Goal: Task Accomplishment & Management: Manage account settings

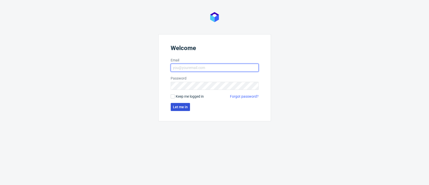
type input "kacper.tobrucki@packhelp.com"
click at [180, 104] on button "Let me in" at bounding box center [180, 107] width 19 height 8
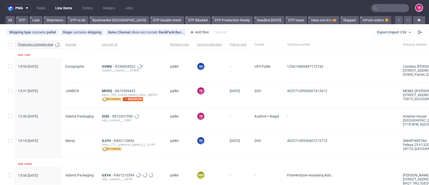
scroll to position [0, 50]
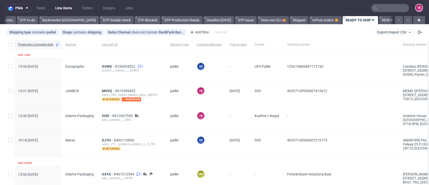
click at [104, 113] on div "SIXE R612437550 adp__custom____SIXE" at bounding box center [132, 120] width 68 height 24
click at [105, 115] on span "SIXE" at bounding box center [107, 116] width 11 height 4
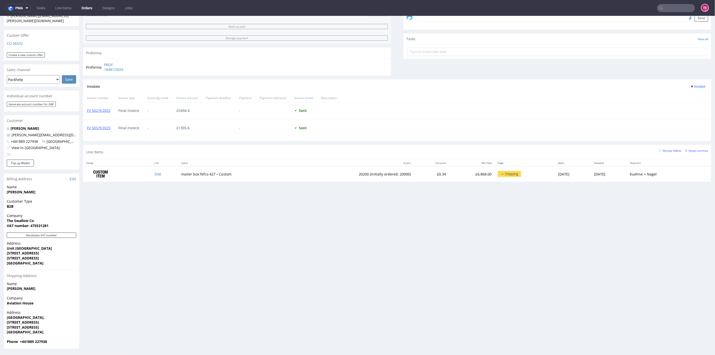
scroll to position [158, 0]
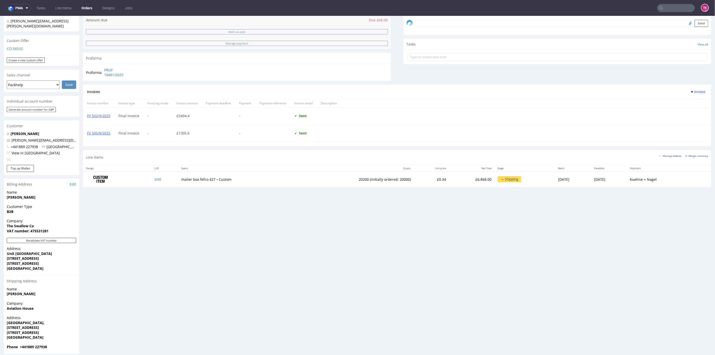
click at [53, 11] on ul "Tasks Line Items Orders Designs Jobs" at bounding box center [84, 8] width 106 height 8
click at [58, 9] on link "Line Items" at bounding box center [63, 8] width 22 height 8
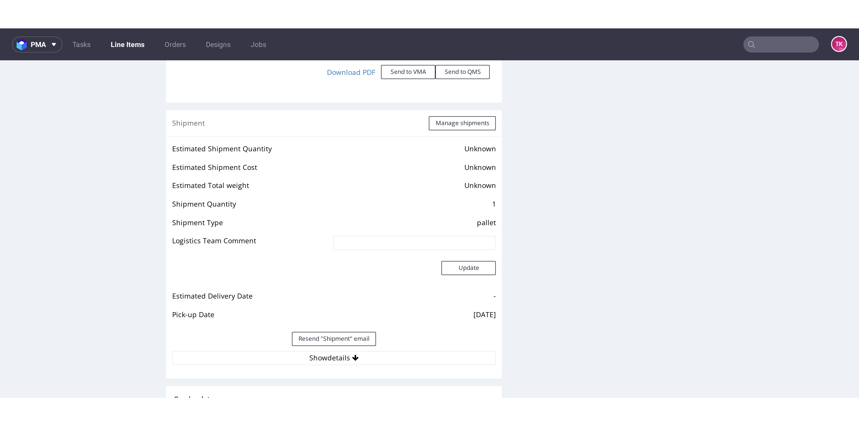
scroll to position [710, 0]
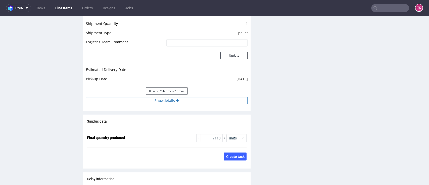
click at [140, 98] on button "Show details" at bounding box center [167, 100] width 162 height 7
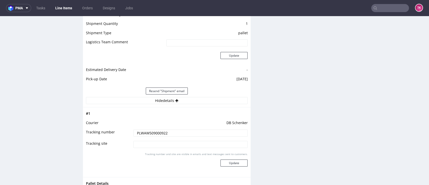
click at [143, 134] on input "PLWAW509000922" at bounding box center [191, 133] width 114 height 7
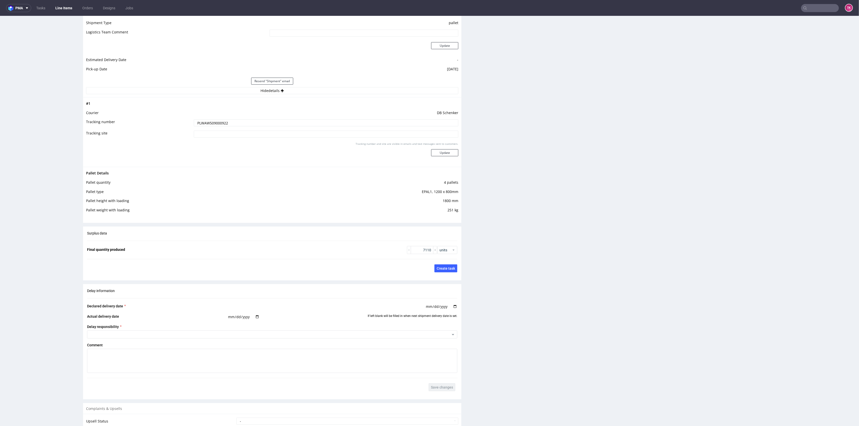
drag, startPoint x: 803, startPoint y: 13, endPoint x: 810, endPoint y: 7, distance: 8.7
click at [429, 9] on nav "pma Tasks Line Items Orders Designs Jobs TK" at bounding box center [429, 8] width 859 height 16
click at [429, 7] on input "text" at bounding box center [820, 8] width 38 height 8
paste input "40257145950406301385"
type input "40257145950406301385"
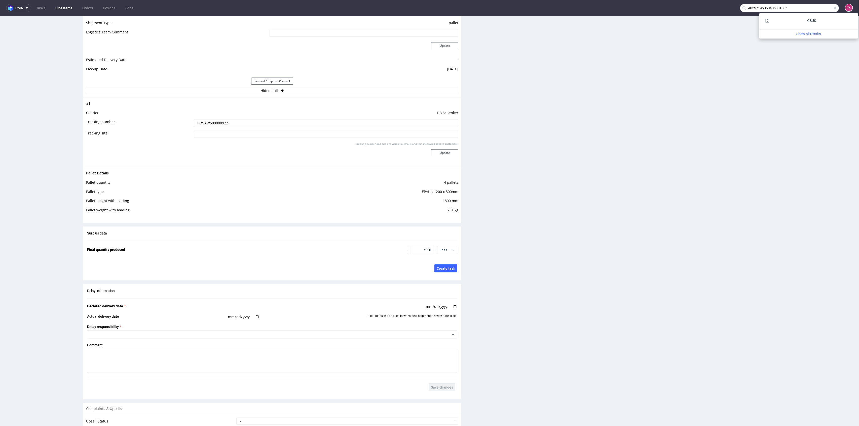
click at [429, 26] on div "GSUS" at bounding box center [808, 21] width 95 height 12
click at [429, 23] on div "GSUS" at bounding box center [808, 20] width 91 height 9
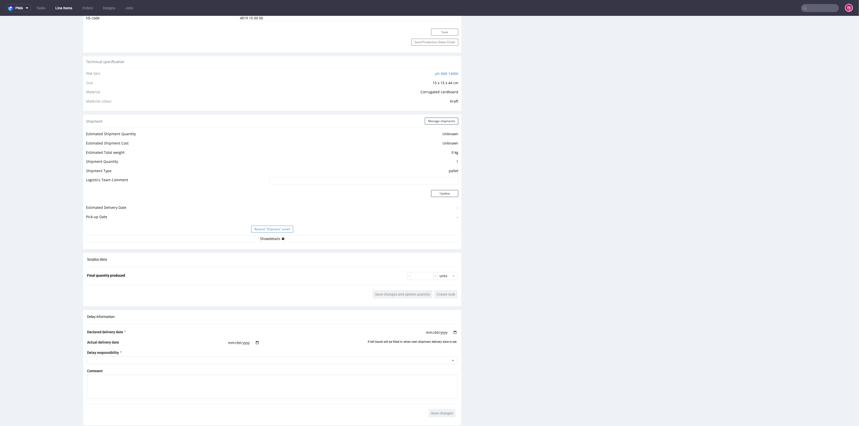
scroll to position [369, 0]
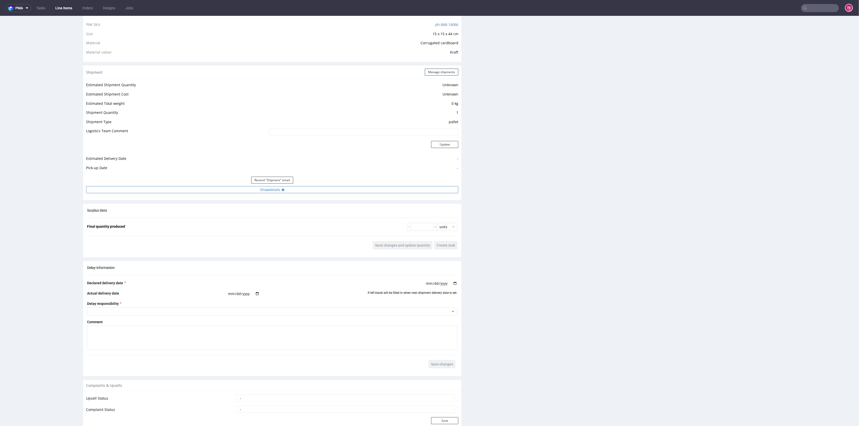
click at [298, 185] on button "Show details" at bounding box center [272, 189] width 372 height 7
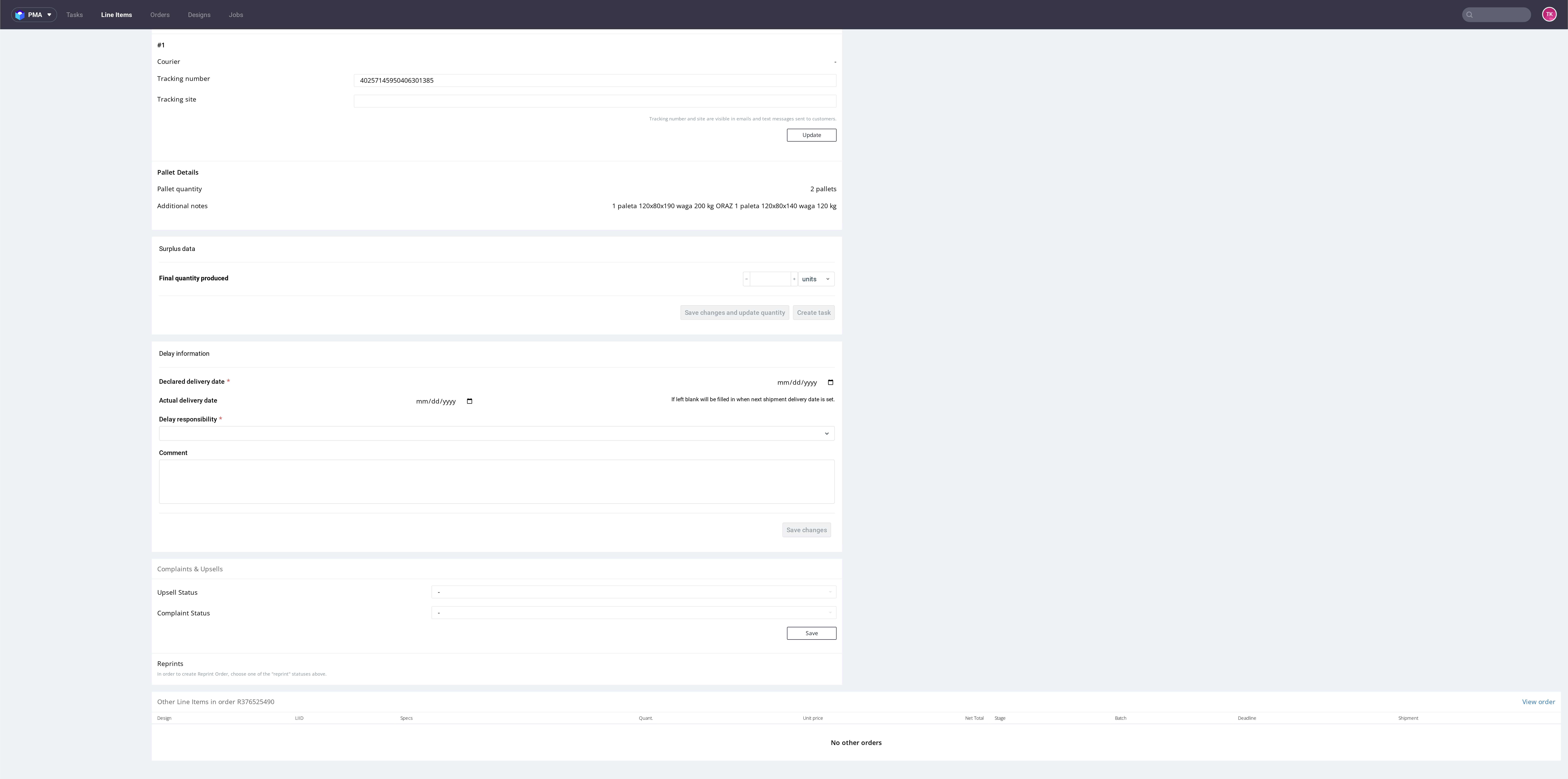
scroll to position [0, 0]
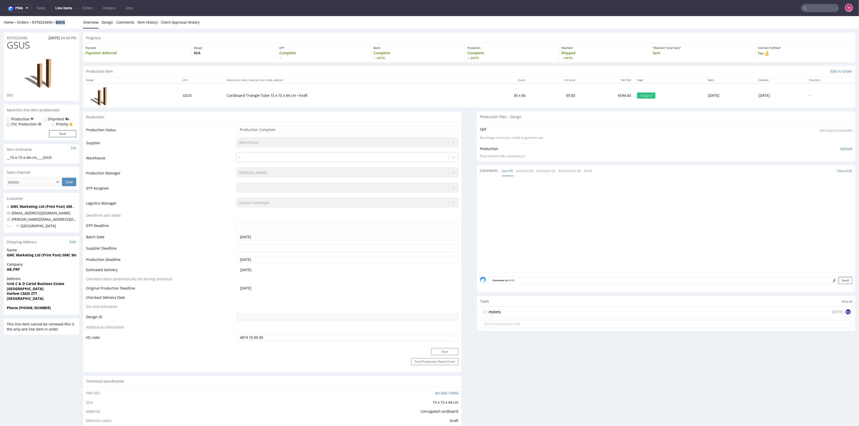
drag, startPoint x: 74, startPoint y: 27, endPoint x: 56, endPoint y: 26, distance: 17.9
click at [56, 26] on div "Home Orders R376525490 GSUS Overview Design Comments Item History Client Approv…" at bounding box center [429, 22] width 859 height 13
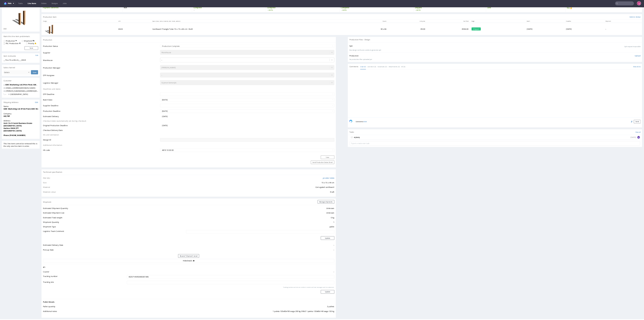
scroll to position [101, 0]
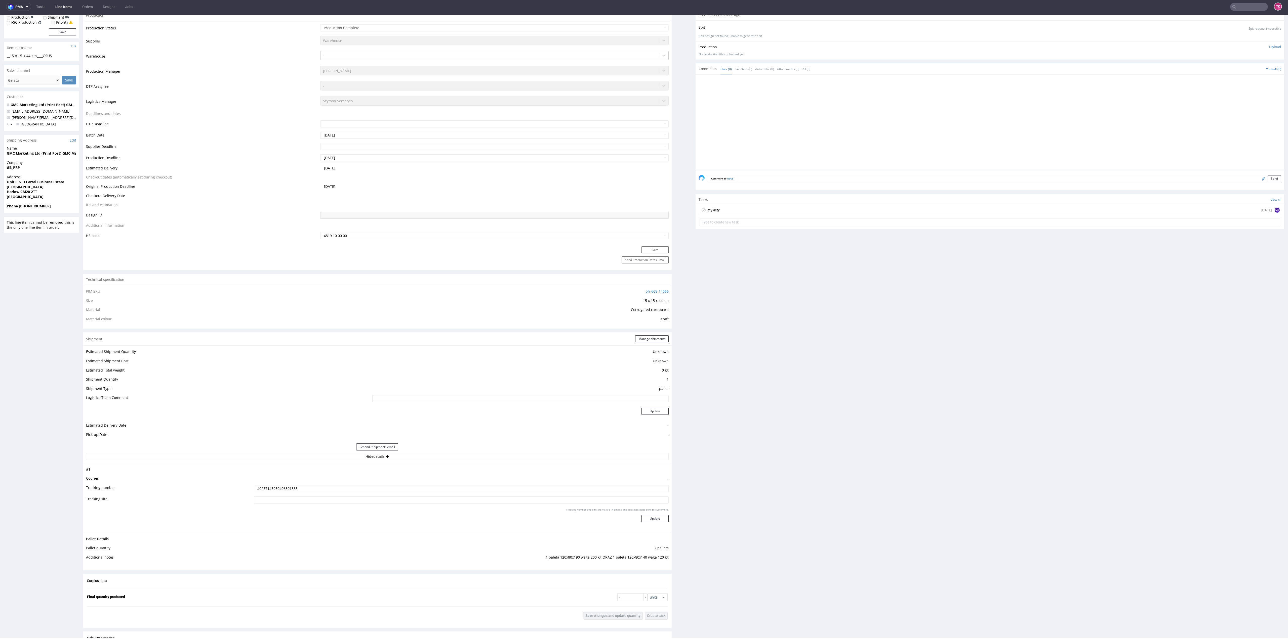
click at [282, 185] on input "40257145950406301385" at bounding box center [461, 489] width 415 height 7
click at [429, 185] on div "Production Files - Design Spit Spit request impossible Box design not found, un…" at bounding box center [990, 417] width 589 height 814
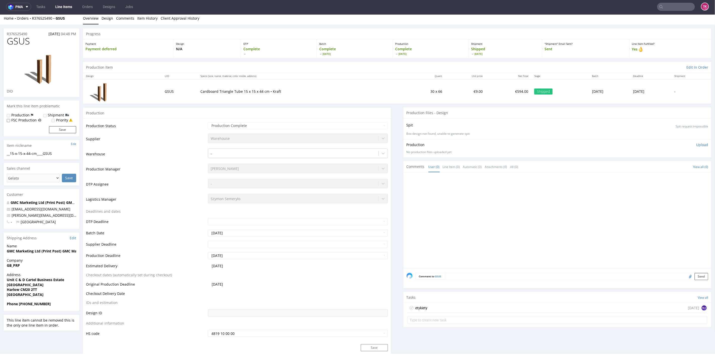
scroll to position [0, 0]
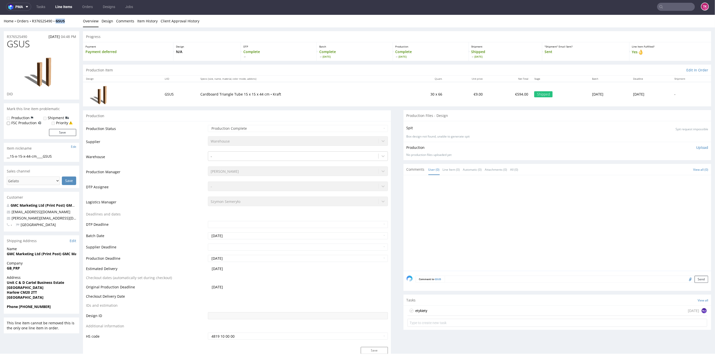
drag, startPoint x: 70, startPoint y: 21, endPoint x: 56, endPoint y: 26, distance: 14.6
click at [56, 26] on div "Home Orders R376525490 GSUS Overview Design Comments Item History Client Approv…" at bounding box center [357, 21] width 715 height 13
copy strong "GSUS"
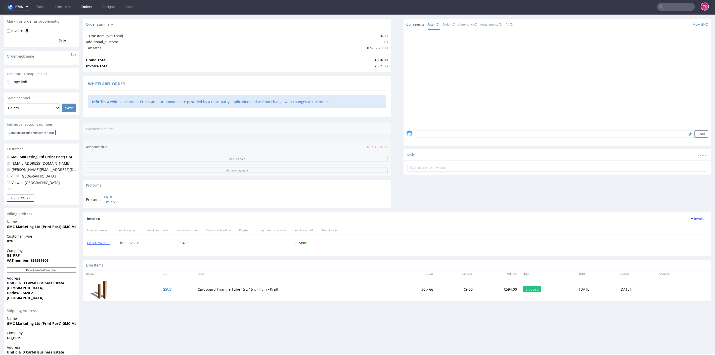
scroll to position [81, 0]
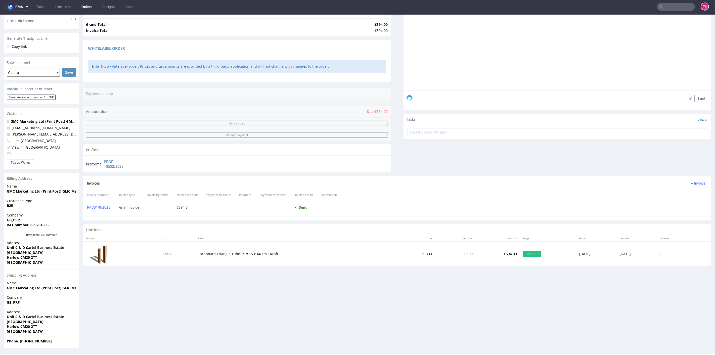
click at [429, 6] on input "text" at bounding box center [677, 7] width 38 height 8
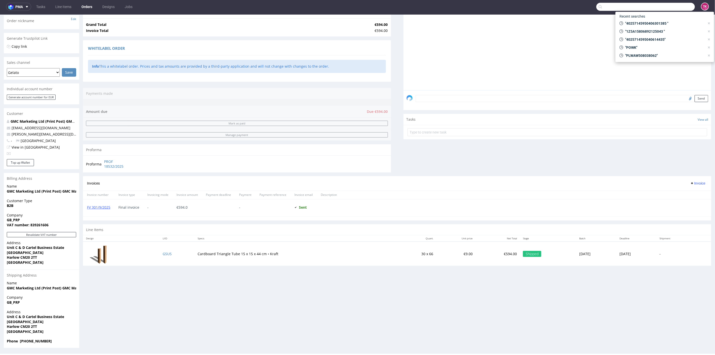
paste input "40257145950405420407"
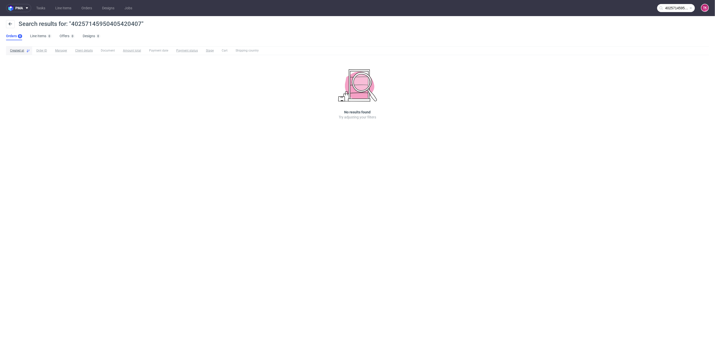
click at [429, 8] on input "40257145950405420407" at bounding box center [677, 8] width 38 height 8
paste input "text"
type input "4025714595040542040"
click at [429, 20] on div "SZSU" at bounding box center [665, 20] width 91 height 9
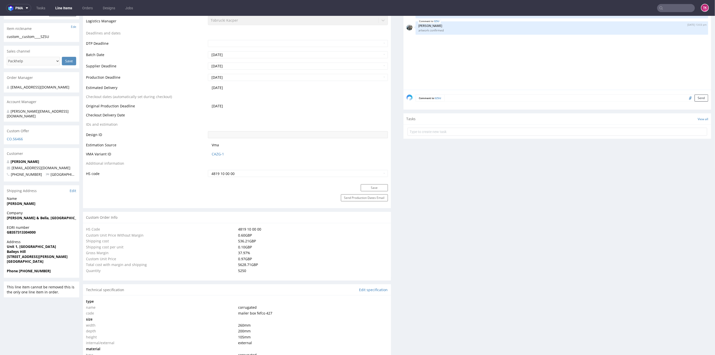
type input "5250"
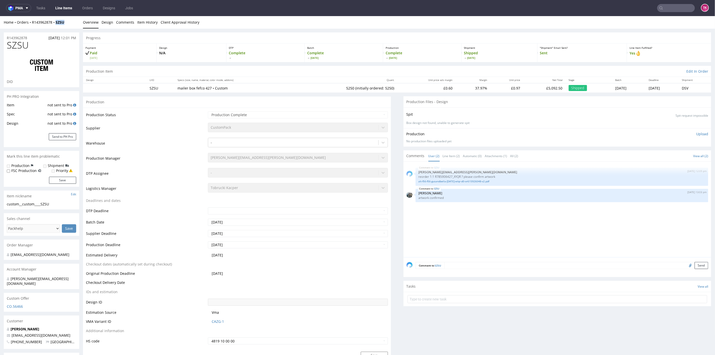
drag, startPoint x: 68, startPoint y: 23, endPoint x: 75, endPoint y: 64, distance: 42.4
click at [55, 26] on div "Home Orders R143962878 SZSU Overview Design Comments Item History Client Approv…" at bounding box center [357, 22] width 715 height 13
copy strong "SZSU"
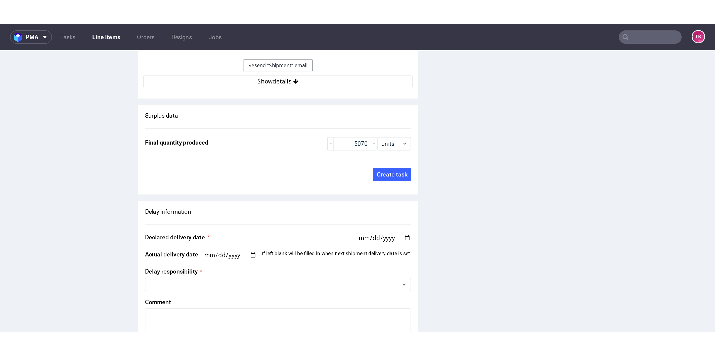
scroll to position [771, 0]
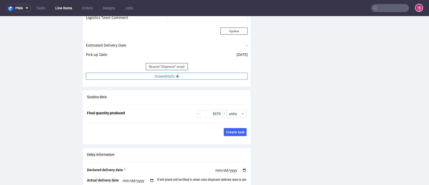
click at [179, 78] on button "Show details" at bounding box center [167, 76] width 162 height 7
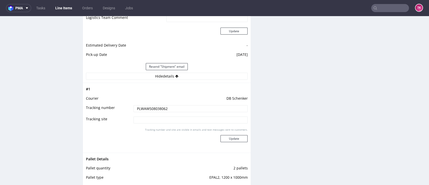
click at [137, 108] on input "PLWAW508038062" at bounding box center [191, 108] width 114 height 7
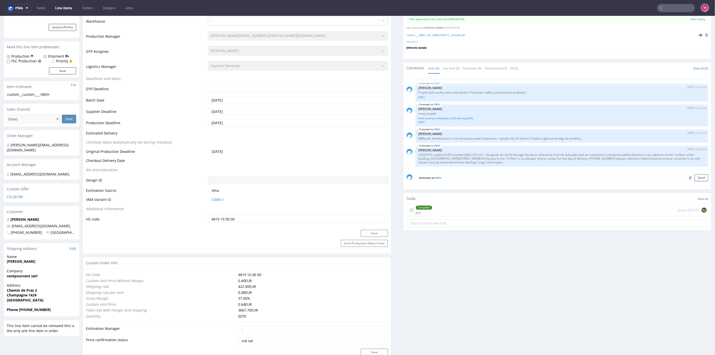
scroll to position [101, 0]
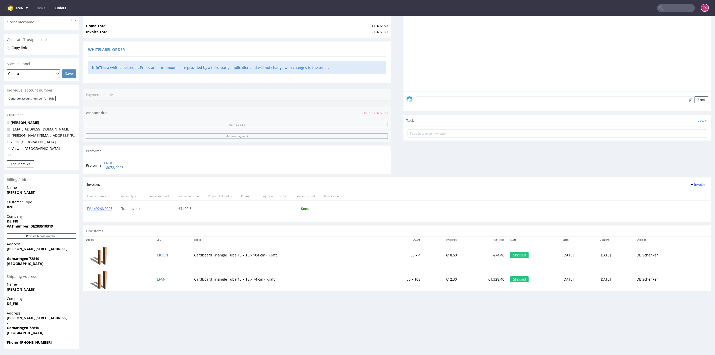
scroll to position [53, 0]
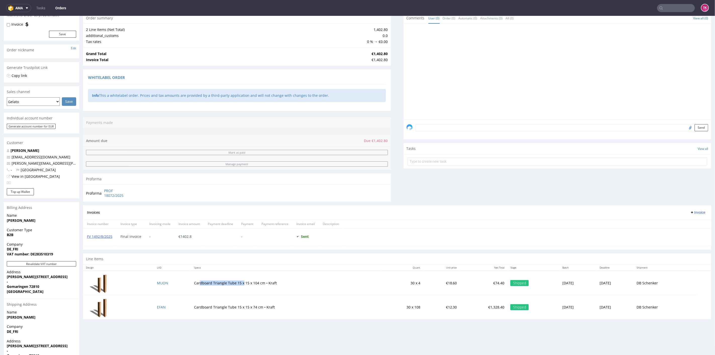
drag, startPoint x: 194, startPoint y: 284, endPoint x: 237, endPoint y: 273, distance: 44.3
click at [237, 273] on td "Cardboard Triangle Tube 15 x 15 x 104 cm • Kraft" at bounding box center [286, 283] width 190 height 24
click at [253, 289] on td "Cardboard Triangle Tube 15 x 15 x 104 cm • Kraft" at bounding box center [286, 283] width 190 height 24
drag, startPoint x: 218, startPoint y: 280, endPoint x: 303, endPoint y: 284, distance: 85.6
click at [303, 283] on td "Cardboard Triangle Tube 15 x 15 x 104 cm • Kraft" at bounding box center [286, 283] width 190 height 24
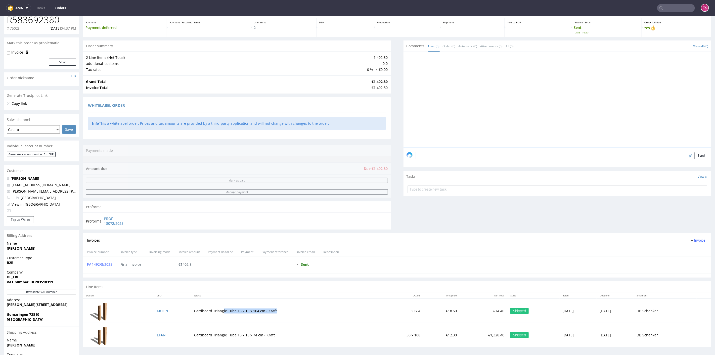
scroll to position [56, 0]
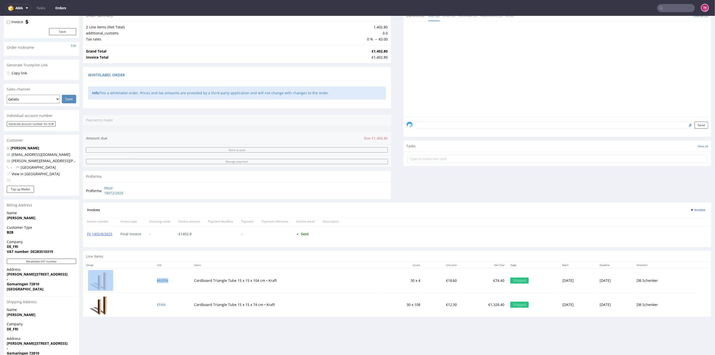
drag, startPoint x: 171, startPoint y: 272, endPoint x: 188, endPoint y: 273, distance: 17.1
click at [188, 273] on tr "MUON Cardboard Triangle Tube 15 x 15 x 104 cm • Kraft 30 x 4 €18.60 €74.40 Ship…" at bounding box center [397, 280] width 629 height 24
click at [165, 279] on td "MUON" at bounding box center [172, 280] width 37 height 24
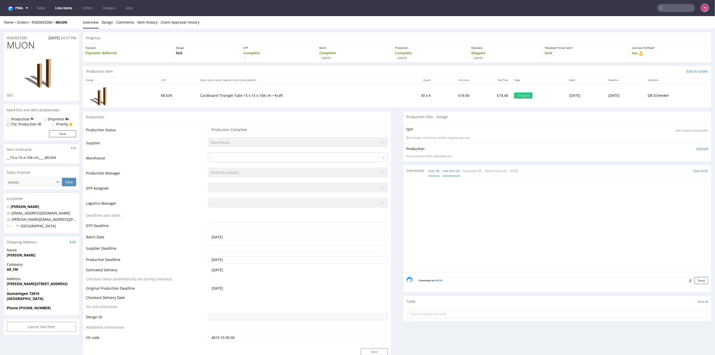
click at [445, 170] on link "Line Item (0)" at bounding box center [451, 170] width 17 height 11
click at [407, 173] on div "Comments User (0) Line Item (0) Automatic (0) Attachments (0) All (0) View all …" at bounding box center [558, 170] width 308 height 11
click at [415, 172] on span "Comments" at bounding box center [416, 170] width 18 height 5
click at [511, 175] on link "All (0)" at bounding box center [515, 170] width 8 height 11
click at [114, 23] on li "Design" at bounding box center [109, 22] width 15 height 5
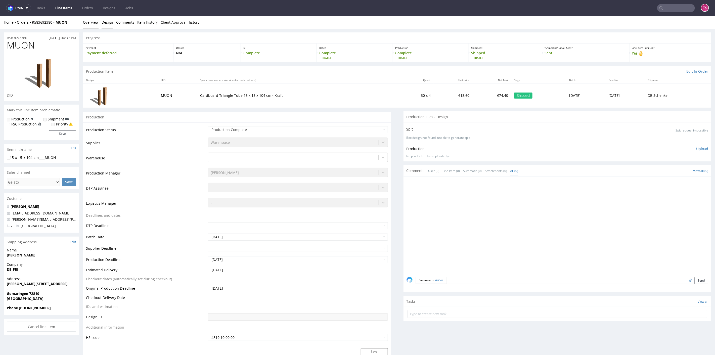
click at [112, 22] on link "Design" at bounding box center [108, 22] width 12 height 12
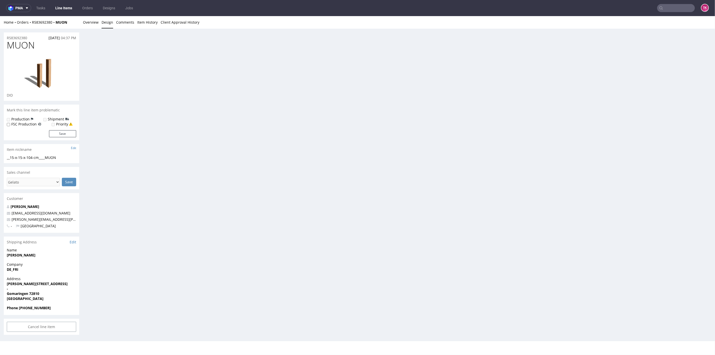
click at [111, 22] on link "Design" at bounding box center [108, 22] width 12 height 12
click at [94, 22] on link "Overview" at bounding box center [91, 22] width 16 height 12
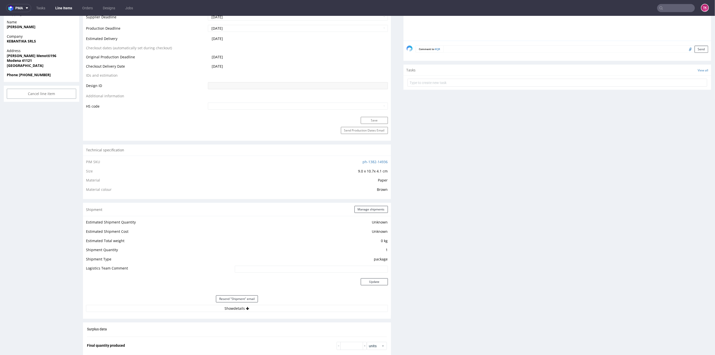
scroll to position [307, 0]
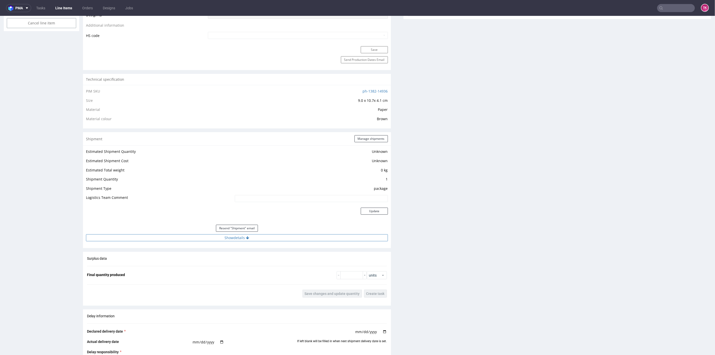
click at [241, 238] on button "Show details" at bounding box center [237, 237] width 302 height 7
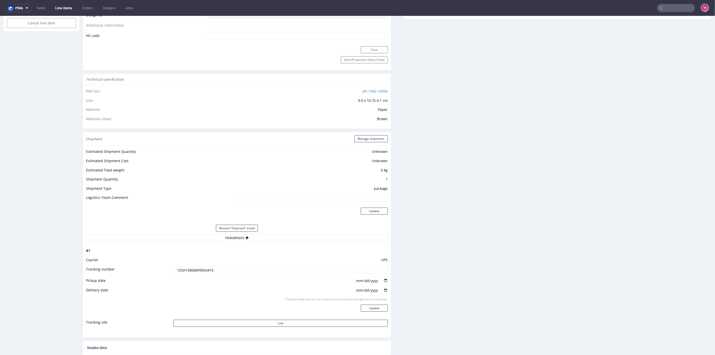
click at [191, 271] on input "1Z5A15806899054410" at bounding box center [281, 270] width 215 height 7
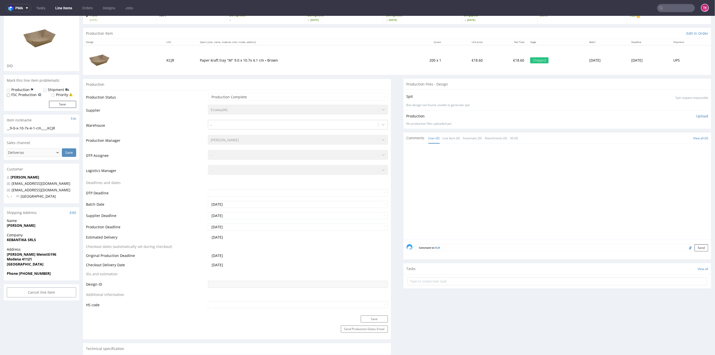
scroll to position [0, 0]
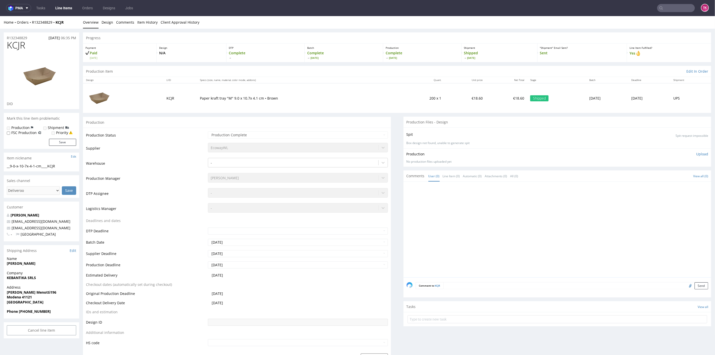
click at [690, 8] on input "text" at bounding box center [677, 8] width 38 height 8
type input "QGNY"
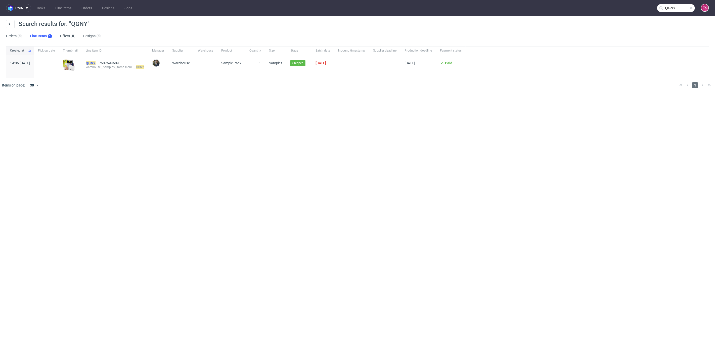
click at [96, 62] on mark "QGNY" at bounding box center [91, 63] width 10 height 4
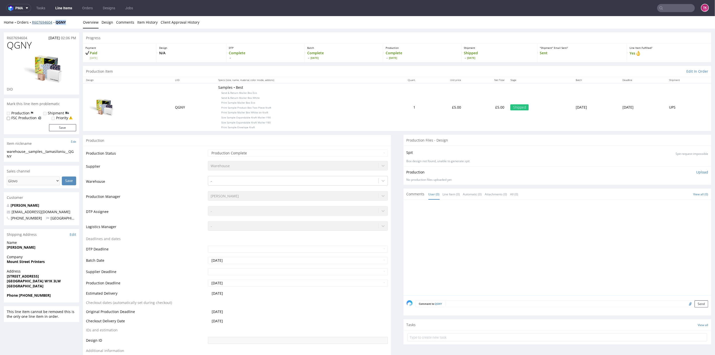
drag, startPoint x: 73, startPoint y: 25, endPoint x: 54, endPoint y: 23, distance: 19.8
click at [54, 23] on div "Home Orders R607694604 QGNY Overview Design Comments Item History Client Approv…" at bounding box center [357, 22] width 715 height 13
copy strong "QGNY"
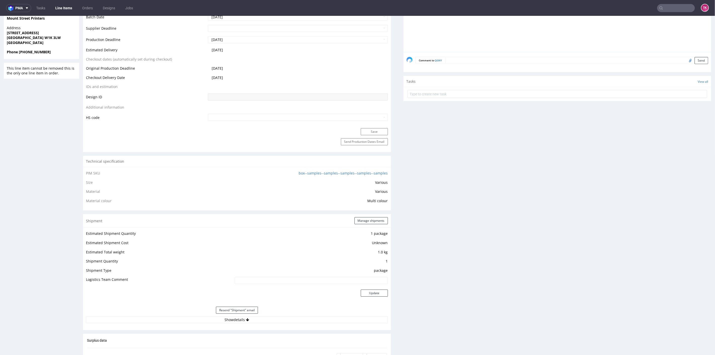
scroll to position [363, 0]
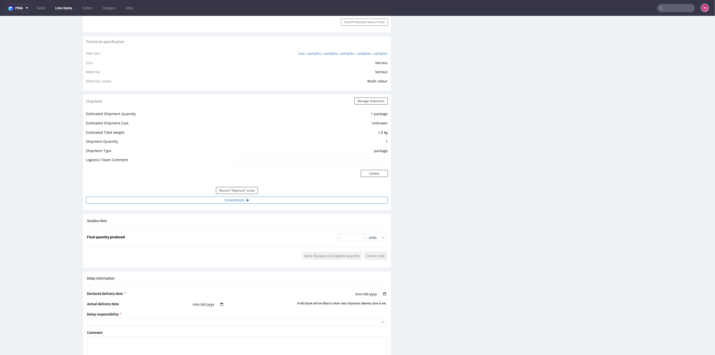
click at [186, 201] on button "Show details" at bounding box center [237, 199] width 302 height 7
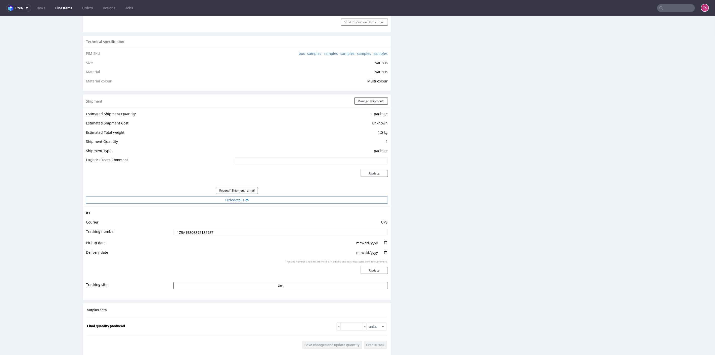
click at [184, 200] on button "Hide details" at bounding box center [237, 199] width 302 height 7
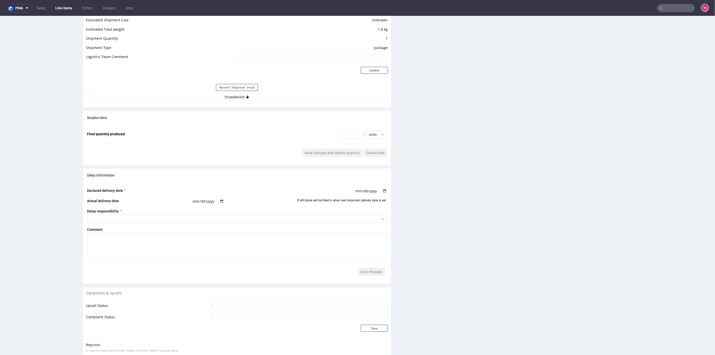
scroll to position [475, 0]
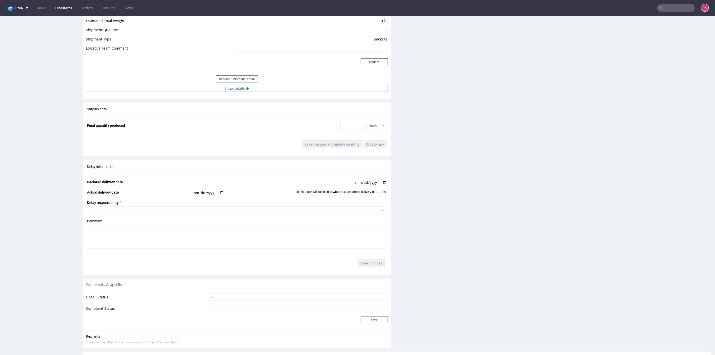
click at [152, 89] on button "Show details" at bounding box center [237, 88] width 302 height 7
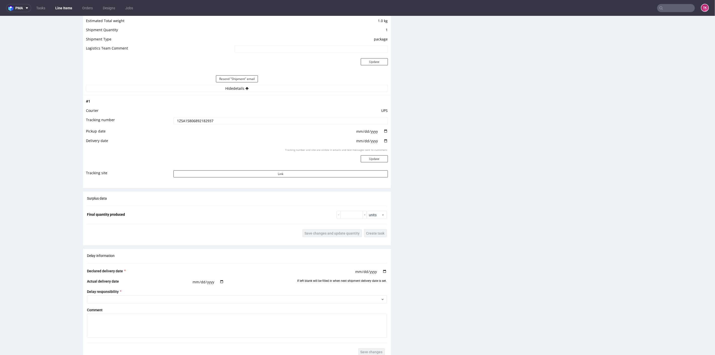
click at [191, 117] on input "1Z5A15806892182937" at bounding box center [281, 120] width 215 height 7
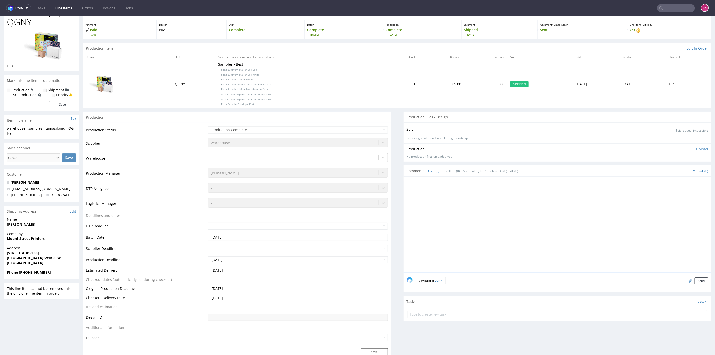
scroll to position [0, 0]
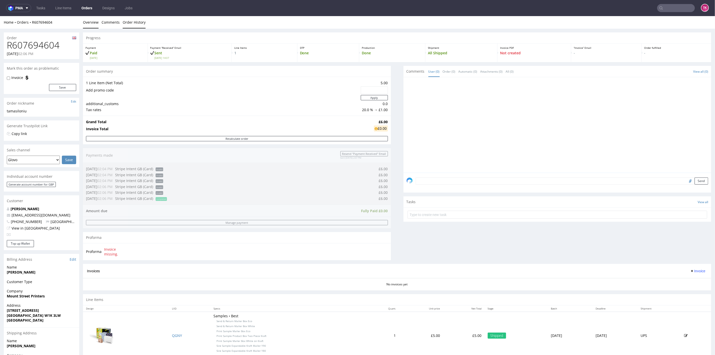
click at [136, 24] on link "Order History" at bounding box center [134, 22] width 23 height 12
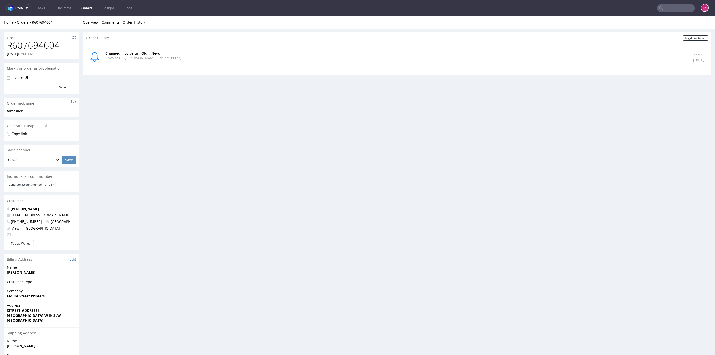
click at [117, 19] on link "Comments" at bounding box center [111, 22] width 18 height 12
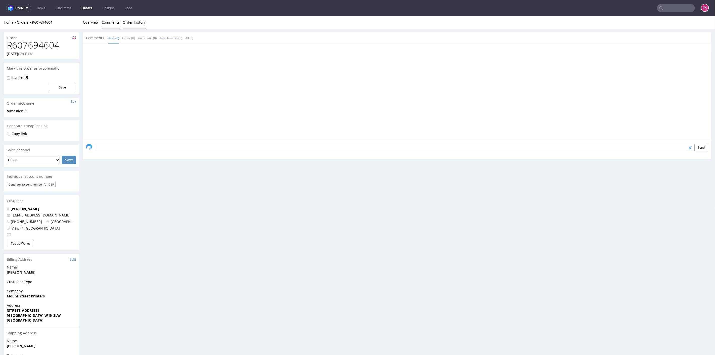
click at [126, 16] on link "Order History" at bounding box center [134, 22] width 23 height 12
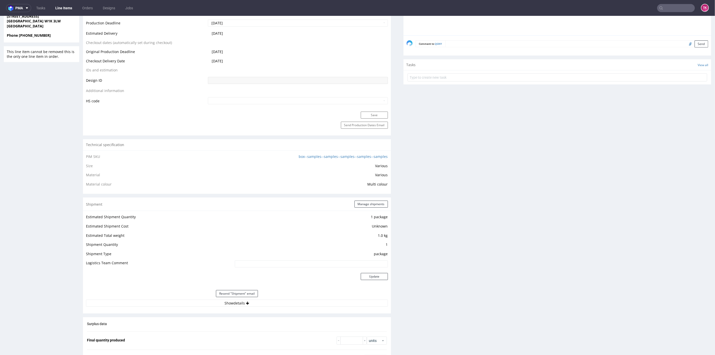
scroll to position [279, 0]
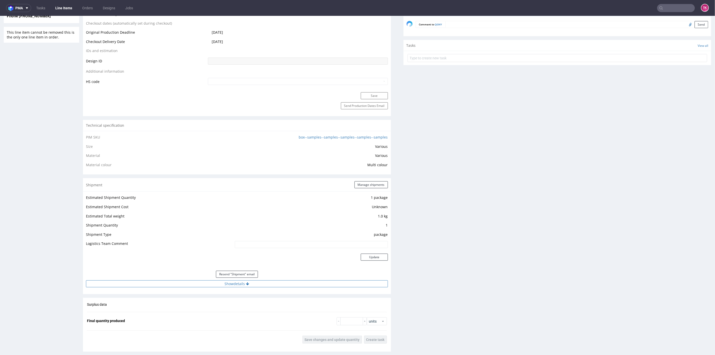
click at [201, 282] on button "Show details" at bounding box center [237, 283] width 302 height 7
click at [198, 315] on input "1Z5A15806892182937" at bounding box center [281, 316] width 215 height 7
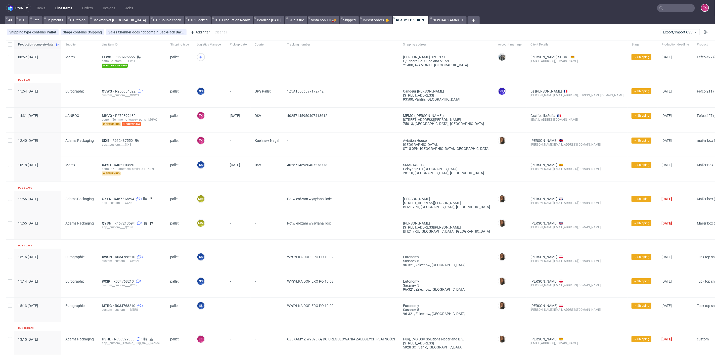
click at [70, 9] on link "Line Items" at bounding box center [63, 8] width 23 height 8
click at [66, 6] on link "Line Items" at bounding box center [63, 8] width 23 height 8
click at [72, 9] on link "Line Items" at bounding box center [63, 8] width 23 height 8
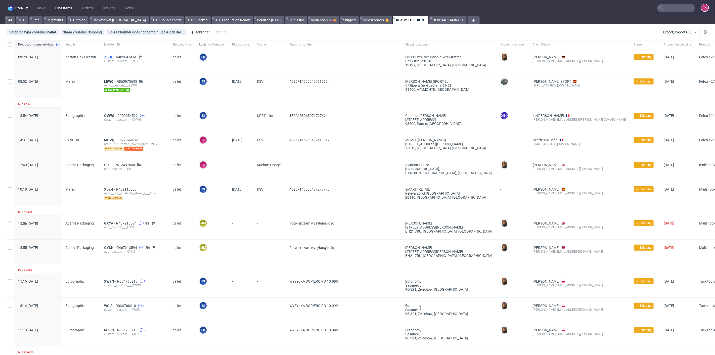
click at [104, 57] on span "ZLHL" at bounding box center [110, 57] width 12 height 4
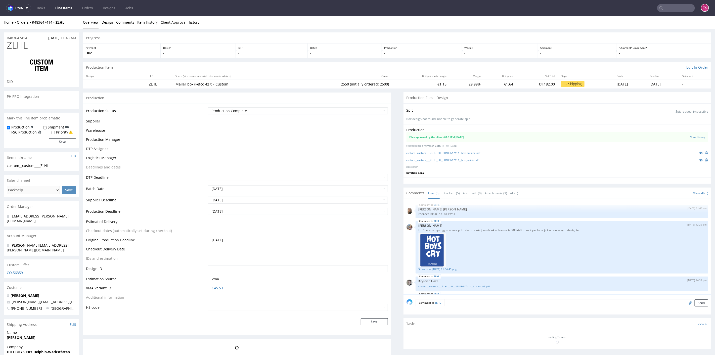
scroll to position [37, 0]
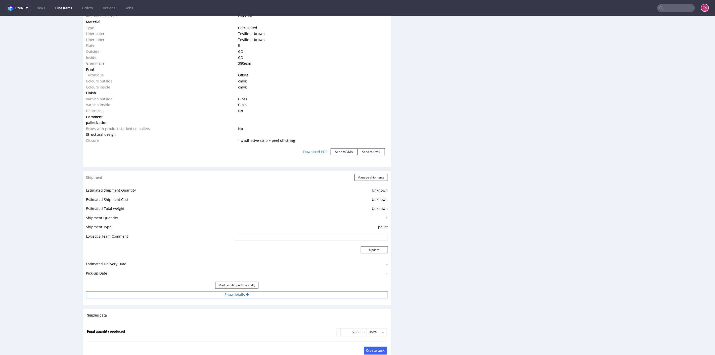
click at [287, 293] on button "Show details" at bounding box center [237, 294] width 302 height 7
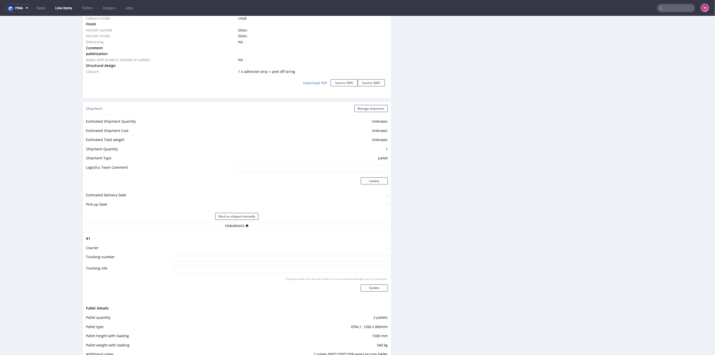
scroll to position [643, 0]
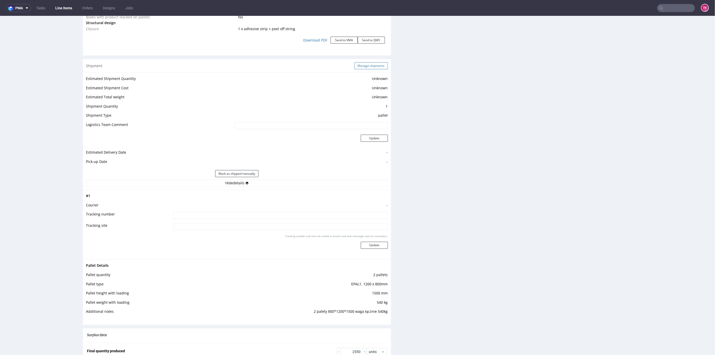
click at [355, 68] on button "Manage shipments" at bounding box center [371, 65] width 33 height 7
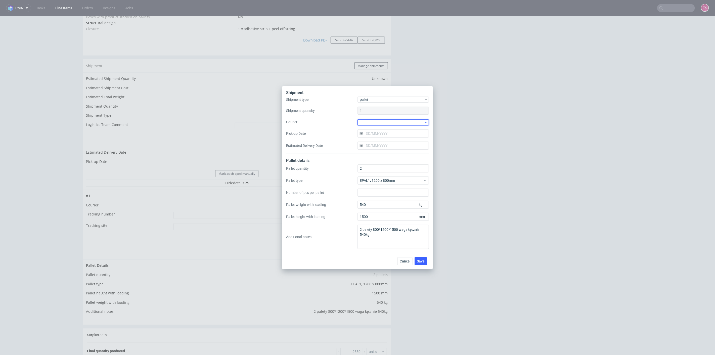
click at [377, 123] on div at bounding box center [393, 122] width 71 height 6
click at [380, 150] on div "DB Schenker" at bounding box center [393, 151] width 67 height 9
click at [385, 137] on input "Pick-up Date" at bounding box center [393, 133] width 71 height 8
click at [400, 171] on button "11" at bounding box center [402, 175] width 8 height 8
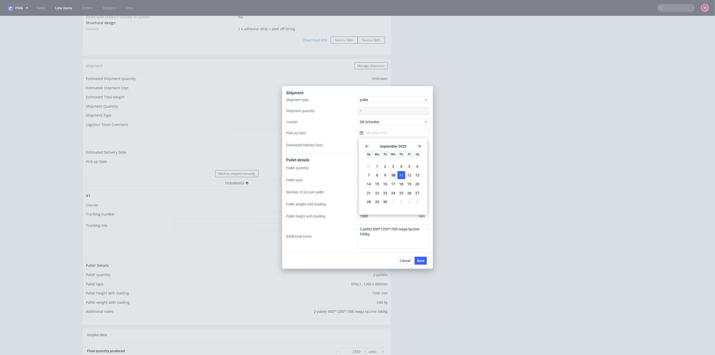
type input "[DATE]"
click at [417, 262] on button "Save" at bounding box center [421, 261] width 12 height 8
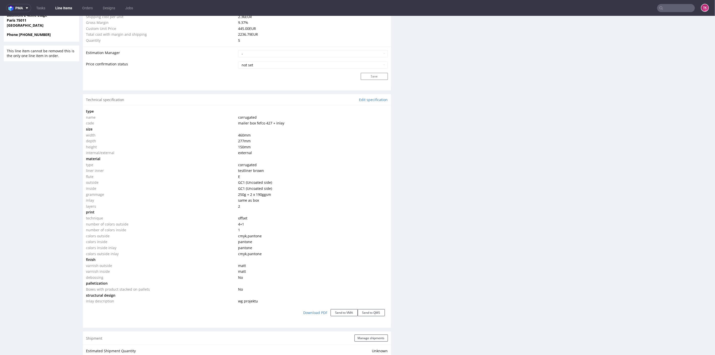
scroll to position [447, 0]
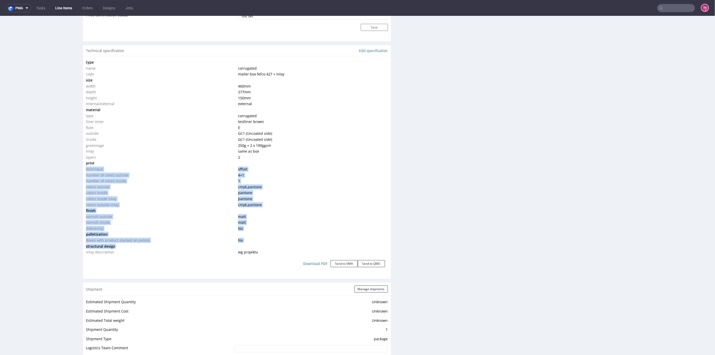
drag, startPoint x: 259, startPoint y: 247, endPoint x: 223, endPoint y: 157, distance: 96.8
click at [223, 157] on tbody "type name corrugated code mailer box fefco 427 + inlay size width 460 mm depth …" at bounding box center [237, 157] width 302 height 196
click at [245, 238] on td "No" at bounding box center [312, 240] width 151 height 6
drag, startPoint x: 261, startPoint y: 254, endPoint x: 236, endPoint y: 127, distance: 129.1
click at [236, 127] on div "type name corrugated code mailer box fefco 427 + inlay size width 460 mm depth …" at bounding box center [237, 165] width 308 height 219
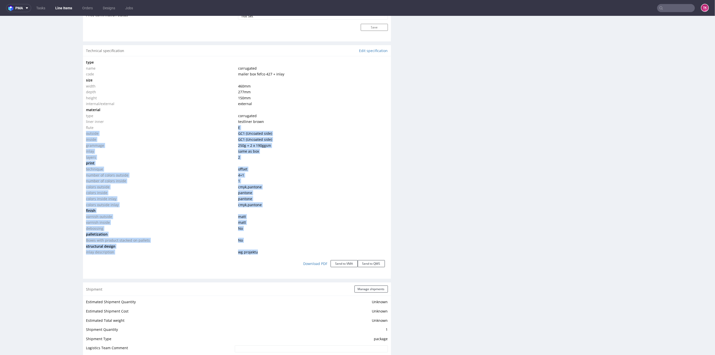
click at [274, 176] on td "4+1" at bounding box center [312, 175] width 151 height 6
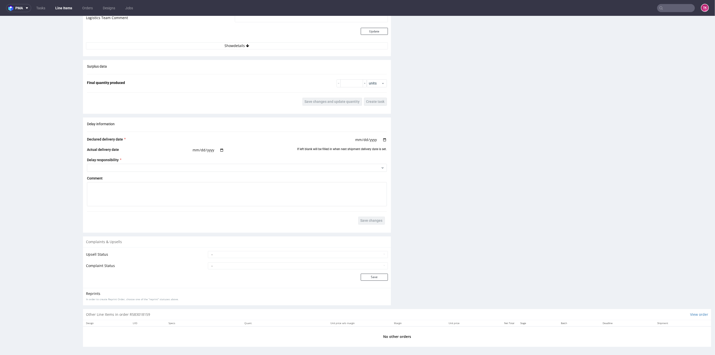
scroll to position [0, 0]
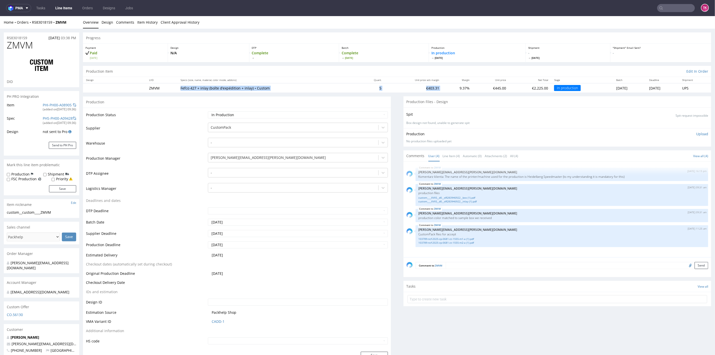
drag, startPoint x: 175, startPoint y: 89, endPoint x: 423, endPoint y: 88, distance: 248.5
click at [423, 88] on tr "ZMVM Fefco 427 + inlay (boîte d’expédition + inlay) • Custom 5 €403.31 9.37% €4…" at bounding box center [397, 87] width 629 height 9
click at [299, 91] on td "Fefco 427 + inlay (boîte d’expédition + inlay) • Custom" at bounding box center [268, 87] width 181 height 9
click at [425, 199] on link "custom____XVXS__d0__oR283946922__inlay (1).pdf" at bounding box center [562, 201] width 287 height 4
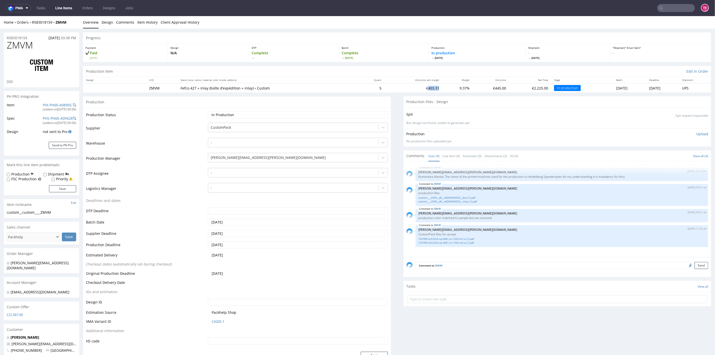
drag, startPoint x: 409, startPoint y: 88, endPoint x: 429, endPoint y: 91, distance: 20.5
click at [422, 89] on tr "ZMVM Fefco 427 + inlay (boîte d’expédition + inlay) • Custom 5 €403.31 9.37% €4…" at bounding box center [397, 87] width 629 height 9
click at [442, 91] on td "9.37%" at bounding box center [457, 87] width 31 height 9
drag, startPoint x: 410, startPoint y: 88, endPoint x: 419, endPoint y: 86, distance: 9.7
click at [419, 86] on td "€403.31" at bounding box center [414, 87] width 58 height 9
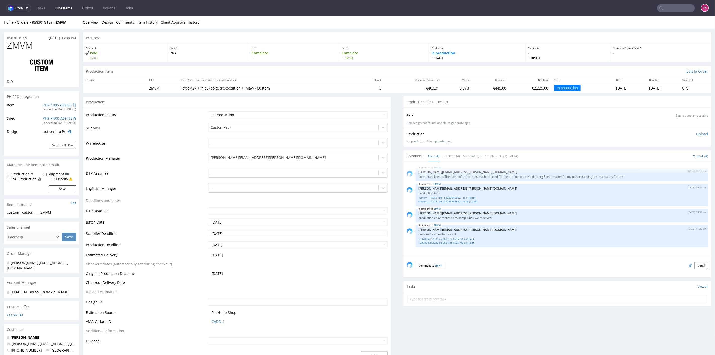
click at [442, 88] on td "9.37%" at bounding box center [457, 87] width 31 height 9
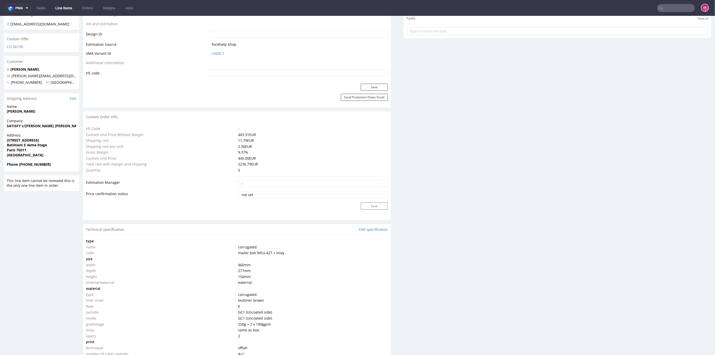
scroll to position [307, 0]
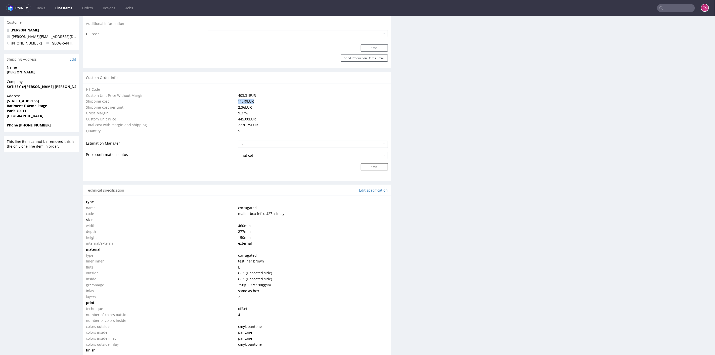
drag, startPoint x: 232, startPoint y: 99, endPoint x: 270, endPoint y: 102, distance: 37.8
click at [270, 102] on tr "Shipping cost 11.79 EUR" at bounding box center [237, 101] width 302 height 6
click at [290, 122] on td "2236.79 EUR" at bounding box center [312, 125] width 151 height 6
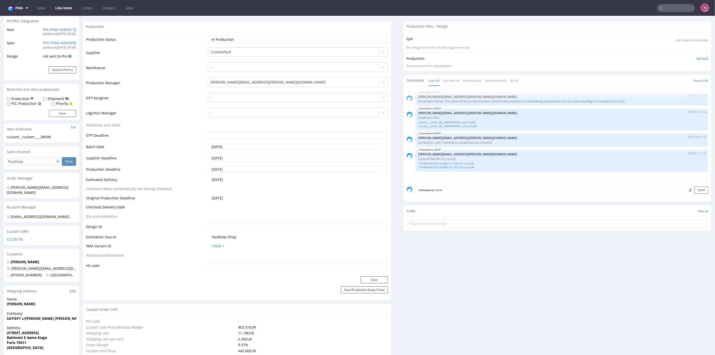
scroll to position [0, 0]
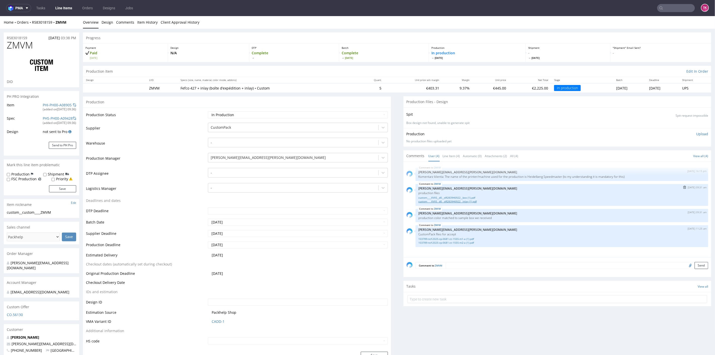
click at [451, 202] on link "custom____XVXS__d0__oR283946922__inlay (1).pdf" at bounding box center [562, 201] width 287 height 4
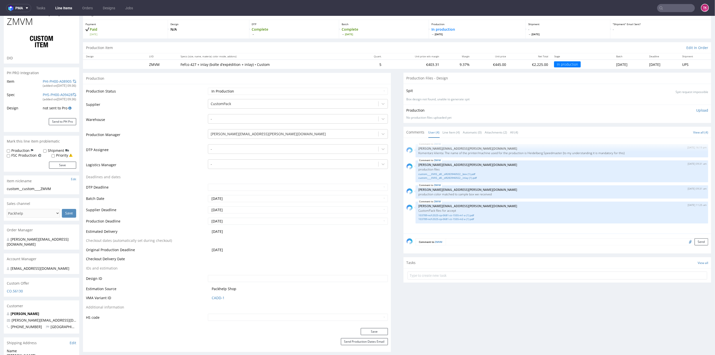
scroll to position [84, 0]
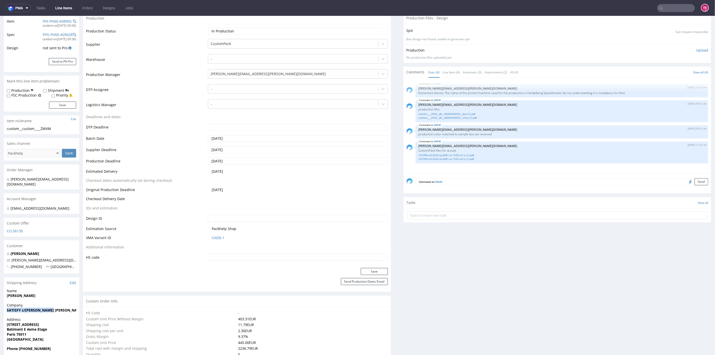
drag, startPoint x: 0, startPoint y: 307, endPoint x: 60, endPoint y: 310, distance: 59.7
copy strong "SATISFY c/o Chen Teboul"
drag, startPoint x: 3, startPoint y: 321, endPoint x: 59, endPoint y: 325, distance: 56.5
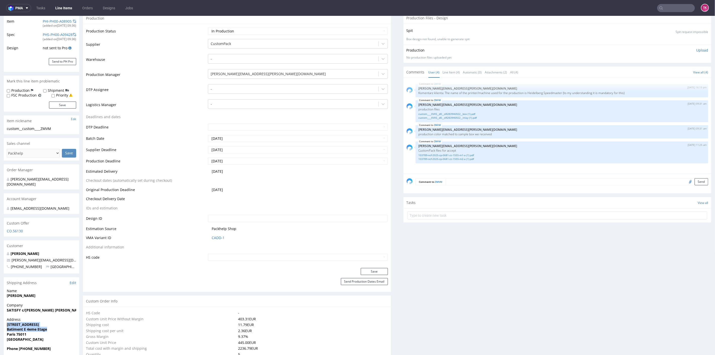
copy p "100 rue de la Folie Mericourt Batiment E 4eme Etage"
drag, startPoint x: 6, startPoint y: 330, endPoint x: 25, endPoint y: 329, distance: 18.9
click at [25, 329] on div "Address 100 rue de la Folie Mericourt Batiment E 4eme Etage Paris 75011 France" at bounding box center [41, 331] width 75 height 29
copy strong "Paris 7501"
copy strong "+33616809528"
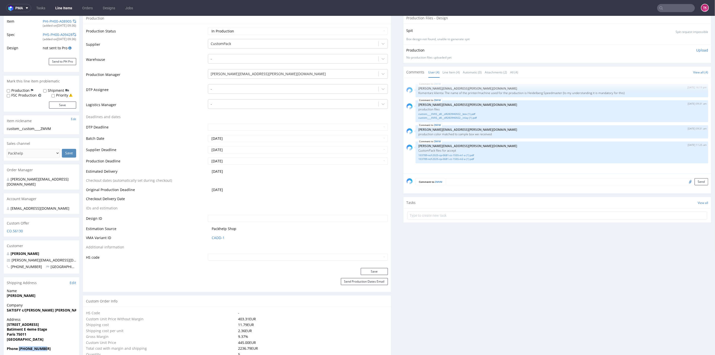
drag, startPoint x: 20, startPoint y: 343, endPoint x: 59, endPoint y: 345, distance: 39.5
click at [59, 346] on span "Phone +33616809528" at bounding box center [41, 348] width 69 height 5
drag, startPoint x: 60, startPoint y: 253, endPoint x: 0, endPoint y: 255, distance: 60.4
copy span "chen@satisfyrunning.com"
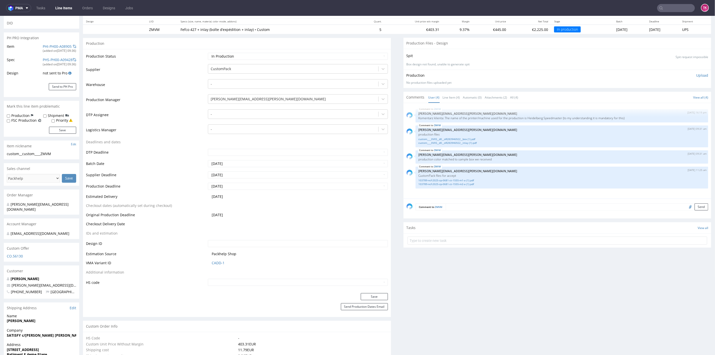
scroll to position [56, 0]
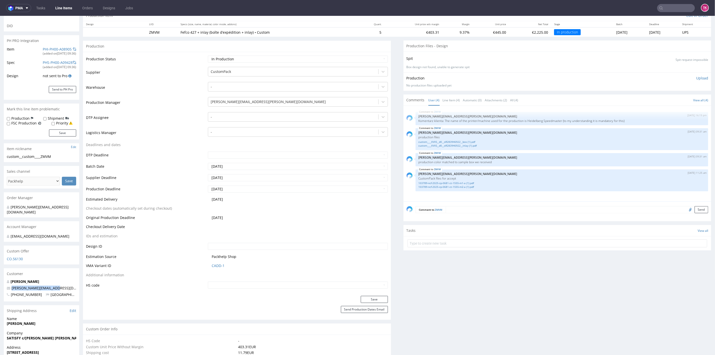
drag, startPoint x: 60, startPoint y: 279, endPoint x: 6, endPoint y: 285, distance: 53.8
click at [6, 285] on div "Daeron aurélie chen@satisfyrunning.com +33616809528 France" at bounding box center [41, 290] width 75 height 22
copy span "chen@satisfyrunning.com"
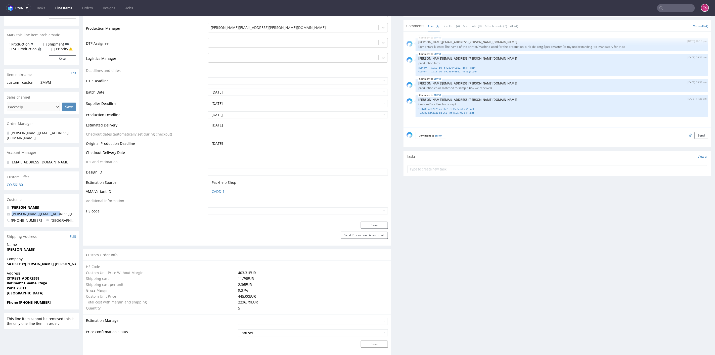
scroll to position [195, 0]
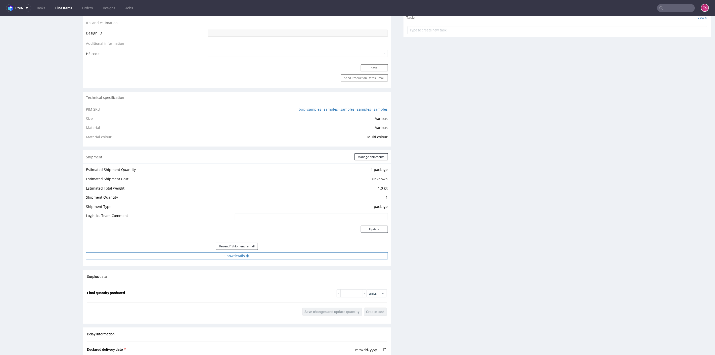
click at [252, 254] on button "Show details" at bounding box center [237, 255] width 302 height 7
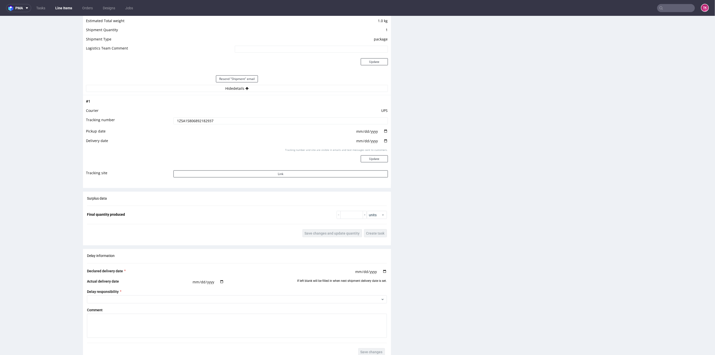
scroll to position [475, 0]
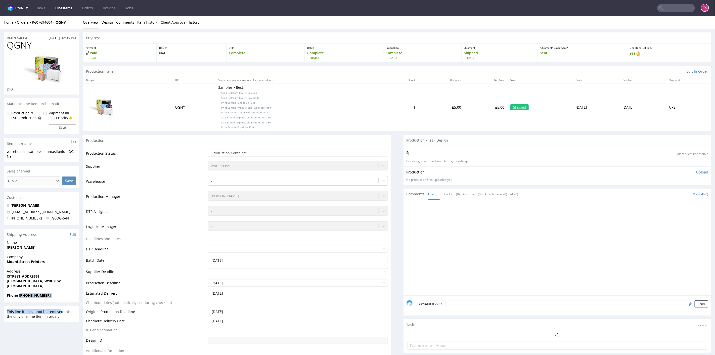
drag, startPoint x: 59, startPoint y: 303, endPoint x: 19, endPoint y: 299, distance: 40.1
click at [18, 302] on div "Phone [PHONE_NUMBER]" at bounding box center [41, 298] width 75 height 10
drag, startPoint x: 19, startPoint y: 299, endPoint x: 45, endPoint y: 294, distance: 26.6
click at [49, 296] on div "Phone [PHONE_NUMBER]" at bounding box center [41, 298] width 75 height 10
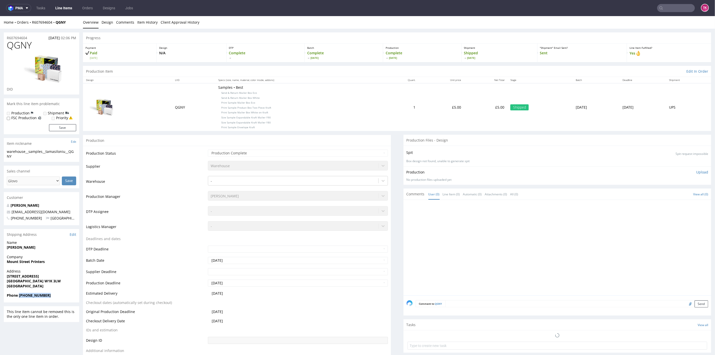
copy strong "[PHONE_NUMBER]"
click at [66, 207] on p "[PERSON_NAME]" at bounding box center [41, 205] width 69 height 5
drag, startPoint x: 66, startPoint y: 208, endPoint x: 0, endPoint y: 210, distance: 66.4
copy span "[EMAIL_ADDRESS][DOMAIN_NAME]"
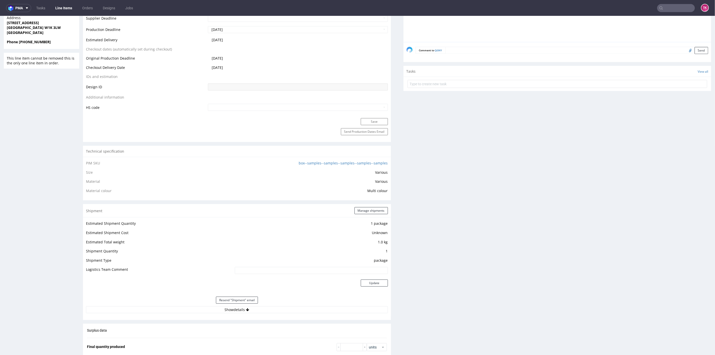
scroll to position [363, 0]
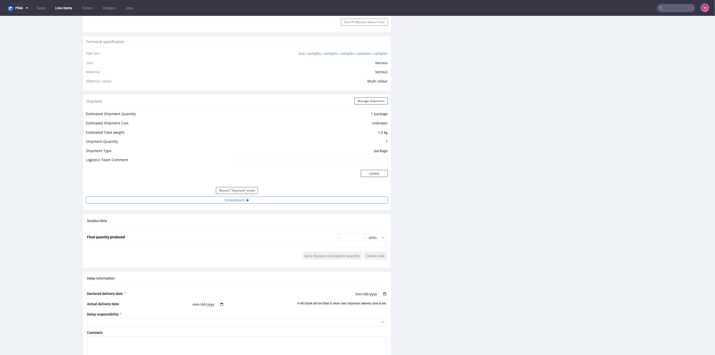
click at [143, 202] on div "Estimated Shipment Quantity 1 package Estimated Shipment Cost Unknown Estimated…" at bounding box center [237, 156] width 308 height 99
click at [138, 200] on button "Show details" at bounding box center [237, 199] width 302 height 7
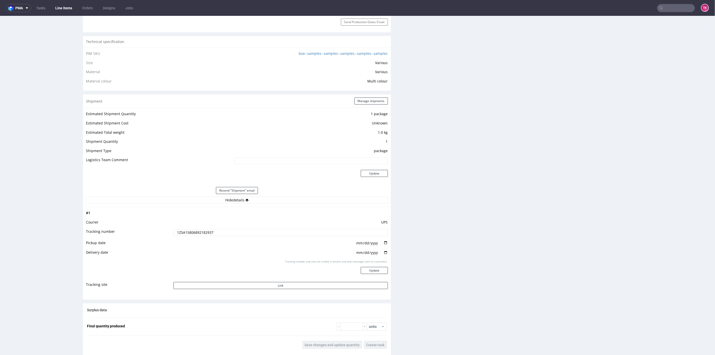
click at [190, 226] on td "UPS" at bounding box center [280, 223] width 216 height 9
click at [195, 231] on input "1Z5A15806892182937" at bounding box center [281, 232] width 215 height 7
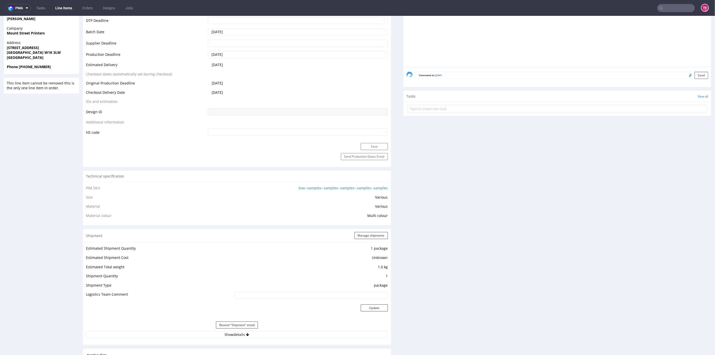
scroll to position [279, 0]
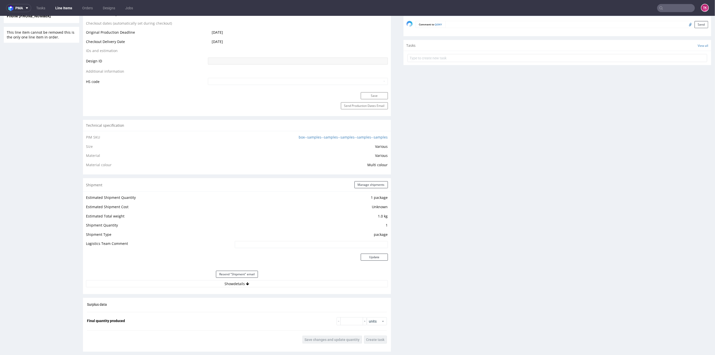
drag, startPoint x: 292, startPoint y: 291, endPoint x: 292, endPoint y: 287, distance: 4.0
click at [292, 291] on div "Shipment Manage shipments Estimated Shipment Quantity 1 package Estimated Shipm…" at bounding box center [237, 236] width 308 height 116
click at [292, 286] on button "Show details" at bounding box center [237, 283] width 302 height 7
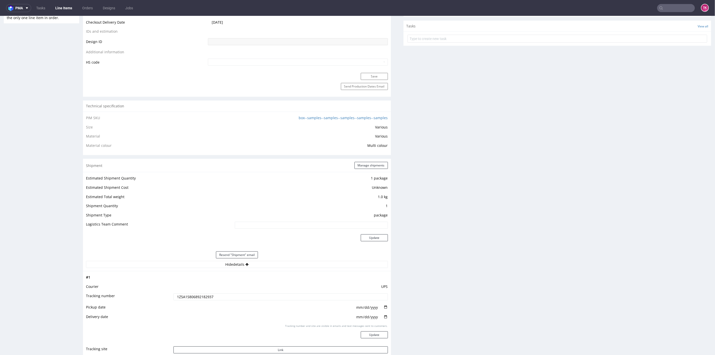
scroll to position [307, 0]
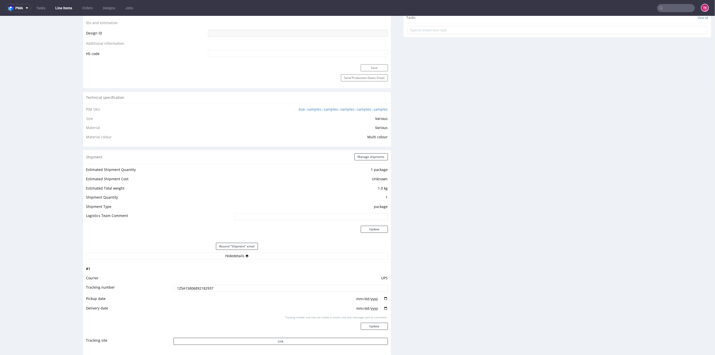
click at [194, 286] on input "1Z5A15806892182937" at bounding box center [281, 288] width 215 height 7
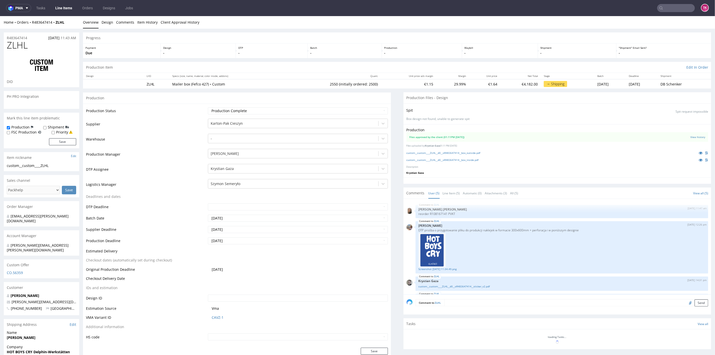
scroll to position [37, 0]
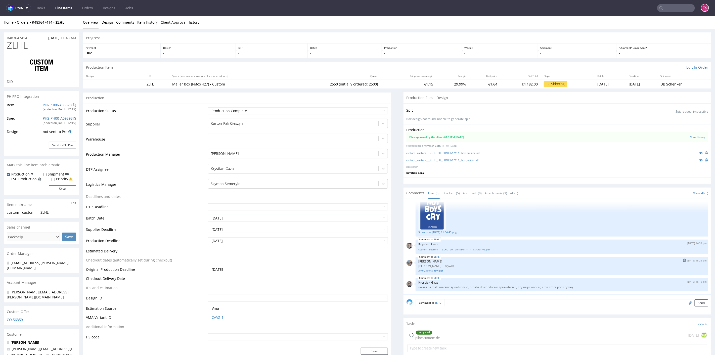
type input "2550"
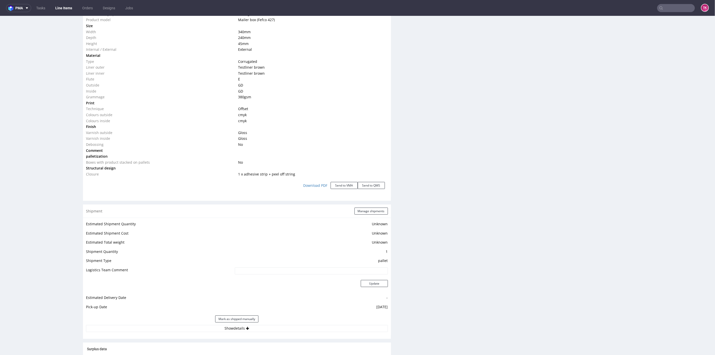
scroll to position [559, 0]
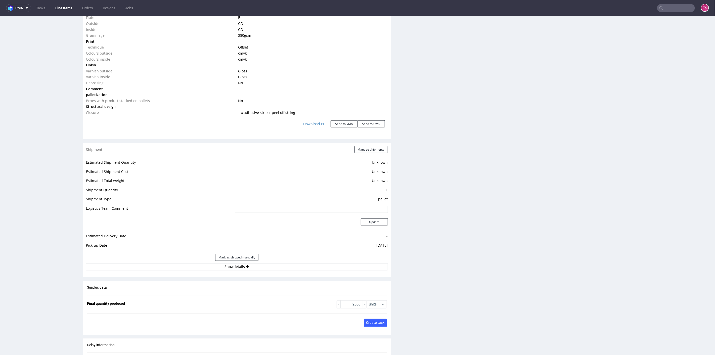
click at [283, 262] on div "Mark as shipped manually" at bounding box center [237, 257] width 302 height 12
click at [284, 264] on button "Show details" at bounding box center [237, 266] width 302 height 7
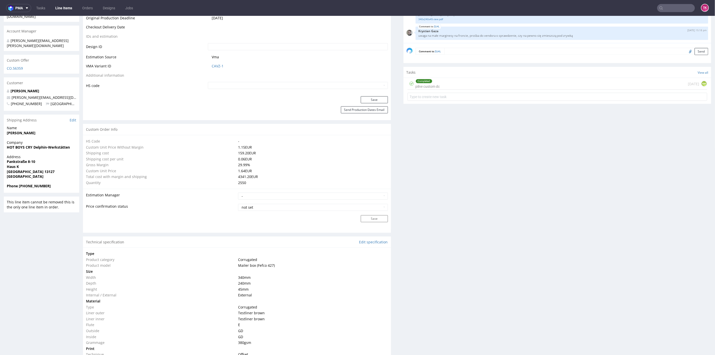
scroll to position [140, 0]
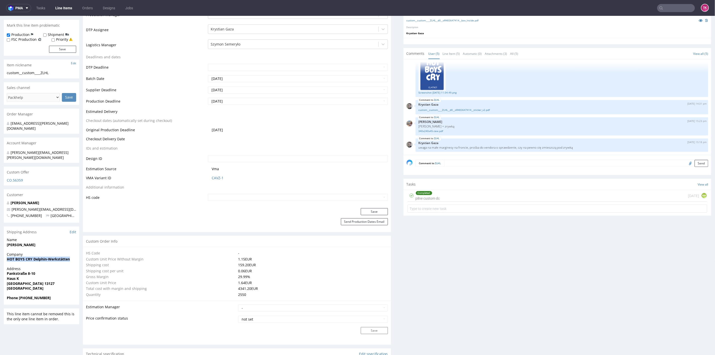
drag, startPoint x: 3, startPoint y: 252, endPoint x: 72, endPoint y: 251, distance: 69.7
copy strong "HOT BOYS CRY Delphin-Werkstätten"
drag, startPoint x: 5, startPoint y: 236, endPoint x: 49, endPoint y: 239, distance: 43.4
click at [49, 239] on div "Name Nicolaus Alexander" at bounding box center [41, 244] width 75 height 14
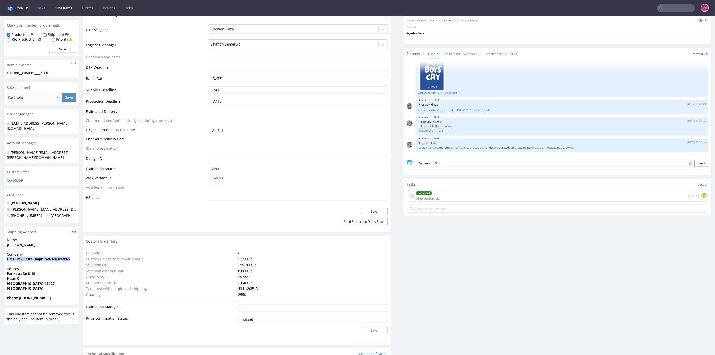
copy strong "[PERSON_NAME]"
click at [23, 281] on strong "Berlin 13127" at bounding box center [31, 283] width 48 height 5
copy strong "13127"
drag, startPoint x: 3, startPoint y: 261, endPoint x: 35, endPoint y: 269, distance: 32.8
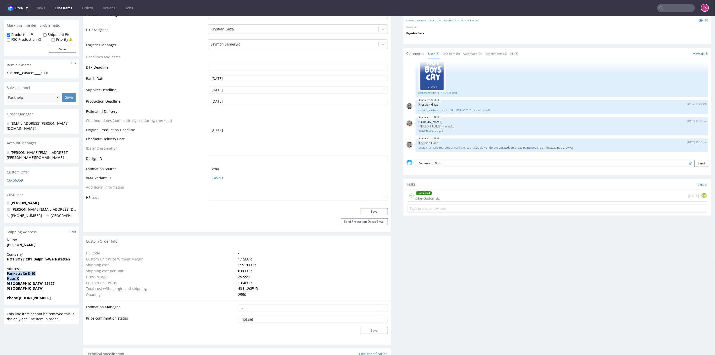
copy p "Pankstraße 8-10 Haus K"
drag, startPoint x: 56, startPoint y: 198, endPoint x: 0, endPoint y: 199, distance: 55.6
copy span "alex@mstry-berlin.de"
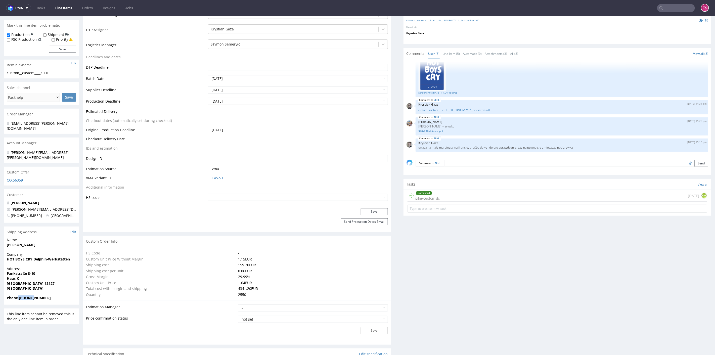
drag, startPoint x: 17, startPoint y: 288, endPoint x: 42, endPoint y: 292, distance: 24.9
click at [39, 295] on strong "Phone +4917663097482" at bounding box center [29, 297] width 44 height 5
drag, startPoint x: 45, startPoint y: 296, endPoint x: 32, endPoint y: 292, distance: 13.2
drag, startPoint x: 18, startPoint y: 287, endPoint x: 59, endPoint y: 288, distance: 41.0
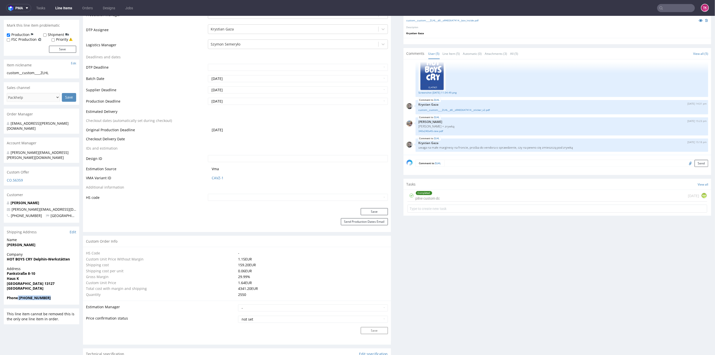
click at [59, 295] on span "Phone +4917663097482" at bounding box center [41, 297] width 69 height 5
copy strong "+4917663097482"
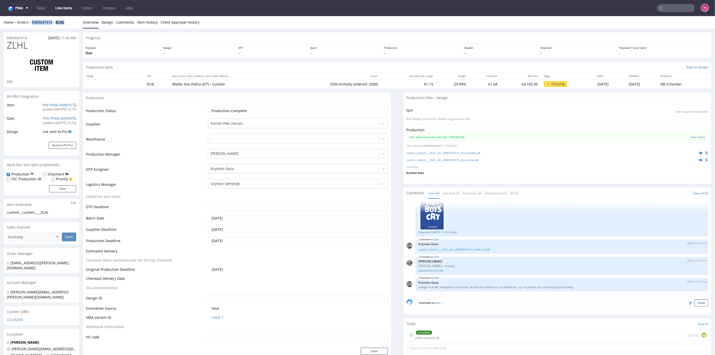
drag, startPoint x: 69, startPoint y: 24, endPoint x: 32, endPoint y: 26, distance: 37.3
click at [32, 26] on div "Home Orders R483647414 ZLHL Overview Design Comments Item History Client Approv…" at bounding box center [357, 22] width 715 height 13
copy div "R483647414 ZLHL"
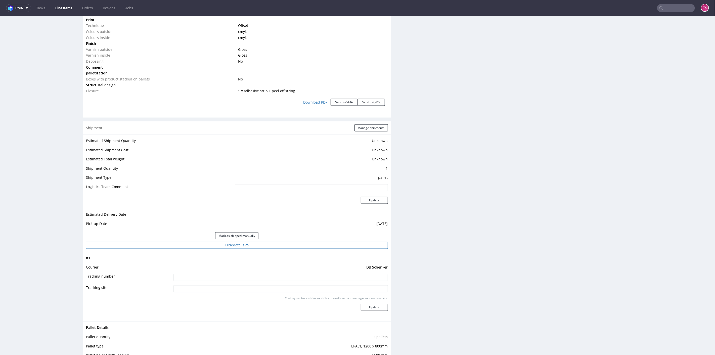
scroll to position [587, 0]
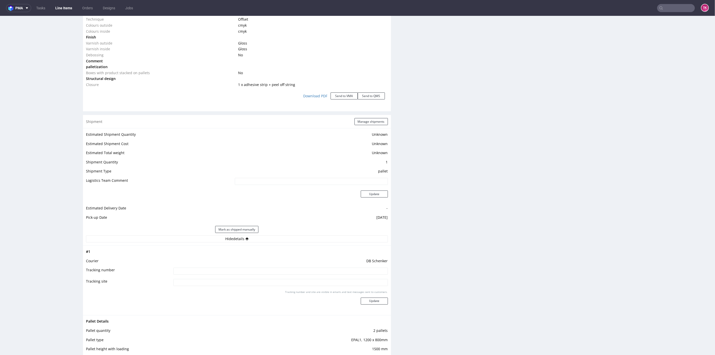
click at [278, 262] on td "DB Schenker" at bounding box center [280, 262] width 216 height 9
click at [283, 267] on td at bounding box center [280, 272] width 216 height 11
click at [288, 268] on input at bounding box center [281, 271] width 215 height 7
paste input "PLWAW509017198"
type input "PLWAW509017198"
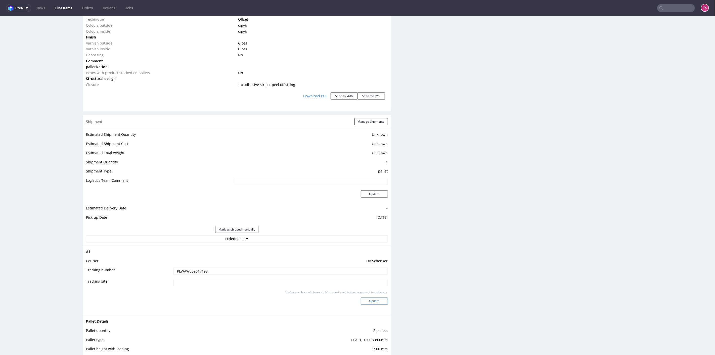
click at [368, 301] on button "Update" at bounding box center [374, 301] width 27 height 7
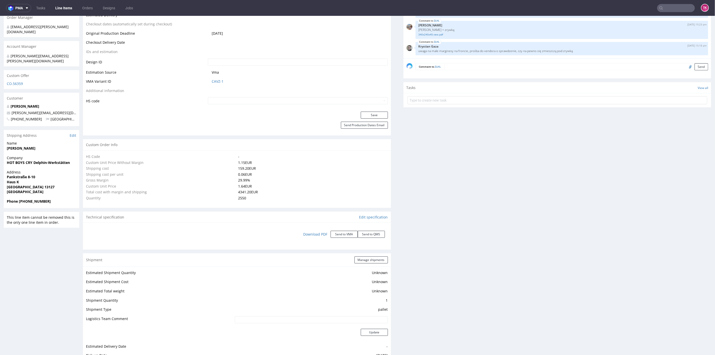
scroll to position [247, 0]
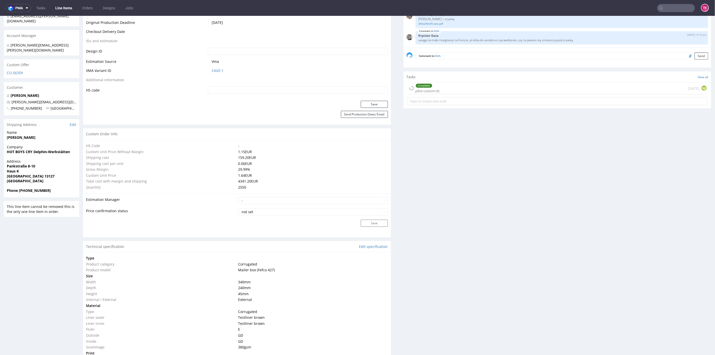
click at [55, 3] on nav "pma Tasks Line Items Orders Designs Jobs TK" at bounding box center [357, 8] width 715 height 16
click at [57, 8] on link "Line Items" at bounding box center [63, 8] width 23 height 8
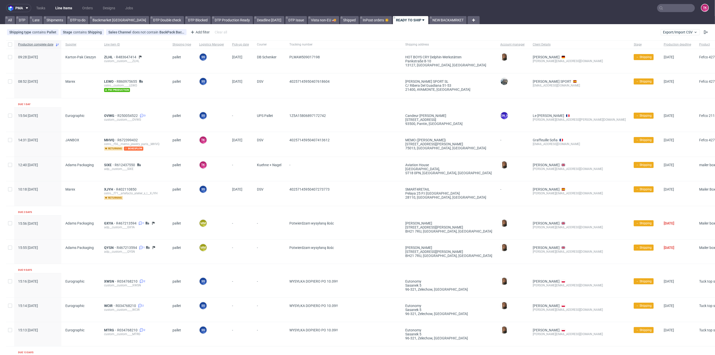
click at [64, 8] on link "Line Items" at bounding box center [63, 8] width 23 height 8
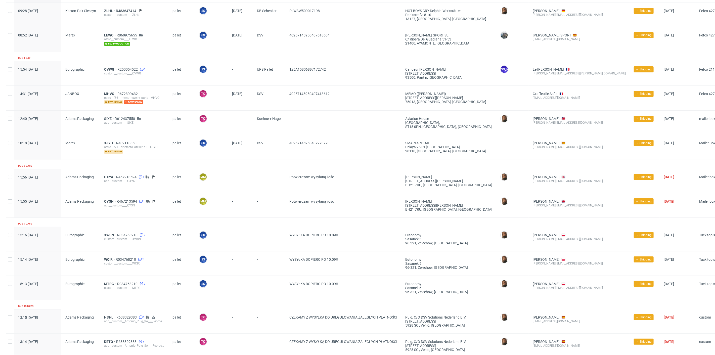
scroll to position [64, 0]
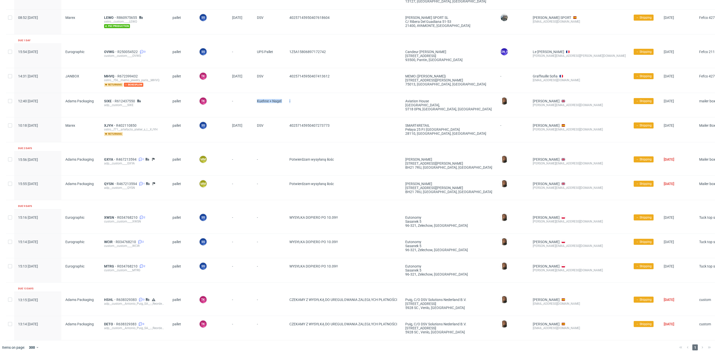
drag, startPoint x: 255, startPoint y: 100, endPoint x: 358, endPoint y: 94, distance: 103.3
click at [358, 94] on div "12:40 Tue 09.09.2025 Adams Packaging SIXE R612437550 adp__custom____SIXE pallet…" at bounding box center [381, 105] width 750 height 24
click at [333, 107] on span "-" at bounding box center [344, 105] width 108 height 12
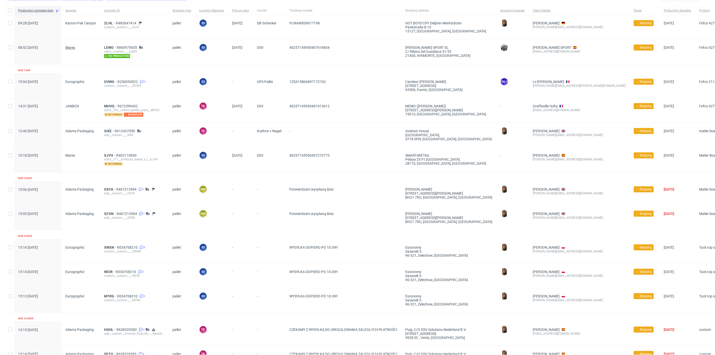
scroll to position [0, 0]
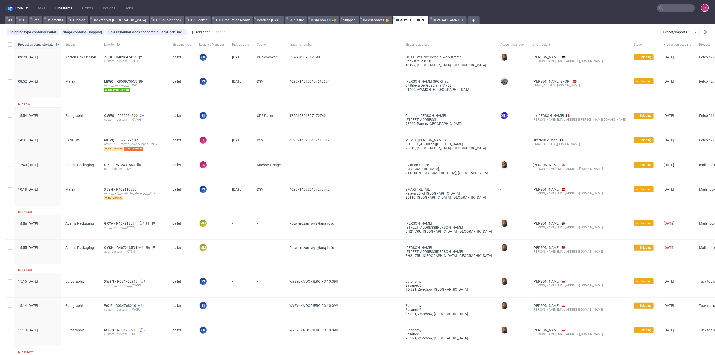
click at [67, 6] on link "Line Items" at bounding box center [63, 8] width 23 height 8
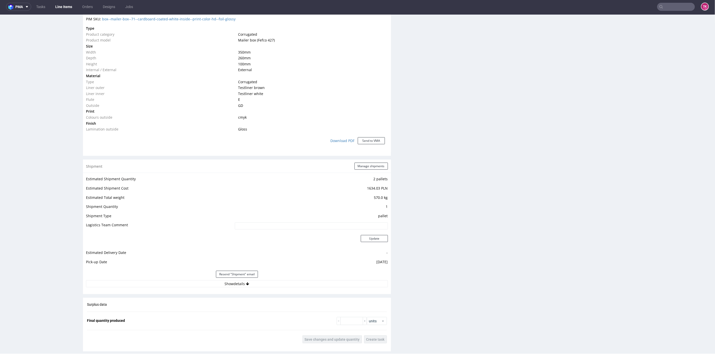
scroll to position [419, 0]
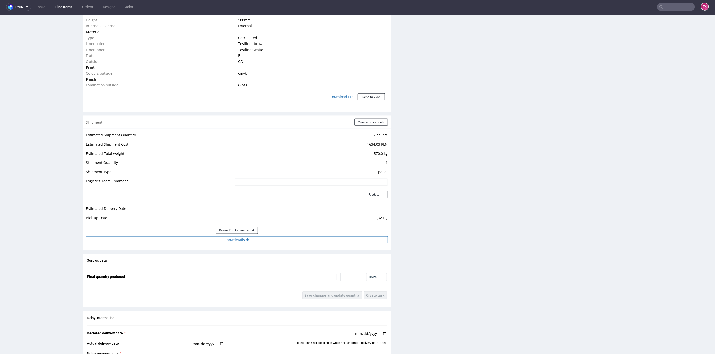
click at [211, 240] on button "Show details" at bounding box center [237, 239] width 302 height 7
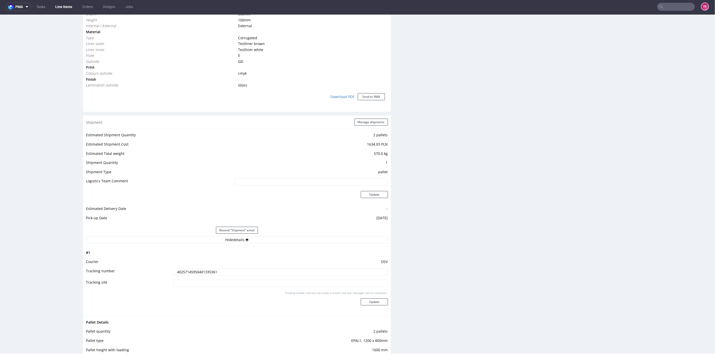
click at [198, 254] on td at bounding box center [280, 254] width 216 height 9
click at [204, 261] on td "DSV" at bounding box center [280, 263] width 216 height 9
click at [207, 265] on td "DSV" at bounding box center [280, 263] width 216 height 9
click at [209, 268] on input "40257145950401335361" at bounding box center [281, 271] width 215 height 7
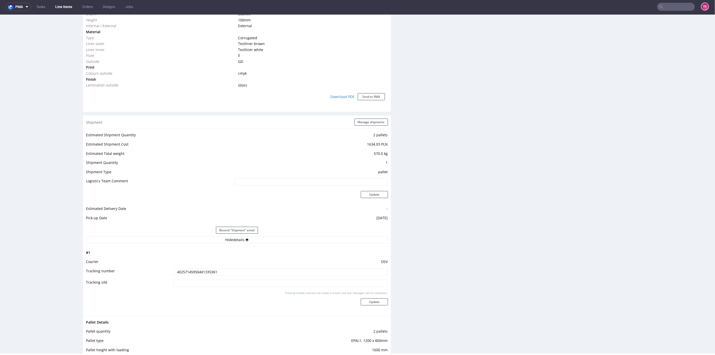
click at [208, 268] on input "40257145950401335361" at bounding box center [281, 271] width 215 height 7
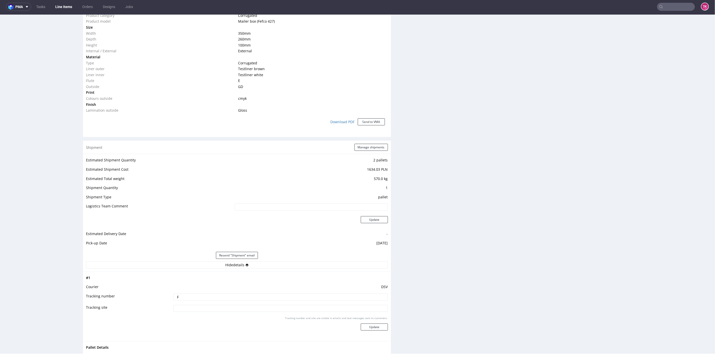
scroll to position [475, 0]
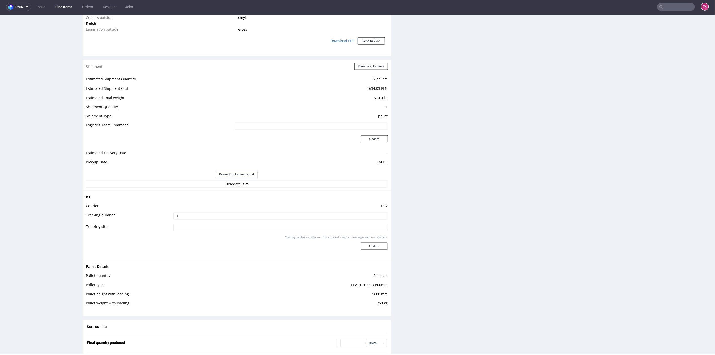
click at [395, 176] on div "Progress Payment Paid Fri 01 Aug Design Locked DTP Complete Wed 6 Aug Batch Com…" at bounding box center [397, 87] width 629 height 1062
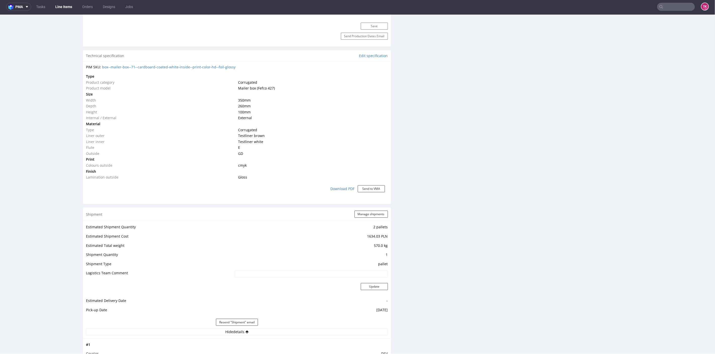
type input "40257145950401335361"
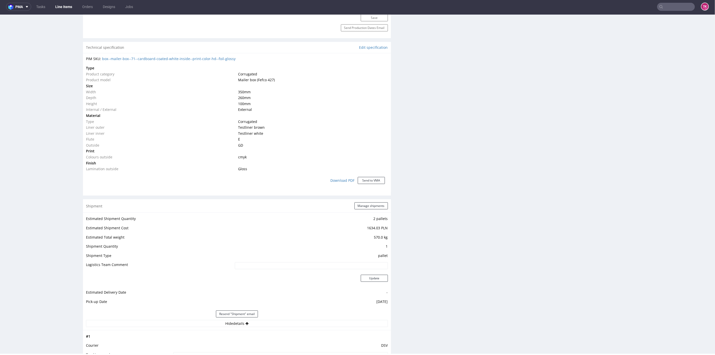
click at [91, 143] on td "Outside" at bounding box center [161, 145] width 151 height 6
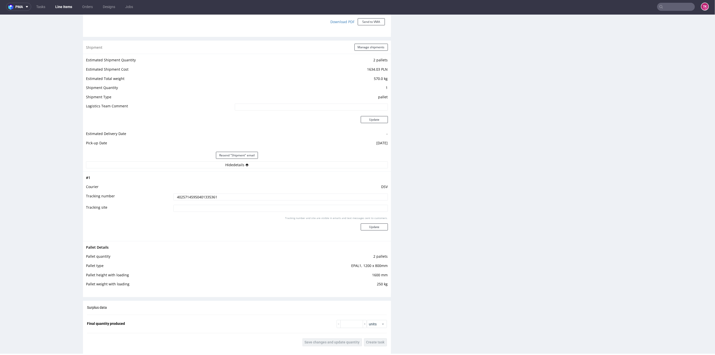
scroll to position [531, 0]
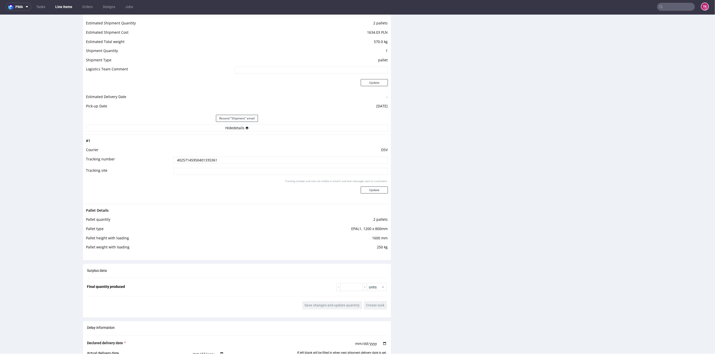
paste input "40257145950401335361"
click at [677, 9] on input "text" at bounding box center [677, 7] width 38 height 8
type input "40257145950401335361"
click at [640, 20] on div "CGEU" at bounding box center [665, 19] width 91 height 9
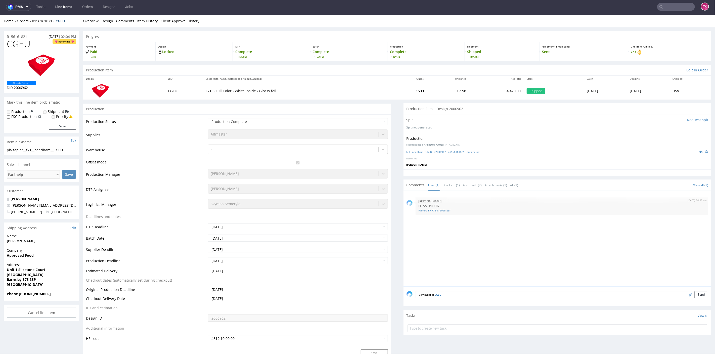
scroll to position [0, 0]
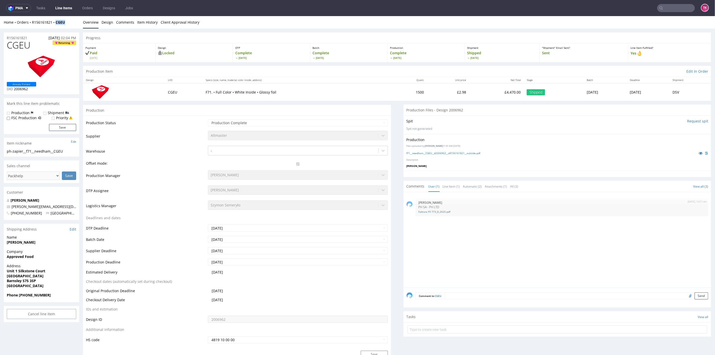
drag, startPoint x: 70, startPoint y: 21, endPoint x: 56, endPoint y: 26, distance: 14.8
click at [56, 26] on div "Home Orders R156161821 CGEU Overview Design Comments Item History Client Approv…" at bounding box center [357, 22] width 715 height 13
copy strong "CGEU"
drag, startPoint x: 31, startPoint y: 27, endPoint x: 53, endPoint y: 22, distance: 23.2
click at [53, 22] on div "Home Orders R156161821 CGEU Overview Design Comments Item History Client Approv…" at bounding box center [357, 22] width 715 height 13
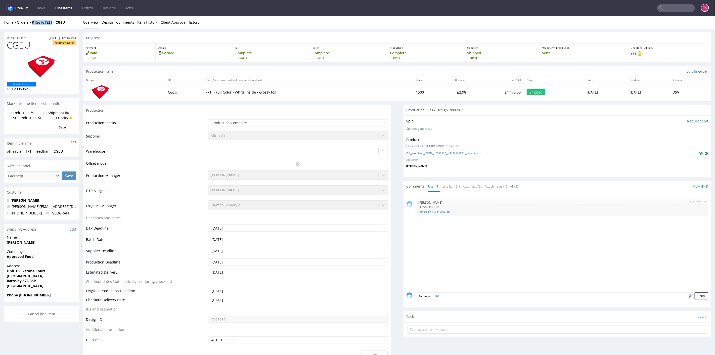
copy link "R156161821"
drag, startPoint x: 707, startPoint y: 81, endPoint x: 711, endPoint y: 90, distance: 9.7
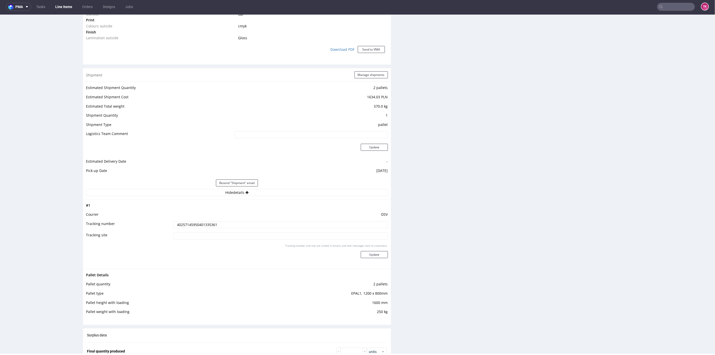
scroll to position [475, 0]
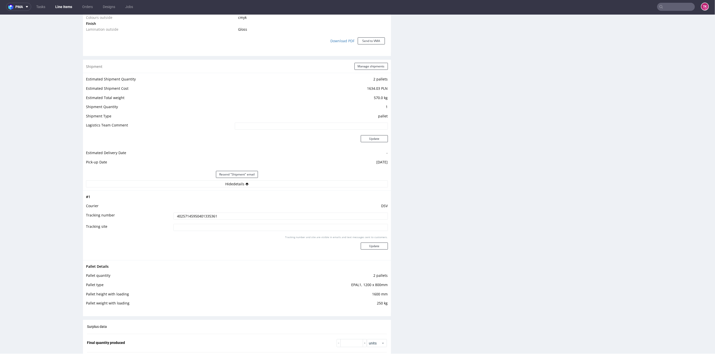
click at [196, 222] on td "40257145950401335361" at bounding box center [280, 217] width 216 height 11
click at [194, 214] on input "40257145950401335361" at bounding box center [281, 216] width 215 height 7
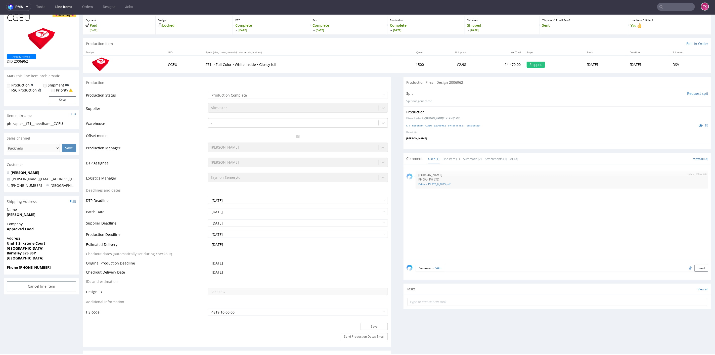
scroll to position [0, 0]
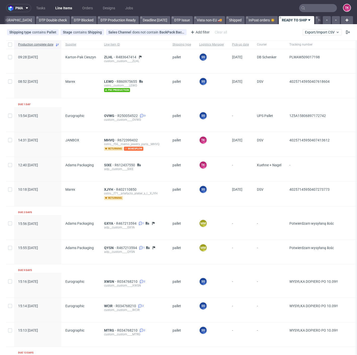
scroll to position [0, 121]
click at [324, 9] on input "text" at bounding box center [318, 8] width 38 height 8
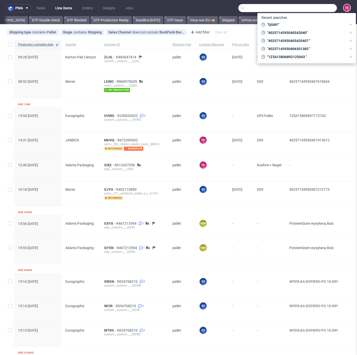
paste input "CWBU"
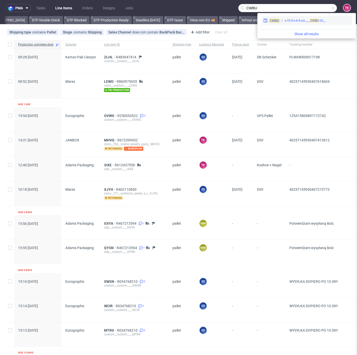
type input "CWBU"
click at [285, 22] on div "__20-x-10-5-x-4-5-cm____ CWBU" at bounding box center [314, 20] width 71 height 5
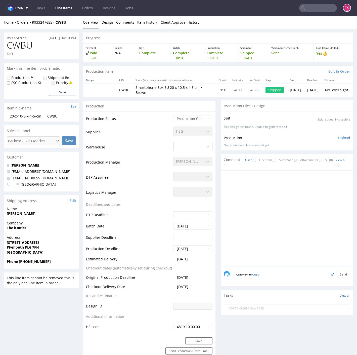
drag, startPoint x: 145, startPoint y: 149, endPoint x: 142, endPoint y: 155, distance: 6.1
click at [142, 154] on td "Warehouse" at bounding box center [129, 148] width 86 height 15
drag, startPoint x: 65, startPoint y: 24, endPoint x: 32, endPoint y: 26, distance: 32.8
click at [32, 26] on div "Home Orders R933247655 CWBU Overview Design Comments Item History Client Approv…" at bounding box center [178, 22] width 357 height 13
copy div "R933247655 CWBU"
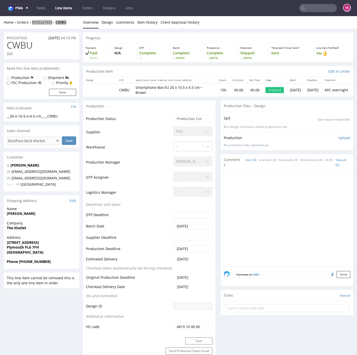
click at [308, 7] on input "text" at bounding box center [318, 8] width 38 height 8
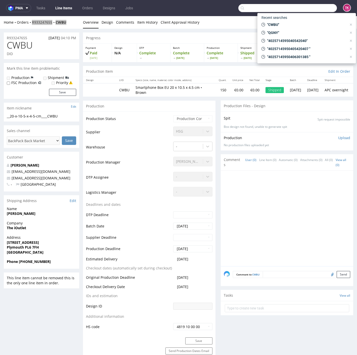
paste input "TUKV"
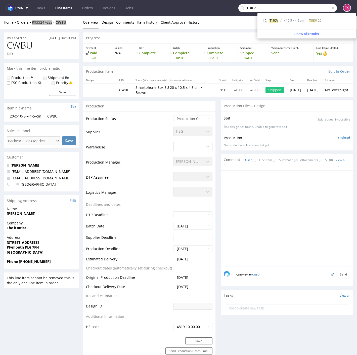
type input "TUKV"
drag, startPoint x: 281, startPoint y: 4, endPoint x: 281, endPoint y: 20, distance: 16.1
click at [281, 20] on div "__20-x-10-5-x-4-5-cm____ TUKV" at bounding box center [314, 20] width 72 height 5
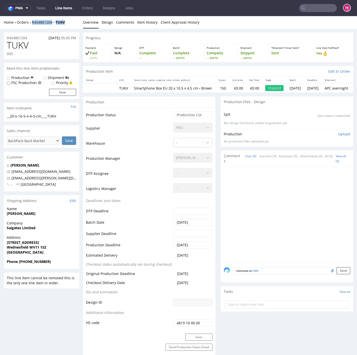
drag, startPoint x: 65, startPoint y: 26, endPoint x: 29, endPoint y: 28, distance: 36.5
click at [30, 27] on div "Home Orders R454801204 TUKV Overview Design Comments Item History Client Approv…" at bounding box center [178, 22] width 357 height 13
copy div "R454801204 TUKV"
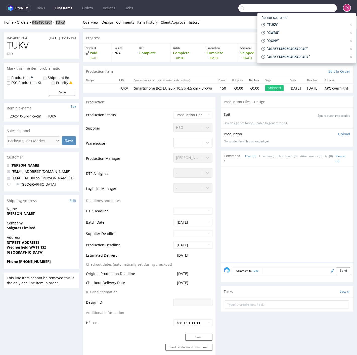
click at [319, 8] on input "text" at bounding box center [287, 8] width 99 height 8
paste input "UHRF"
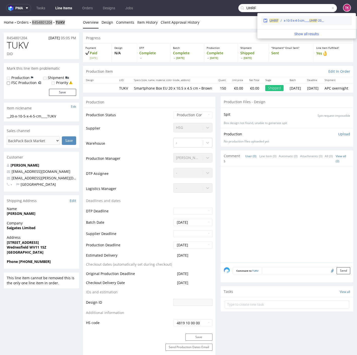
type input "UHRF"
click at [277, 21] on span "UHRF" at bounding box center [274, 21] width 9 height 4
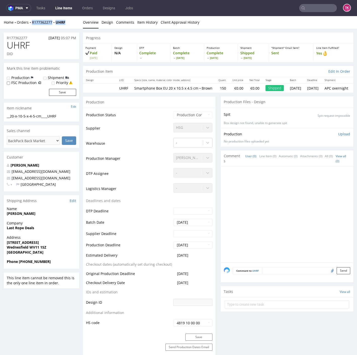
drag, startPoint x: 69, startPoint y: 23, endPoint x: 31, endPoint y: 26, distance: 37.9
click at [31, 26] on div "Home Orders R177362277 UHRF Overview Design Comments Item History Client Approv…" at bounding box center [178, 22] width 357 height 13
copy div "R177362277 UHRF"
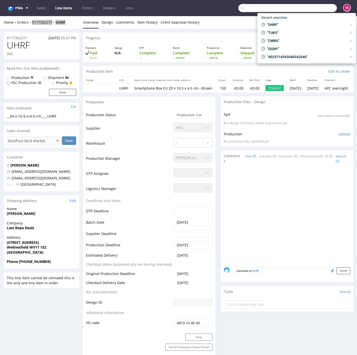
drag, startPoint x: 308, startPoint y: 5, endPoint x: 310, endPoint y: 10, distance: 4.8
click at [308, 6] on input "text" at bounding box center [287, 8] width 99 height 8
paste input "XVEE"
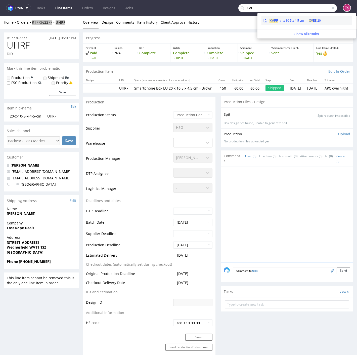
type input "XVEE"
click at [278, 19] on div "__20-x-10-5-x-4-5-cm____ XVEE" at bounding box center [314, 20] width 72 height 5
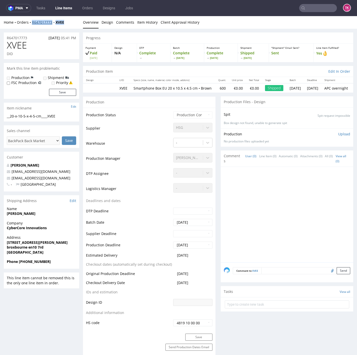
drag, startPoint x: 72, startPoint y: 21, endPoint x: 33, endPoint y: 24, distance: 39.4
click at [33, 24] on div "Home Orders R647017773 XVEE" at bounding box center [41, 22] width 75 height 5
copy div "R647017773 XVEE"
click at [313, 10] on input "text" at bounding box center [318, 8] width 38 height 8
paste input "QOTZ"
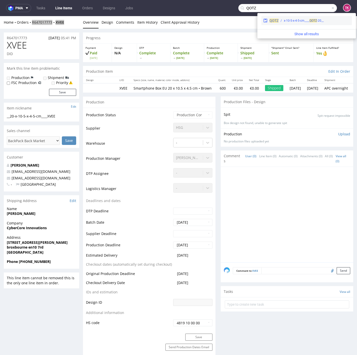
type input "QOTZ"
click at [273, 19] on span "QOTZ" at bounding box center [274, 21] width 9 height 4
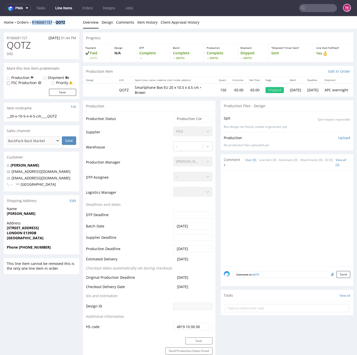
drag, startPoint x: 66, startPoint y: 20, endPoint x: 31, endPoint y: 27, distance: 35.1
click at [31, 27] on div "Home Orders R186681157 QOTZ Overview Design Comments Item History Client Approv…" at bounding box center [178, 22] width 357 height 13
copy div "R186681157 QOTZ"
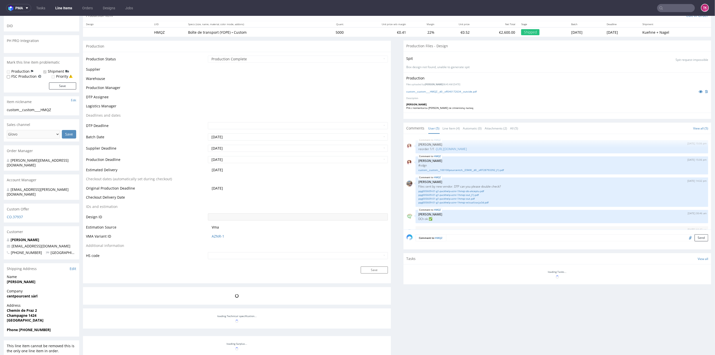
scroll to position [13, 0]
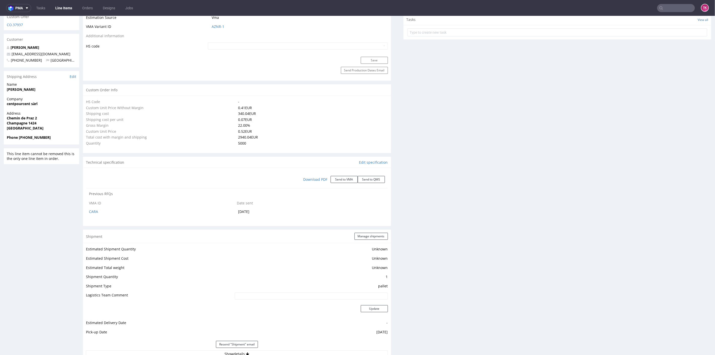
select select "in_progress"
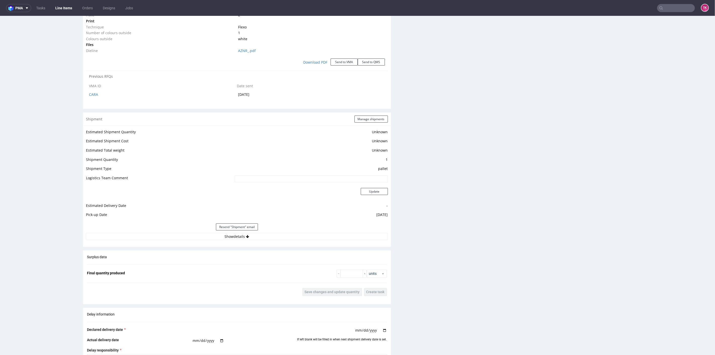
scroll to position [575, 0]
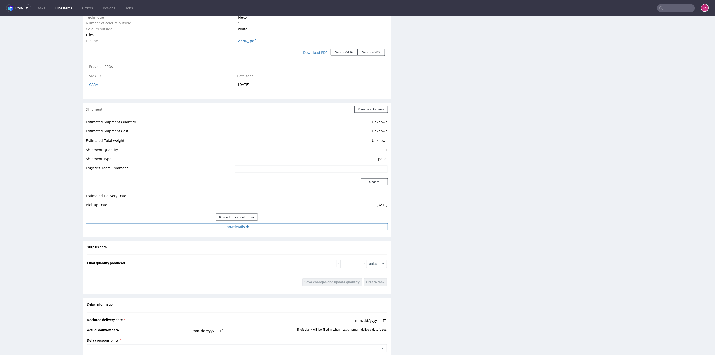
click at [332, 226] on button "Show details" at bounding box center [237, 226] width 302 height 7
click at [189, 255] on input "RWM001035399" at bounding box center [281, 258] width 215 height 7
click at [188, 255] on input "RWM001035399" at bounding box center [281, 258] width 215 height 7
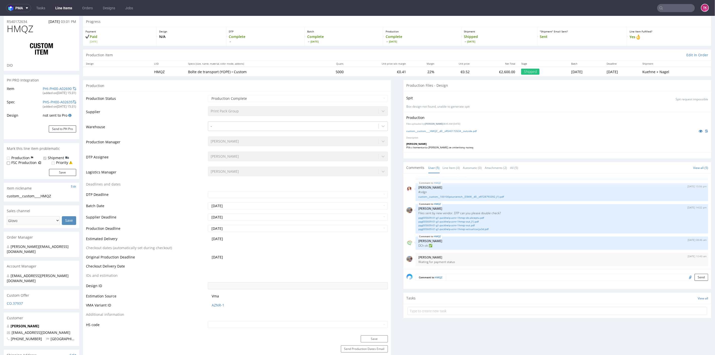
scroll to position [0, 0]
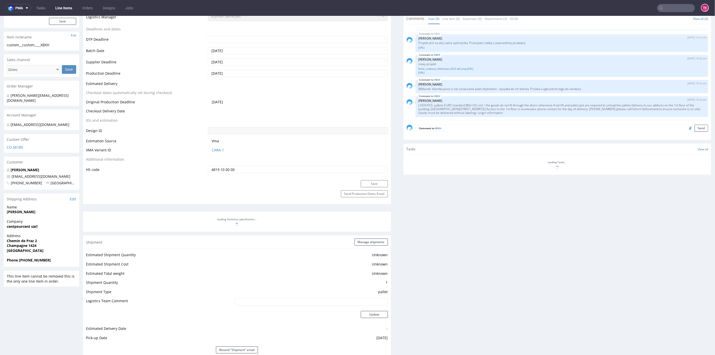
scroll to position [259, 0]
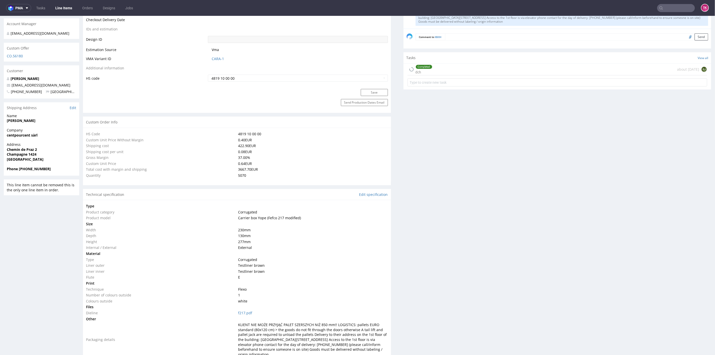
type input "5070"
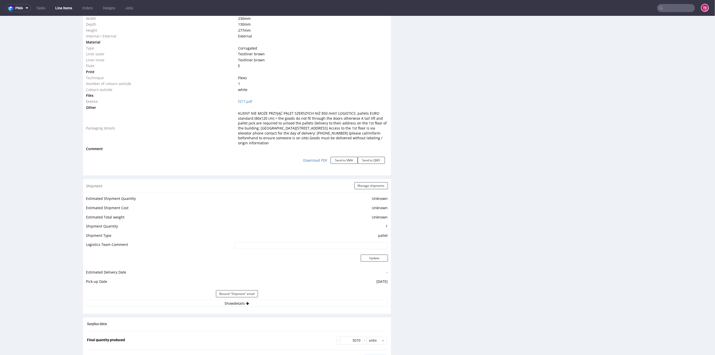
scroll to position [538, 0]
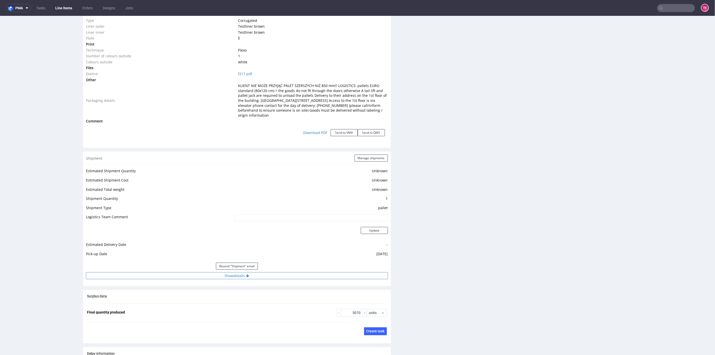
click at [309, 277] on button "Show details" at bounding box center [237, 275] width 302 height 7
click at [199, 307] on input "PLWAW508038062" at bounding box center [281, 307] width 215 height 7
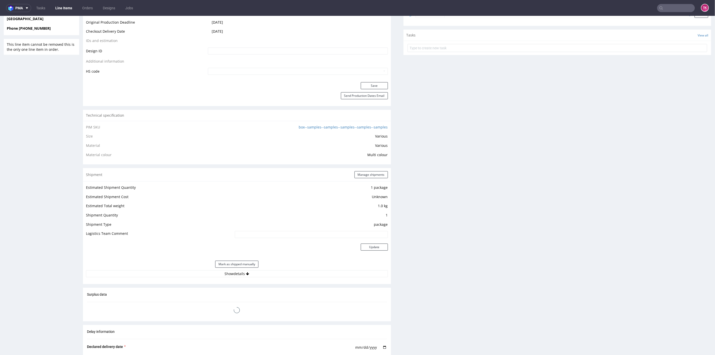
scroll to position [335, 0]
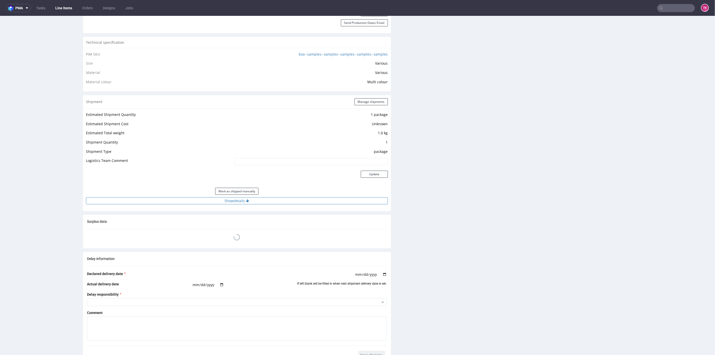
click at [187, 198] on button "Show details" at bounding box center [237, 200] width 302 height 7
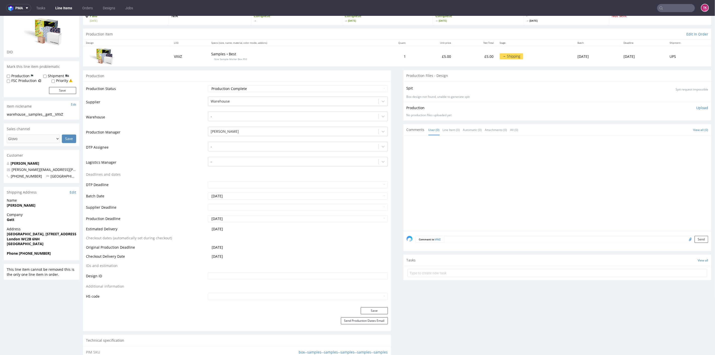
scroll to position [0, 0]
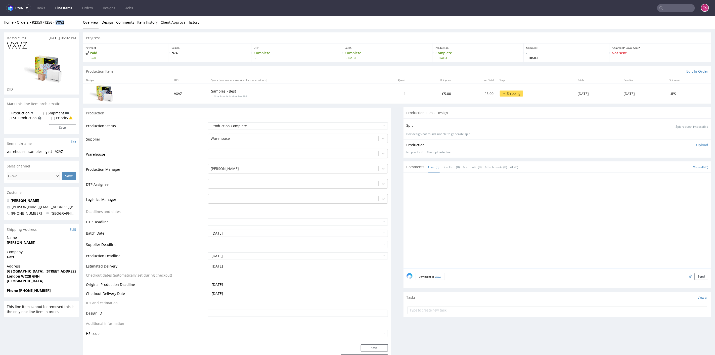
drag, startPoint x: 70, startPoint y: 32, endPoint x: 53, endPoint y: 25, distance: 18.5
click at [53, 25] on div "Home Orders R235971256 VXVZ Overview Design Comments Item History Client Approv…" at bounding box center [357, 22] width 715 height 13
click at [71, 28] on div "Home Orders R235971256 VXVZ Overview Design Comments Item History Client Approv…" at bounding box center [357, 22] width 715 height 13
drag, startPoint x: 66, startPoint y: 22, endPoint x: 54, endPoint y: 24, distance: 12.5
click at [54, 24] on div "Home Orders R235971256 VXVZ" at bounding box center [41, 22] width 75 height 5
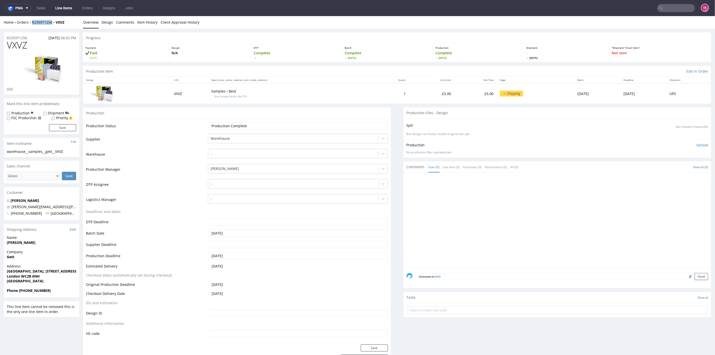
copy link "R235971256"
drag, startPoint x: 31, startPoint y: 26, endPoint x: 221, endPoint y: 195, distance: 254.1
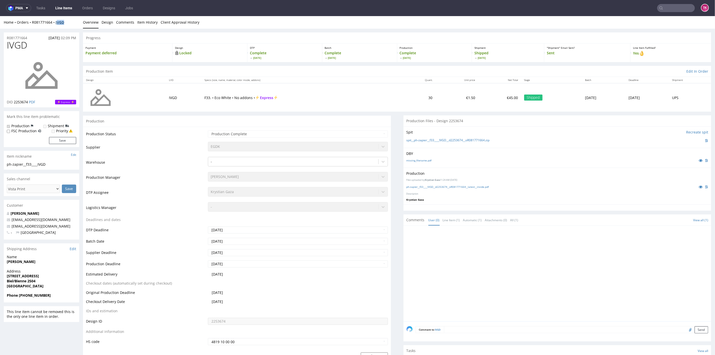
drag, startPoint x: 69, startPoint y: 23, endPoint x: 56, endPoint y: 23, distance: 13.3
click at [56, 22] on div "Home Orders R081771664 IVGD" at bounding box center [41, 22] width 75 height 5
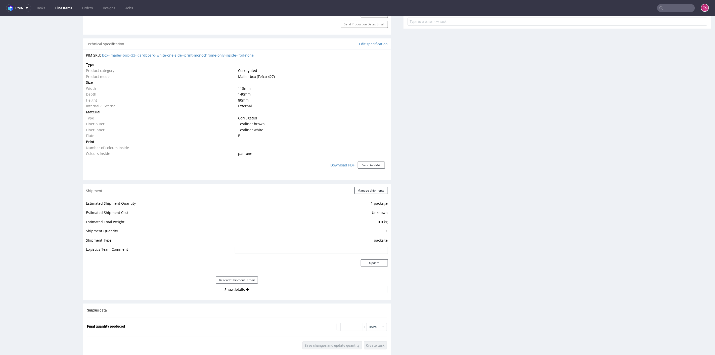
scroll to position [363, 0]
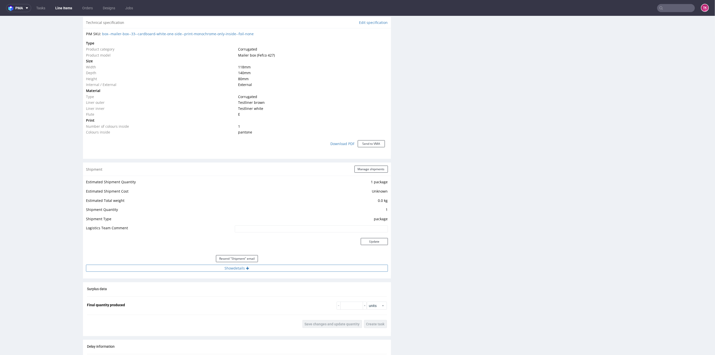
click at [284, 266] on button "Show details" at bounding box center [237, 268] width 302 height 7
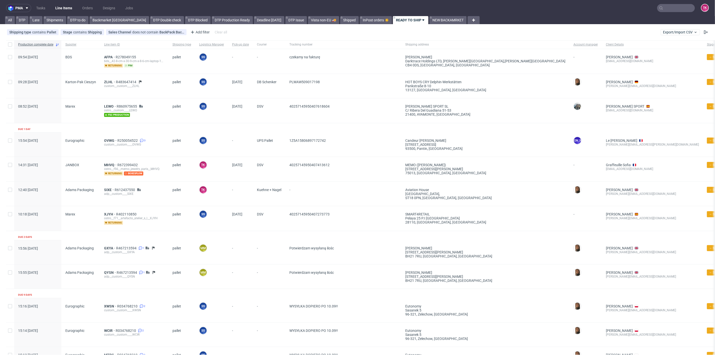
click at [62, 12] on link "Line Items" at bounding box center [63, 8] width 23 height 8
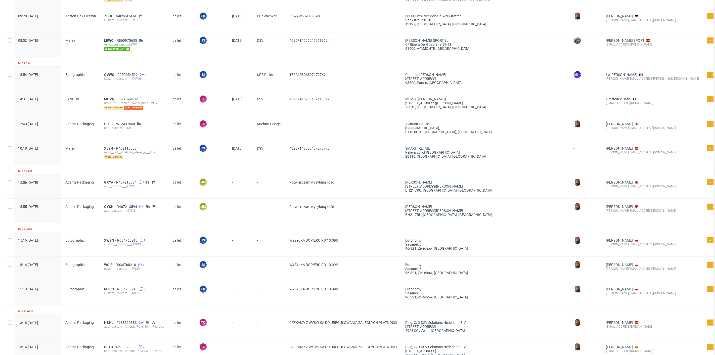
scroll to position [93, 0]
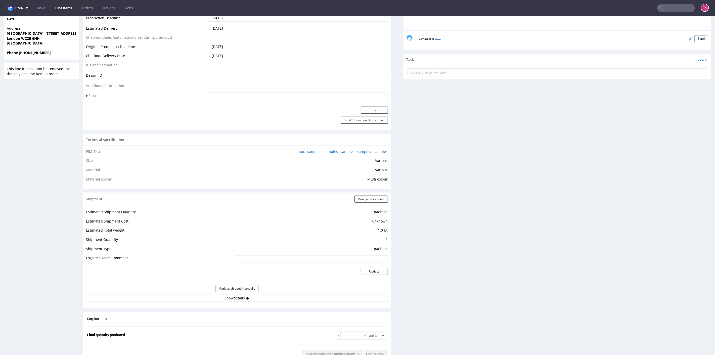
scroll to position [307, 0]
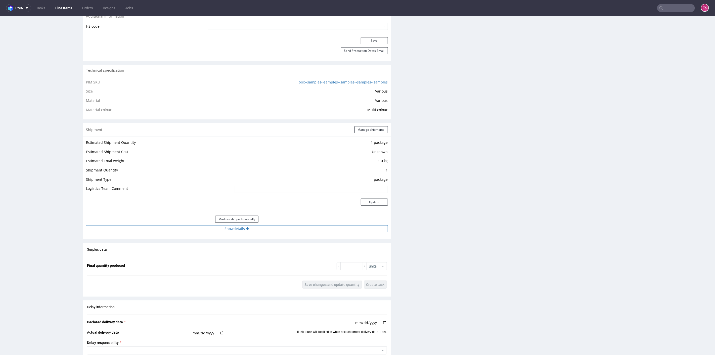
click at [326, 230] on button "Show details" at bounding box center [237, 228] width 302 height 7
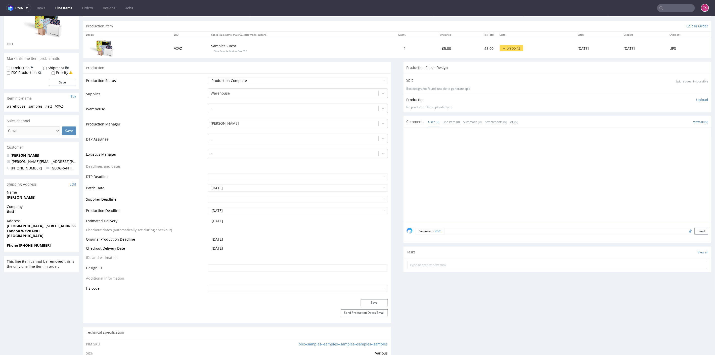
scroll to position [28, 0]
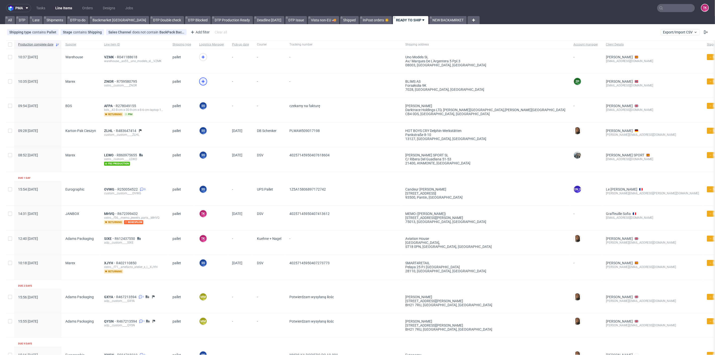
click at [202, 79] on icon at bounding box center [203, 81] width 6 height 6
click at [108, 80] on span "ZNOR" at bounding box center [110, 81] width 13 height 4
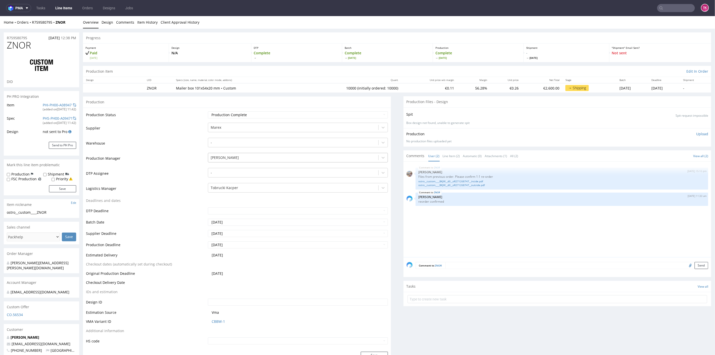
type input "10000"
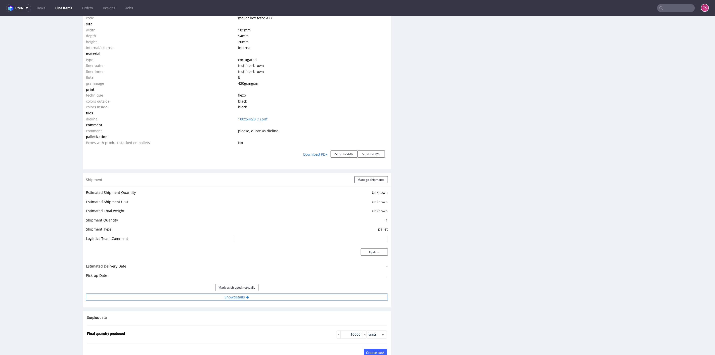
click at [282, 294] on button "Show details" at bounding box center [237, 297] width 302 height 7
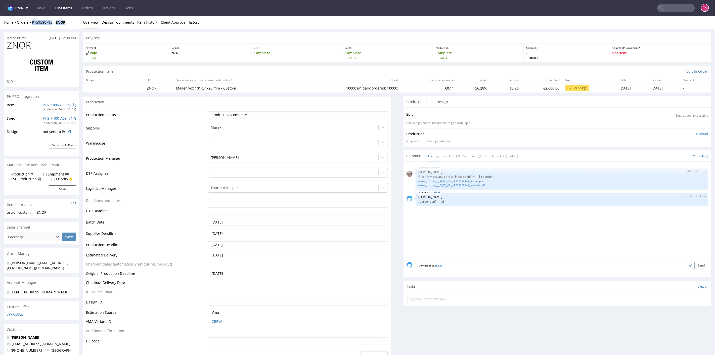
drag, startPoint x: 72, startPoint y: 22, endPoint x: 32, endPoint y: 24, distance: 40.3
click at [32, 24] on div "Home Orders R759580795 ZNOR Overview Design Comments Item History Client Approv…" at bounding box center [357, 22] width 715 height 13
copy div "R759580795 ZNOR"
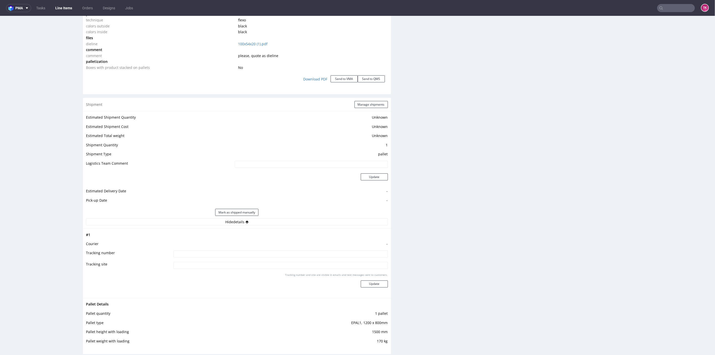
scroll to position [587, 0]
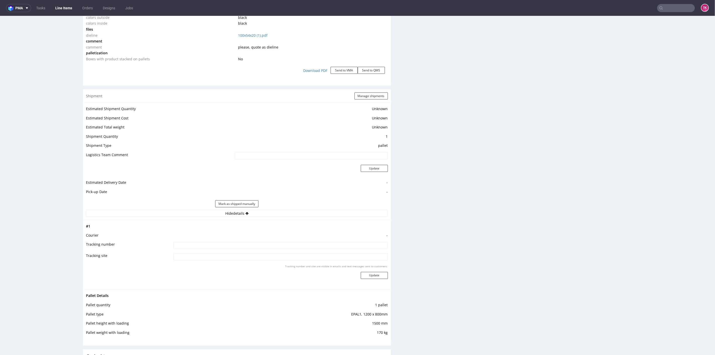
click at [279, 247] on input at bounding box center [281, 245] width 215 height 7
type input "czekamy na FV"
paste input "czekamy na FV"
type input "czekamy na FV"
click at [374, 274] on button "Update" at bounding box center [374, 275] width 27 height 7
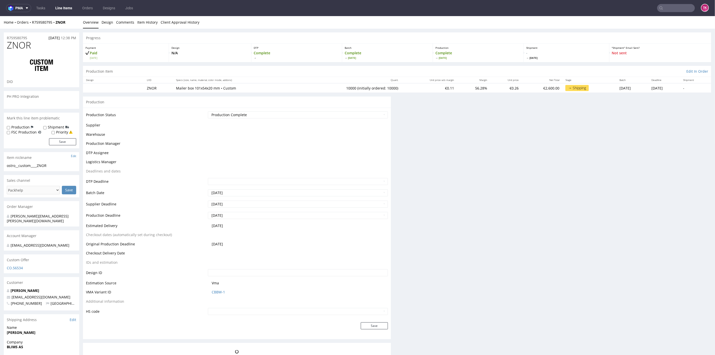
drag, startPoint x: 64, startPoint y: 10, endPoint x: 74, endPoint y: 14, distance: 10.5
click at [64, 9] on link "Line Items" at bounding box center [63, 8] width 23 height 8
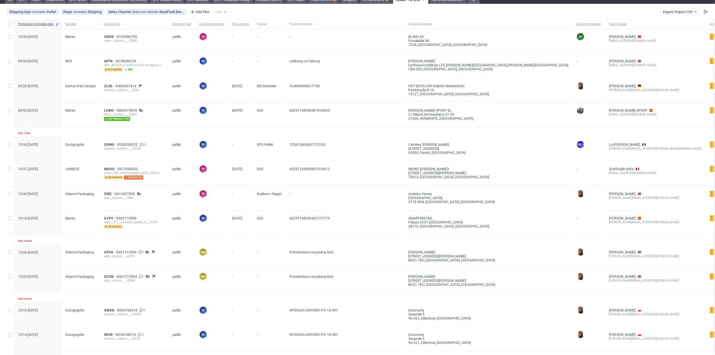
scroll to position [6, 0]
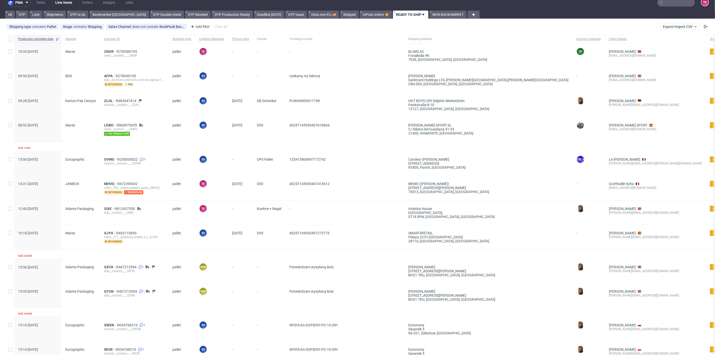
click at [666, 7] on nav "pma Tasks Line Items Orders Designs Jobs TK" at bounding box center [357, 2] width 715 height 16
click at [666, 5] on input "text" at bounding box center [677, 2] width 38 height 8
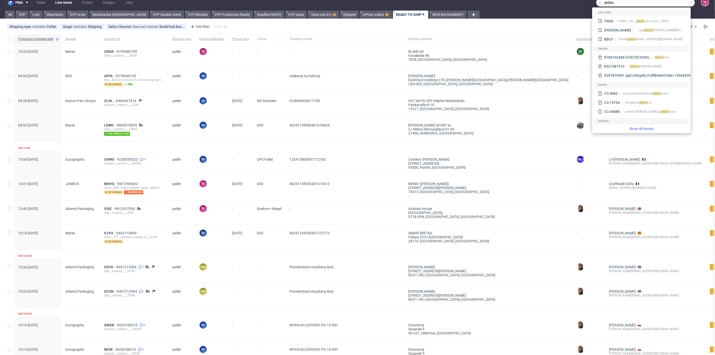
type input "gelato"
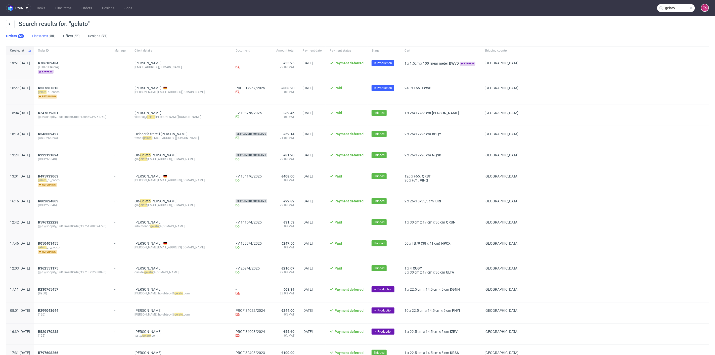
click at [46, 34] on link "Line Items 80" at bounding box center [43, 36] width 23 height 8
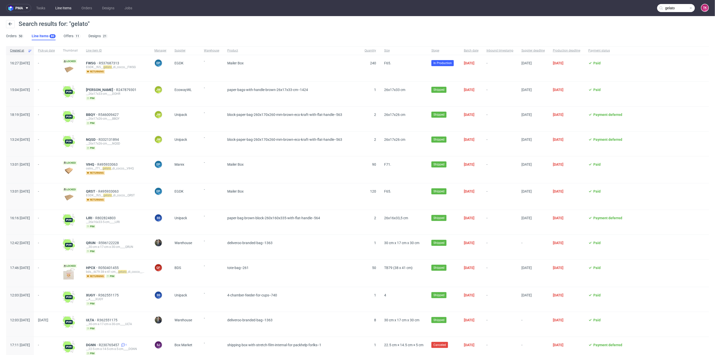
click at [62, 10] on link "Line Items" at bounding box center [63, 8] width 22 height 8
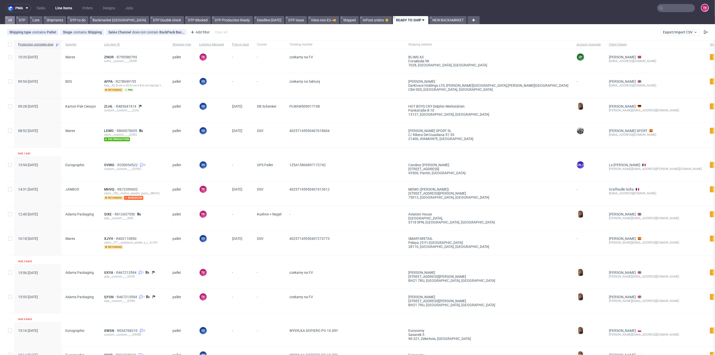
click at [7, 22] on link "All" at bounding box center [10, 20] width 10 height 8
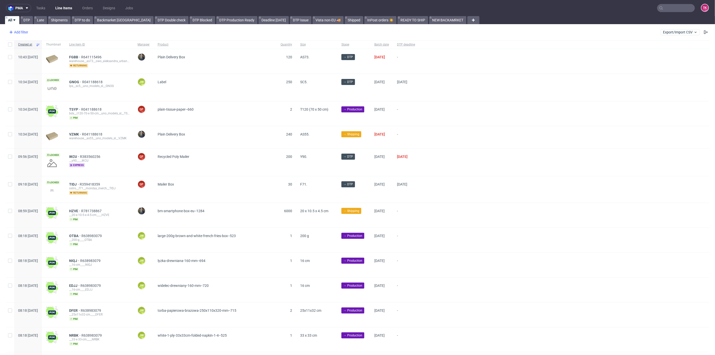
click at [20, 31] on div "Add filter" at bounding box center [18, 32] width 22 height 8
click at [41, 45] on input "text" at bounding box center [39, 43] width 60 height 8
type input "sa"
click at [35, 50] on div "Sales Channel" at bounding box center [39, 53] width 60 height 9
click at [35, 54] on span "Sales Channel" at bounding box center [22, 53] width 27 height 7
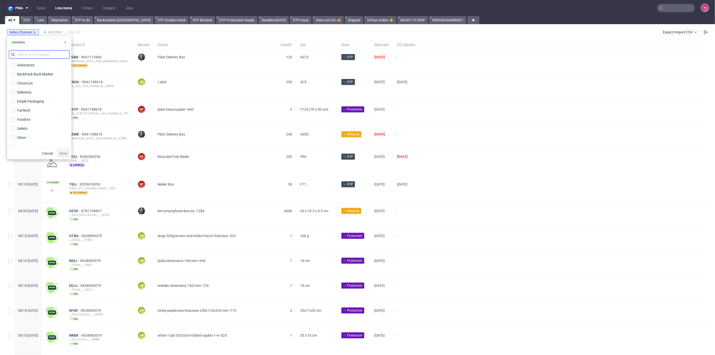
click at [40, 51] on input "text" at bounding box center [39, 55] width 60 height 8
type input "ge"
click at [29, 62] on label "Gelato" at bounding box center [39, 65] width 60 height 7
click at [15, 63] on input "Gelato" at bounding box center [13, 65] width 4 height 4
checkbox input "true"
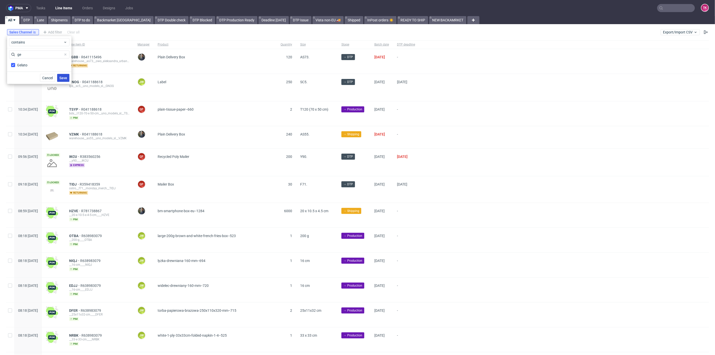
click at [66, 79] on span "Save" at bounding box center [63, 78] width 8 height 4
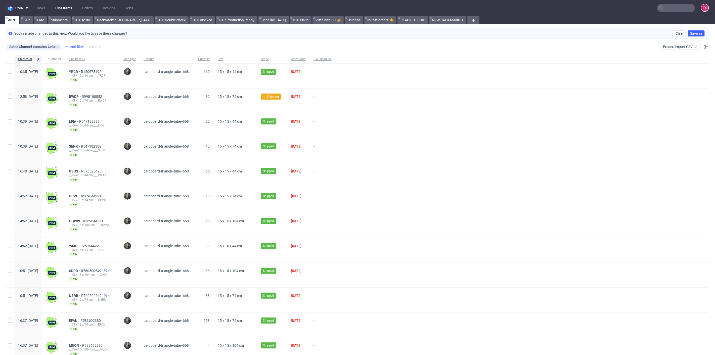
click at [79, 47] on div "Add filter" at bounding box center [74, 47] width 22 height 8
click at [84, 56] on input "text" at bounding box center [93, 58] width 60 height 8
type input "cou"
click at [77, 76] on span "Country" at bounding box center [71, 77] width 17 height 7
click at [88, 69] on input "text" at bounding box center [93, 69] width 60 height 8
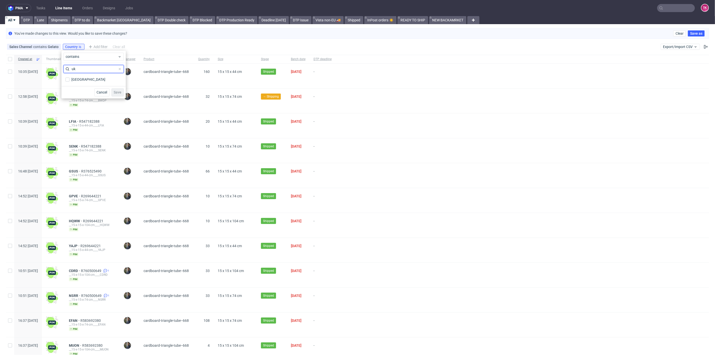
type input "u"
type input "g"
type input "unite"
click at [94, 98] on div "United Kingdom" at bounding box center [88, 97] width 34 height 5
click at [69, 98] on input "United Kingdom" at bounding box center [67, 98] width 4 height 4
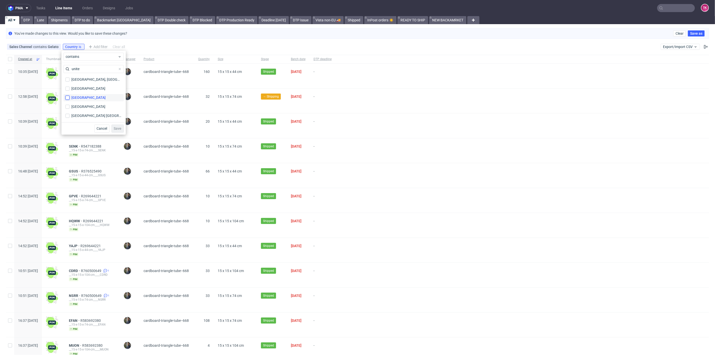
checkbox input "true"
click at [117, 128] on span "Save" at bounding box center [118, 129] width 8 height 4
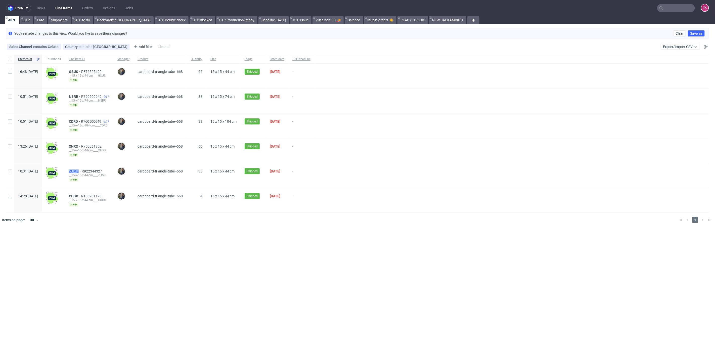
drag, startPoint x: 80, startPoint y: 169, endPoint x: 94, endPoint y: 169, distance: 13.8
click at [94, 169] on div "ZUMB R922344327 __15-x-15-x-44-cm____ZUMB pim" at bounding box center [89, 175] width 49 height 25
copy span "ZUMB"
click at [82, 169] on span "ZUMB" at bounding box center [75, 171] width 13 height 4
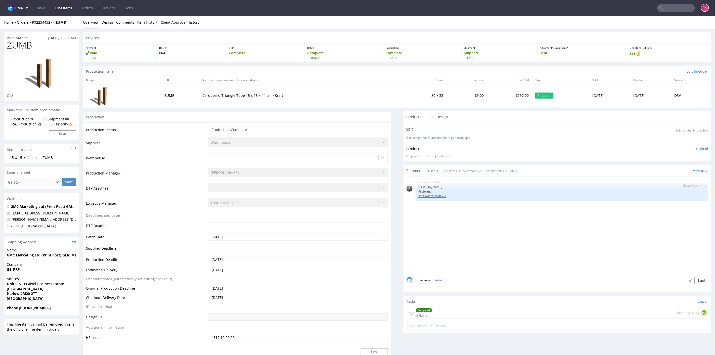
click at [423, 196] on link "R922344327_ZUMB.pdf" at bounding box center [562, 196] width 287 height 4
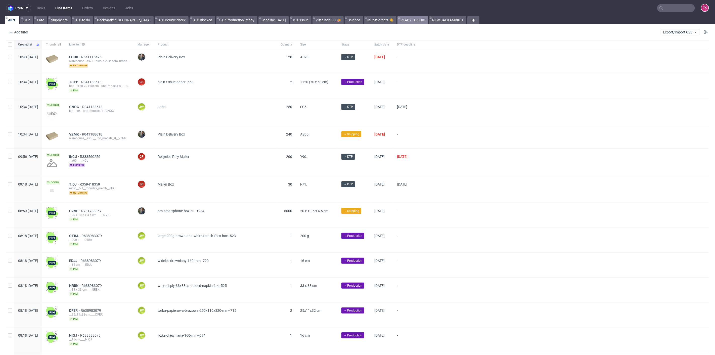
click at [398, 20] on link "READY TO SHIP" at bounding box center [413, 20] width 31 height 8
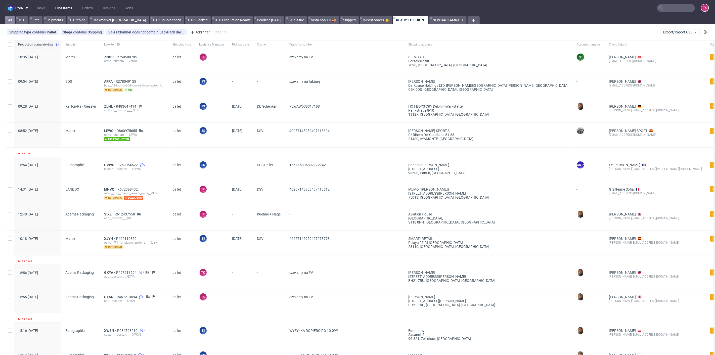
click at [11, 17] on link "All" at bounding box center [10, 20] width 10 height 8
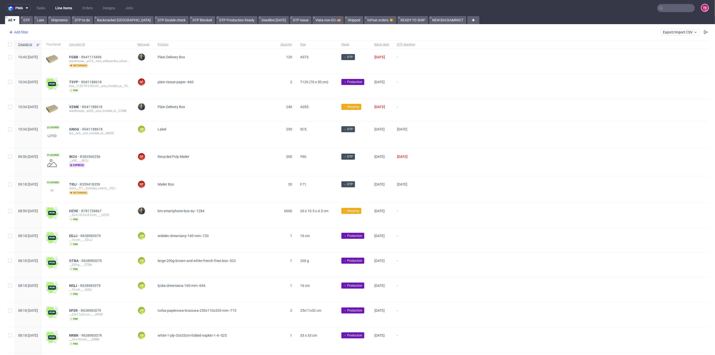
click at [20, 30] on div "Add filter" at bounding box center [18, 32] width 22 height 8
drag, startPoint x: 36, startPoint y: 43, endPoint x: 33, endPoint y: 47, distance: 4.8
click at [36, 43] on input "text" at bounding box center [39, 43] width 60 height 8
type input "sale"
click at [41, 53] on div "Sales Channel" at bounding box center [39, 53] width 60 height 7
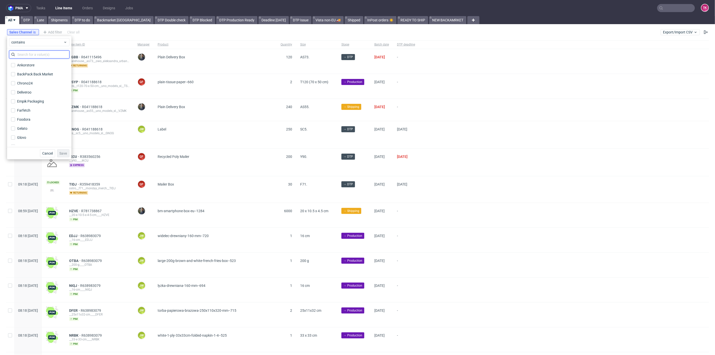
click at [40, 58] on input "text" at bounding box center [39, 55] width 60 height 8
click at [39, 56] on input "g" at bounding box center [39, 55] width 60 height 8
type input "ge"
click at [34, 66] on label "Gelato" at bounding box center [39, 65] width 60 height 7
click at [15, 66] on input "Gelato" at bounding box center [13, 65] width 4 height 4
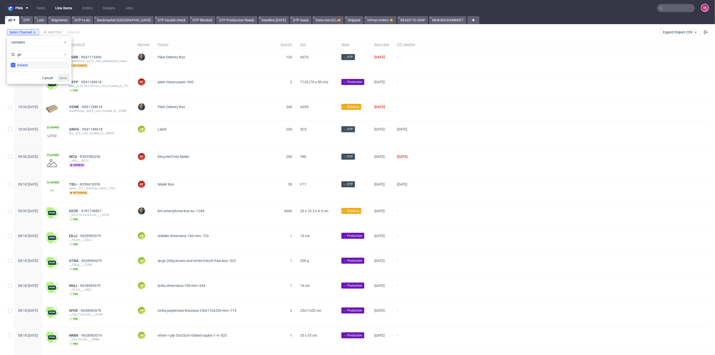
checkbox input "true"
click at [65, 73] on div "Cancel Save" at bounding box center [39, 78] width 64 height 12
click at [65, 76] on span "Save" at bounding box center [63, 78] width 8 height 4
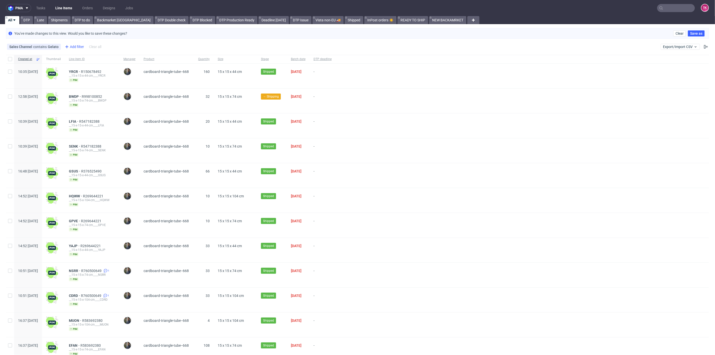
click at [78, 48] on div "Add filter" at bounding box center [74, 47] width 22 height 8
click at [80, 57] on input "text" at bounding box center [93, 58] width 60 height 8
type input "countr"
click at [87, 69] on div "Country" at bounding box center [93, 68] width 60 height 7
click at [88, 70] on input "text" at bounding box center [93, 69] width 60 height 8
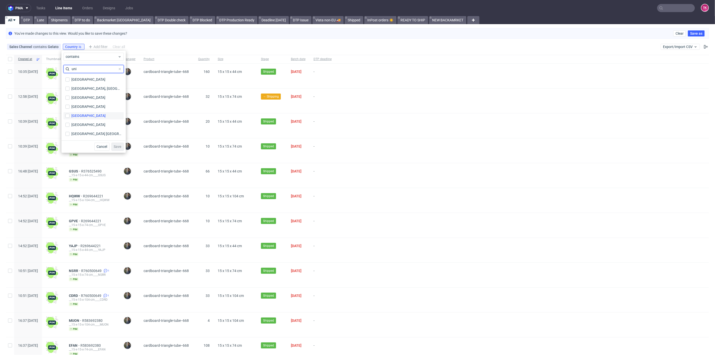
type input "uni"
click at [84, 115] on div "United Kingdom" at bounding box center [88, 115] width 34 height 5
click at [69, 115] on input "United Kingdom" at bounding box center [67, 116] width 4 height 4
checkbox input "true"
click at [118, 146] on span "Save" at bounding box center [118, 147] width 8 height 4
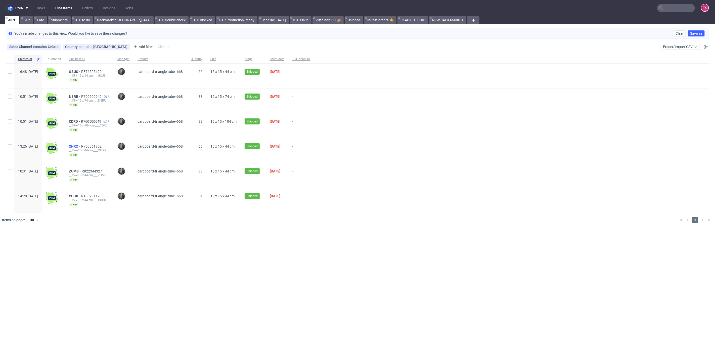
drag, startPoint x: 88, startPoint y: 149, endPoint x: 88, endPoint y: 145, distance: 4.3
click at [65, 9] on link "Line Items" at bounding box center [63, 8] width 23 height 8
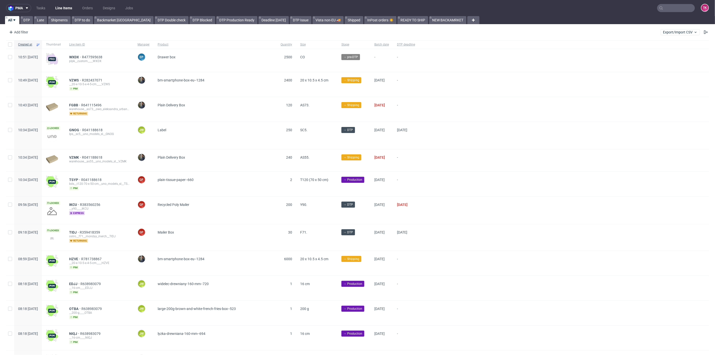
click at [57, 6] on link "Line Items" at bounding box center [63, 8] width 23 height 8
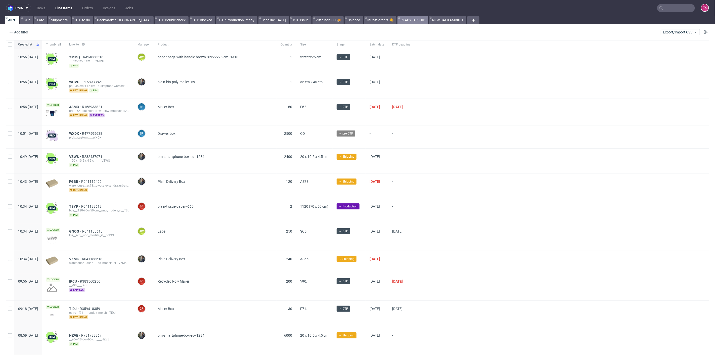
click at [398, 18] on link "READY TO SHIP" at bounding box center [413, 20] width 31 height 8
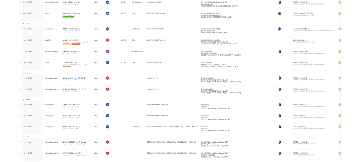
scroll to position [117, 0]
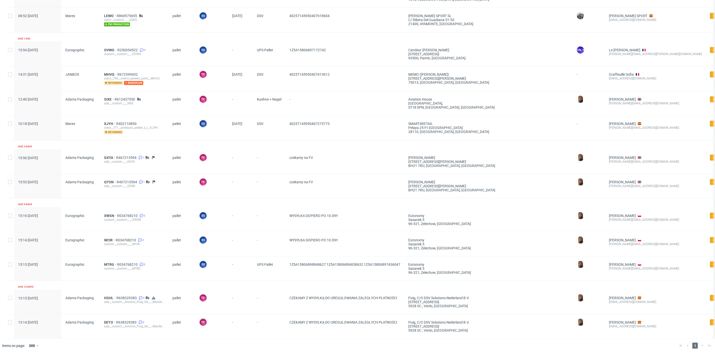
drag, startPoint x: 344, startPoint y: 233, endPoint x: 55, endPoint y: 208, distance: 289.9
click at [55, 208] on div "Production complete date Supplier Line item ID Shipping type Logistics Manager …" at bounding box center [419, 132] width 826 height 414
click at [253, 232] on div "-" at bounding box center [240, 244] width 25 height 24
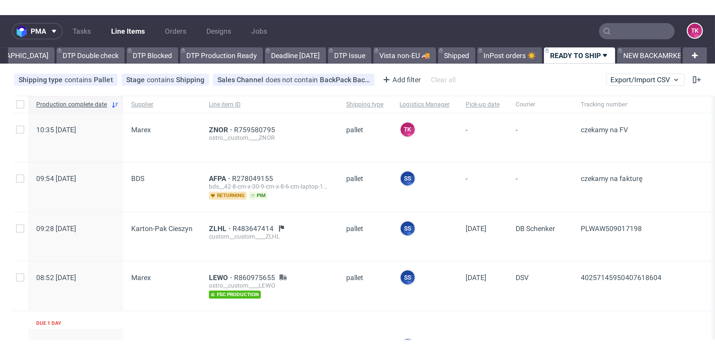
scroll to position [0, 0]
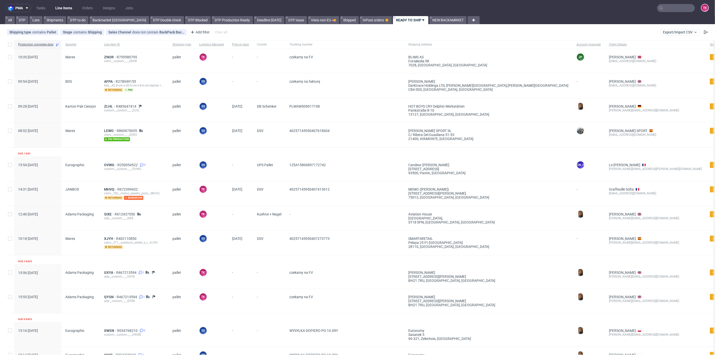
click at [57, 7] on link "Line Items" at bounding box center [63, 8] width 23 height 8
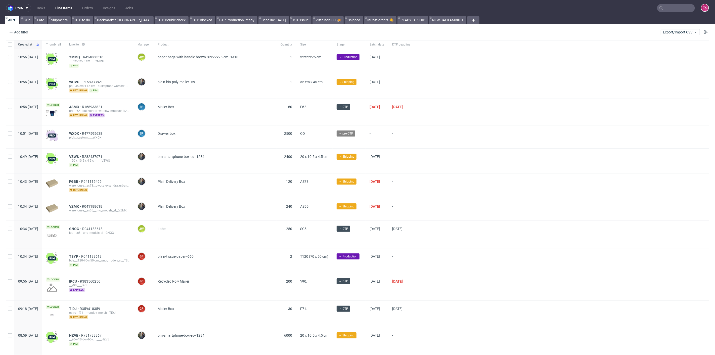
click at [70, 8] on link "Line Items" at bounding box center [63, 8] width 23 height 8
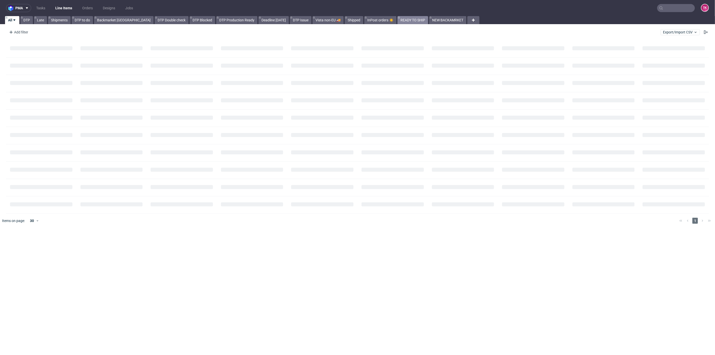
click at [398, 20] on link "READY TO SHIP" at bounding box center [413, 20] width 31 height 8
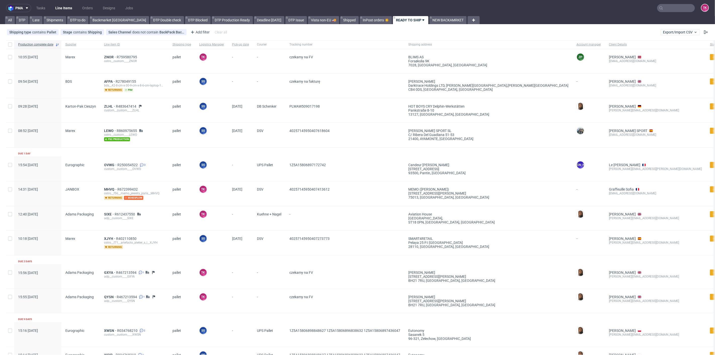
click at [393, 20] on link "READY TO SHIP" at bounding box center [410, 20] width 35 height 8
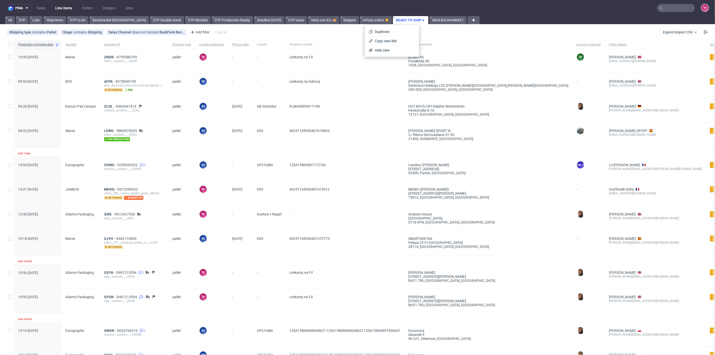
click at [365, 3] on nav "pma Tasks Line Items Orders Designs Jobs TK" at bounding box center [357, 8] width 715 height 16
click at [62, 6] on link "Line Items" at bounding box center [63, 8] width 23 height 8
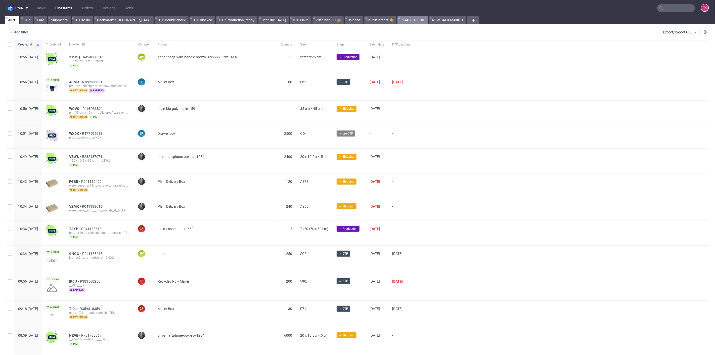
click at [398, 17] on link "READY TO SHIP" at bounding box center [413, 20] width 31 height 8
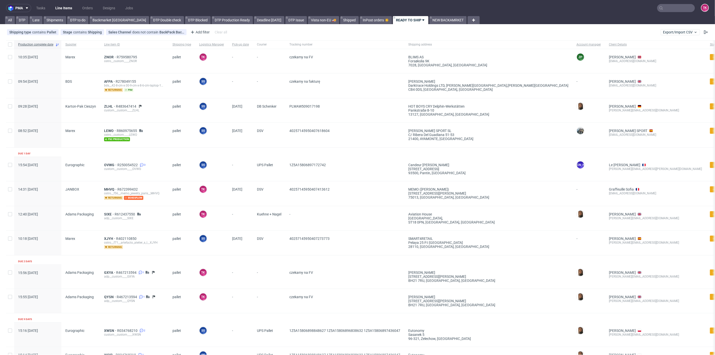
drag, startPoint x: 378, startPoint y: 18, endPoint x: 392, endPoint y: 12, distance: 15.2
click at [392, 12] on nav "pma Tasks Line Items Orders Designs Jobs TK" at bounding box center [357, 8] width 715 height 16
click at [58, 12] on link "Line Items" at bounding box center [63, 8] width 23 height 8
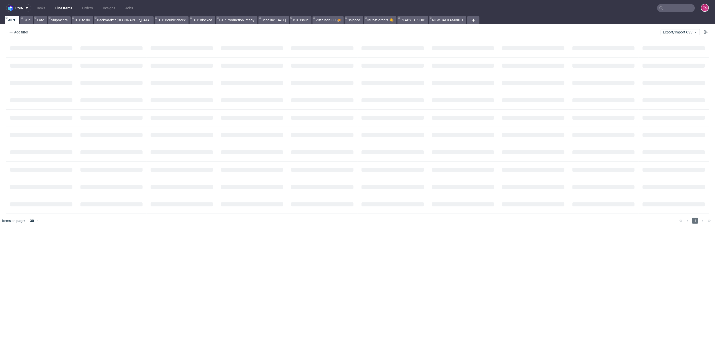
click at [59, 10] on link "Line Items" at bounding box center [63, 8] width 23 height 8
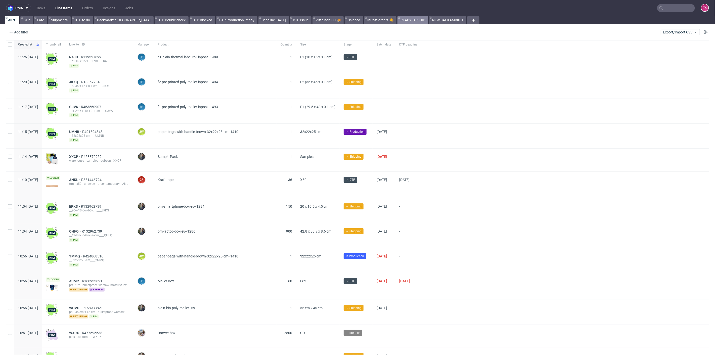
click at [398, 17] on link "READY TO SHIP" at bounding box center [413, 20] width 31 height 8
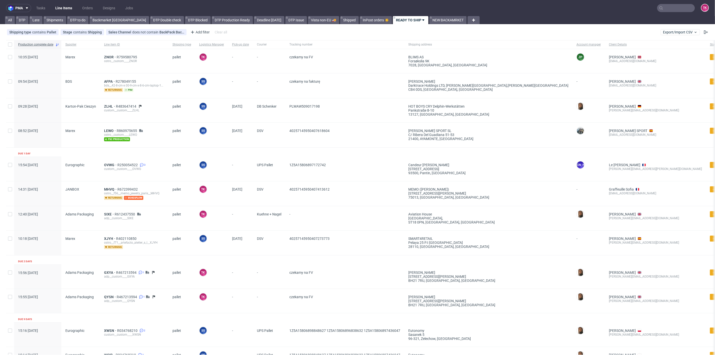
click at [393, 17] on link "READY TO SHIP" at bounding box center [410, 20] width 35 height 8
drag, startPoint x: 380, startPoint y: 21, endPoint x: 368, endPoint y: 16, distance: 12.8
click at [393, 16] on link "READY TO SHIP" at bounding box center [410, 20] width 35 height 8
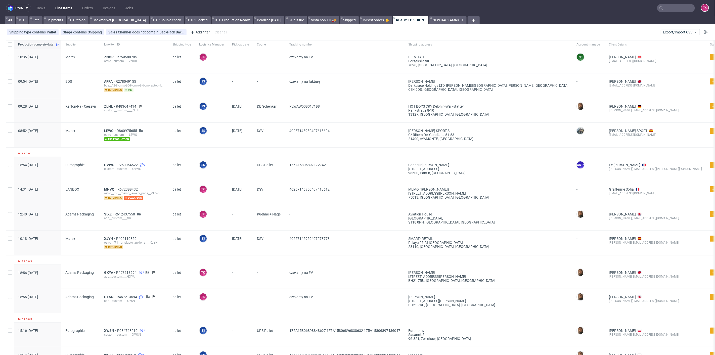
click at [394, 18] on icon at bounding box center [395, 18] width 2 height 4
click at [430, 19] on link "NEW BACKAMRKET" at bounding box center [448, 20] width 37 height 8
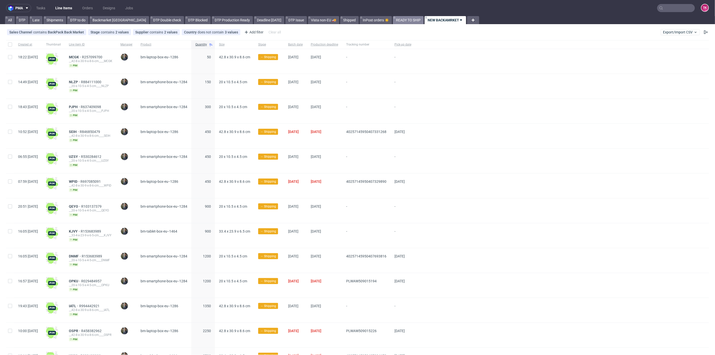
drag, startPoint x: 419, startPoint y: 19, endPoint x: 387, endPoint y: 20, distance: 31.5
click at [393, 20] on link "READY TO SHIP" at bounding box center [408, 20] width 31 height 8
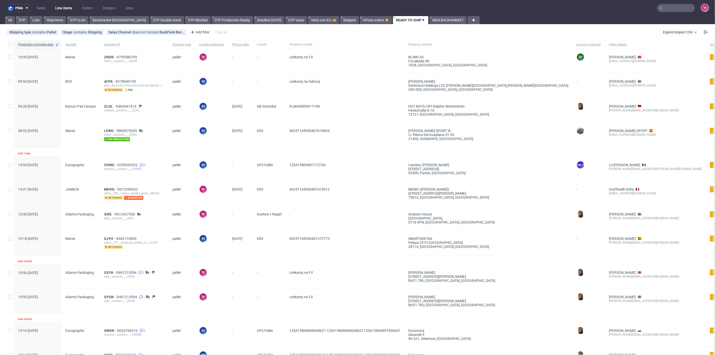
click at [423, 20] on use at bounding box center [424, 20] width 2 height 2
click at [403, 41] on span "Copy view link" at bounding box center [394, 40] width 42 height 5
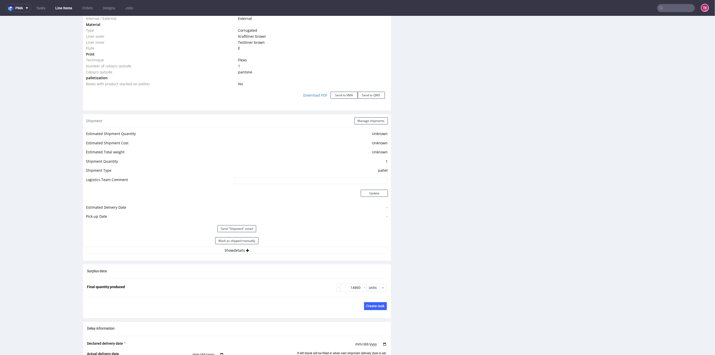
scroll to position [570, 0]
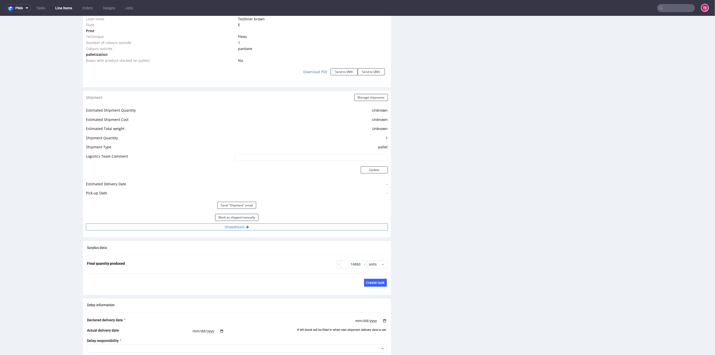
click at [278, 223] on button "Show details" at bounding box center [237, 226] width 302 height 7
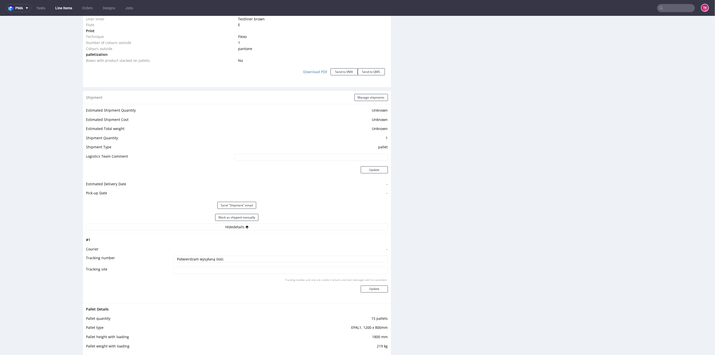
drag, startPoint x: 222, startPoint y: 253, endPoint x: 97, endPoint y: 259, distance: 125.2
click at [97, 259] on tr "Tracking number Potwierdzam wysyłaną ilośc" at bounding box center [237, 260] width 302 height 11
paste input "czekamy na FV"
type input "czekamy na FV"
click at [374, 286] on button "Update" at bounding box center [374, 289] width 27 height 7
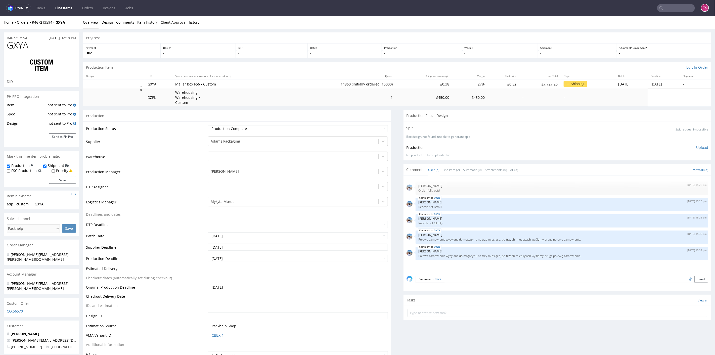
type input "14860"
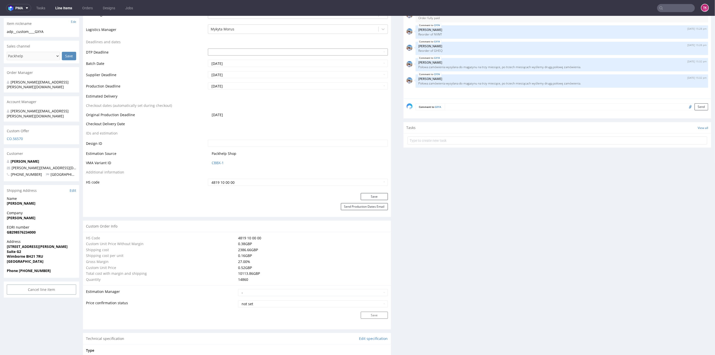
scroll to position [122, 0]
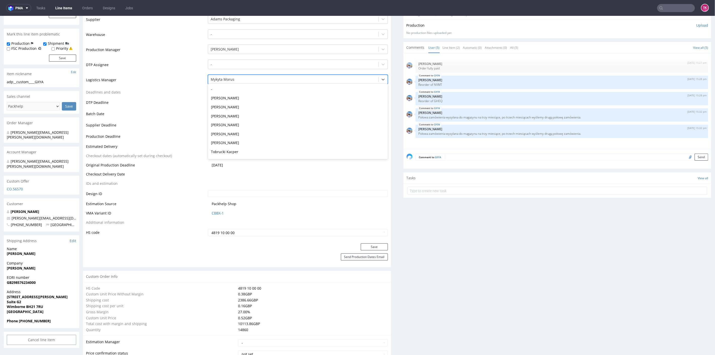
click at [249, 76] on div at bounding box center [293, 79] width 165 height 6
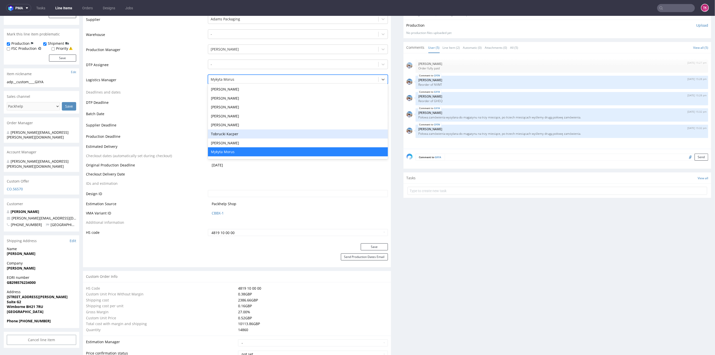
click at [245, 129] on div "Tobrucki Kacper" at bounding box center [298, 133] width 180 height 9
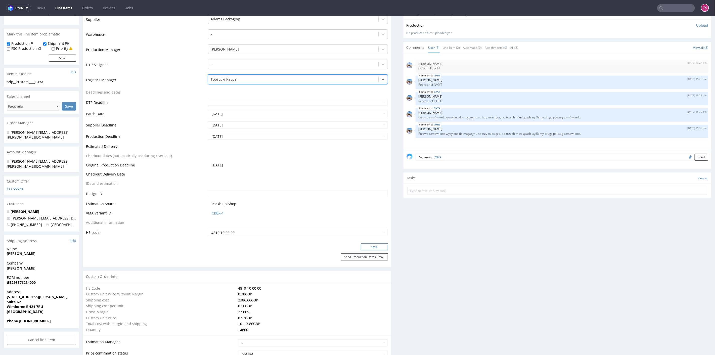
click at [380, 243] on button "Save" at bounding box center [374, 246] width 27 height 7
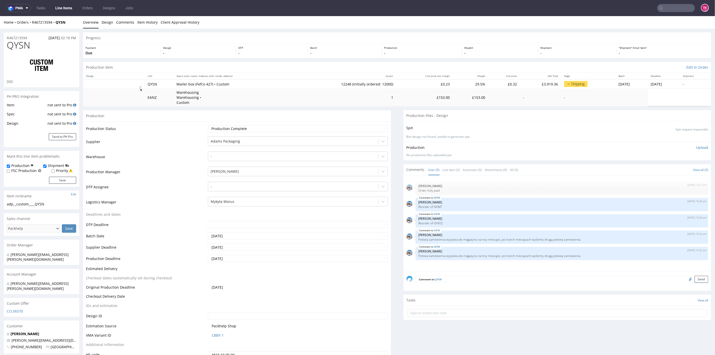
scroll to position [748, 0]
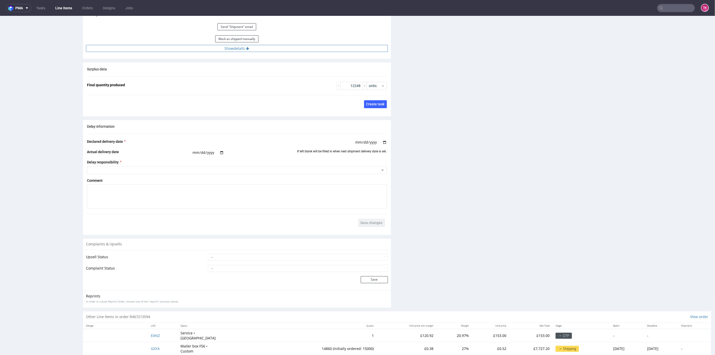
click at [279, 45] on button "Show details" at bounding box center [237, 48] width 302 height 7
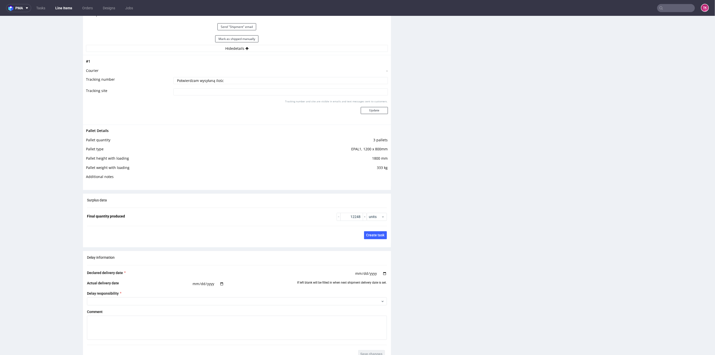
drag, startPoint x: 234, startPoint y: 77, endPoint x: 0, endPoint y: 68, distance: 234.1
paste input "czekamy na FV"
type input "czekamy na FV"
click at [381, 107] on button "Update" at bounding box center [374, 110] width 27 height 7
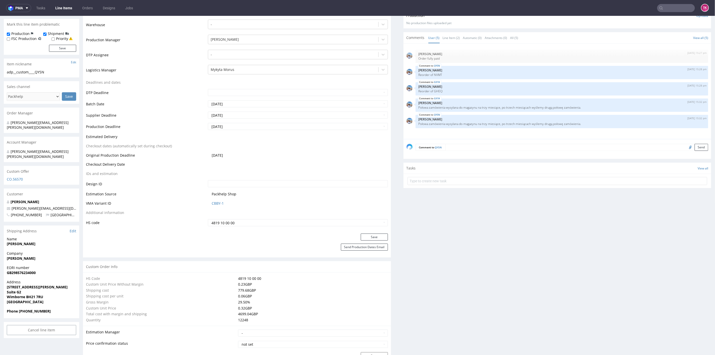
scroll to position [123, 0]
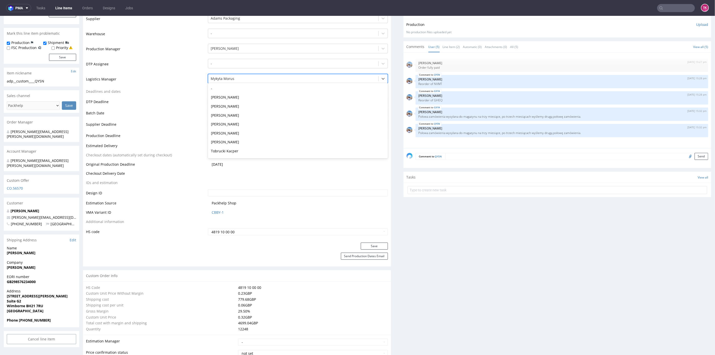
click at [238, 75] on div at bounding box center [293, 78] width 165 height 6
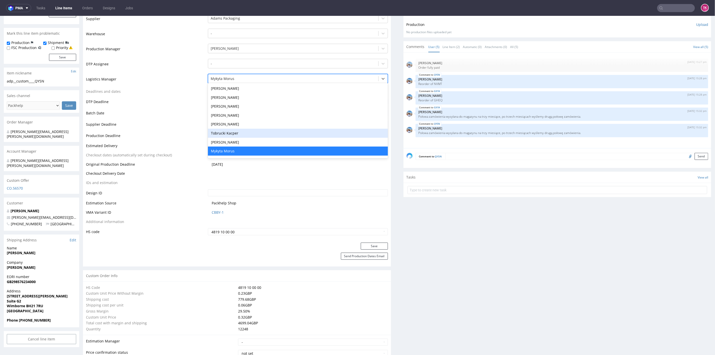
click at [244, 129] on div "Tobrucki Kacper" at bounding box center [298, 133] width 180 height 9
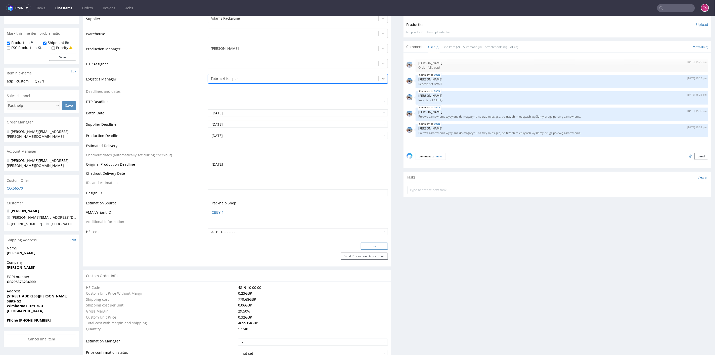
click at [364, 243] on button "Save" at bounding box center [374, 246] width 27 height 7
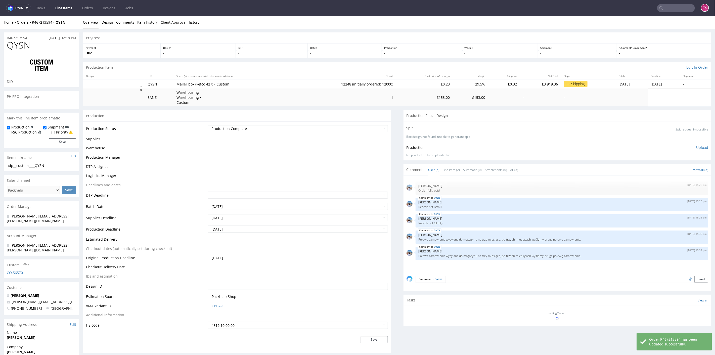
scroll to position [123, 0]
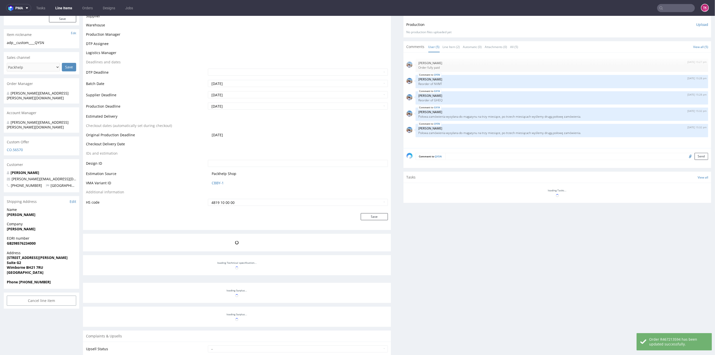
click at [57, 8] on link "Line Items" at bounding box center [63, 8] width 23 height 8
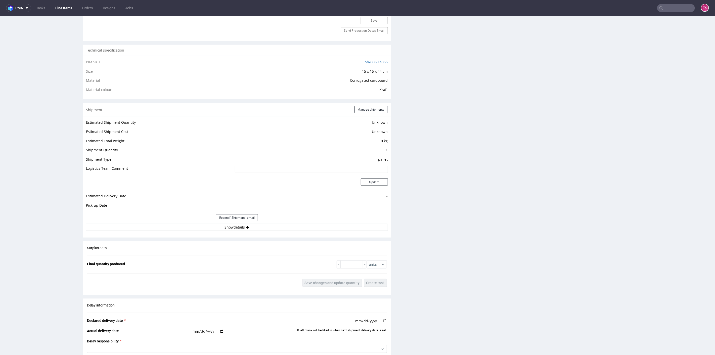
scroll to position [335, 0]
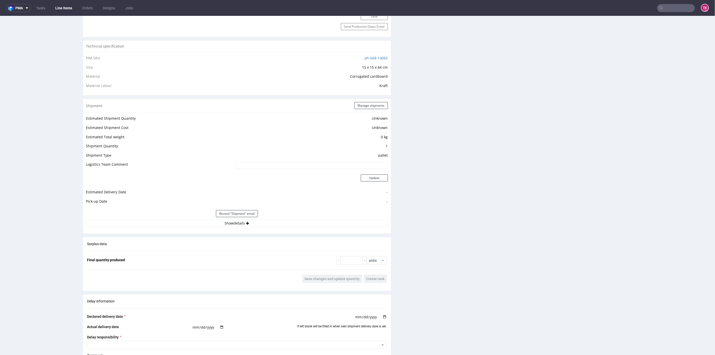
click at [183, 226] on div "Estimated Shipment Quantity Unknown Estimated Shipment Cost Unknown Estimated T…" at bounding box center [237, 170] width 308 height 117
click at [184, 224] on button "Show details" at bounding box center [237, 223] width 302 height 7
drag, startPoint x: 225, startPoint y: 253, endPoint x: 77, endPoint y: 255, distance: 148.2
click at [77, 255] on div "R376525490 [DATE] 04:48 PM GSUS DID Mark this line item problematic Production …" at bounding box center [357, 164] width 715 height 942
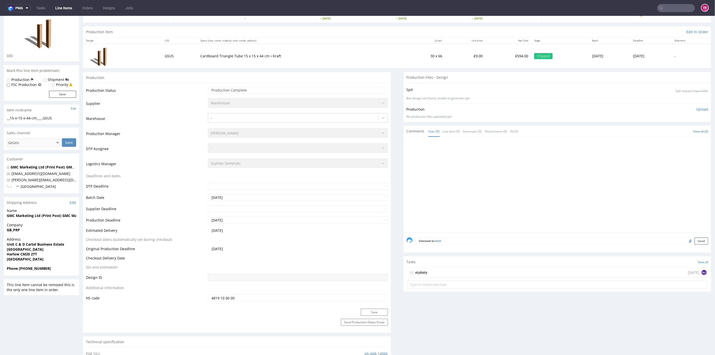
scroll to position [0, 0]
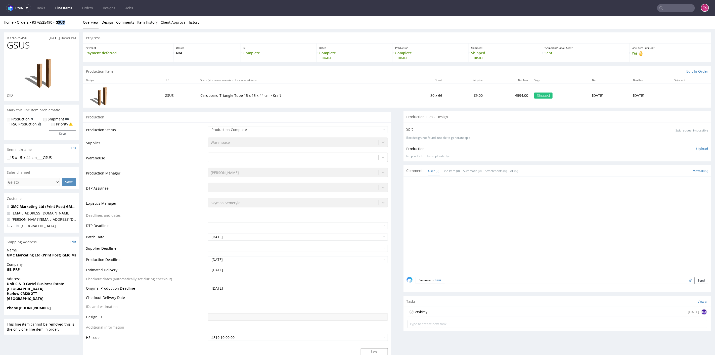
drag, startPoint x: 71, startPoint y: 22, endPoint x: 66, endPoint y: 24, distance: 5.0
click at [58, 17] on div "Home Orders R376525490 GSUS Overview Design Comments Item History Client Approv…" at bounding box center [357, 22] width 715 height 13
click at [72, 27] on div "Home Orders R376525490 GSUS Overview Design Comments Item History Client Approv…" at bounding box center [357, 22] width 715 height 13
drag, startPoint x: 72, startPoint y: 26, endPoint x: 72, endPoint y: 80, distance: 53.8
click at [53, 26] on div "Home Orders R376525490 GSUS Overview Design Comments Item History Client Approv…" at bounding box center [357, 22] width 715 height 13
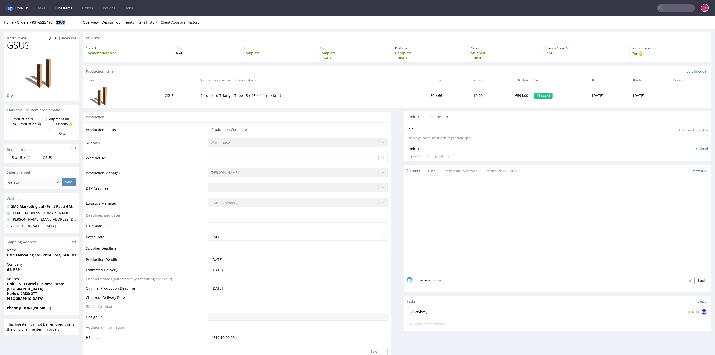
copy strong "GSUS"
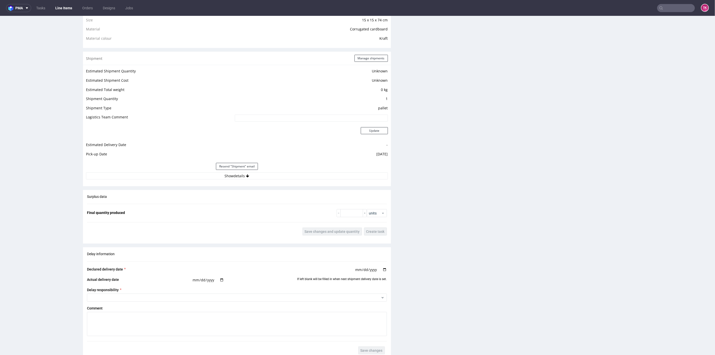
scroll to position [391, 0]
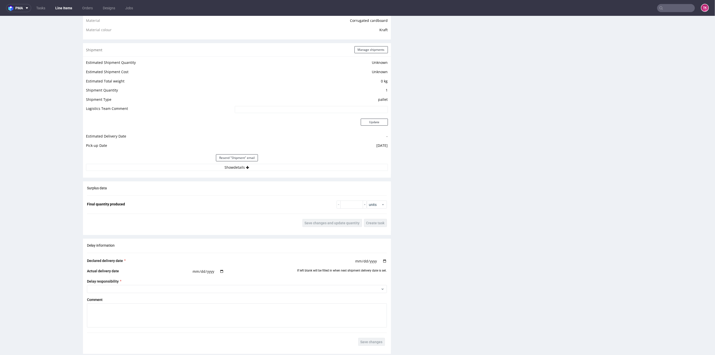
drag, startPoint x: 284, startPoint y: 155, endPoint x: 285, endPoint y: 160, distance: 4.9
click at [284, 159] on div "Resend "Shipment" email" at bounding box center [237, 158] width 302 height 12
click at [291, 165] on button "Show details" at bounding box center [237, 167] width 302 height 7
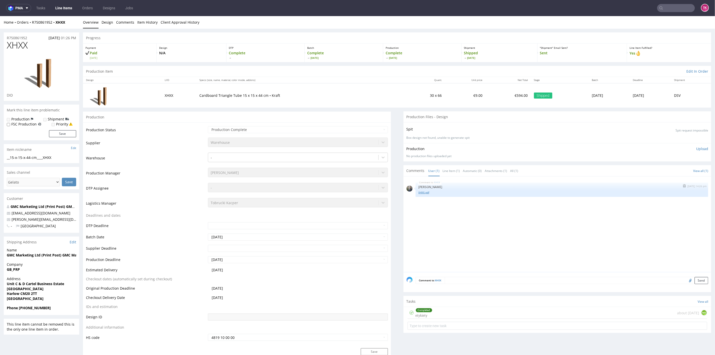
click at [421, 192] on link "XHXX.pdf" at bounding box center [562, 192] width 287 height 4
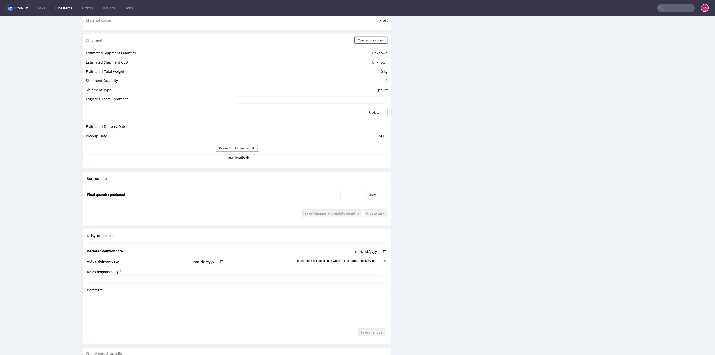
scroll to position [419, 0]
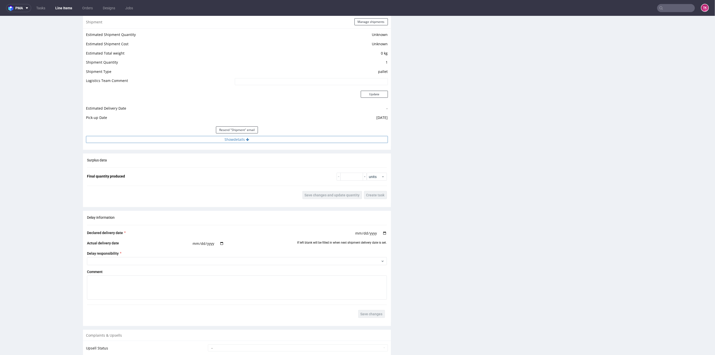
click at [183, 139] on button "Show details" at bounding box center [237, 139] width 302 height 7
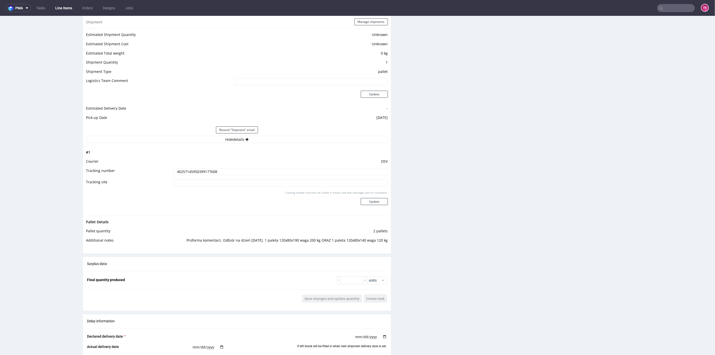
drag, startPoint x: 181, startPoint y: 170, endPoint x: 269, endPoint y: 159, distance: 89.0
click at [269, 158] on tbody "# 1 Courier DSV Tracking number 40257145950399177608 Tracking site Tracking num…" at bounding box center [237, 180] width 302 height 63
click at [253, 207] on div "Tracking number and site are visible in emails and text messages sent to custom…" at bounding box center [281, 200] width 215 height 18
click at [203, 174] on input "40257145950399177608" at bounding box center [281, 171] width 215 height 7
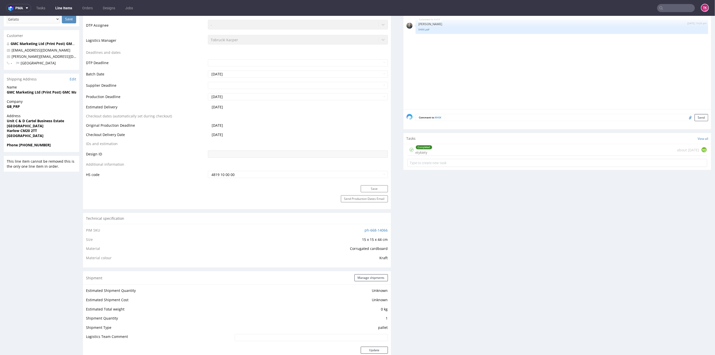
scroll to position [140, 0]
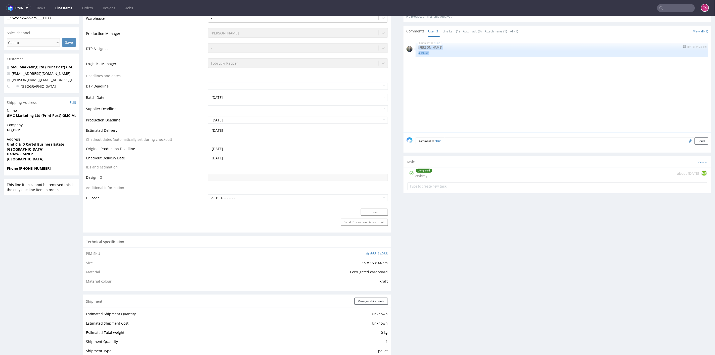
drag, startPoint x: 433, startPoint y: 53, endPoint x: 410, endPoint y: 42, distance: 25.3
click at [410, 43] on div "XHXX [DATE] 14:26 pm [PERSON_NAME] XHXX.pdf" at bounding box center [558, 50] width 302 height 14
click at [440, 111] on div "XHXX [DATE] 14:26 pm [PERSON_NAME] XHXX.pdf" at bounding box center [559, 86] width 305 height 93
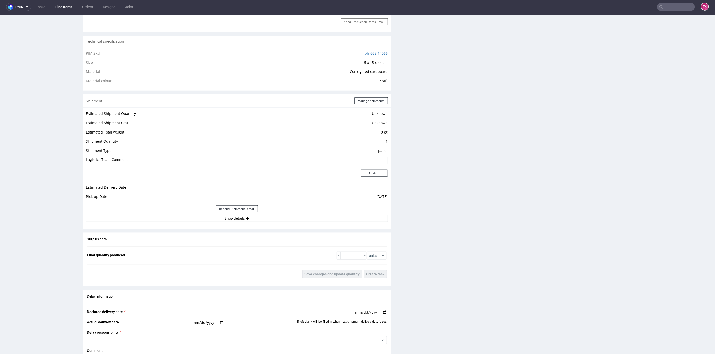
scroll to position [363, 0]
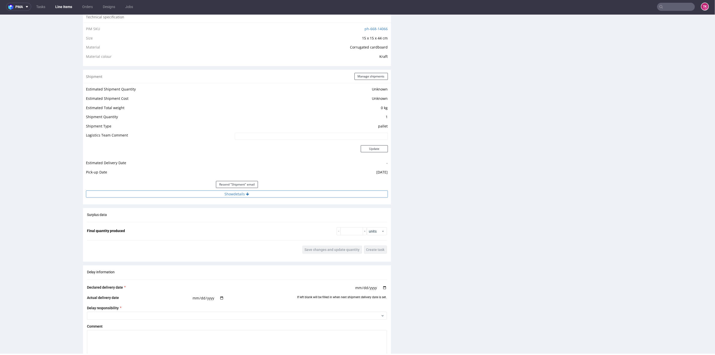
drag, startPoint x: 292, startPoint y: 184, endPoint x: 296, endPoint y: 191, distance: 8.0
click at [292, 185] on div "Resend "Shipment" email" at bounding box center [237, 184] width 302 height 12
click at [296, 191] on button "Show details" at bounding box center [237, 193] width 302 height 7
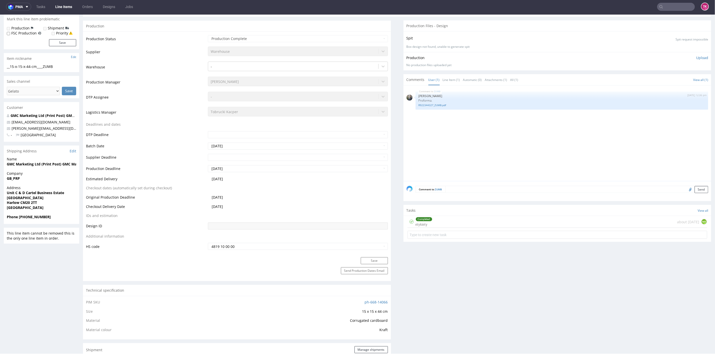
scroll to position [56, 0]
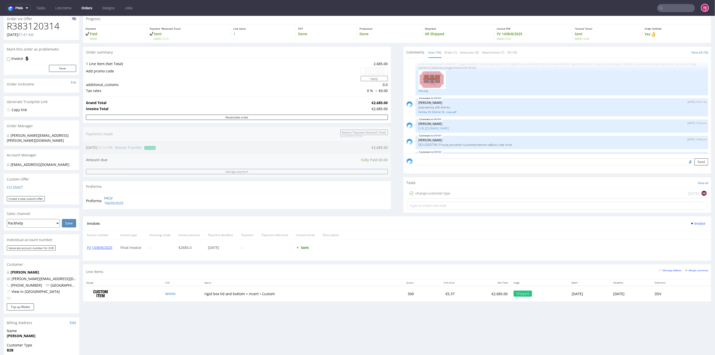
scroll to position [28, 0]
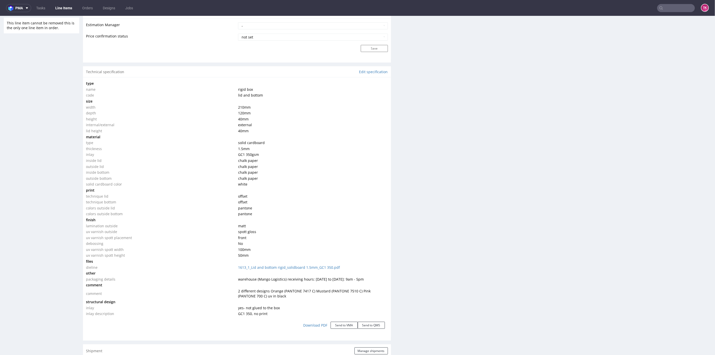
scroll to position [503, 0]
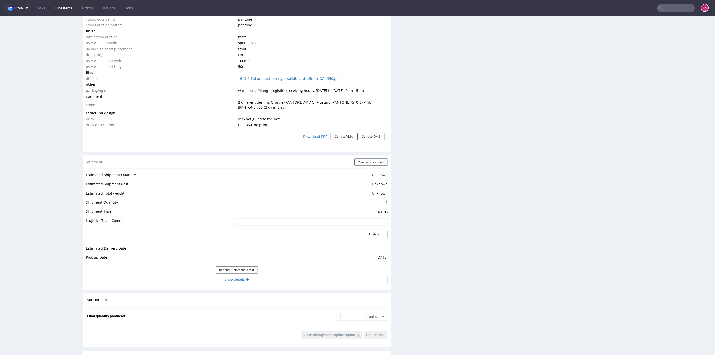
click at [323, 280] on button "Show details" at bounding box center [237, 279] width 302 height 7
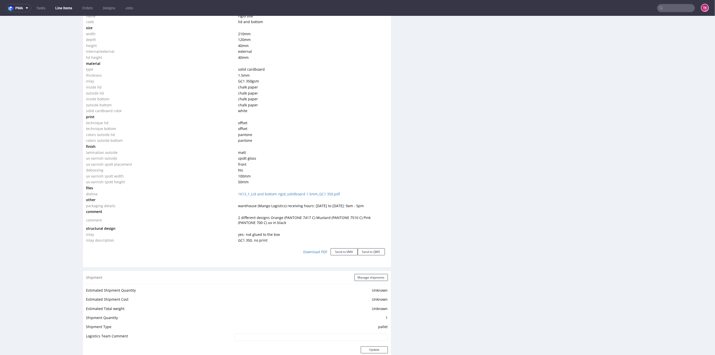
scroll to position [556, 0]
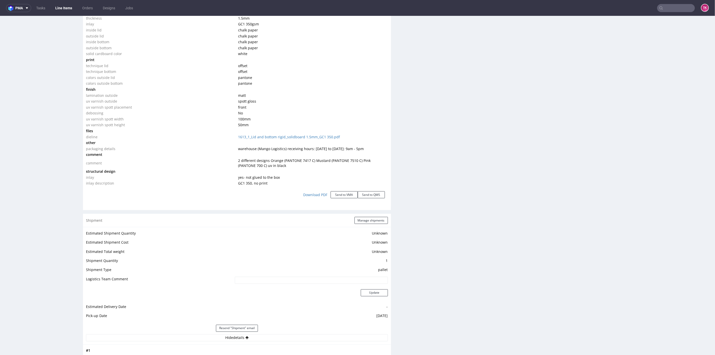
drag, startPoint x: 710, startPoint y: 235, endPoint x: 715, endPoint y: 209, distance: 26.4
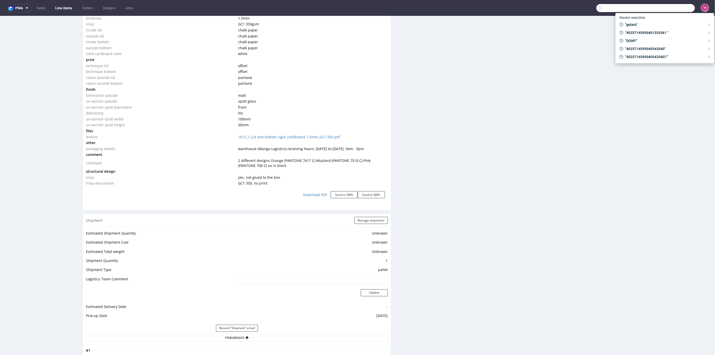
click at [666, 9] on input "text" at bounding box center [646, 8] width 99 height 8
paste input "1Z5A15800492593032"
type input "1Z5A15800492593032"
click at [645, 20] on div "ZOLY" at bounding box center [665, 20] width 91 height 9
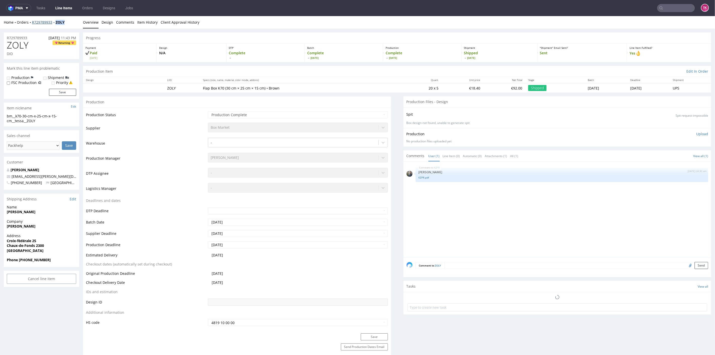
drag, startPoint x: 65, startPoint y: 18, endPoint x: 54, endPoint y: 23, distance: 11.6
click at [54, 23] on div "Home Orders R729789933 ZOLY Overview Design Comments Item History Client Approv…" at bounding box center [357, 22] width 715 height 13
copy strong "ZOLY"
drag, startPoint x: 33, startPoint y: 27, endPoint x: 54, endPoint y: 27, distance: 21.1
click at [54, 27] on div "Home Orders R729789933 ZOLY Overview Design Comments Item History Client Approv…" at bounding box center [357, 22] width 715 height 13
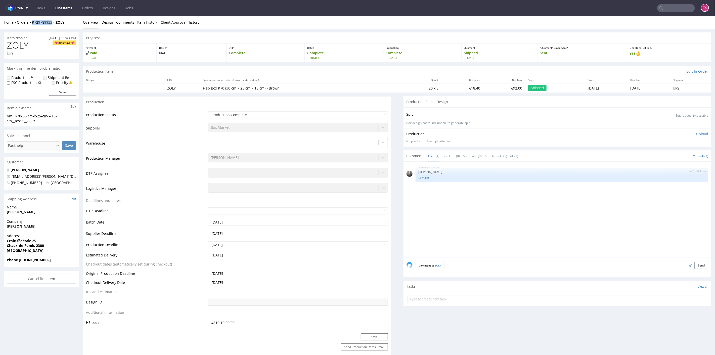
copy link "R729789933"
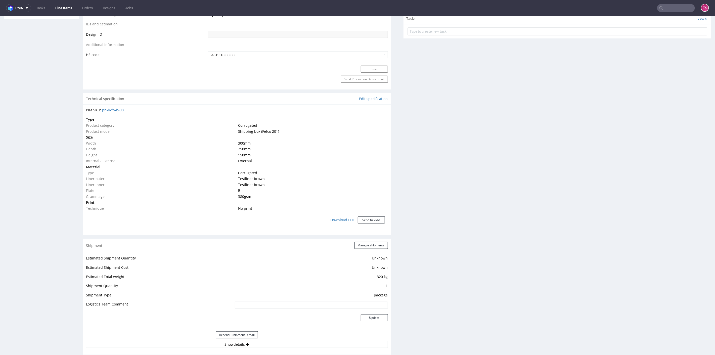
scroll to position [307, 0]
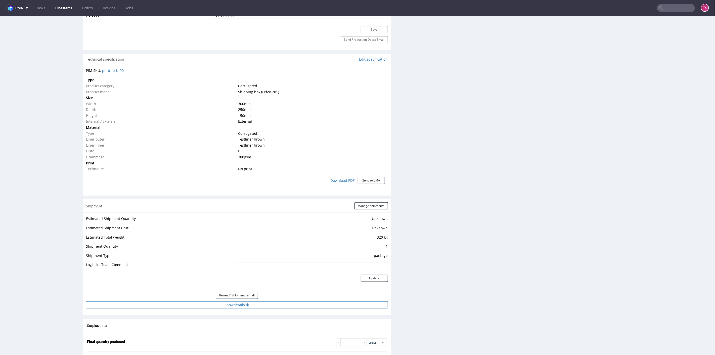
click at [157, 301] on button "Show details" at bounding box center [237, 304] width 302 height 7
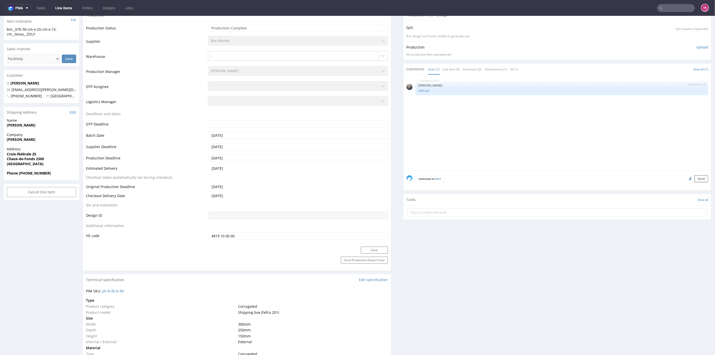
scroll to position [0, 0]
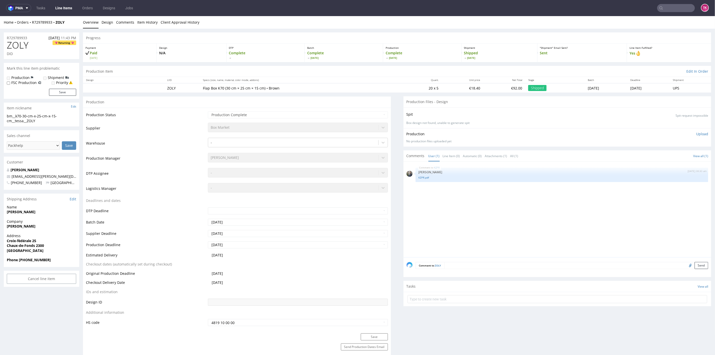
click at [70, 20] on div "Home Orders R729789933 ZOLY" at bounding box center [41, 22] width 75 height 5
drag, startPoint x: 70, startPoint y: 20, endPoint x: 27, endPoint y: 29, distance: 44.1
drag, startPoint x: 31, startPoint y: 26, endPoint x: 66, endPoint y: 26, distance: 35.2
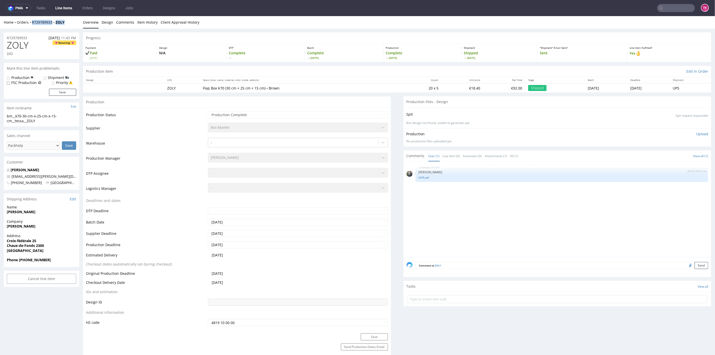
click at [66, 26] on div "Home Orders R729789933 ZOLY Overview Design Comments Item History Client Approv…" at bounding box center [357, 22] width 715 height 13
copy div "R729789933 ZOLY"
click at [74, 7] on link "Line Items" at bounding box center [63, 8] width 23 height 8
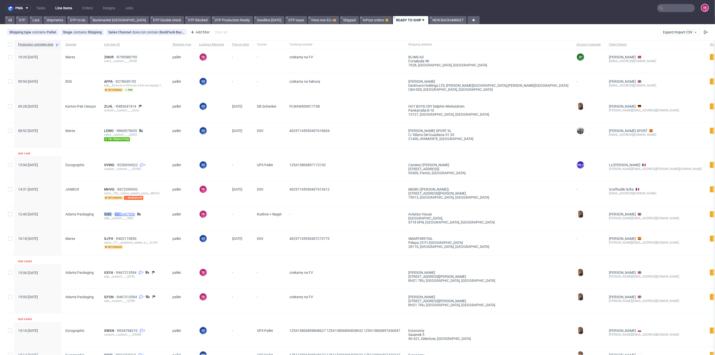
drag, startPoint x: 103, startPoint y: 209, endPoint x: 119, endPoint y: 213, distance: 16.9
click at [119, 213] on div "SIXE R612437550 adp__custom____SIXE" at bounding box center [134, 218] width 68 height 24
click at [64, 7] on link "Line Items" at bounding box center [63, 8] width 23 height 8
click at [679, 5] on input "text" at bounding box center [677, 8] width 38 height 8
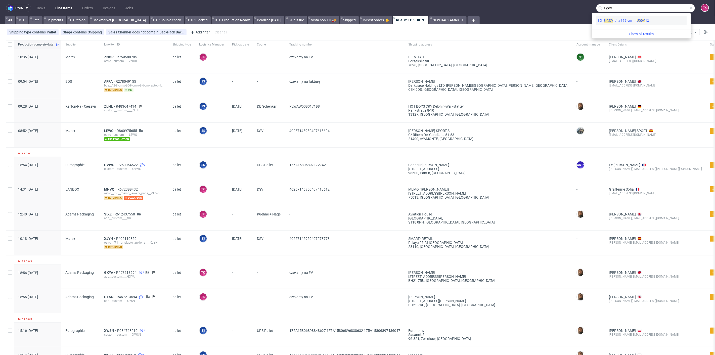
type input "ugdy"
click at [629, 22] on div "__12-x-19-3-cm____ UGDY" at bounding box center [635, 20] width 33 height 5
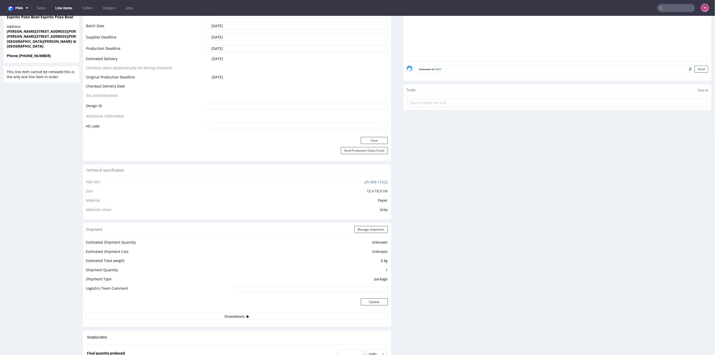
scroll to position [195, 0]
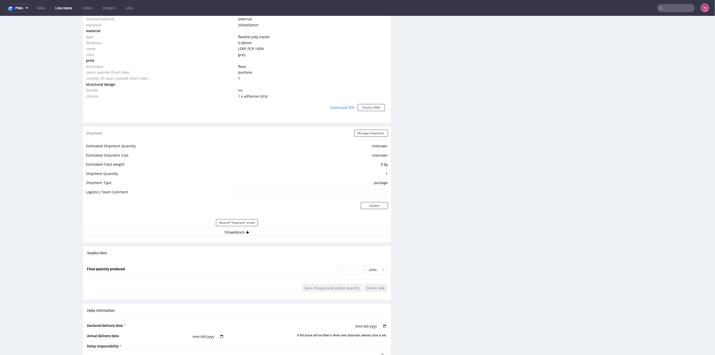
scroll to position [447, 0]
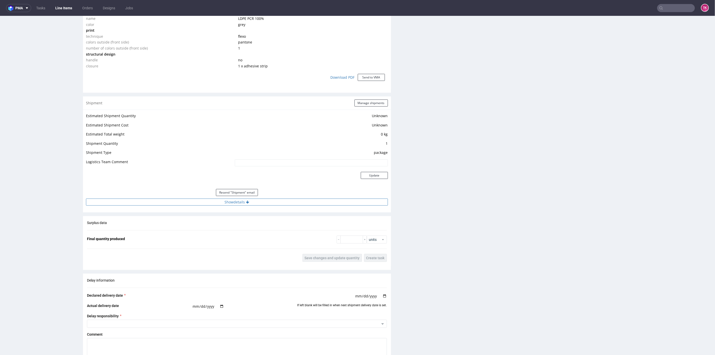
click at [195, 196] on div "Resend "Shipment" email" at bounding box center [237, 192] width 302 height 12
drag, startPoint x: 195, startPoint y: 198, endPoint x: 195, endPoint y: 205, distance: 7.1
click at [195, 198] on button "Show details" at bounding box center [237, 201] width 302 height 7
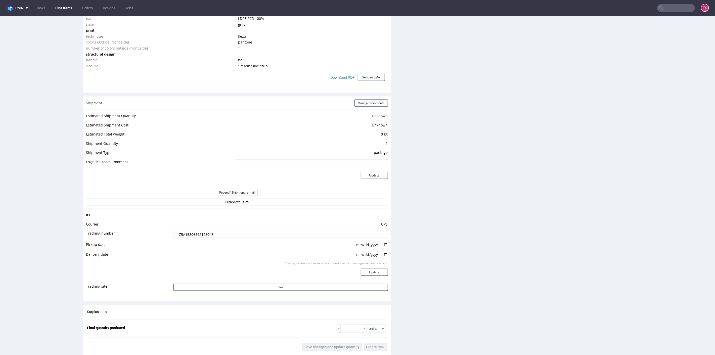
click at [188, 233] on input "1Z5A15806892125043" at bounding box center [281, 234] width 215 height 7
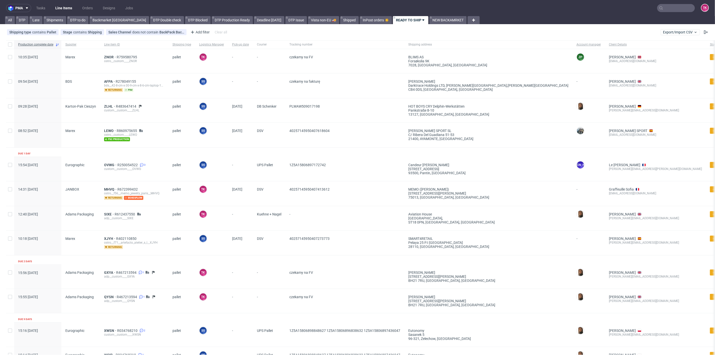
click at [63, 8] on link "Line Items" at bounding box center [63, 8] width 23 height 8
click at [7, 18] on use at bounding box center [7, 18] width 2 height 2
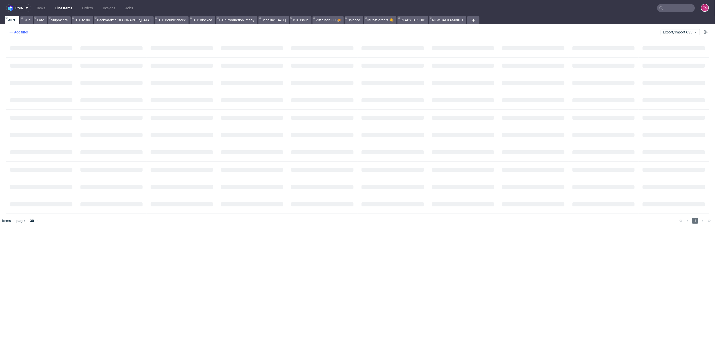
click at [24, 32] on div "Add filter" at bounding box center [18, 32] width 22 height 8
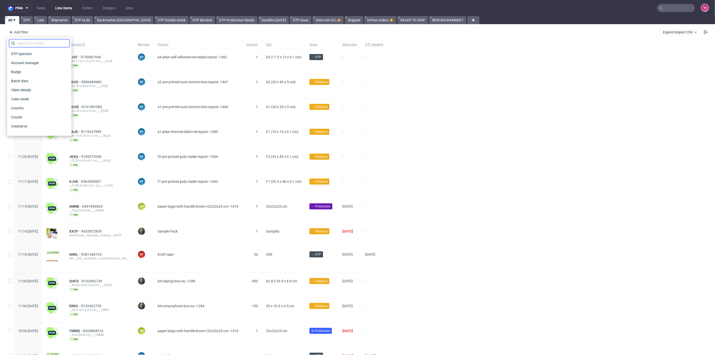
click at [41, 41] on input "text" at bounding box center [39, 43] width 60 height 8
type input "a"
type input "sale"
click at [34, 53] on span "Sales Channel" at bounding box center [22, 53] width 27 height 7
click at [30, 54] on input "text" at bounding box center [39, 55] width 60 height 8
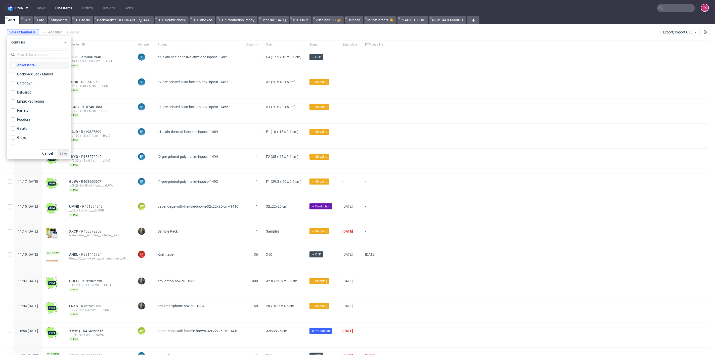
click at [29, 64] on div "Ankorstore" at bounding box center [26, 65] width 18 height 5
click at [15, 64] on input "Ankorstore" at bounding box center [13, 65] width 4 height 4
checkbox input "true"
click at [64, 152] on span "Save" at bounding box center [63, 154] width 8 height 4
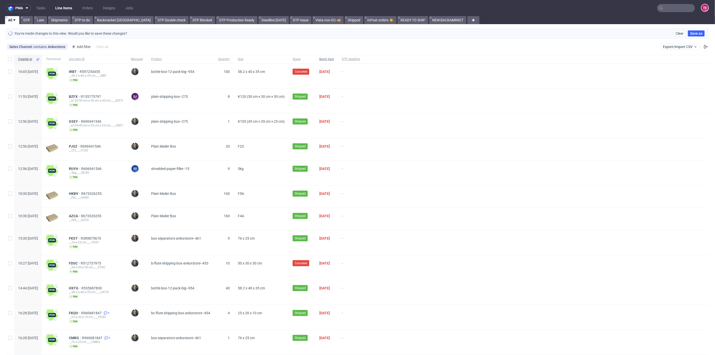
click at [338, 55] on div "Batch date" at bounding box center [326, 59] width 23 height 9
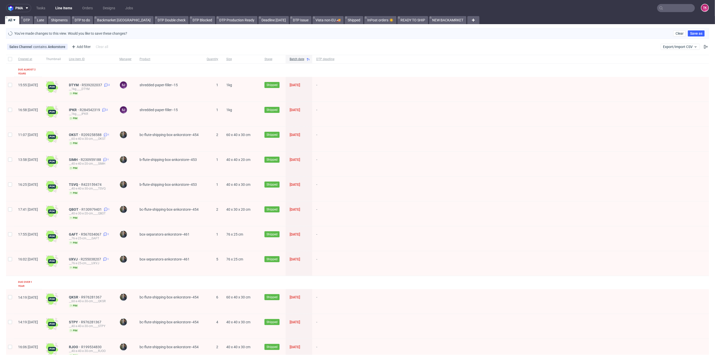
click at [335, 57] on span "DTP deadline" at bounding box center [325, 59] width 18 height 4
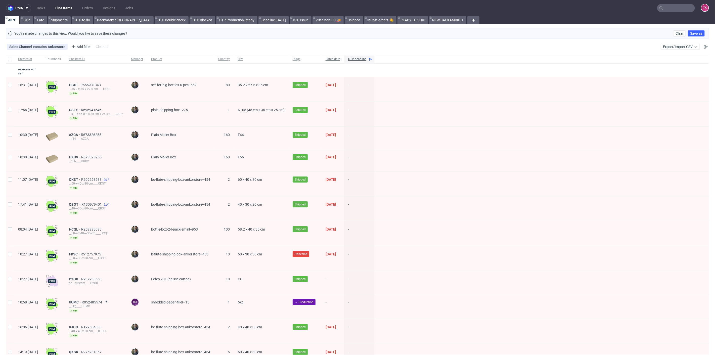
click at [340, 58] on span "Batch date" at bounding box center [333, 59] width 15 height 4
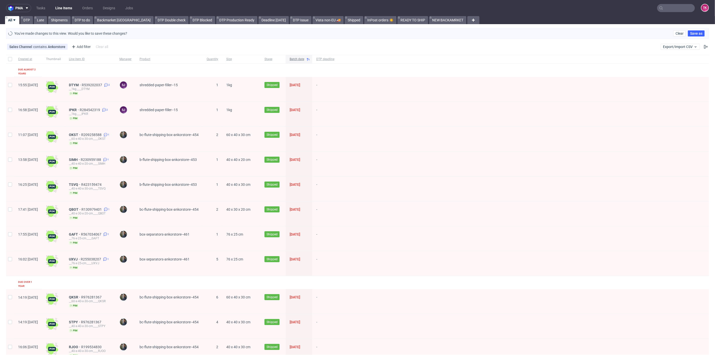
click at [304, 57] on span "Batch date" at bounding box center [297, 59] width 15 height 4
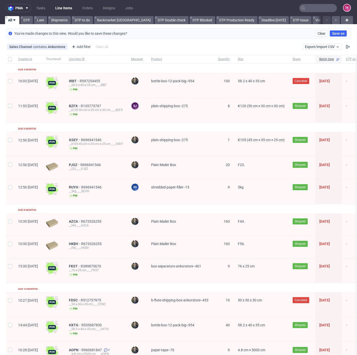
click at [319, 0] on nav "pma Tasks Line Items Orders Designs Jobs TK" at bounding box center [178, 8] width 357 height 16
drag, startPoint x: 319, startPoint y: 1, endPoint x: 316, endPoint y: 5, distance: 4.8
click at [317, 4] on nav "pma Tasks Line Items Orders Designs Jobs TK" at bounding box center [178, 8] width 357 height 16
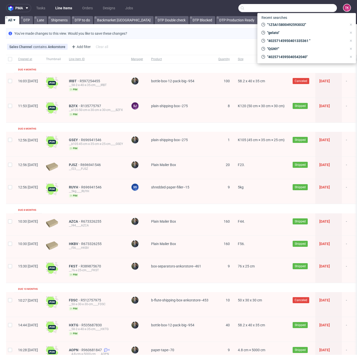
click at [316, 5] on input "text" at bounding box center [287, 8] width 99 height 8
paste input "1Z5A15806893025775"
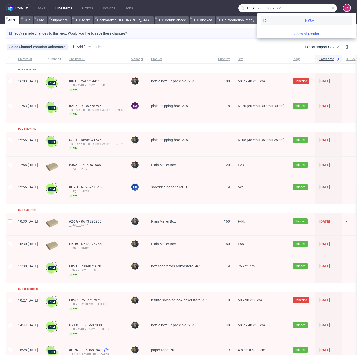
type input "1Z5A15806893025775"
click at [283, 22] on div "NYSA" at bounding box center [307, 20] width 91 height 9
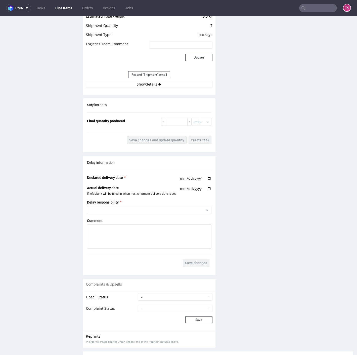
scroll to position [419, 0]
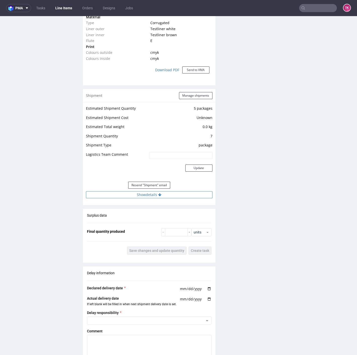
click at [201, 196] on button "Show details" at bounding box center [149, 194] width 127 height 7
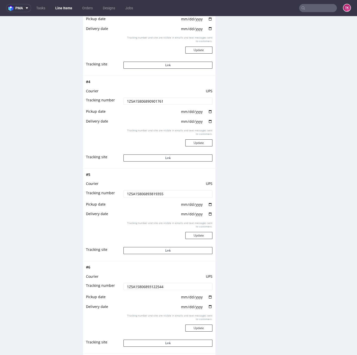
scroll to position [811, 0]
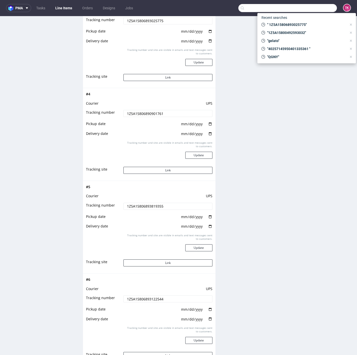
click at [309, 9] on input "text" at bounding box center [287, 8] width 99 height 8
paste input "1Z5A15806893025775"
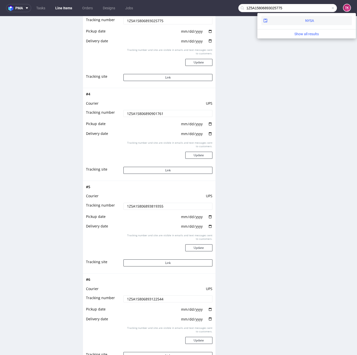
type input "1Z5A15806893025775"
click at [292, 17] on div "NYSA" at bounding box center [307, 20] width 91 height 9
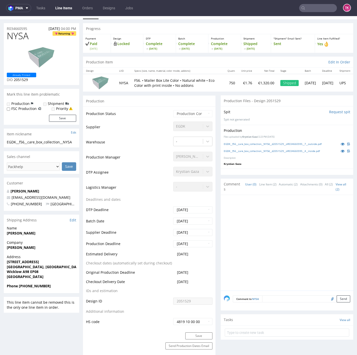
scroll to position [0, 0]
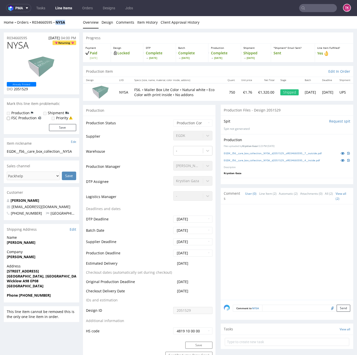
drag, startPoint x: 69, startPoint y: 23, endPoint x: 56, endPoint y: 25, distance: 13.7
click at [56, 25] on div "Home Orders R034660595 NYSA Overview Design Comments Item History Client Approv…" at bounding box center [178, 22] width 357 height 13
copy strong "NYSA"
drag, startPoint x: 29, startPoint y: 28, endPoint x: 39, endPoint y: 27, distance: 9.9
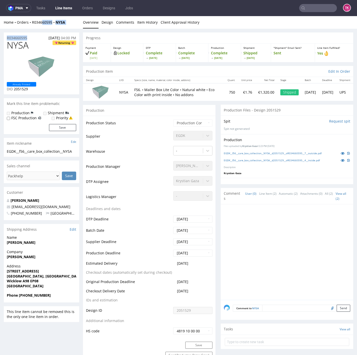
drag, startPoint x: 33, startPoint y: 25, endPoint x: 54, endPoint y: 27, distance: 21.0
click at [54, 27] on div "Home Orders R034660595 NYSA Overview Design Comments Item History Client Approv…" at bounding box center [178, 22] width 357 height 13
copy link "R034660595"
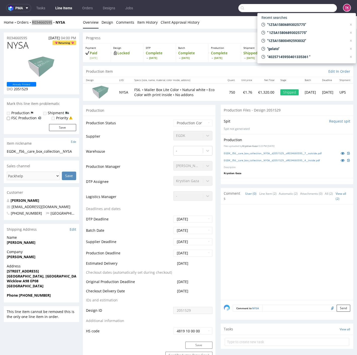
click at [309, 9] on input "text" at bounding box center [287, 8] width 99 height 8
paste input "1Z5A15800492593032"
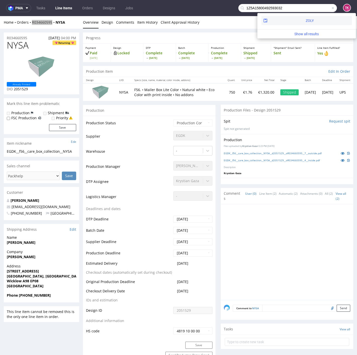
type input "1Z5A15800492593032"
click at [282, 22] on div "ZOLY" at bounding box center [307, 20] width 91 height 9
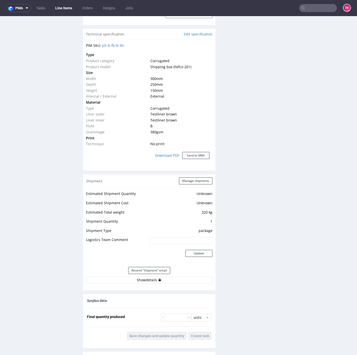
scroll to position [447, 0]
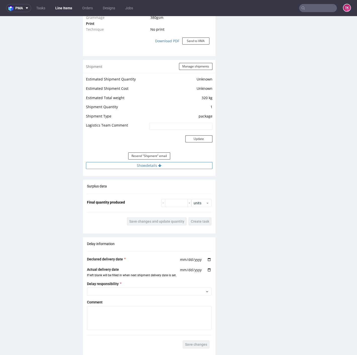
click at [119, 169] on button "Show details" at bounding box center [149, 165] width 127 height 7
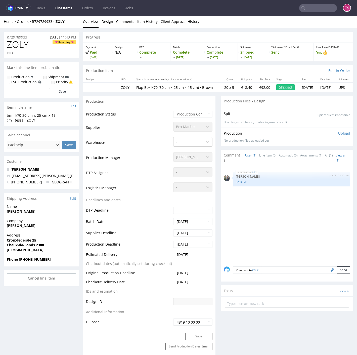
scroll to position [0, 0]
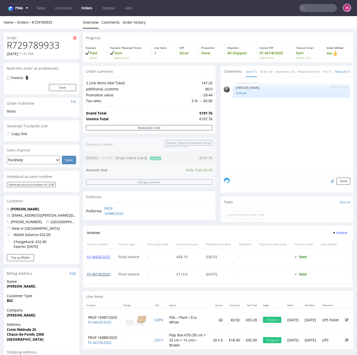
click at [104, 276] on link "FV 467/8/2025" at bounding box center [98, 274] width 23 height 5
click at [100, 266] on div "FV 466/8/2025" at bounding box center [98, 257] width 31 height 17
click at [103, 259] on link "FV 466/8/2025" at bounding box center [98, 256] width 23 height 5
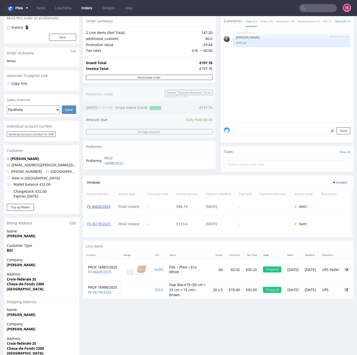
scroll to position [43, 0]
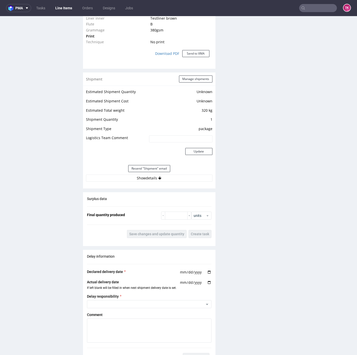
scroll to position [475, 0]
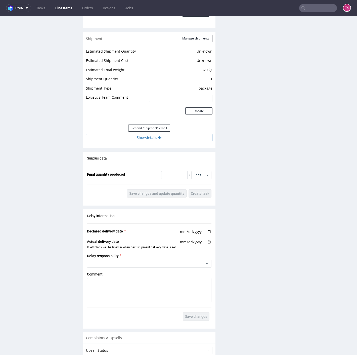
drag, startPoint x: 114, startPoint y: 148, endPoint x: 111, endPoint y: 140, distance: 9.1
click at [114, 148] on div "Shipment Manage shipments Estimated Shipment Quantity Unknown Estimated Shipmen…" at bounding box center [149, 90] width 133 height 116
click at [111, 140] on button "Show details" at bounding box center [149, 137] width 127 height 7
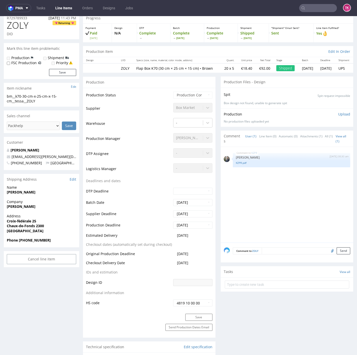
scroll to position [0, 0]
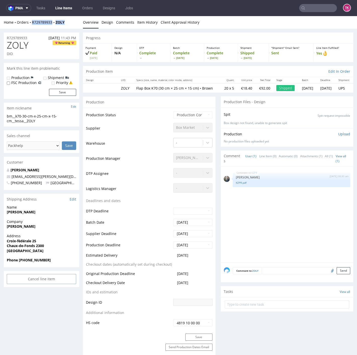
drag, startPoint x: 69, startPoint y: 21, endPoint x: 29, endPoint y: 25, distance: 40.0
click at [29, 25] on div "Home Orders R729789933 ZOLY Overview Design Comments Item History Client Approv…" at bounding box center [178, 22] width 357 height 13
copy div "R729789933 ZOLY"
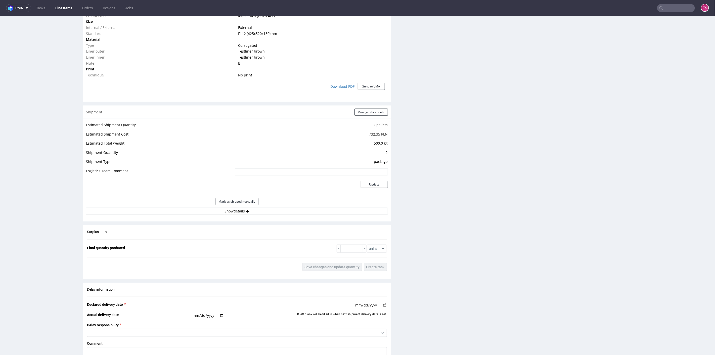
scroll to position [447, 0]
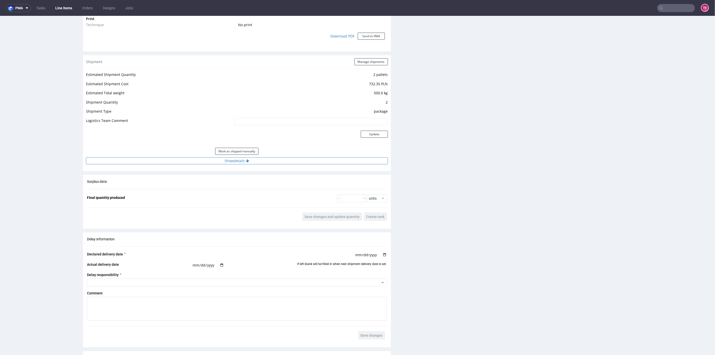
drag, startPoint x: 311, startPoint y: 157, endPoint x: 310, endPoint y: 162, distance: 4.6
click at [310, 159] on button "Show details" at bounding box center [237, 160] width 302 height 7
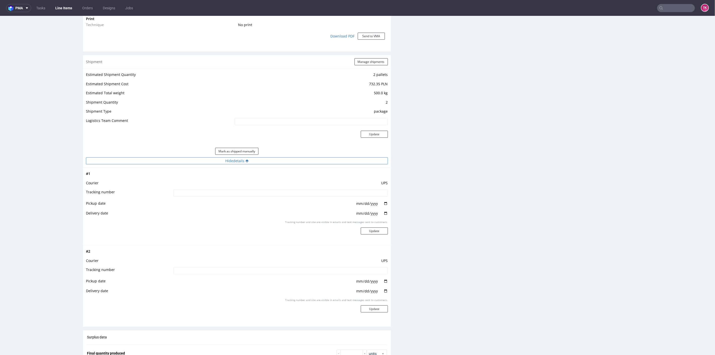
click at [310, 162] on button "Hide details" at bounding box center [237, 160] width 302 height 7
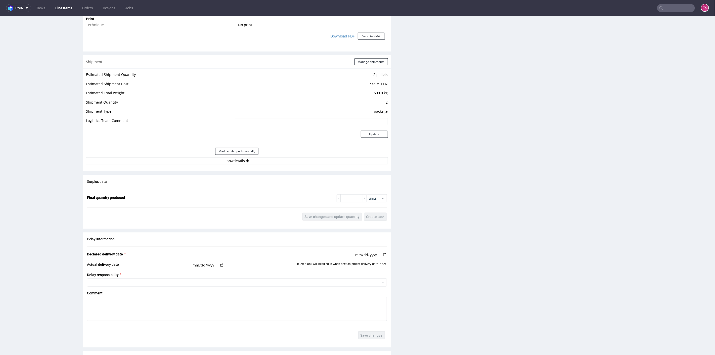
click at [307, 154] on div "Mark as shipped manually" at bounding box center [237, 151] width 302 height 12
click at [305, 157] on button "Show details" at bounding box center [237, 160] width 302 height 7
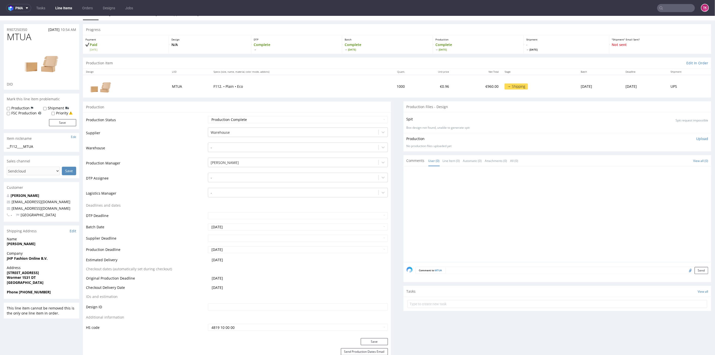
scroll to position [0, 0]
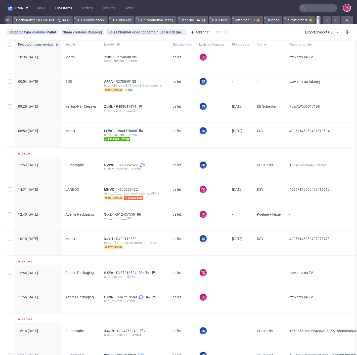
scroll to position [0, 121]
click at [308, 2] on nav "pma Tasks Line Items Orders Designs Jobs TK" at bounding box center [178, 8] width 357 height 16
click at [309, 5] on input "text" at bounding box center [318, 8] width 38 height 8
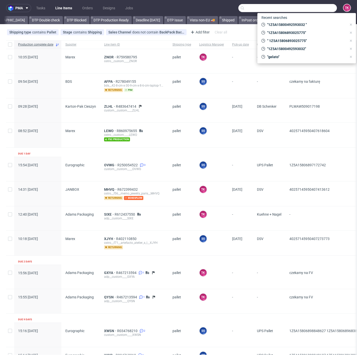
paste input "1Z5A15806892533718"
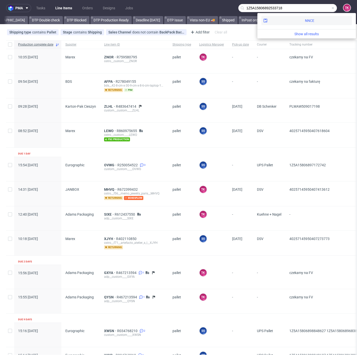
type input "1Z5A15806892533718"
click at [279, 22] on div "NNCE" at bounding box center [307, 20] width 91 height 9
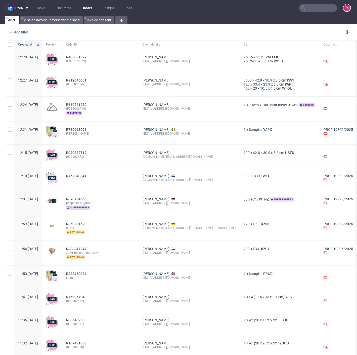
click at [302, 9] on input "text" at bounding box center [318, 8] width 38 height 8
paste input "1Z5A15806892533718"
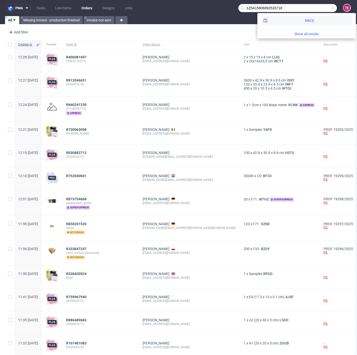
type input "1Z5A15806892533718"
click at [305, 20] on div "NNCE" at bounding box center [309, 20] width 9 height 5
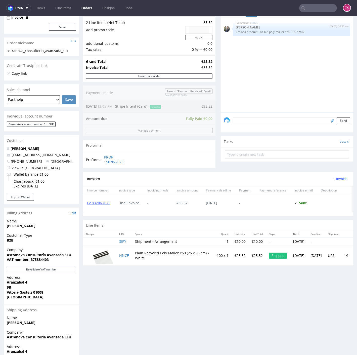
scroll to position [108, 0]
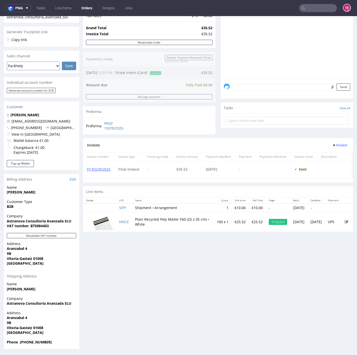
click at [101, 164] on div "FV 832/8/2025" at bounding box center [98, 169] width 31 height 17
click at [103, 169] on link "FV 832/8/2025" at bounding box center [98, 169] width 23 height 5
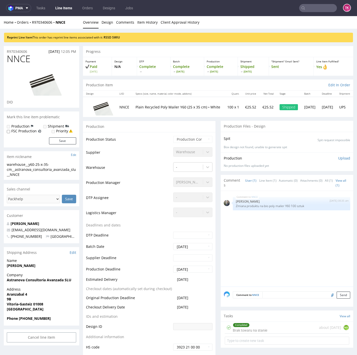
click at [305, 7] on input "text" at bounding box center [318, 8] width 38 height 8
paste input "1Z5A15806890875862"
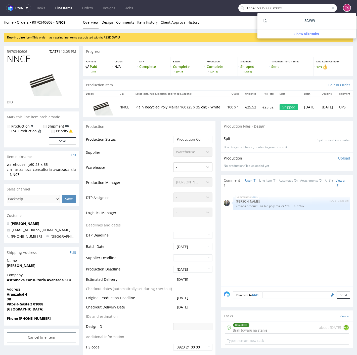
type input "1Z5A15806890875862"
drag, startPoint x: 278, startPoint y: 22, endPoint x: 281, endPoint y: 23, distance: 3.3
click at [281, 23] on div "SGWW" at bounding box center [307, 20] width 91 height 9
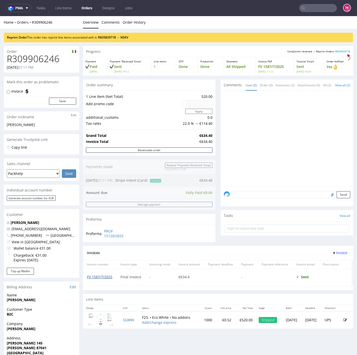
click at [104, 275] on link "FV 1587/7/2025" at bounding box center [99, 276] width 25 height 5
click at [126, 320] on td "SGWW" at bounding box center [129, 319] width 19 height 17
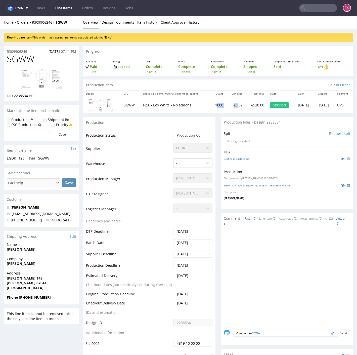
drag, startPoint x: 205, startPoint y: 101, endPoint x: 224, endPoint y: 100, distance: 18.9
click at [225, 99] on tr "SGWW F23. • Eco White • No addons 1000 €0.52 €520.00 Shipped [DATE] [DATE] UPS" at bounding box center [218, 105] width 270 height 16
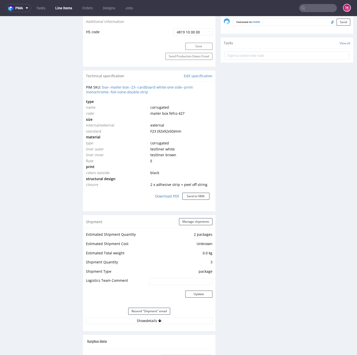
scroll to position [391, 0]
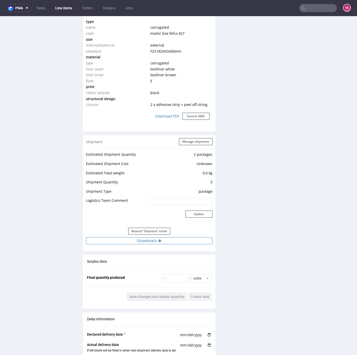
click at [181, 240] on button "Show details" at bounding box center [149, 240] width 127 height 7
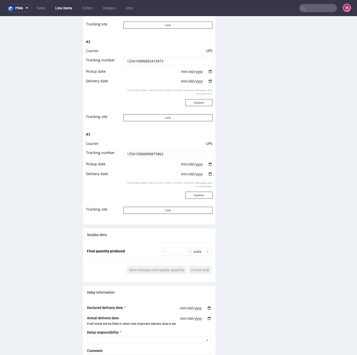
scroll to position [755, 0]
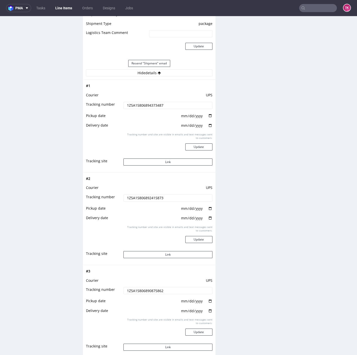
scroll to position [0, 0]
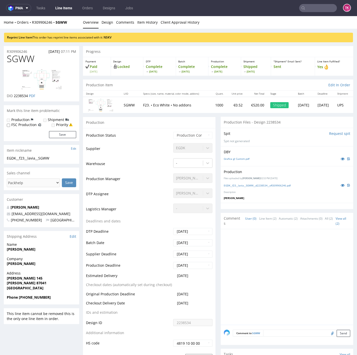
drag, startPoint x: 307, startPoint y: 4, endPoint x: 309, endPoint y: 7, distance: 3.2
click at [308, 5] on input "text" at bounding box center [318, 8] width 38 height 8
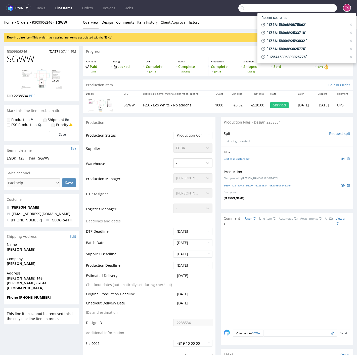
click at [309, 7] on input "text" at bounding box center [287, 8] width 99 height 8
paste input "1Z5A15806894723198"
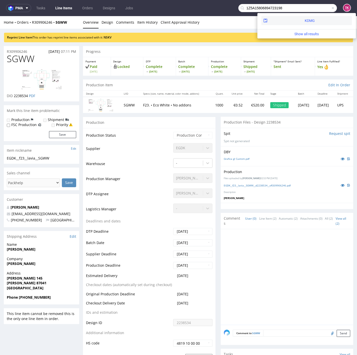
type input "1Z5A15806894723198"
click at [282, 23] on div "KDMG" at bounding box center [307, 20] width 91 height 9
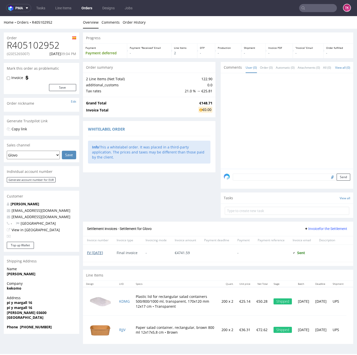
click at [101, 250] on link "FV 11/8/2025" at bounding box center [95, 252] width 16 height 5
click at [306, 4] on nav "pma Tasks Line Items Orders Designs Jobs TK" at bounding box center [178, 8] width 357 height 16
click at [307, 6] on input "text" at bounding box center [318, 8] width 38 height 8
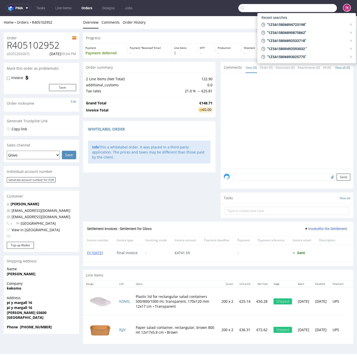
paste input "1Z5A15806894723198"
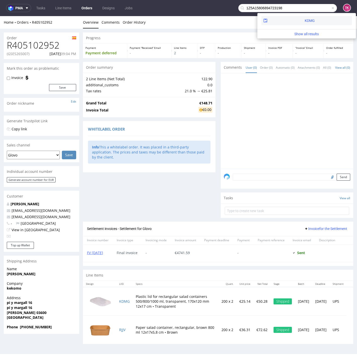
type input "1Z5A15806894723198"
click at [290, 23] on div "KDMG" at bounding box center [307, 20] width 91 height 9
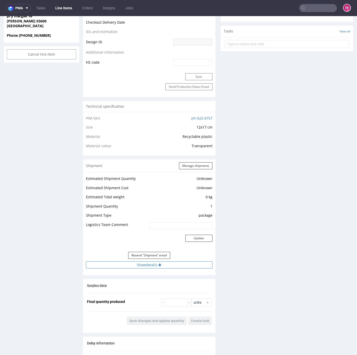
drag, startPoint x: 152, startPoint y: 265, endPoint x: 245, endPoint y: 223, distance: 102.1
click at [152, 265] on button "Show details" at bounding box center [149, 264] width 127 height 7
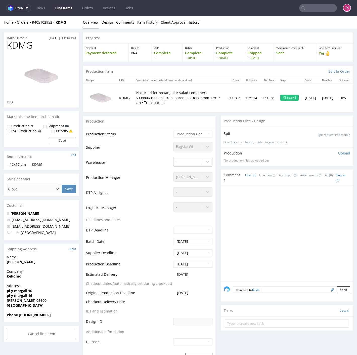
drag, startPoint x: 350, startPoint y: 208, endPoint x: 353, endPoint y: 40, distance: 168.1
click at [305, 9] on input "text" at bounding box center [318, 8] width 38 height 8
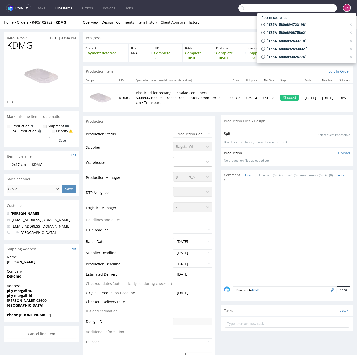
paste input "1Z5A15806893091515"
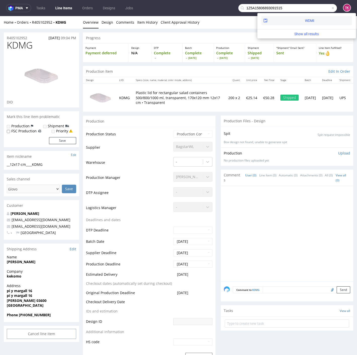
type input "1Z5A15806893091515"
drag, startPoint x: 281, startPoint y: 23, endPoint x: 280, endPoint y: 7, distance: 16.1
click at [280, 23] on div "WDMI" at bounding box center [307, 20] width 91 height 9
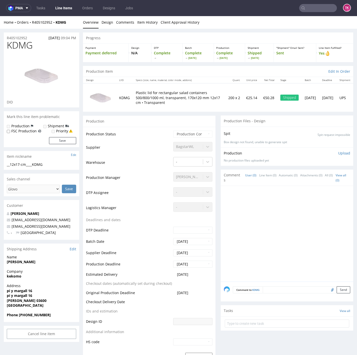
drag, startPoint x: 317, startPoint y: 4, endPoint x: 309, endPoint y: 8, distance: 9.6
click at [309, 8] on nav "pma Tasks Line Items Orders Designs Jobs TK" at bounding box center [178, 8] width 357 height 16
click at [309, 9] on input "text" at bounding box center [318, 8] width 38 height 8
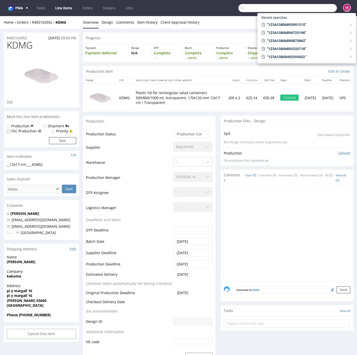
paste input "1Z5A15806893091515"
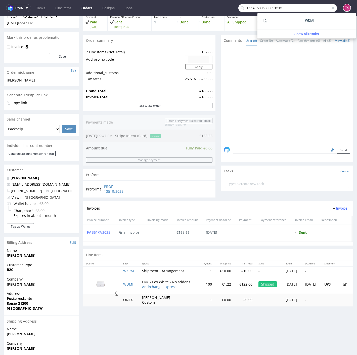
scroll to position [84, 0]
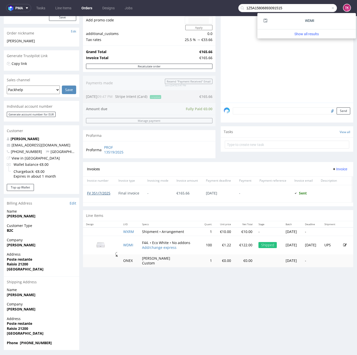
click at [108, 191] on link "FV 351/7/2025" at bounding box center [98, 193] width 23 height 5
click at [279, 12] on nav "pma Tasks Line Items Orders Designs Jobs 1Z5A15806893091515 TK" at bounding box center [178, 8] width 357 height 16
click at [280, 12] on input "1Z5A15806893091515" at bounding box center [287, 8] width 99 height 8
paste input "8660212"
type input "1Z5A15806898660212"
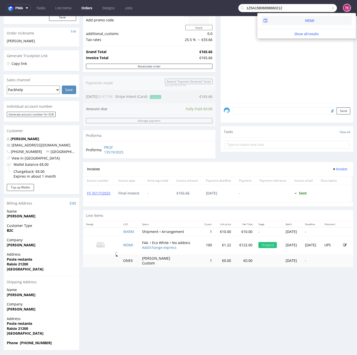
click at [305, 19] on div "WDMI" at bounding box center [309, 20] width 9 height 5
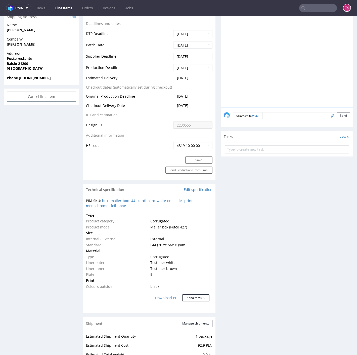
scroll to position [252, 0]
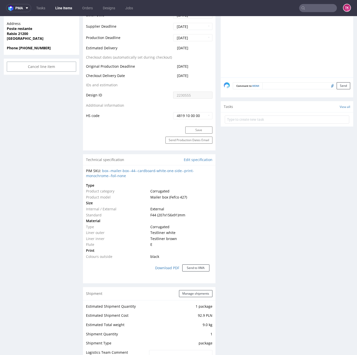
click at [311, 4] on nav "pma Tasks Line Items Orders Designs Jobs TK" at bounding box center [178, 8] width 357 height 16
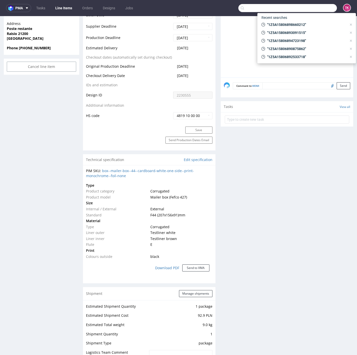
click at [309, 10] on input "text" at bounding box center [287, 8] width 99 height 8
paste input "1Z5A15806897891699"
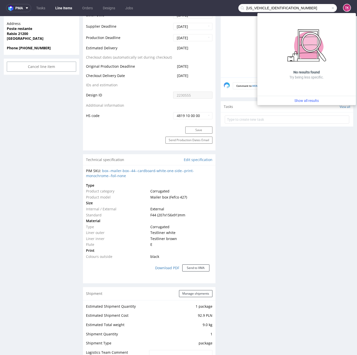
click at [277, 8] on input "1Z5A1580689789169" at bounding box center [287, 8] width 99 height 8
paste input "81401274"
click at [302, 9] on input "1Z5A15806881401274" at bounding box center [287, 8] width 99 height 8
paste input "93025775"
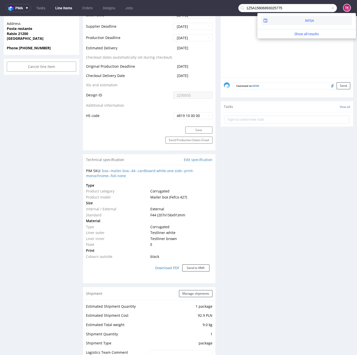
type input "1Z5A15806893025775"
click at [305, 20] on div "NYSA" at bounding box center [309, 20] width 9 height 5
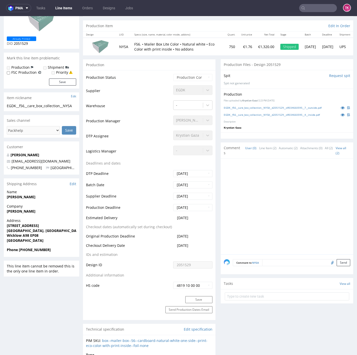
scroll to position [112, 0]
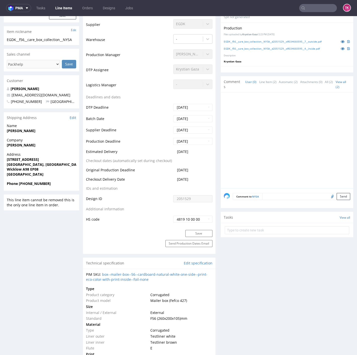
click at [68, 8] on link "Line Items" at bounding box center [63, 8] width 23 height 8
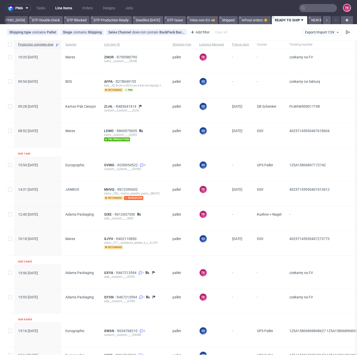
click at [72, 12] on link "Line Items" at bounding box center [63, 8] width 23 height 8
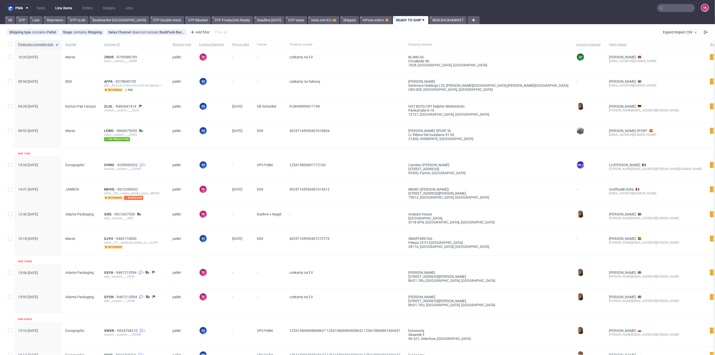
click at [61, 7] on link "Line Items" at bounding box center [63, 8] width 23 height 8
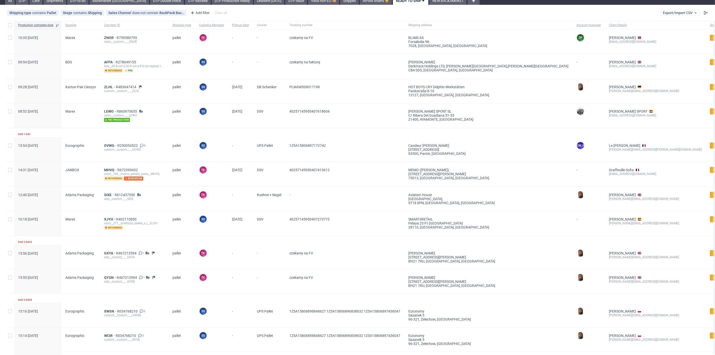
scroll to position [28, 0]
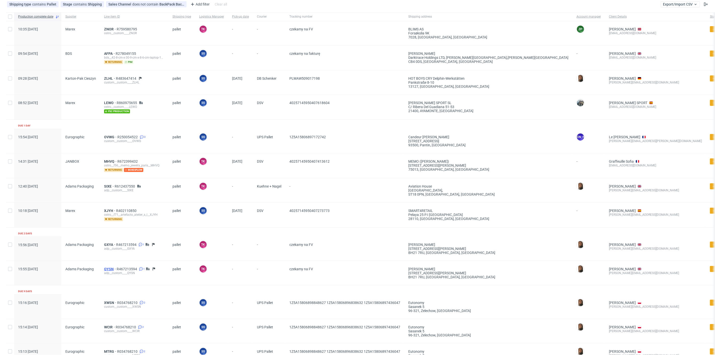
click at [109, 267] on span "QYSN" at bounding box center [110, 269] width 13 height 4
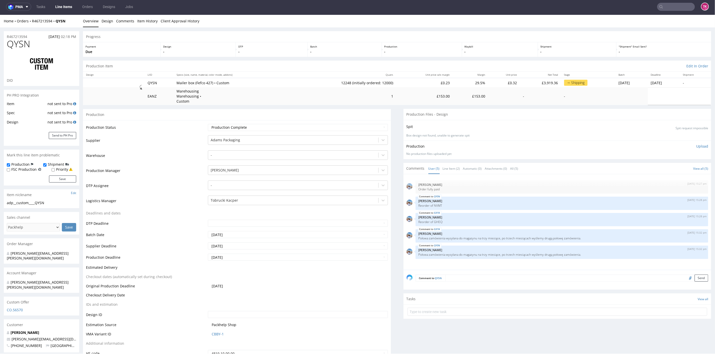
click at [59, 9] on link "Line Items" at bounding box center [63, 7] width 23 height 8
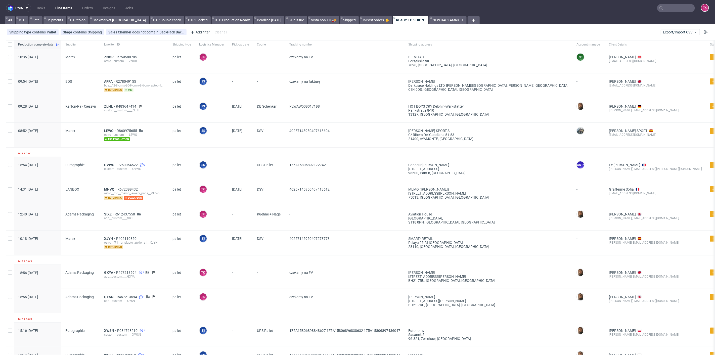
click at [57, 7] on link "Line Items" at bounding box center [63, 8] width 23 height 8
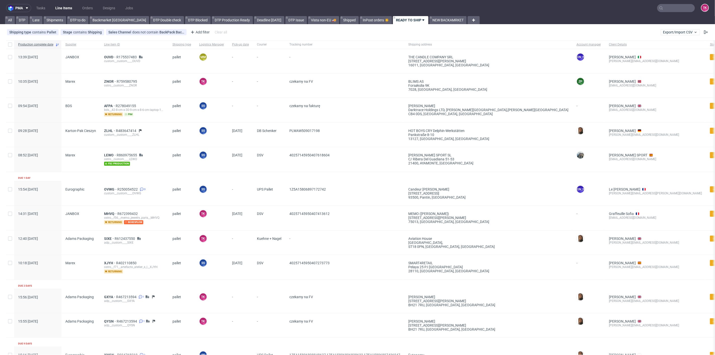
click at [65, 9] on link "Line Items" at bounding box center [63, 8] width 23 height 8
click at [105, 54] on div "OUVD R175537483 custom__custom____OUVD" at bounding box center [134, 61] width 68 height 24
click at [107, 58] on span "OUVD" at bounding box center [110, 57] width 12 height 4
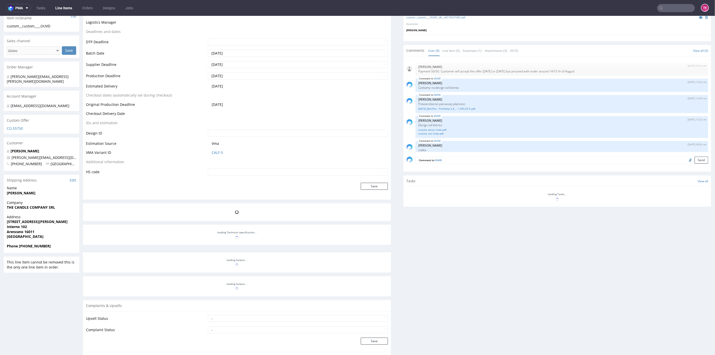
scroll to position [26, 0]
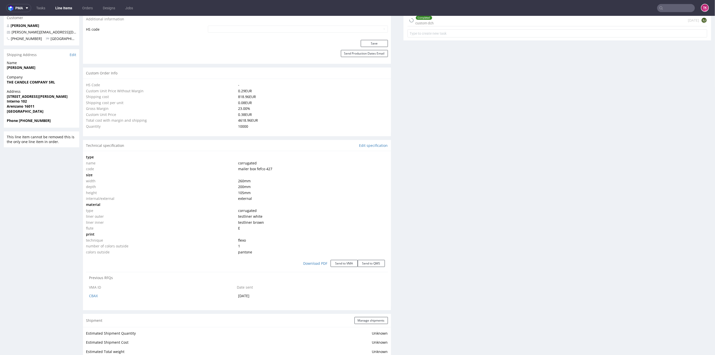
select select "in_progress"
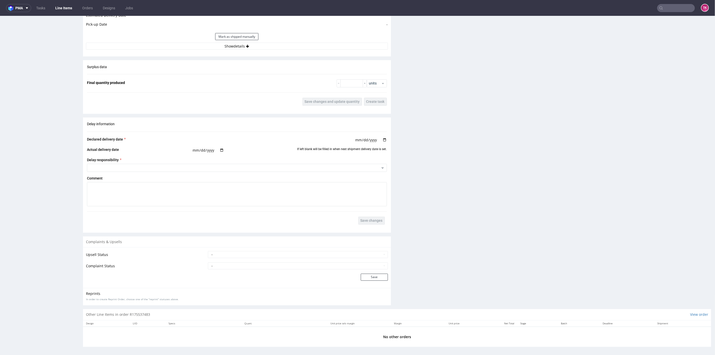
scroll to position [0, 0]
drag, startPoint x: 299, startPoint y: 40, endPoint x: 298, endPoint y: 43, distance: 3.4
click at [298, 43] on button "Show details" at bounding box center [237, 46] width 302 height 7
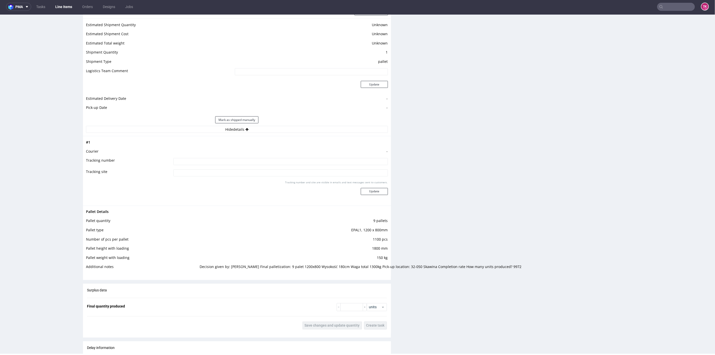
scroll to position [660, 0]
drag, startPoint x: 706, startPoint y: 239, endPoint x: 705, endPoint y: 219, distance: 20.4
drag, startPoint x: 706, startPoint y: 229, endPoint x: 710, endPoint y: 219, distance: 10.9
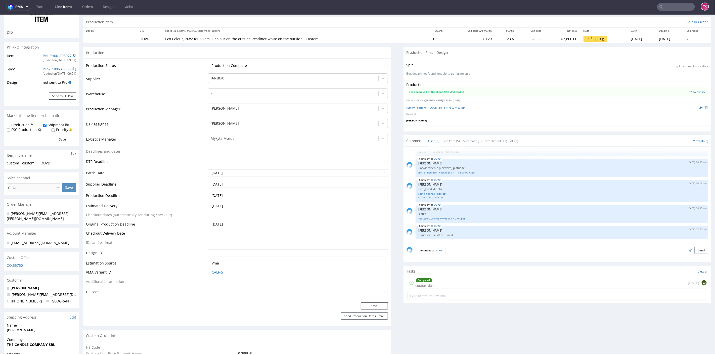
scroll to position [112, 0]
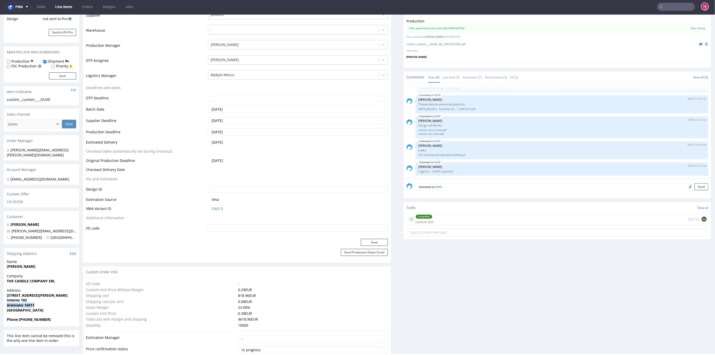
drag, startPoint x: 43, startPoint y: 299, endPoint x: 0, endPoint y: 300, distance: 42.8
copy strong "Arenzano 16011"
drag, startPoint x: 50, startPoint y: 225, endPoint x: 0, endPoint y: 225, distance: 49.8
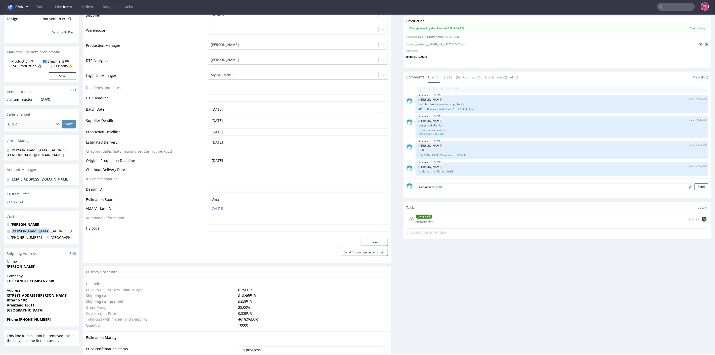
copy span "gabriele@candle.st"
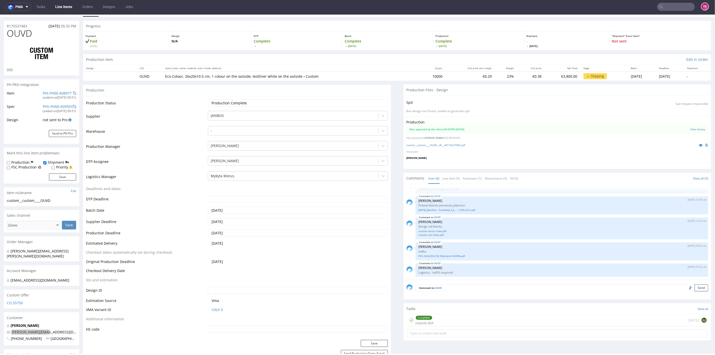
scroll to position [0, 0]
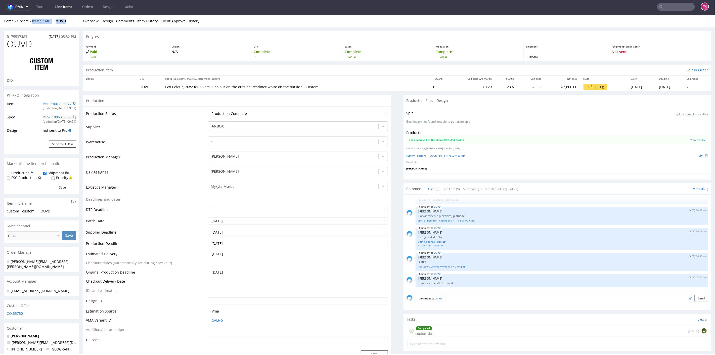
drag, startPoint x: 69, startPoint y: 20, endPoint x: 29, endPoint y: 24, distance: 40.0
click at [29, 23] on div "Home Orders R175537483 OUVD" at bounding box center [41, 20] width 75 height 5
copy div "R175537483 OUVD"
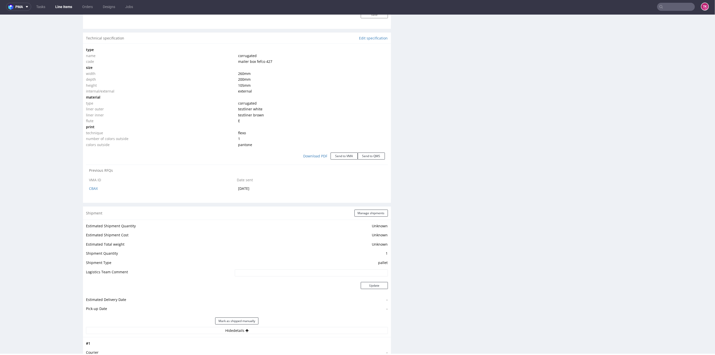
scroll to position [513, 0]
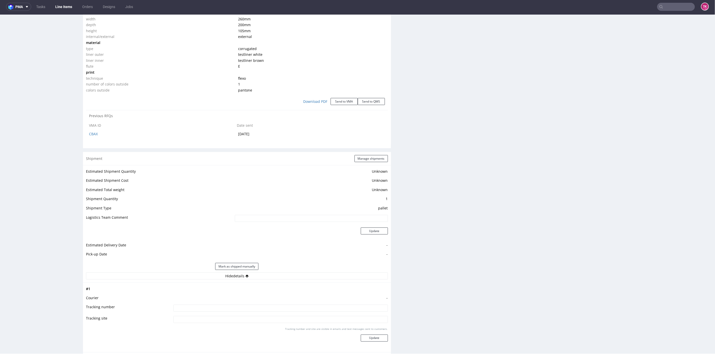
drag, startPoint x: 286, startPoint y: 275, endPoint x: 283, endPoint y: 283, distance: 7.8
click at [284, 275] on button "Hide details" at bounding box center [237, 275] width 302 height 7
click at [277, 275] on button "Show details" at bounding box center [237, 275] width 302 height 7
drag, startPoint x: 242, startPoint y: 300, endPoint x: 238, endPoint y: 305, distance: 6.8
click at [239, 303] on tbody "# 1 Courier - Tracking number Tracking site Tracking number and site are visibl…" at bounding box center [237, 317] width 302 height 63
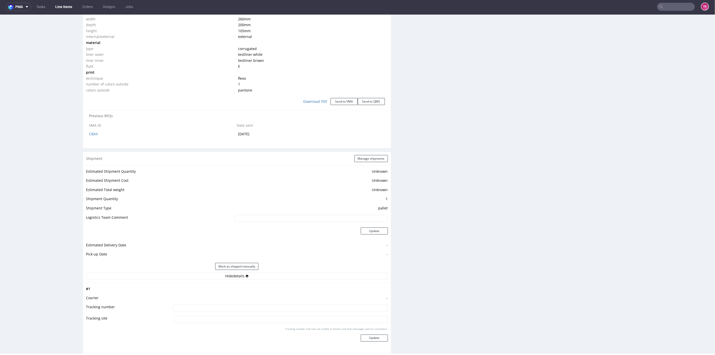
click at [238, 305] on input at bounding box center [281, 308] width 215 height 7
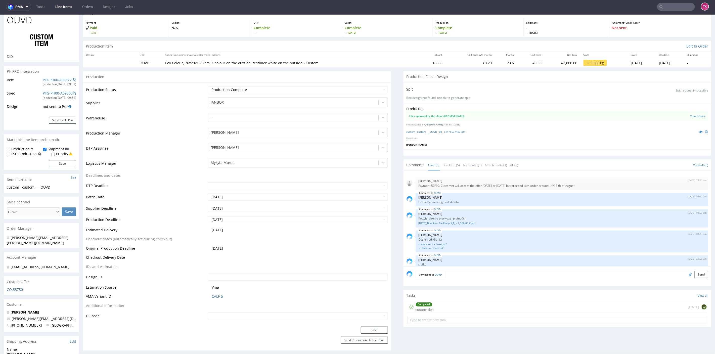
scroll to position [0, 0]
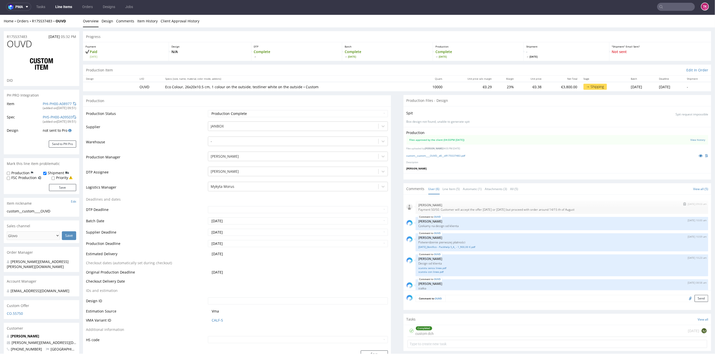
drag, startPoint x: 435, startPoint y: 210, endPoint x: 594, endPoint y: 210, distance: 159.0
click at [594, 210] on p "Payment 50/50. Customer will accept the offer today or on Monday but proceed wi…" at bounding box center [562, 210] width 287 height 4
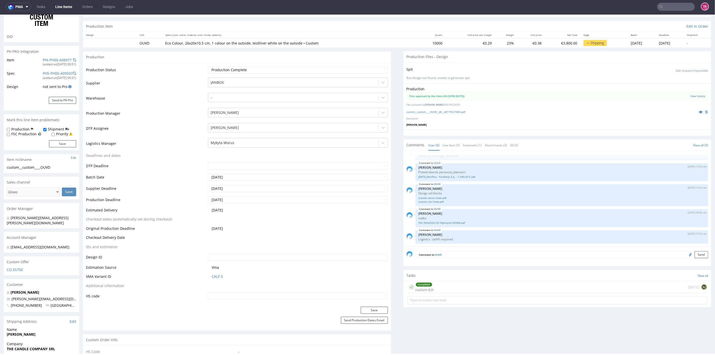
scroll to position [56, 0]
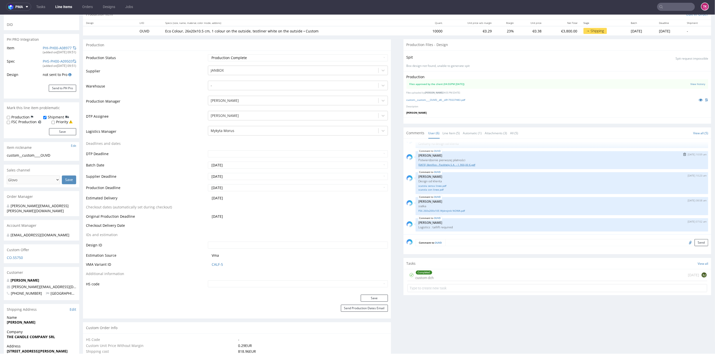
click at [448, 163] on link "14-08-2025_Bonifico - Packhelp S_A_ - 1_900,00 €.pdf" at bounding box center [562, 165] width 287 height 4
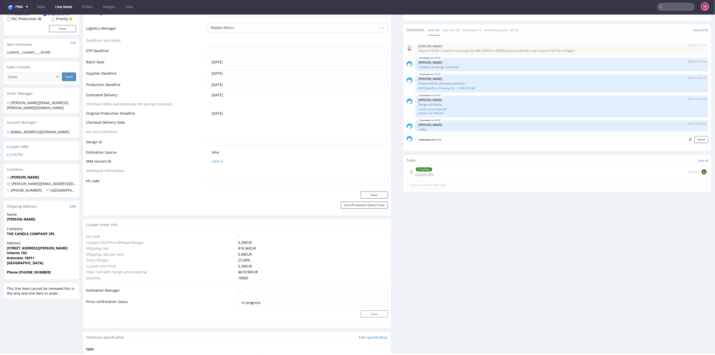
scroll to position [168, 0]
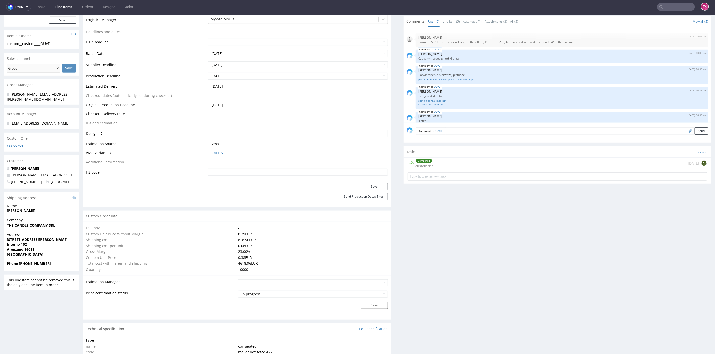
click at [66, 2] on nav "pma Tasks Line Items Orders Designs Jobs TK" at bounding box center [357, 7] width 715 height 16
click at [66, 6] on link "Line Items" at bounding box center [63, 7] width 23 height 8
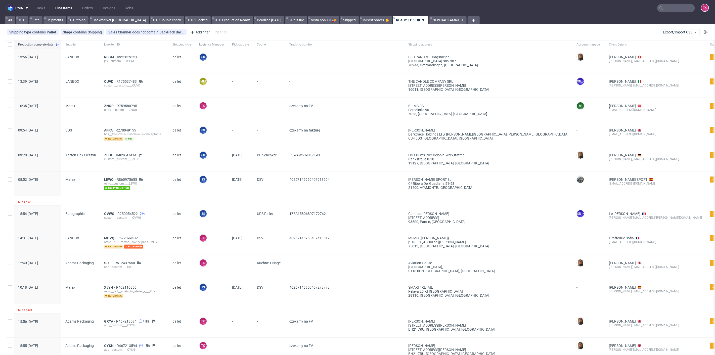
click at [109, 84] on div "custom__custom____OUVD" at bounding box center [134, 86] width 60 height 4
click at [106, 79] on div "OUVD R175537483 custom__custom____OUVD" at bounding box center [134, 85] width 68 height 24
click at [107, 83] on span "OUVD" at bounding box center [110, 81] width 12 height 4
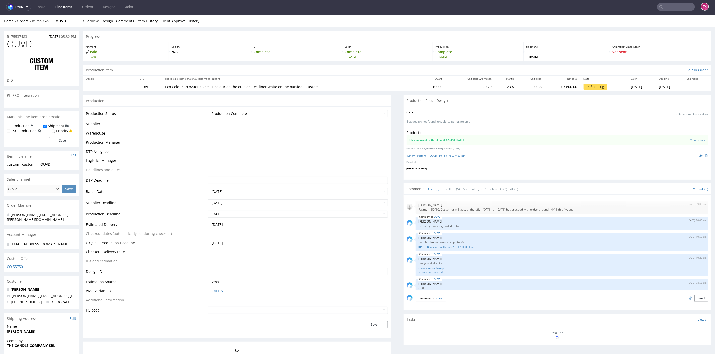
scroll to position [26, 0]
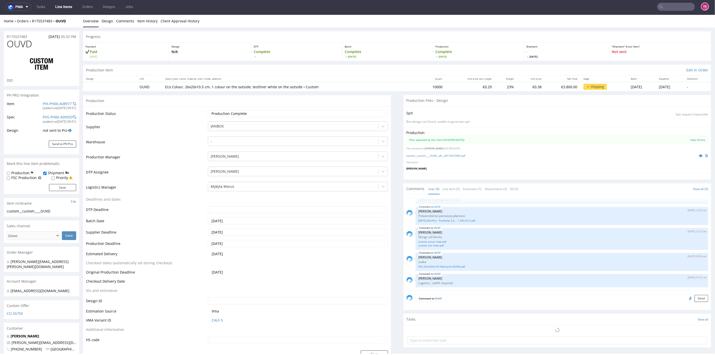
select select "in_progress"
click at [229, 185] on div at bounding box center [293, 186] width 165 height 6
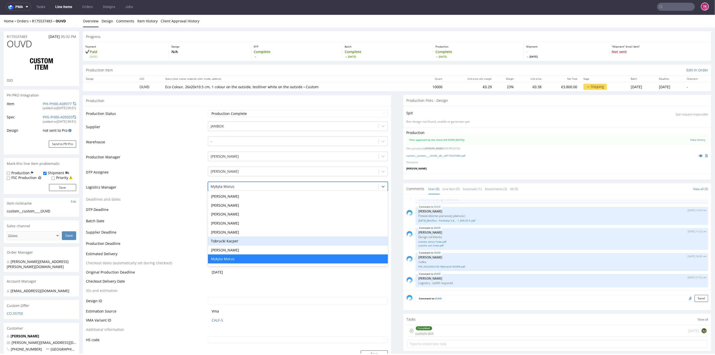
drag, startPoint x: 232, startPoint y: 242, endPoint x: 254, endPoint y: 249, distance: 22.9
click at [232, 242] on div "Tobrucki Kacper" at bounding box center [298, 240] width 180 height 9
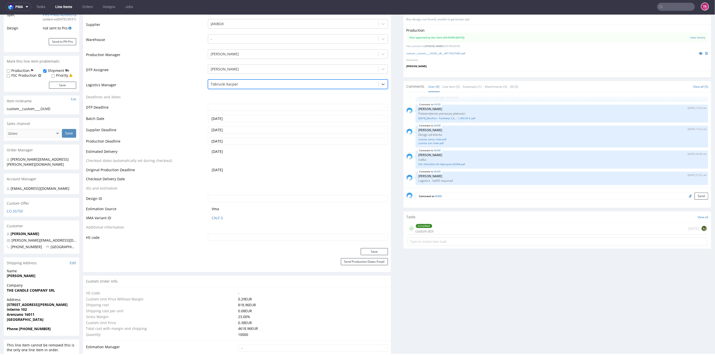
scroll to position [140, 0]
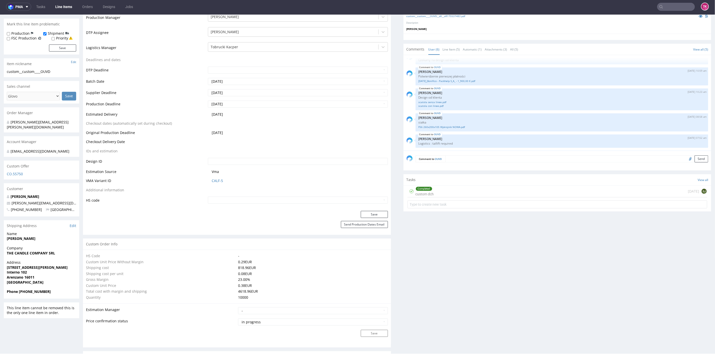
click at [370, 210] on div "Production Status Waiting for Artwork Waiting for Diecut Waiting for Mockup Wai…" at bounding box center [237, 89] width 308 height 244
click at [374, 214] on button "Save" at bounding box center [374, 214] width 27 height 7
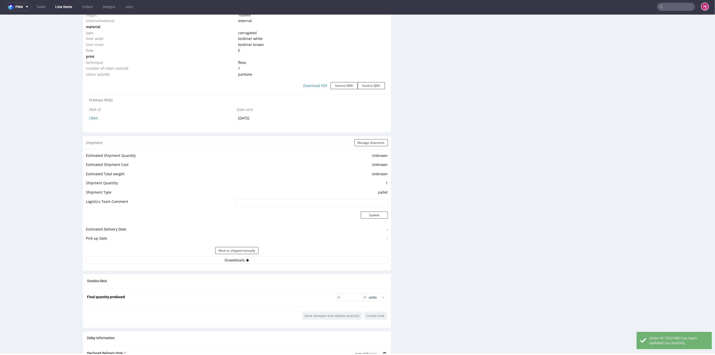
scroll to position [494, 0]
select select "in_progress"
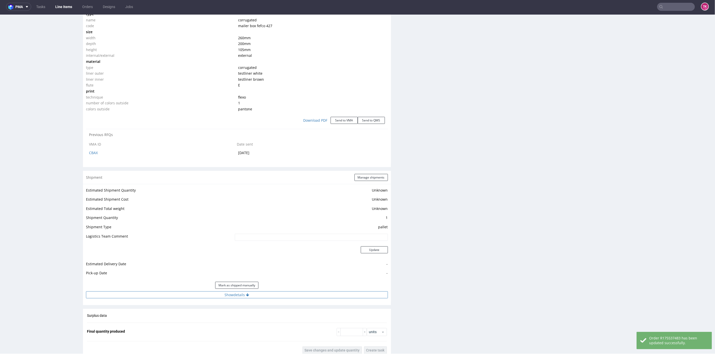
click at [265, 294] on button "Show details" at bounding box center [237, 294] width 302 height 7
click at [219, 324] on input at bounding box center [281, 327] width 215 height 7
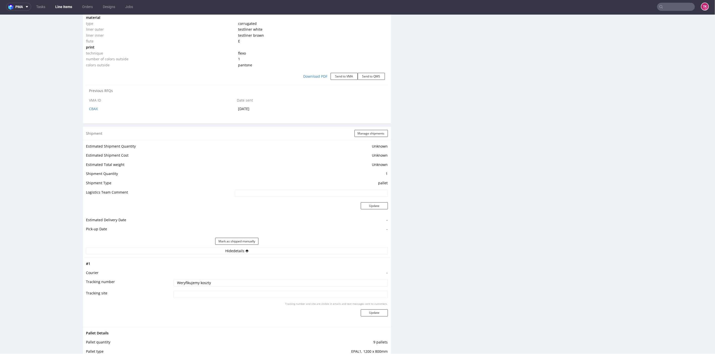
scroll to position [606, 0]
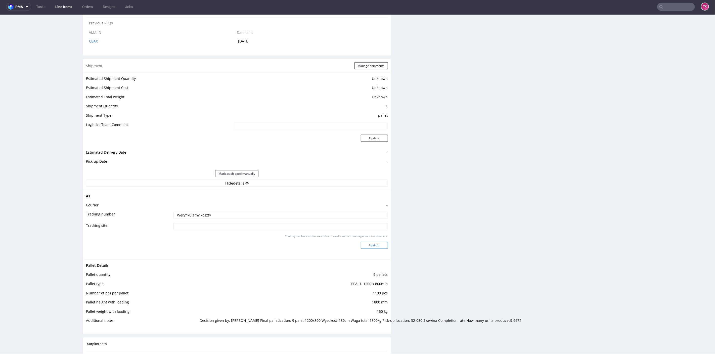
type input "Weryfikujemy koszty"
click at [373, 244] on button "Update" at bounding box center [374, 245] width 27 height 7
click at [67, 6] on link "Line Items" at bounding box center [63, 7] width 23 height 8
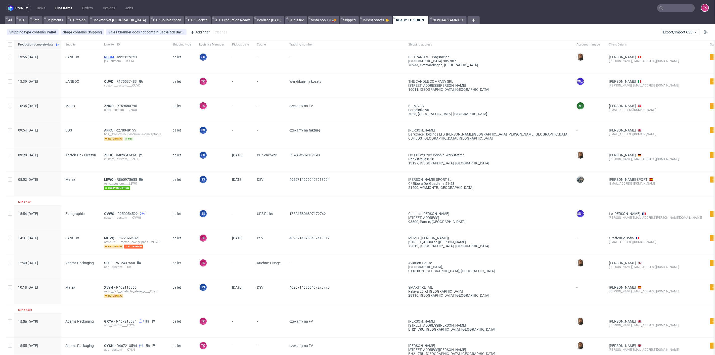
click at [109, 57] on span "RLGM" at bounding box center [110, 57] width 13 height 4
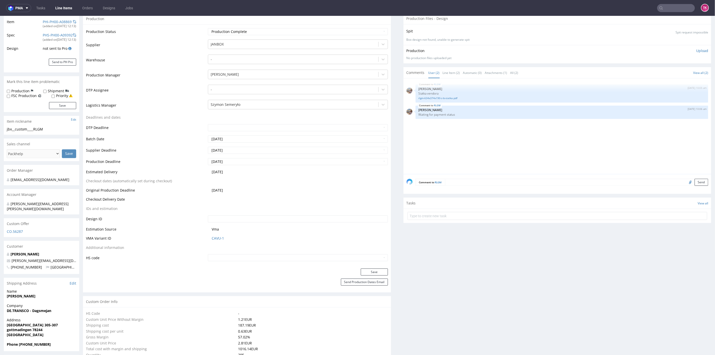
scroll to position [56, 0]
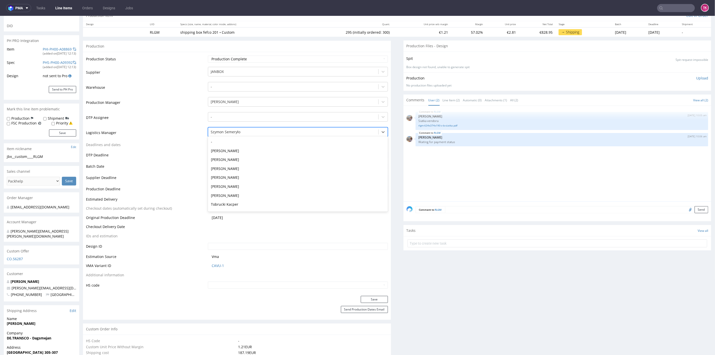
click at [247, 134] on div at bounding box center [293, 132] width 165 height 6
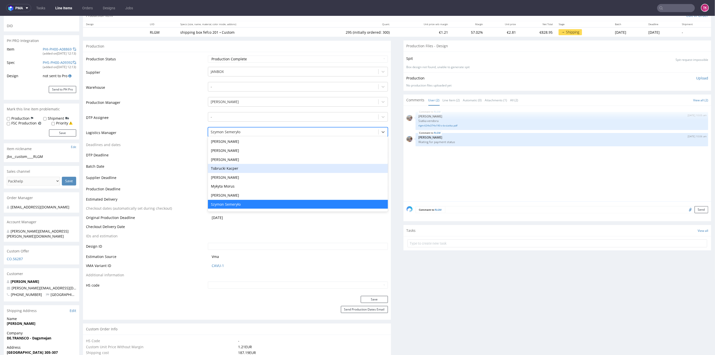
click at [238, 168] on div "Tobrucki Kacper" at bounding box center [298, 168] width 180 height 9
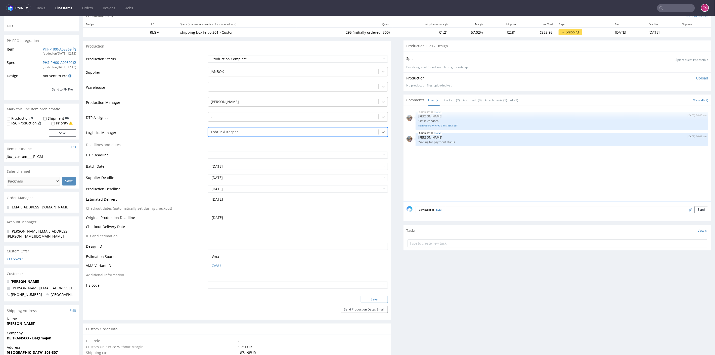
click at [370, 297] on button "Save" at bounding box center [374, 299] width 27 height 7
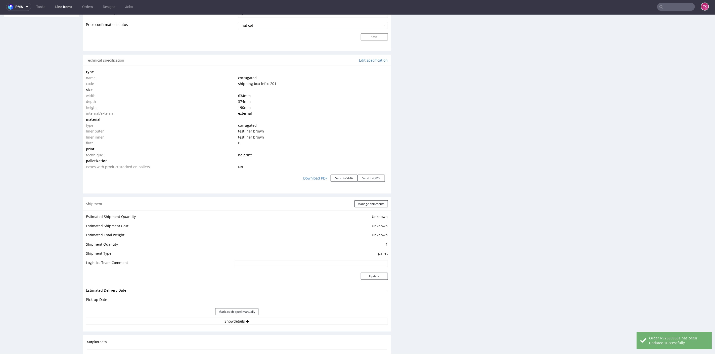
scroll to position [494, 0]
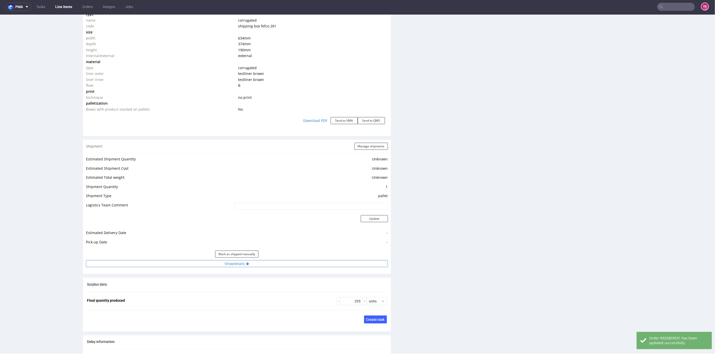
drag, startPoint x: 245, startPoint y: 268, endPoint x: 243, endPoint y: 264, distance: 3.9
click at [244, 265] on div "Estimated Shipment Quantity Unknown Estimated Shipment Cost Unknown Estimated T…" at bounding box center [237, 211] width 308 height 117
click at [243, 264] on button "Show details" at bounding box center [237, 263] width 302 height 7
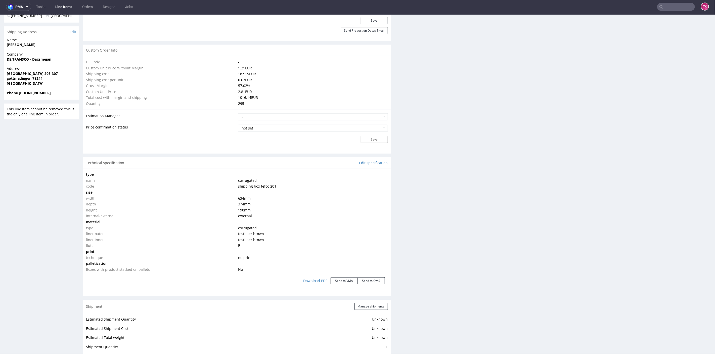
scroll to position [466, 0]
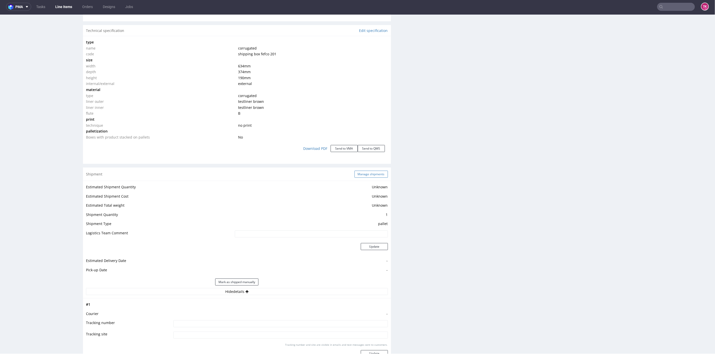
drag, startPoint x: 375, startPoint y: 168, endPoint x: 377, endPoint y: 172, distance: 4.1
click at [375, 169] on div "Shipment Manage shipments" at bounding box center [237, 174] width 308 height 13
click at [377, 172] on button "Manage shipments" at bounding box center [371, 174] width 33 height 7
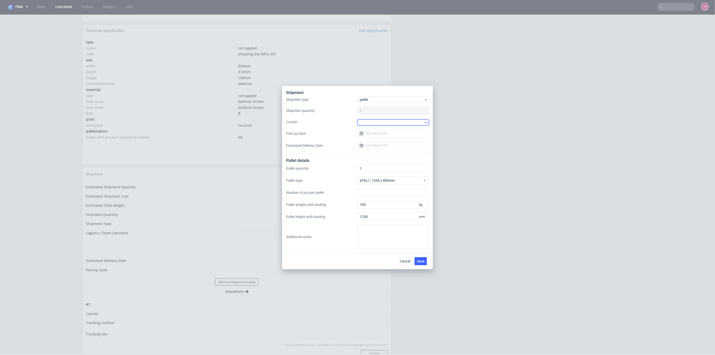
click at [381, 123] on div at bounding box center [393, 122] width 71 height 6
click at [375, 143] on div "DSV" at bounding box center [393, 141] width 67 height 9
click at [375, 137] on input "Pick-up Date" at bounding box center [393, 133] width 71 height 8
click at [400, 178] on span "11" at bounding box center [401, 175] width 4 height 5
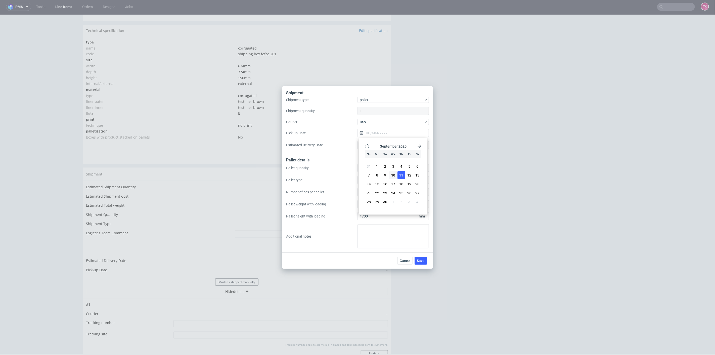
type input "[DATE]"
click at [423, 261] on span "Save" at bounding box center [421, 261] width 8 height 4
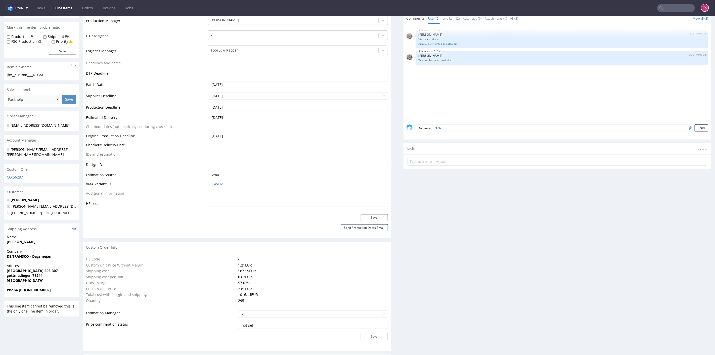
scroll to position [168, 0]
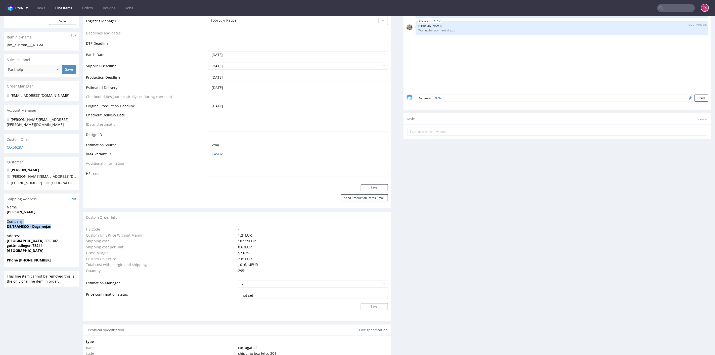
drag, startPoint x: 0, startPoint y: 218, endPoint x: 54, endPoint y: 223, distance: 54.6
click at [56, 225] on div "Company DE.TRANSCO - Dagsmejan" at bounding box center [41, 226] width 75 height 14
click at [57, 225] on div "Company DE.TRANSCO - Dagsmejan" at bounding box center [41, 226] width 75 height 14
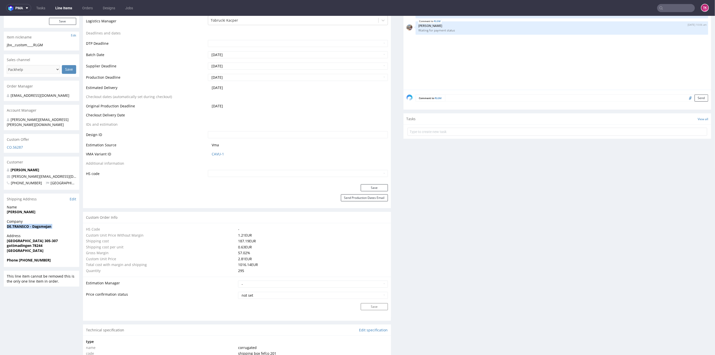
copy strong "DE.TRANSCO - Dagsmejan"
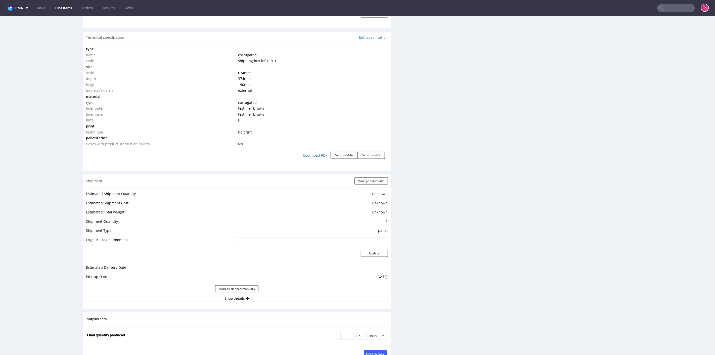
scroll to position [475, 0]
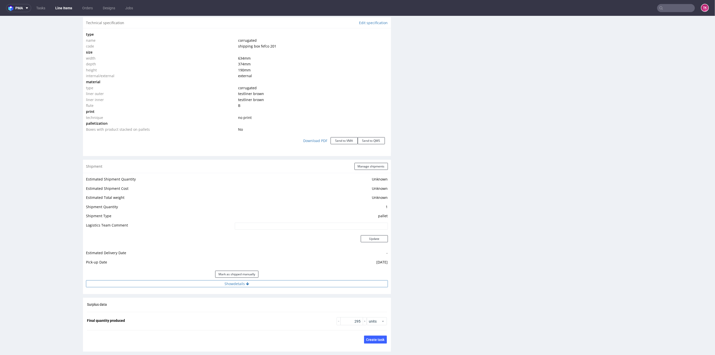
drag, startPoint x: 315, startPoint y: 278, endPoint x: 312, endPoint y: 283, distance: 6.0
click at [315, 280] on div "Estimated Shipment Quantity Unknown Estimated Shipment Cost Unknown Estimated T…" at bounding box center [237, 231] width 308 height 117
click at [312, 283] on button "Show details" at bounding box center [237, 283] width 302 height 7
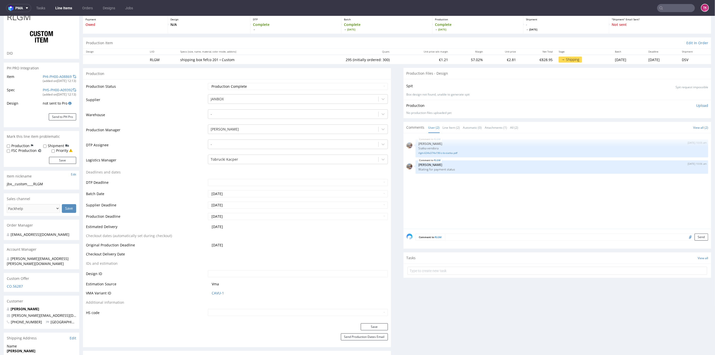
scroll to position [0, 0]
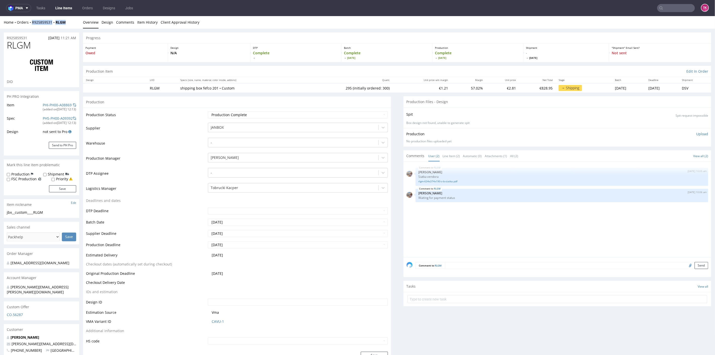
drag, startPoint x: 69, startPoint y: 20, endPoint x: 28, endPoint y: 25, distance: 41.1
click at [28, 25] on div "Home Orders R925859531 RLGM Overview Design Comments Item History Client Approv…" at bounding box center [357, 22] width 715 height 13
copy div "R925859531 RLGM"
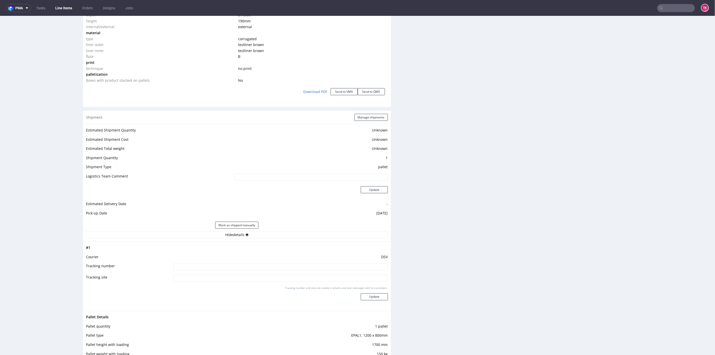
scroll to position [559, 0]
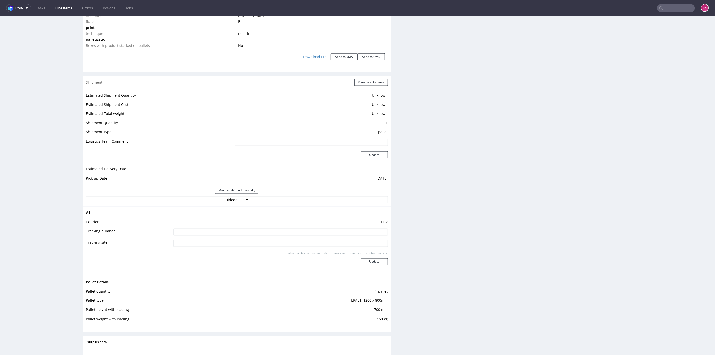
click at [269, 229] on input at bounding box center [281, 231] width 215 height 7
paste input "40257145950407793332"
type input "40257145950407793332"
click at [376, 263] on button "Update" at bounding box center [374, 261] width 27 height 7
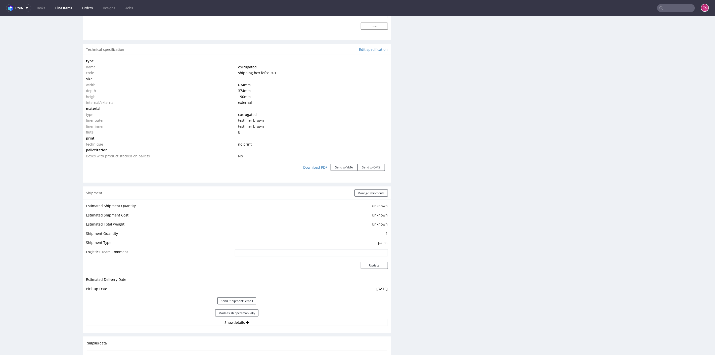
scroll to position [441, 0]
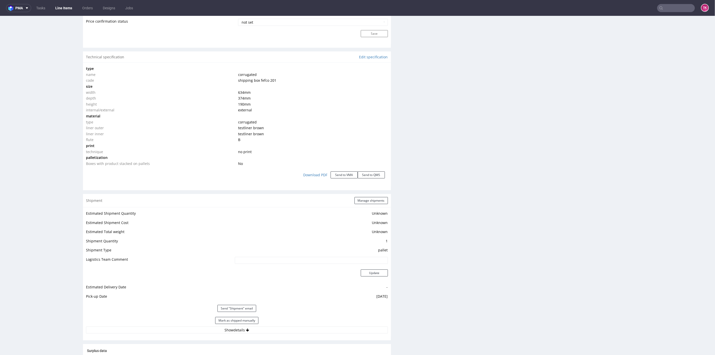
click at [69, 6] on link "Line Items" at bounding box center [63, 8] width 23 height 8
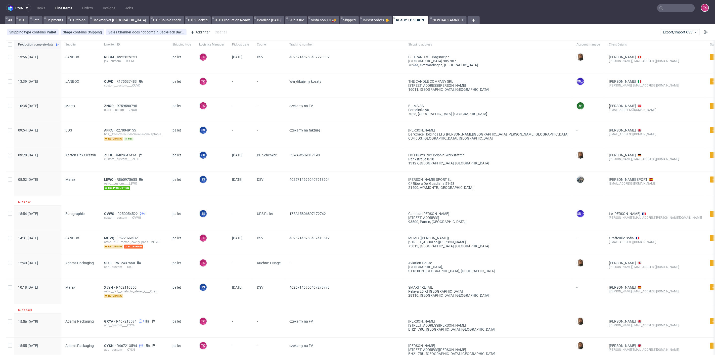
click at [64, 9] on link "Line Items" at bounding box center [63, 8] width 23 height 8
click at [65, 8] on link "Line Items" at bounding box center [63, 8] width 23 height 8
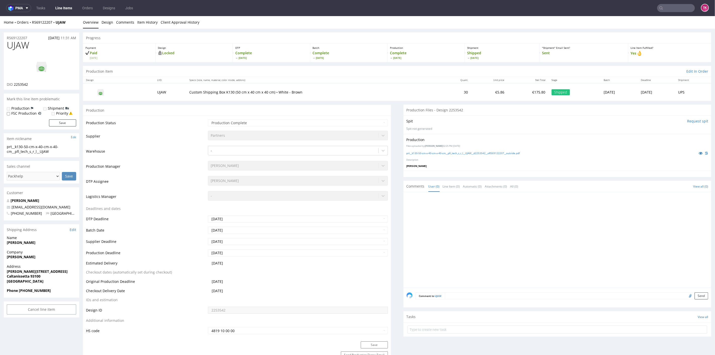
drag, startPoint x: 0, startPoint y: 257, endPoint x: 59, endPoint y: 258, distance: 58.9
copy strong "[PERSON_NAME]"
drag, startPoint x: 3, startPoint y: 272, endPoint x: 56, endPoint y: 279, distance: 53.0
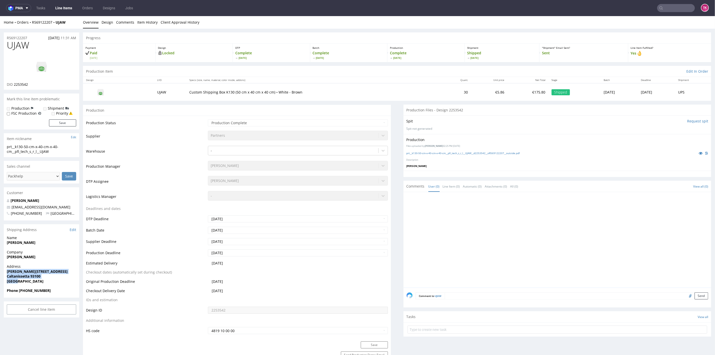
copy p "Viale della Regione, 42/B Caltanissetta 93100 Italy"
drag, startPoint x: 18, startPoint y: 290, endPoint x: 56, endPoint y: 289, distance: 37.5
click at [56, 289] on span "Phone +393914617723" at bounding box center [41, 290] width 69 height 5
copy strong "+393914617723"
drag, startPoint x: 53, startPoint y: 205, endPoint x: 0, endPoint y: 206, distance: 52.8
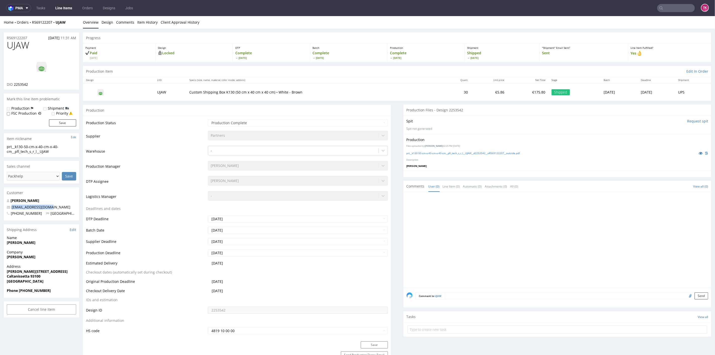
copy span "arcangelo@pfitech.it"
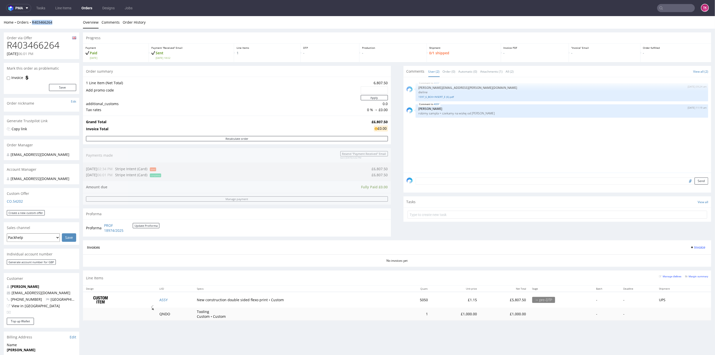
drag, startPoint x: 65, startPoint y: 25, endPoint x: 29, endPoint y: 25, distance: 36.0
click at [29, 25] on div "Home Orders R403466264 Overview Comments Order History" at bounding box center [357, 22] width 715 height 13
copy link "R403466264"
click at [66, 7] on link "Line Items" at bounding box center [63, 8] width 22 height 8
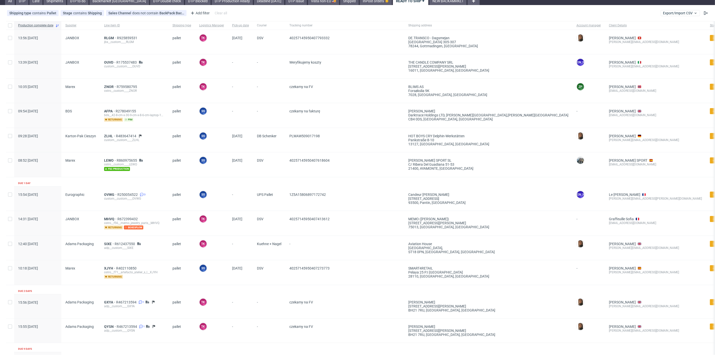
scroll to position [28, 0]
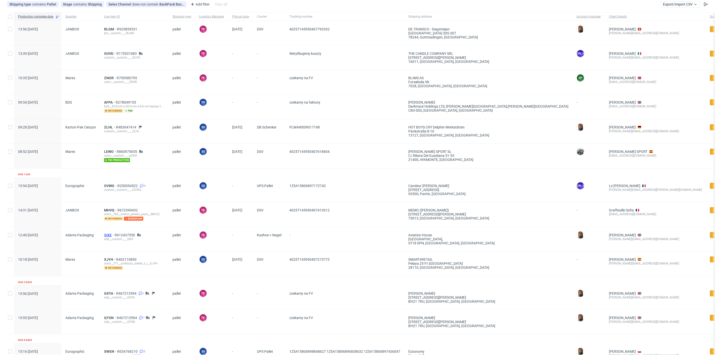
click at [108, 234] on span "SIXE" at bounding box center [109, 235] width 11 height 4
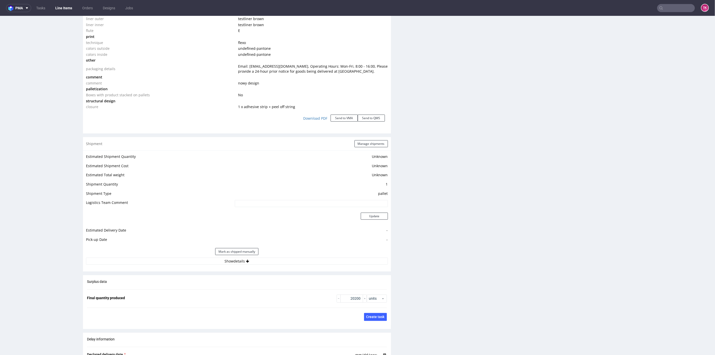
scroll to position [587, 0]
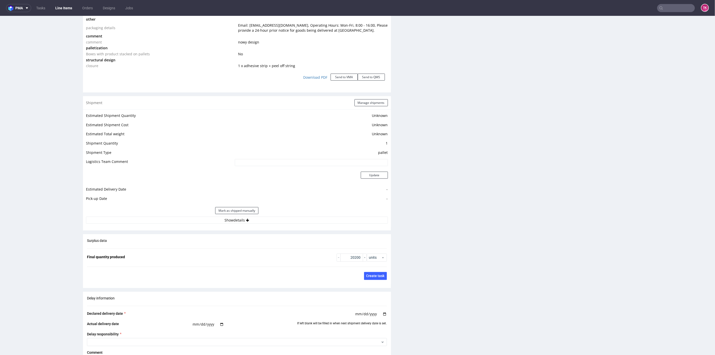
click at [274, 212] on div "Mark as shipped manually" at bounding box center [237, 211] width 302 height 12
click at [277, 216] on div "Estimated Shipment Quantity Unknown Estimated Shipment Cost Unknown Estimated T…" at bounding box center [237, 167] width 308 height 117
click at [277, 217] on button "Show details" at bounding box center [237, 220] width 302 height 7
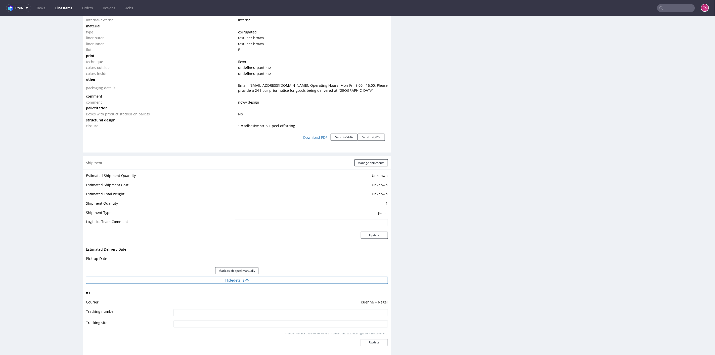
scroll to position [503, 0]
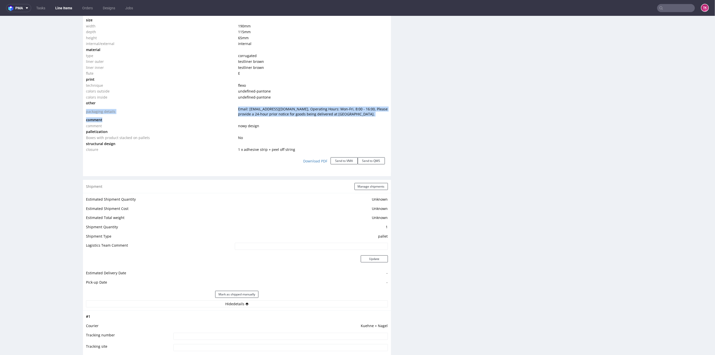
drag, startPoint x: 236, startPoint y: 104, endPoint x: 333, endPoint y: 116, distance: 97.0
click at [333, 116] on tbody "type name corrugated code mailer box fefco 427 size width 190 mm depth 115 mm h…" at bounding box center [237, 75] width 302 height 153
click at [333, 117] on td at bounding box center [312, 120] width 151 height 6
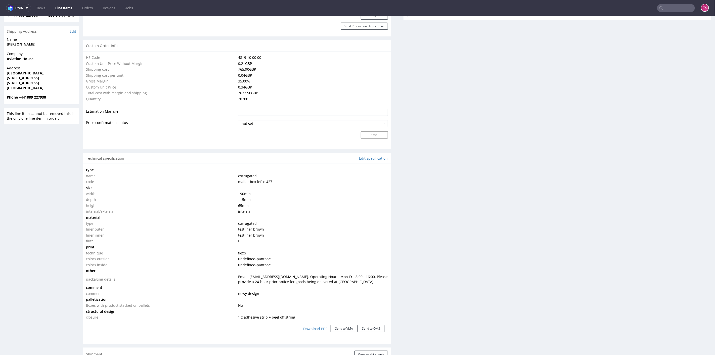
scroll to position [195, 0]
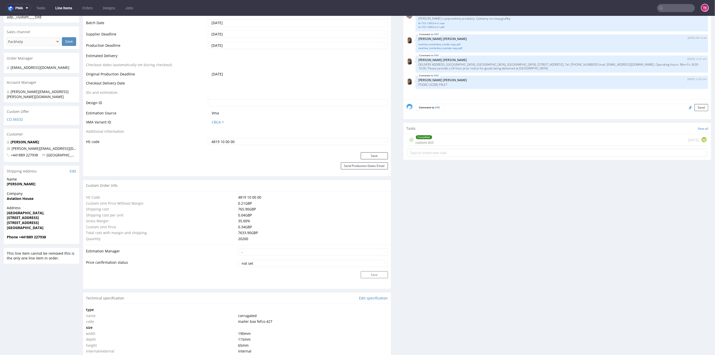
click at [58, 10] on link "Line Items" at bounding box center [63, 8] width 23 height 8
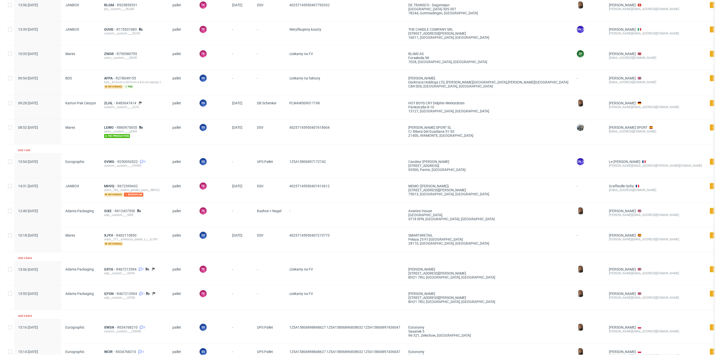
scroll to position [140, 0]
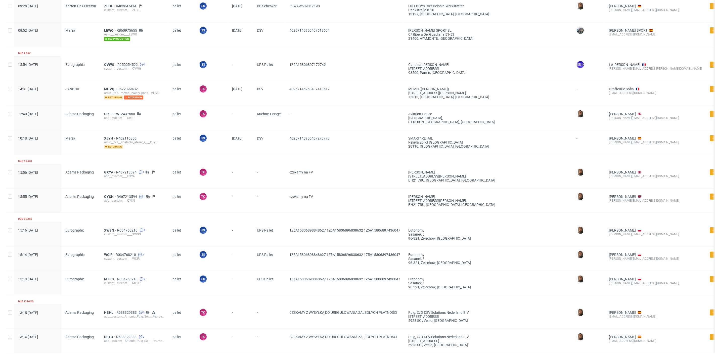
scroll to position [138, 0]
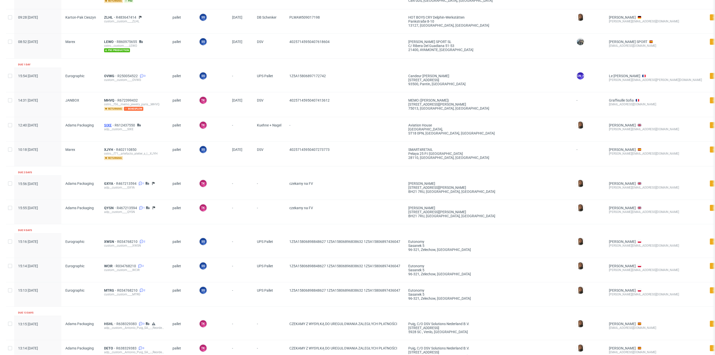
click at [106, 124] on span "SIXE" at bounding box center [109, 125] width 11 height 4
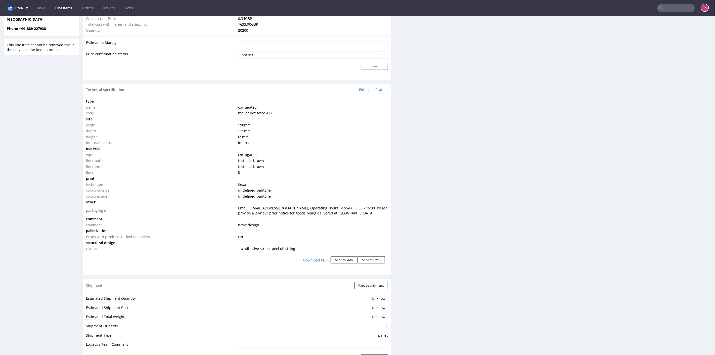
scroll to position [475, 0]
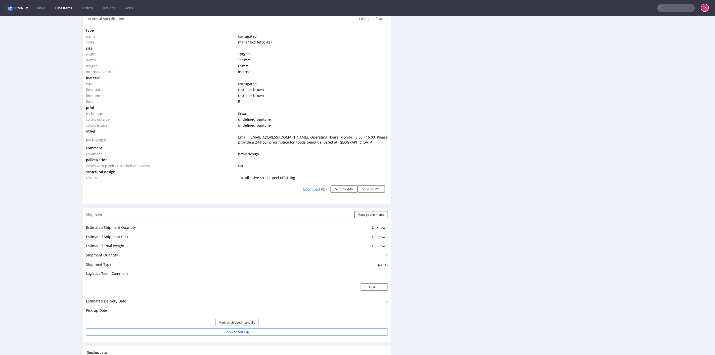
click at [313, 330] on button "Show details" at bounding box center [237, 332] width 302 height 7
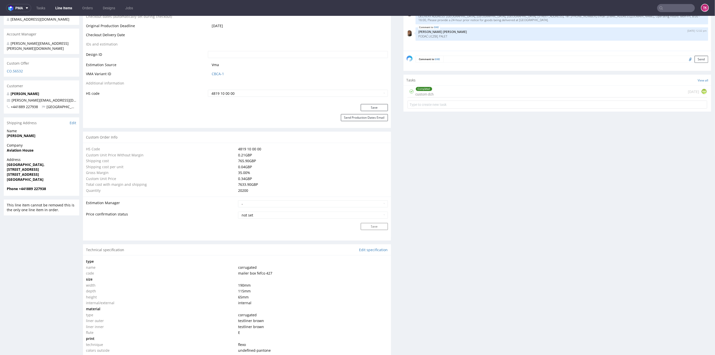
scroll to position [251, 0]
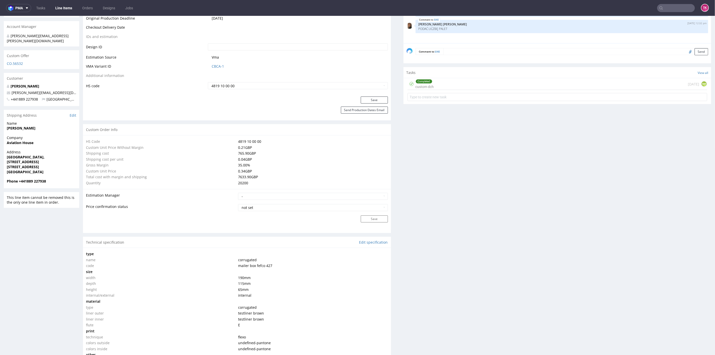
drag, startPoint x: 710, startPoint y: 202, endPoint x: 714, endPoint y: 120, distance: 81.9
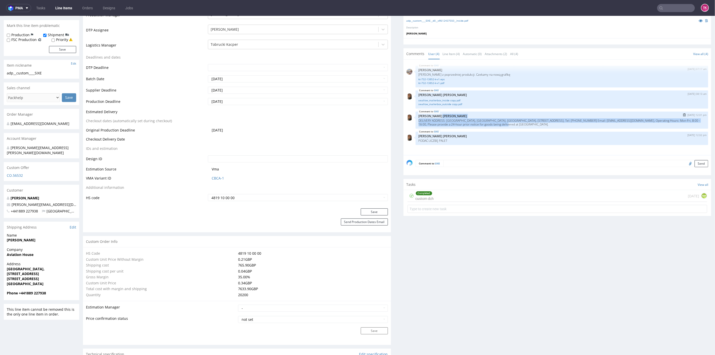
drag, startPoint x: 503, startPoint y: 115, endPoint x: 566, endPoint y: 122, distance: 63.0
click at [566, 122] on div "SIXE 1st Sep 25 | 12:31 pm Angelina Marć DELIVERY ADDRESS: Aviation House, Lond…" at bounding box center [562, 119] width 293 height 17
click at [566, 122] on p "DELIVERY ADDRESS: Aviation House, London Road, Shirleywich, Staffordshire, ST18…" at bounding box center [562, 122] width 287 height 8
drag, startPoint x: 522, startPoint y: 122, endPoint x: 560, endPoint y: 118, distance: 38.7
click at [560, 118] on p "DELIVERY ADDRESS: Aviation House, London Road, Shirleywich, Staffordshire, ST18…" at bounding box center [562, 122] width 287 height 8
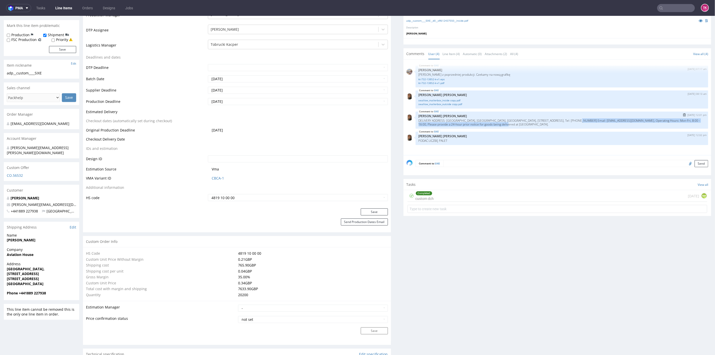
click at [561, 118] on p "DELIVERY ADDRESS: Aviation House, London Road, Shirleywich, Staffordshire, ST18…" at bounding box center [562, 122] width 287 height 8
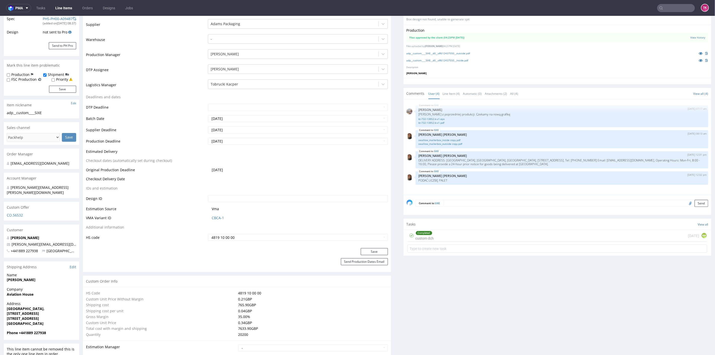
scroll to position [100, 0]
click at [70, 3] on nav "pma Tasks Line Items Orders Designs Jobs TK" at bounding box center [357, 8] width 715 height 16
click at [69, 6] on link "Line Items" at bounding box center [63, 8] width 23 height 8
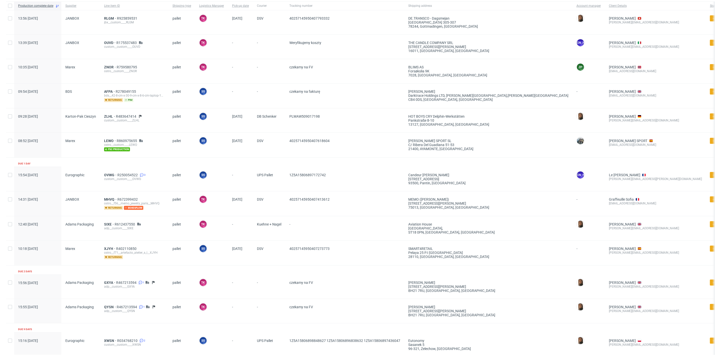
scroll to position [84, 0]
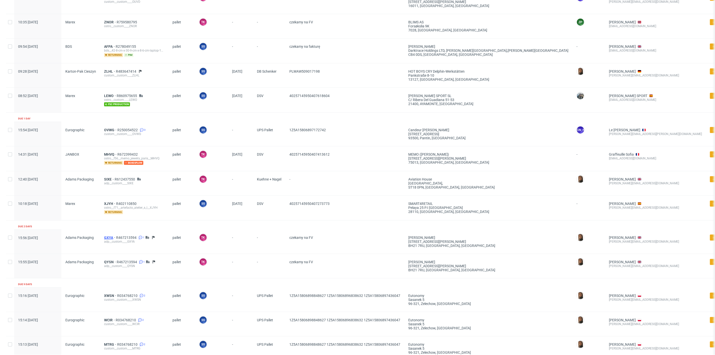
drag, startPoint x: 107, startPoint y: 233, endPoint x: 110, endPoint y: 237, distance: 4.5
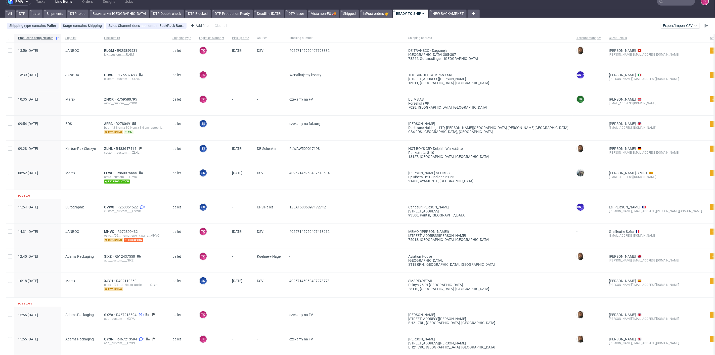
scroll to position [0, 0]
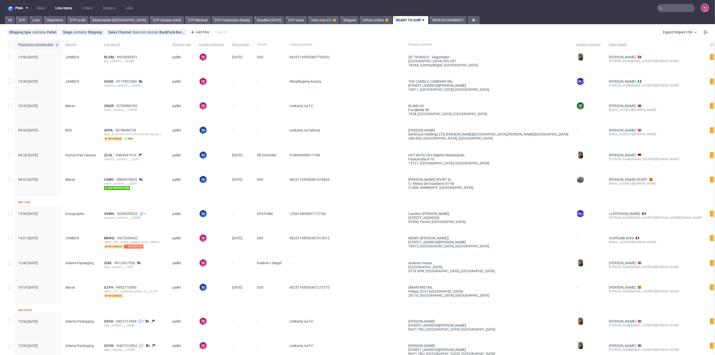
click at [60, 8] on link "Line Items" at bounding box center [63, 8] width 23 height 8
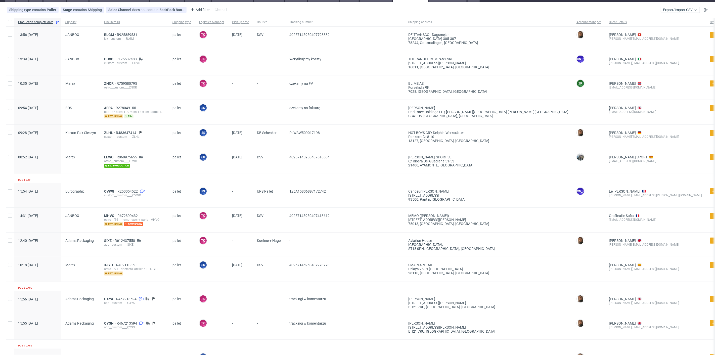
scroll to position [56, 0]
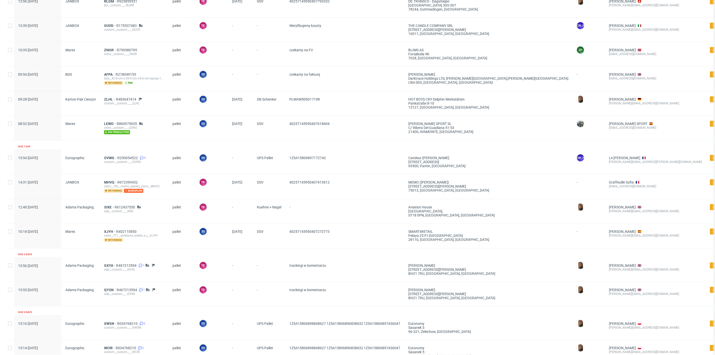
click at [103, 204] on div "SIXE R612437550 adp__custom____SIXE" at bounding box center [134, 211] width 68 height 24
click at [108, 207] on span "SIXE" at bounding box center [109, 207] width 11 height 4
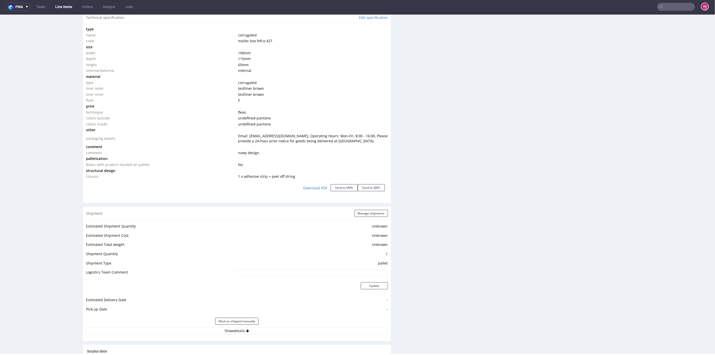
scroll to position [531, 0]
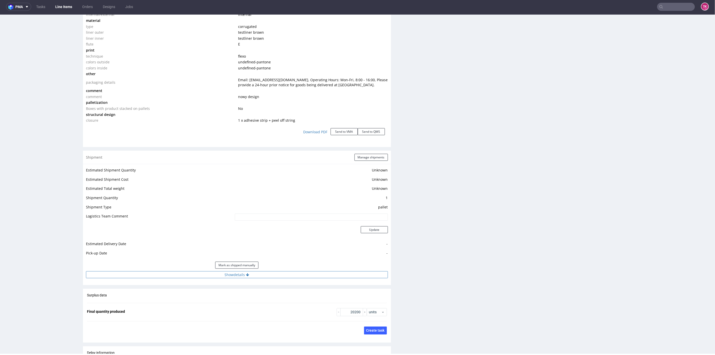
click at [286, 271] on button "Show details" at bounding box center [237, 274] width 302 height 7
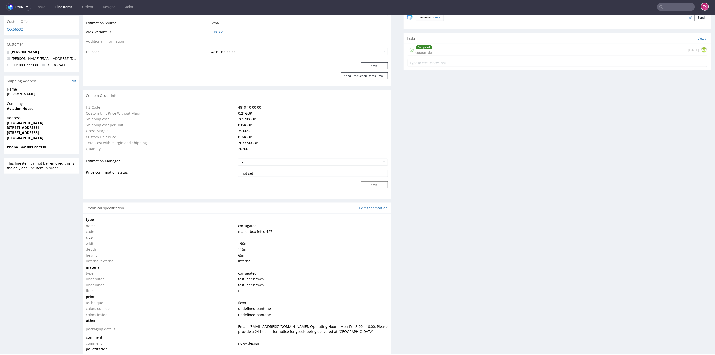
scroll to position [279, 0]
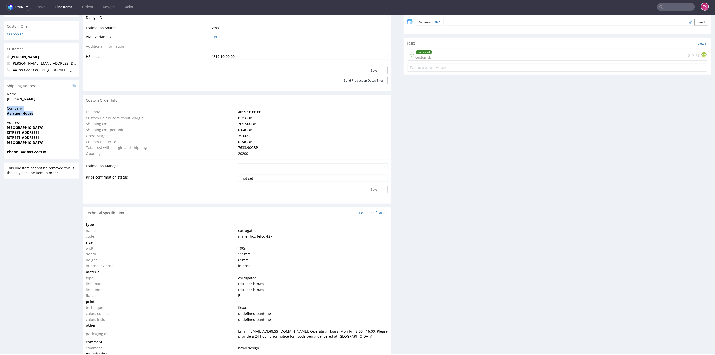
drag, startPoint x: 4, startPoint y: 104, endPoint x: 42, endPoint y: 111, distance: 38.4
click at [43, 109] on div "Company Aviation House" at bounding box center [41, 113] width 75 height 14
drag, startPoint x: 42, startPoint y: 111, endPoint x: 39, endPoint y: 112, distance: 3.4
click at [42, 111] on div "Company Aviation House" at bounding box center [41, 113] width 75 height 14
click at [39, 112] on div "Company Aviation House" at bounding box center [41, 113] width 75 height 14
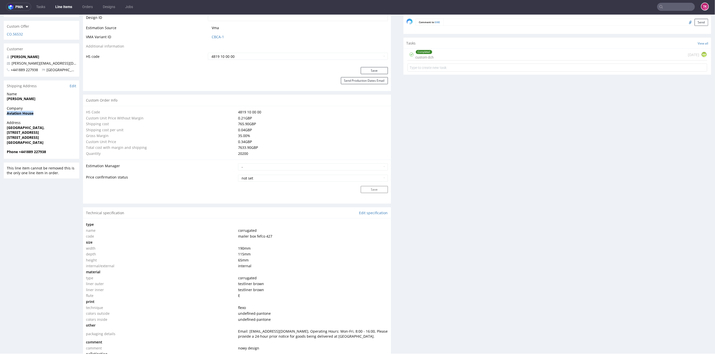
drag, startPoint x: 14, startPoint y: 110, endPoint x: 42, endPoint y: 109, distance: 28.2
click at [37, 108] on div "R612437550 20.08.2025 04:58 PM SIXE DID PH PRO Integration Item PHI-PH00-A08944…" at bounding box center [357, 353] width 715 height 1210
copy strong "Aviation House"
drag, startPoint x: 5, startPoint y: 122, endPoint x: 63, endPoint y: 134, distance: 58.9
click at [63, 134] on div "Address London Road, Shirleywich, 22 carlton Road Staffordshire ST18 0PN United…" at bounding box center [41, 134] width 75 height 29
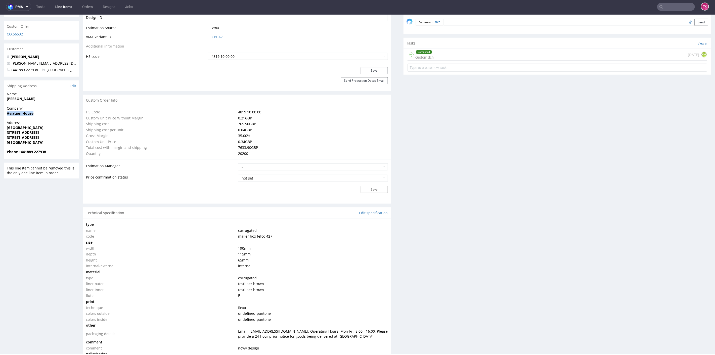
copy p "London Road, Shirleywich, 22 carlton Road Staffordshire ST18 0PN"
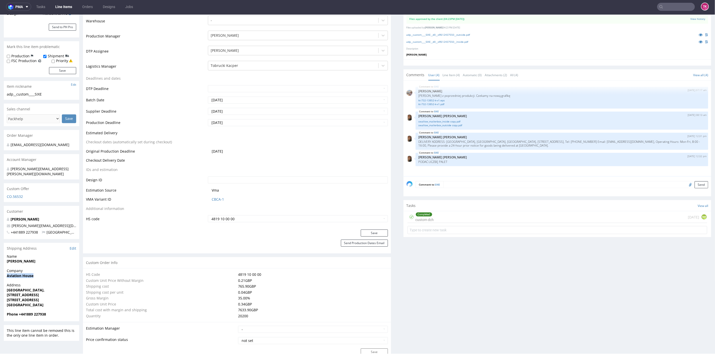
scroll to position [112, 0]
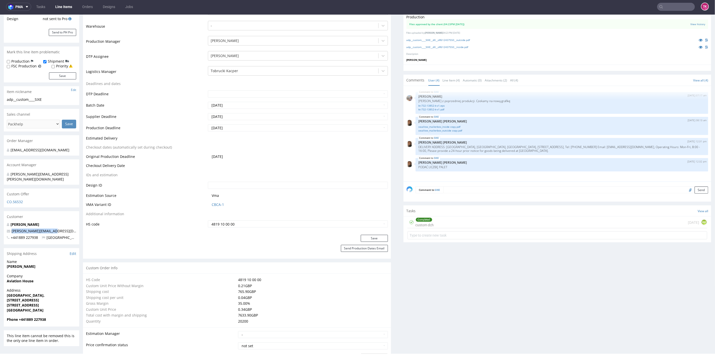
drag, startPoint x: 57, startPoint y: 225, endPoint x: 2, endPoint y: 224, distance: 55.4
copy span "[PERSON_NAME][EMAIL_ADDRESS][DOMAIN_NAME]"
drag, startPoint x: 19, startPoint y: 313, endPoint x: 51, endPoint y: 317, distance: 32.5
click at [51, 317] on div "Phone +441889 227938" at bounding box center [41, 322] width 75 height 10
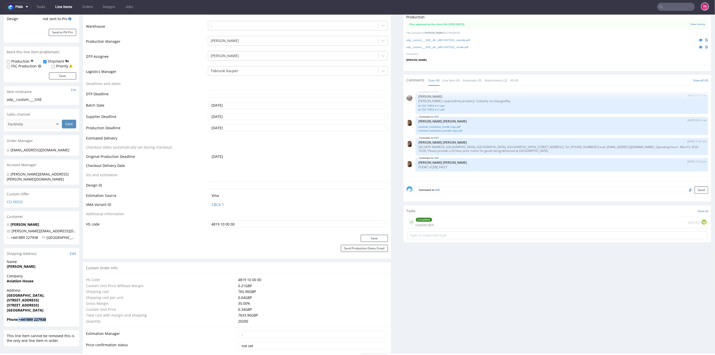
copy strong "+441889 227938"
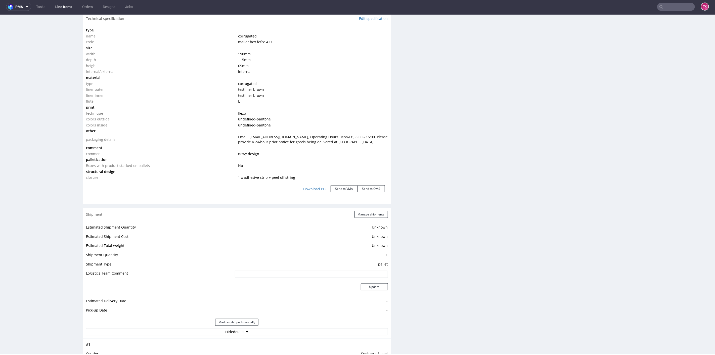
scroll to position [531, 0]
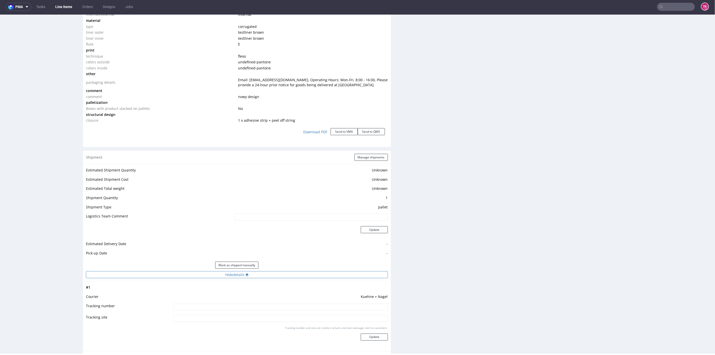
click at [298, 271] on button "Hide details" at bounding box center [237, 274] width 302 height 7
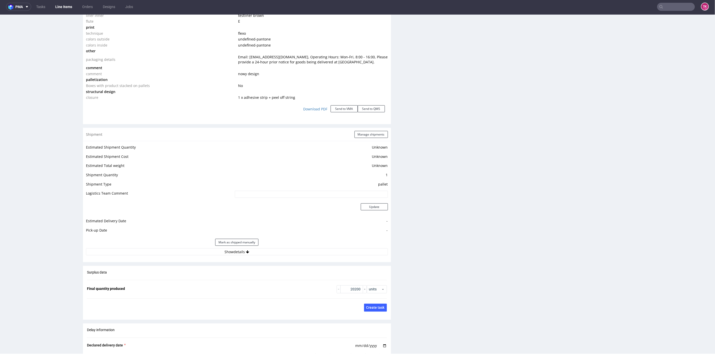
scroll to position [559, 0]
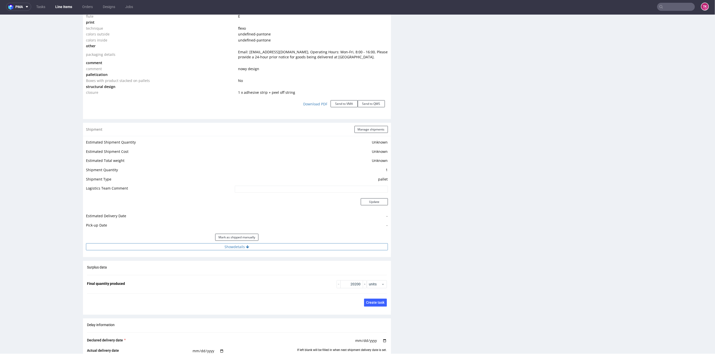
click at [310, 244] on button "Show details" at bounding box center [237, 246] width 302 height 7
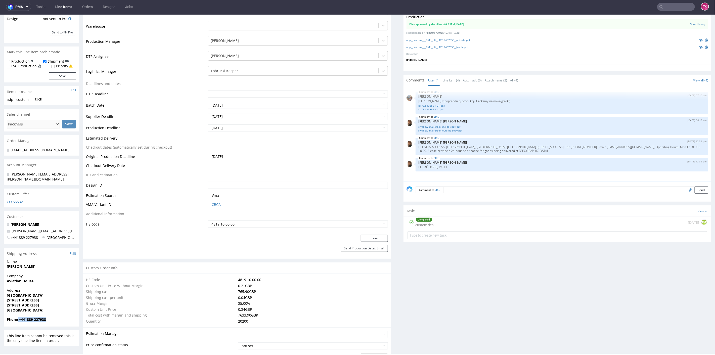
scroll to position [0, 0]
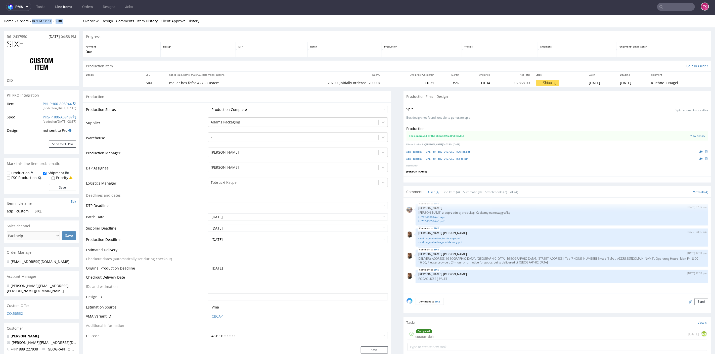
drag, startPoint x: 62, startPoint y: 24, endPoint x: 31, endPoint y: 24, distance: 31.7
click at [31, 24] on div "Home Orders R612437550 SIXE Overview Design Comments Item History Client Approv…" at bounding box center [357, 21] width 715 height 13
copy div "R612437550 SIXE"
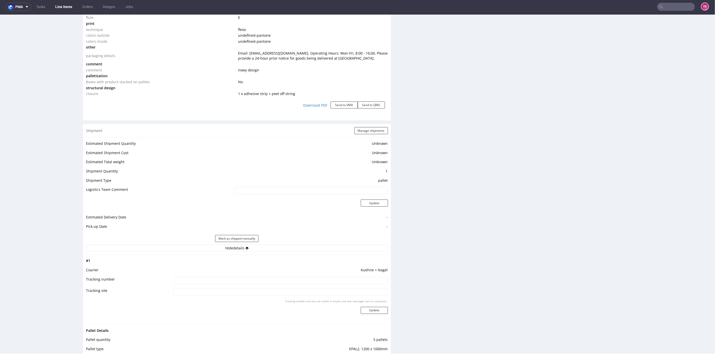
scroll to position [559, 0]
click at [234, 276] on input at bounding box center [281, 279] width 215 height 7
paste input "RWM006455213"
type input "RWM006455213"
click at [361, 303] on div "Tracking number and site are visible in emails and text messages sent to custom…" at bounding box center [281, 307] width 215 height 18
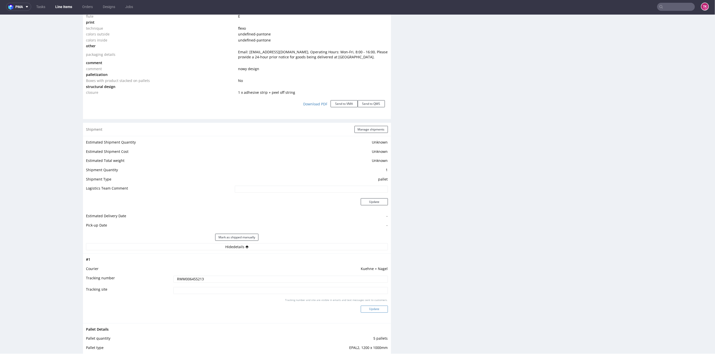
click at [370, 308] on button "Update" at bounding box center [374, 309] width 27 height 7
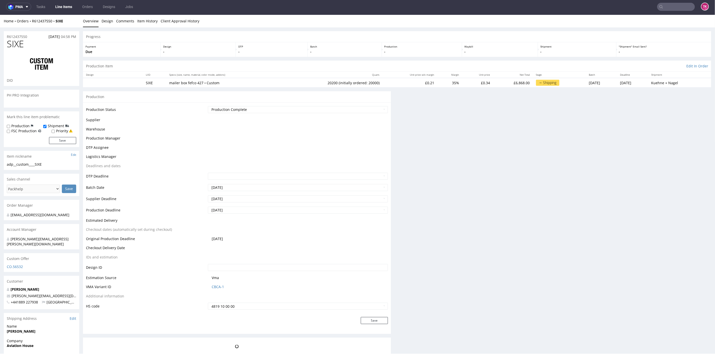
scroll to position [0, 0]
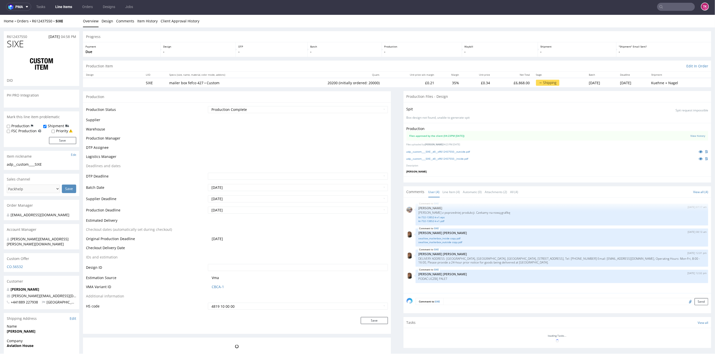
click at [60, 7] on link "Line Items" at bounding box center [63, 7] width 23 height 8
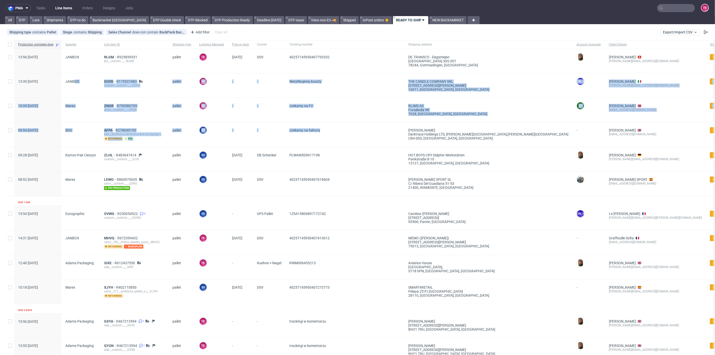
drag, startPoint x: 350, startPoint y: 133, endPoint x: 73, endPoint y: 93, distance: 279.9
click at [73, 93] on div "Production complete date Supplier Line item ID Shipping type Logistics Manager …" at bounding box center [419, 271] width 826 height 462
click at [260, 126] on div "-" at bounding box center [269, 134] width 32 height 25
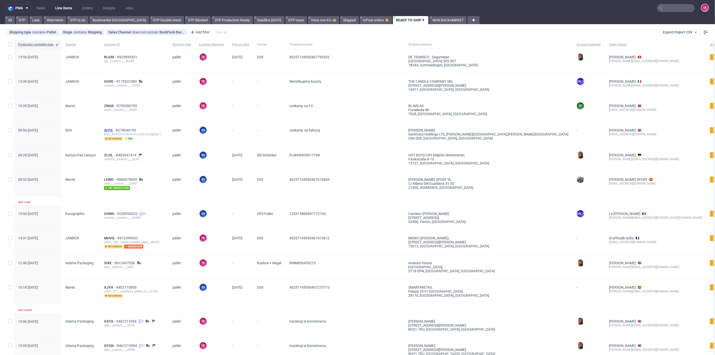
click at [104, 130] on span "AFPA" at bounding box center [110, 130] width 12 height 4
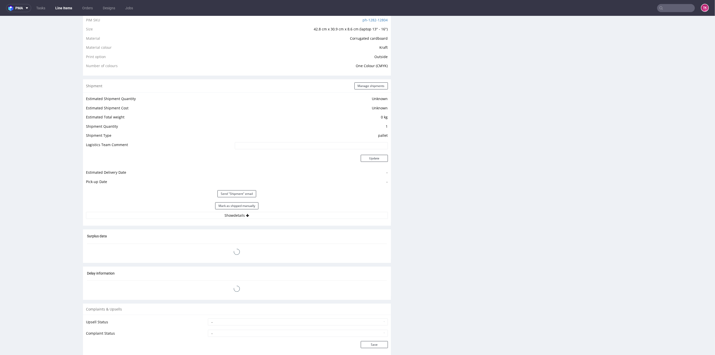
scroll to position [391, 0]
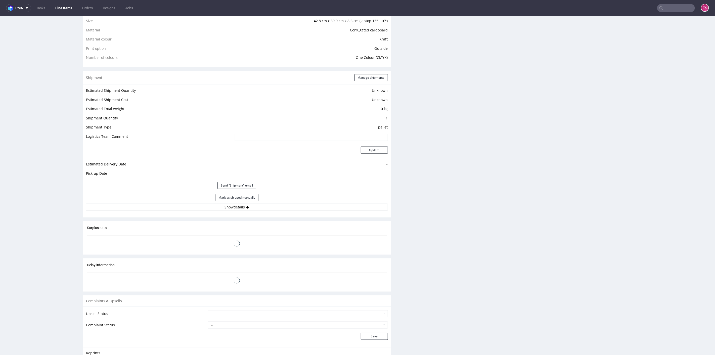
click at [280, 195] on div "Mark as shipped manually" at bounding box center [237, 197] width 302 height 12
click at [280, 204] on button "Show details" at bounding box center [237, 207] width 302 height 7
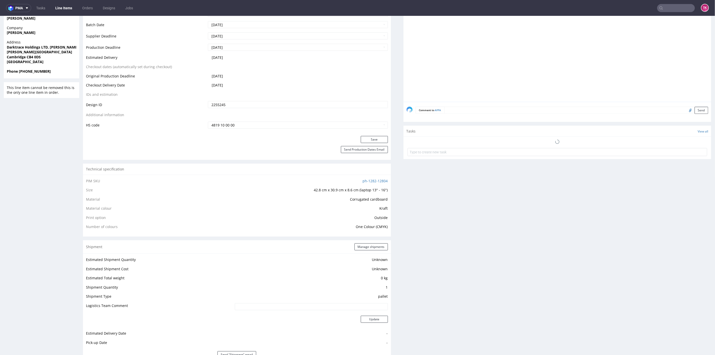
scroll to position [84, 0]
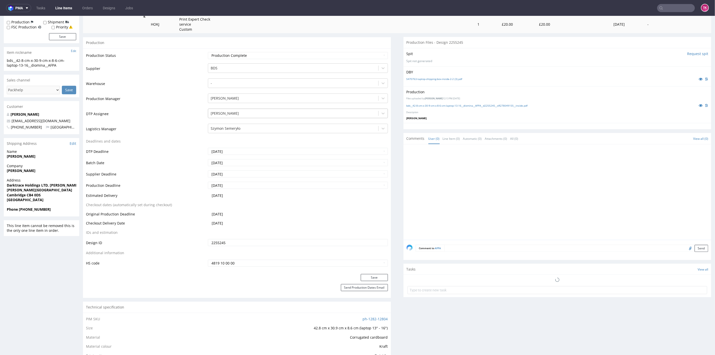
click at [239, 112] on div at bounding box center [293, 113] width 165 height 6
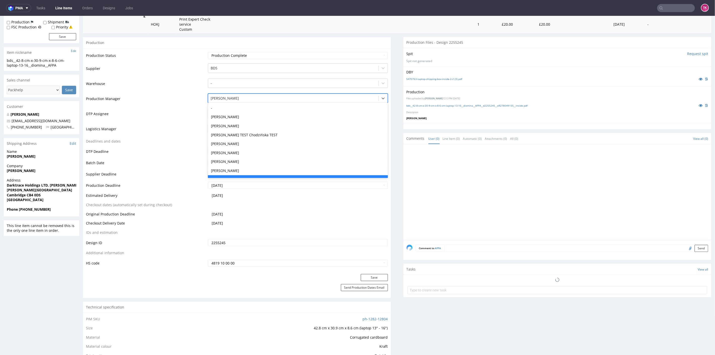
click at [235, 100] on div at bounding box center [293, 98] width 165 height 6
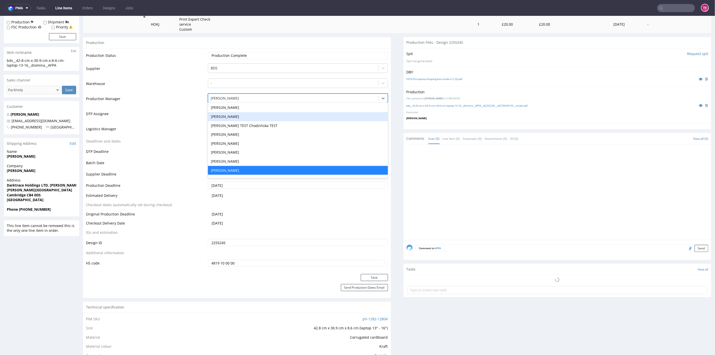
click at [188, 117] on td "DTP Assignee" at bounding box center [146, 115] width 121 height 15
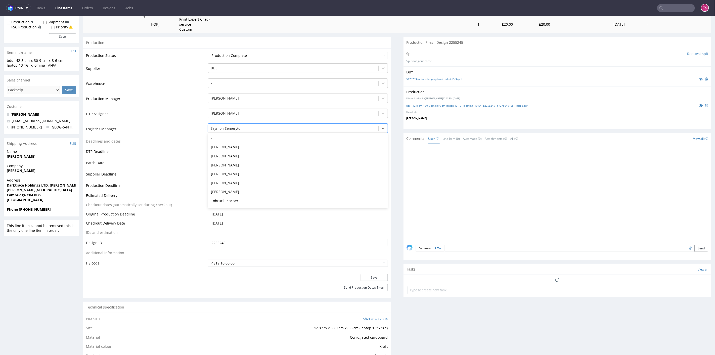
click at [213, 129] on div at bounding box center [293, 128] width 165 height 6
type input "t"
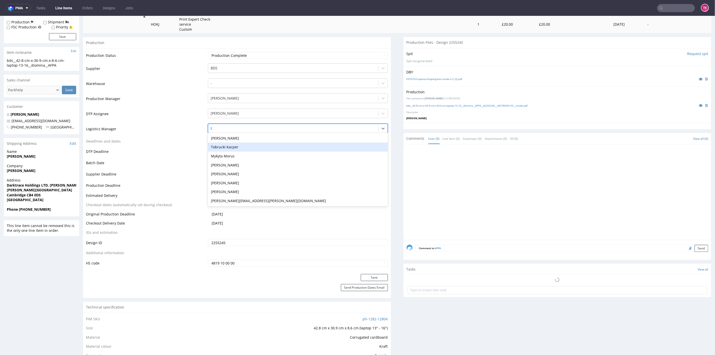
drag, startPoint x: 229, startPoint y: 146, endPoint x: 246, endPoint y: 158, distance: 20.1
click at [229, 146] on div "Tobrucki Kacper" at bounding box center [298, 146] width 180 height 9
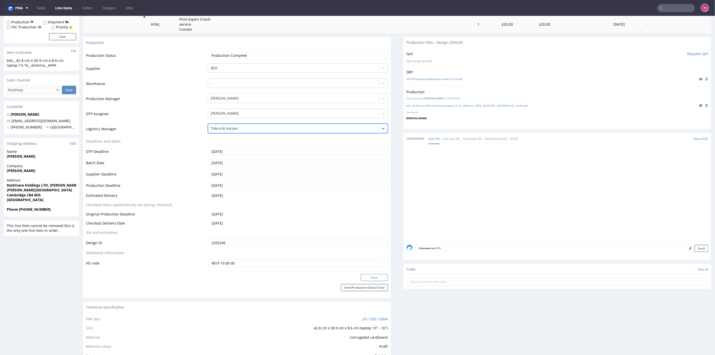
click at [367, 276] on button "Save" at bounding box center [374, 277] width 27 height 7
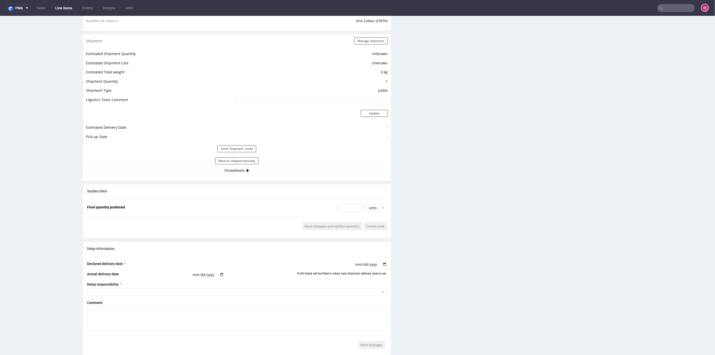
scroll to position [447, 0]
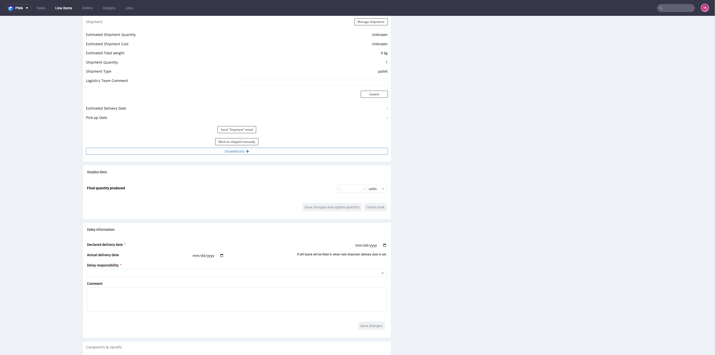
drag, startPoint x: 181, startPoint y: 139, endPoint x: 182, endPoint y: 147, distance: 7.6
click at [182, 145] on div "Mark as shipped manually" at bounding box center [237, 142] width 302 height 12
click at [183, 150] on button "Show details" at bounding box center [237, 151] width 302 height 7
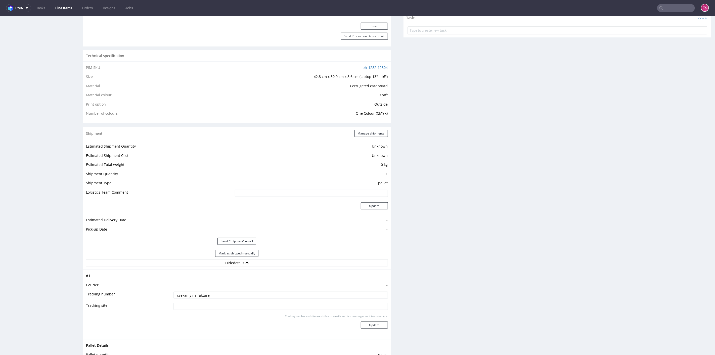
scroll to position [195, 0]
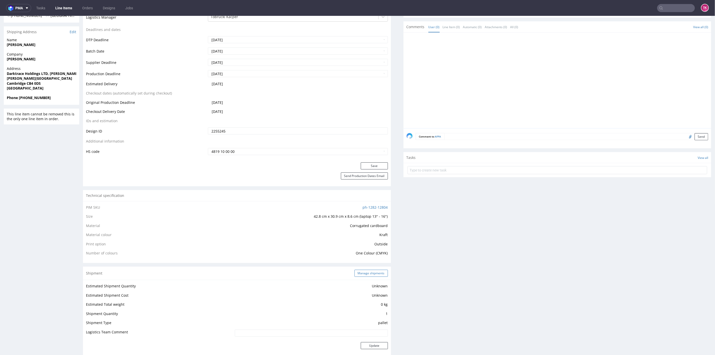
click at [378, 273] on button "Manage shipments" at bounding box center [371, 273] width 33 height 7
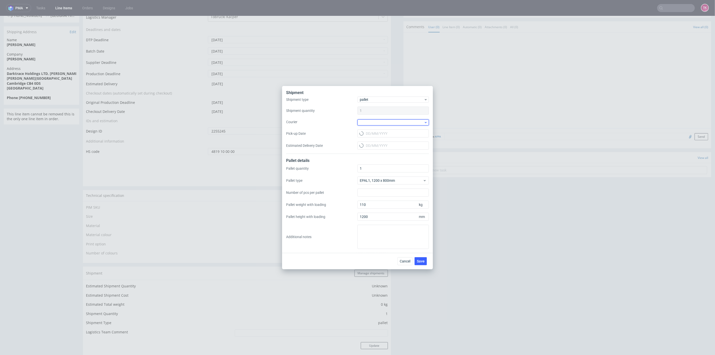
click at [374, 119] on div at bounding box center [393, 122] width 71 height 6
click at [374, 143] on div "DSV" at bounding box center [393, 141] width 67 height 9
click at [375, 138] on div "Shipment type pallet Shipment quantity 1 Courier DSV Pick-up Date Estimated Del…" at bounding box center [357, 125] width 143 height 57
click at [375, 135] on input "Pick-up Date" at bounding box center [393, 133] width 71 height 8
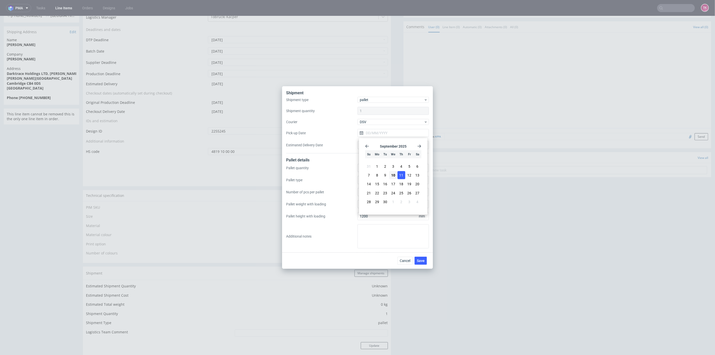
click at [405, 175] on button "11" at bounding box center [402, 175] width 8 height 8
type input "11/09/2025"
click at [420, 259] on span "Save" at bounding box center [421, 261] width 8 height 4
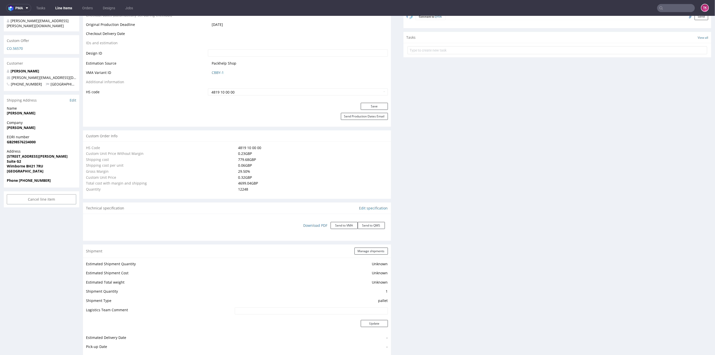
scroll to position [319, 0]
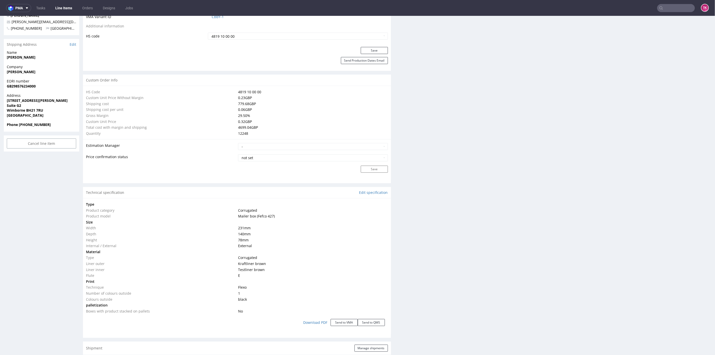
type input "12248"
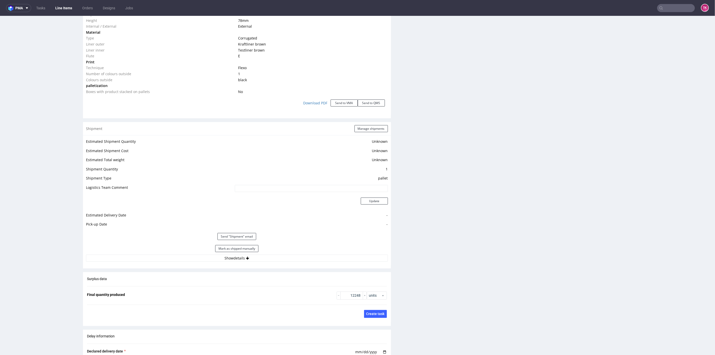
scroll to position [598, 0]
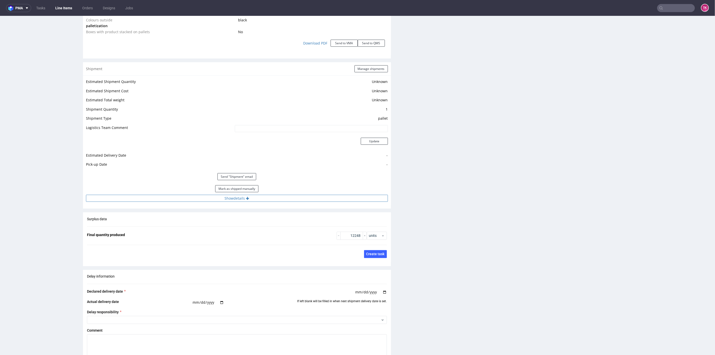
click at [256, 195] on button "Show details" at bounding box center [237, 198] width 302 height 7
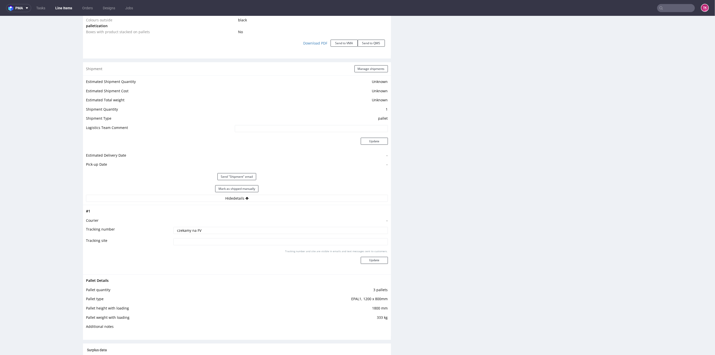
drag, startPoint x: 275, startPoint y: 226, endPoint x: 10, endPoint y: 228, distance: 264.9
click at [10, 228] on div "R467213594 22.08.2025 02:18 PM QYSN DID PH PRO Integration Item not sent to Pro…" at bounding box center [357, 43] width 715 height 1227
type input "trackingi w komentarzu"
click at [364, 258] on div "Tracking number and site are visible in emails and text messages sent to custom…" at bounding box center [281, 259] width 215 height 18
click at [372, 257] on button "Update" at bounding box center [374, 260] width 27 height 7
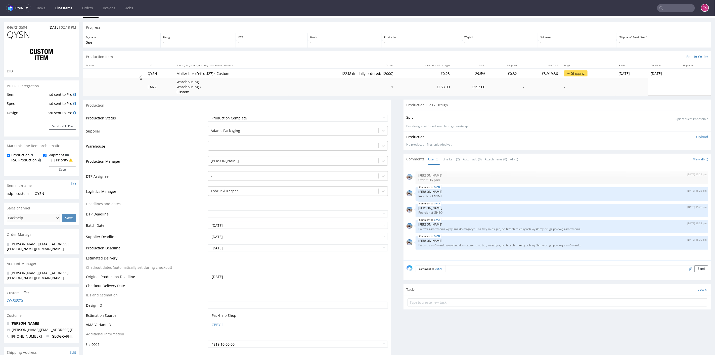
scroll to position [0, 0]
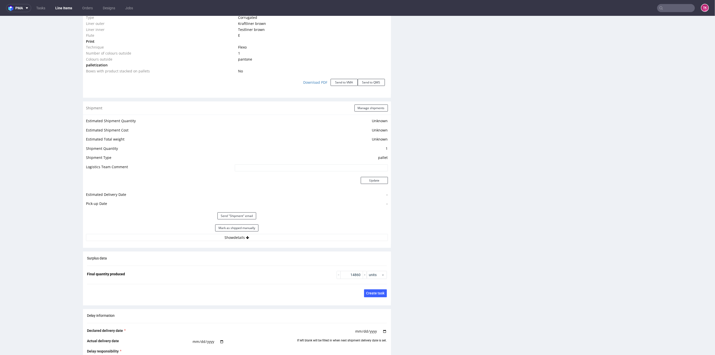
click at [272, 236] on div "Estimated Shipment Quantity Unknown Estimated Shipment Cost Unknown Estimated T…" at bounding box center [237, 179] width 308 height 130
click at [271, 234] on button "Show details" at bounding box center [237, 237] width 302 height 7
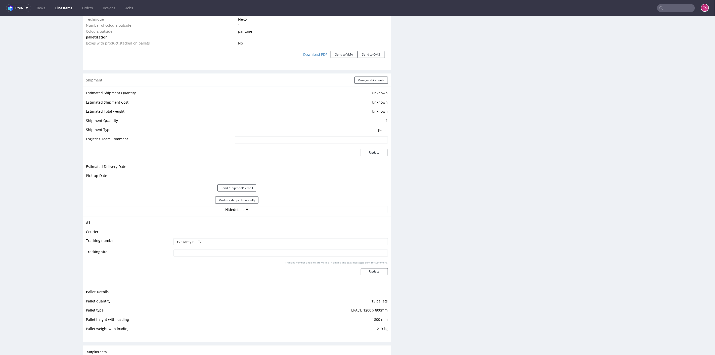
drag, startPoint x: 197, startPoint y: 232, endPoint x: 118, endPoint y: 232, distance: 79.7
click at [119, 238] on tr "Tracking number czekamy na FV" at bounding box center [237, 243] width 302 height 11
paste input "trackingi w komentarzu"
type input "trackingi w komentarzu"
click at [381, 268] on button "Update" at bounding box center [374, 271] width 27 height 7
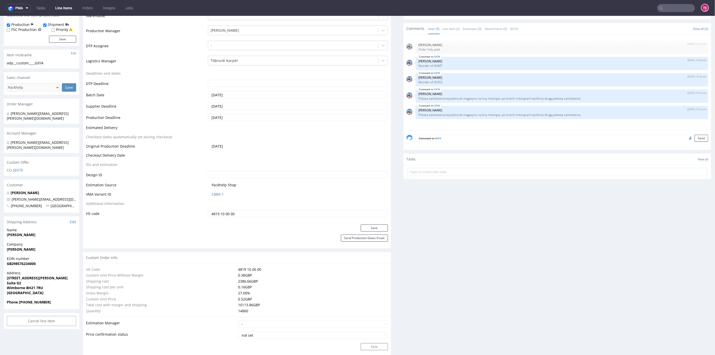
scroll to position [123, 0]
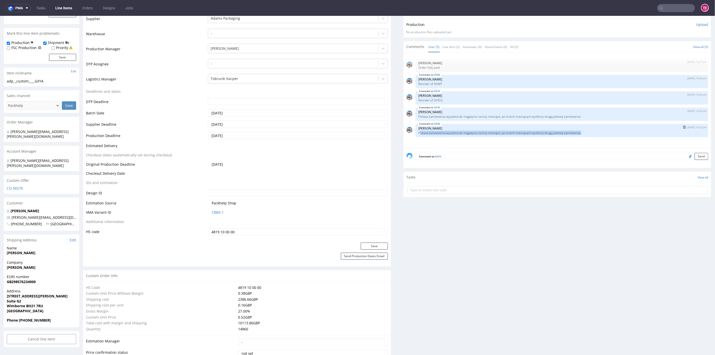
drag, startPoint x: 417, startPoint y: 127, endPoint x: 536, endPoint y: 128, distance: 119.2
click at [572, 131] on p "Połowa zamówienia wysyłana do magazynu na trzy miesiące, po trzech miesiącach w…" at bounding box center [562, 133] width 287 height 4
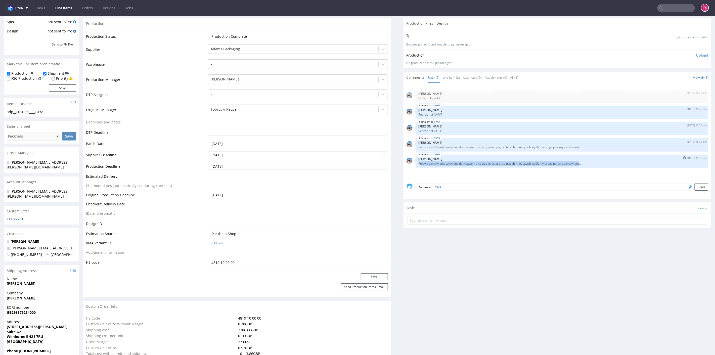
scroll to position [39, 0]
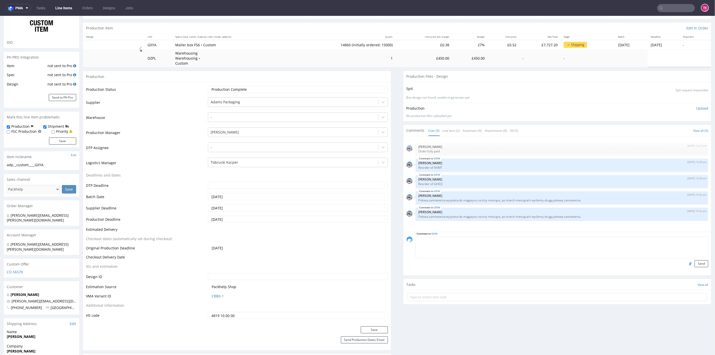
click at [451, 236] on textarea at bounding box center [562, 247] width 293 height 22
paste textarea "trackingi w komentarzu"
type textarea "trackingi w komentarzu"
click at [418, 239] on textarea at bounding box center [562, 247] width 293 height 22
paste textarea "2 pal QYSN - 120x80x180cm - 333kg gross/308kg net per pal 8000szt total 2 pal G…"
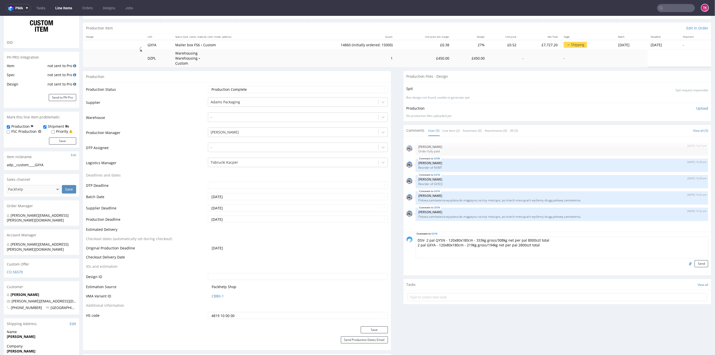
drag, startPoint x: 444, startPoint y: 235, endPoint x: 543, endPoint y: 234, distance: 99.9
click at [543, 236] on textarea "DSV- 2 pal QYSN - 120x80x180cm - 333kg gross/308kg net per pal 8000szt total 2 …" at bounding box center [562, 247] width 293 height 22
drag, startPoint x: 433, startPoint y: 238, endPoint x: 543, endPoint y: 244, distance: 110.3
click at [545, 244] on textarea "DSV- 2 pal QYSN - 2 pal GXYA - 120x80x180cm - 219kg gross/194kg net per pal 280…" at bounding box center [562, 247] width 293 height 22
click at [451, 236] on textarea "DSV- 2 pal QYSN - 2 pal GXYA -" at bounding box center [562, 247] width 293 height 22
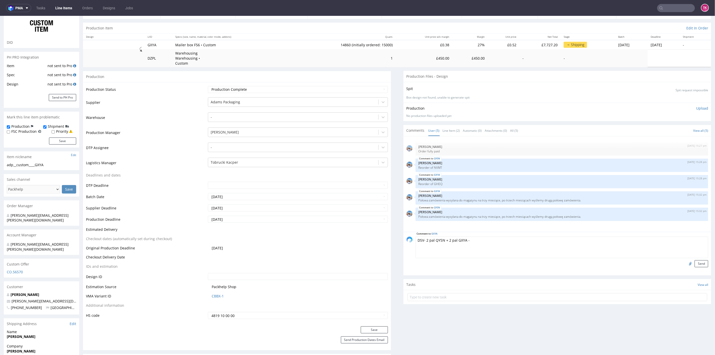
click at [466, 236] on textarea "DSV- 2 pal QYSN + 2 pal GXYA -" at bounding box center [562, 247] width 293 height 22
type textarea "DSV- 2 pal QYSN + 2 pal GXYA -"
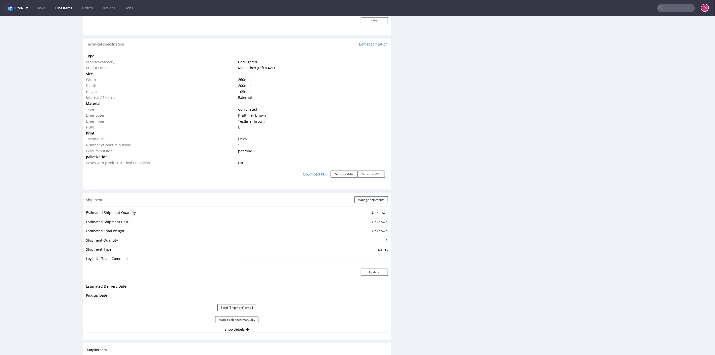
scroll to position [487, 0]
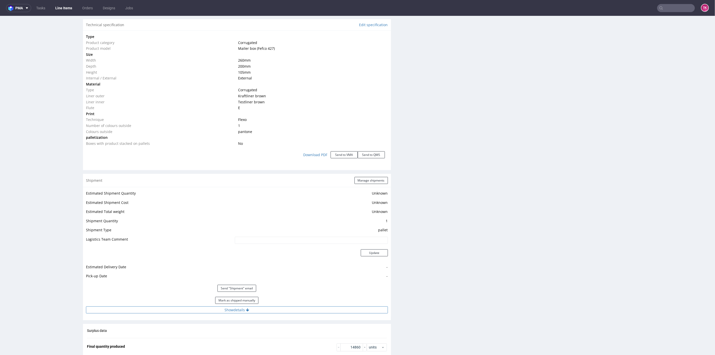
click at [280, 306] on button "Show details" at bounding box center [237, 309] width 302 height 7
click at [282, 306] on button "Hide details" at bounding box center [237, 309] width 302 height 7
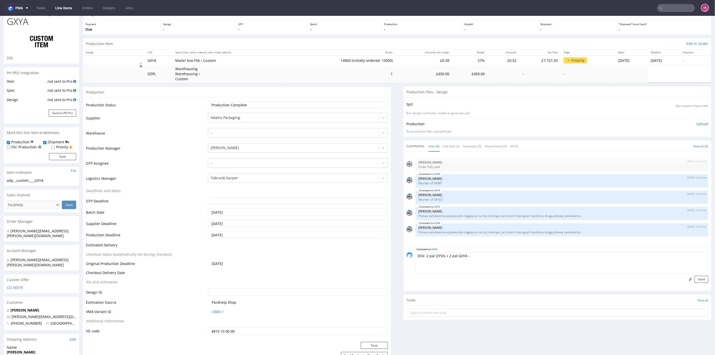
scroll to position [123, 0]
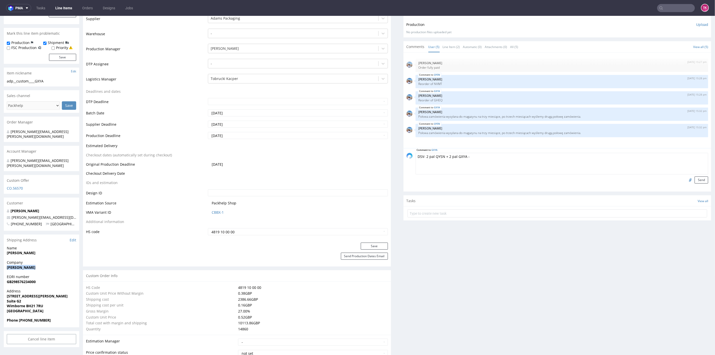
drag, startPoint x: 9, startPoint y: 259, endPoint x: 46, endPoint y: 258, distance: 37.0
copy strong "[PERSON_NAME]"
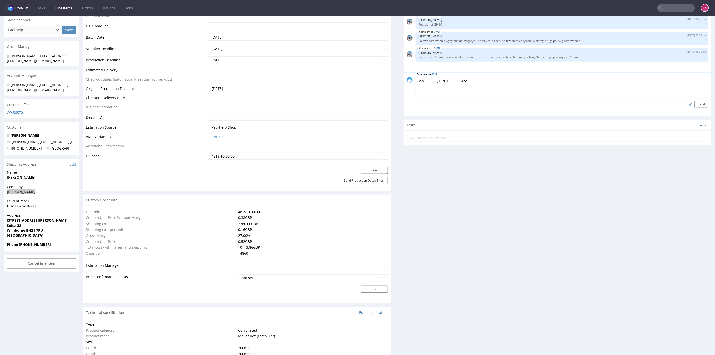
scroll to position [179, 0]
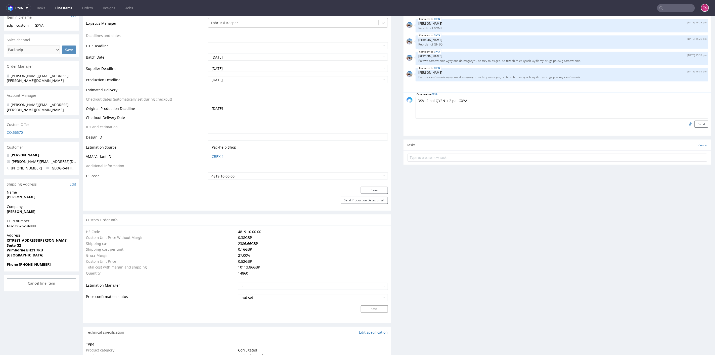
click at [471, 97] on textarea "DSV- 2 pal QYSN + 2 pal GXYA -" at bounding box center [562, 108] width 293 height 22
paste textarea "40257145950407809125"
click at [464, 97] on textarea "DSV- 2 pal QYSN + 2 pal GXYA -40257145950407809125" at bounding box center [562, 108] width 293 height 22
click at [557, 97] on textarea "DSV- 2 pal QYSN + 2 pal GXYA - 40257145950407809125" at bounding box center [562, 108] width 293 height 22
type textarea "DSV- 2 pal QYSN + 2 pal GXYA - 40257145950407809125 - GB"
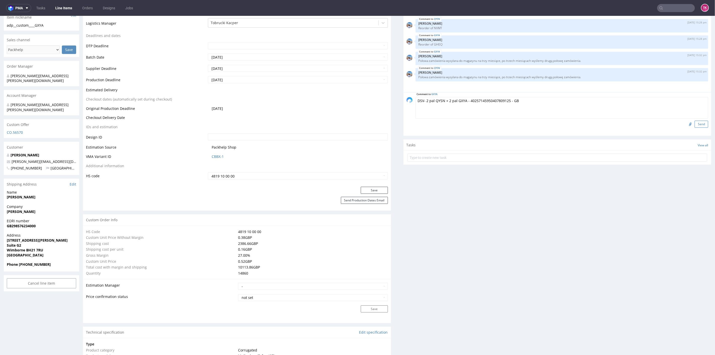
click at [695, 120] on button "Send" at bounding box center [702, 123] width 14 height 7
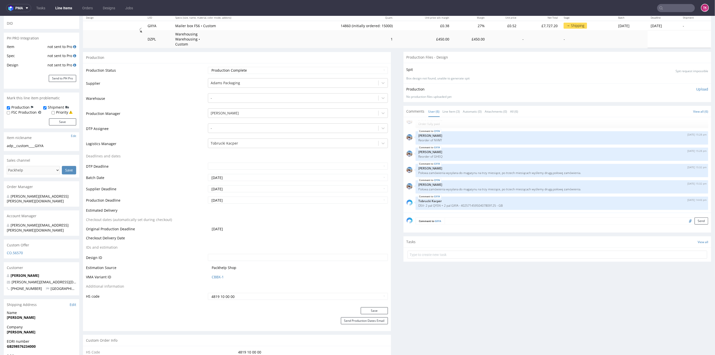
scroll to position [84, 0]
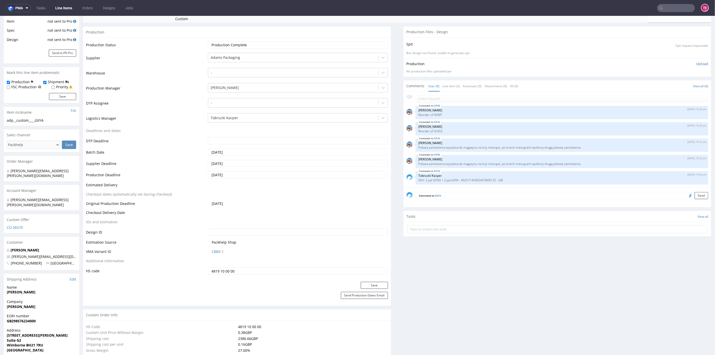
click at [448, 192] on textarea at bounding box center [577, 195] width 264 height 7
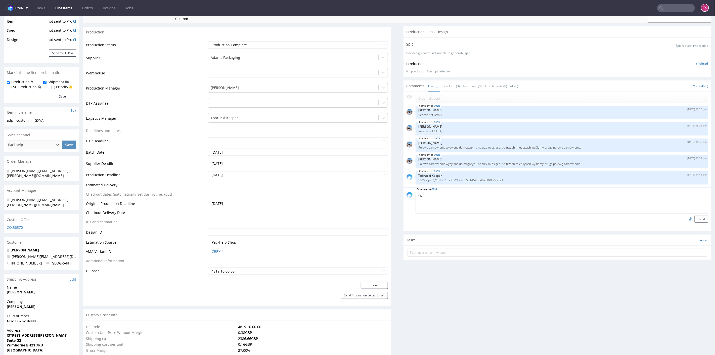
paste textarea "5 pal GXYA"
drag, startPoint x: 7, startPoint y: 298, endPoint x: 46, endPoint y: 298, distance: 39.0
click at [46, 304] on span "Anthony Clark" at bounding box center [41, 306] width 69 height 5
copy strong "Anthony Clark"
drag, startPoint x: 2, startPoint y: 328, endPoint x: 35, endPoint y: 330, distance: 33.5
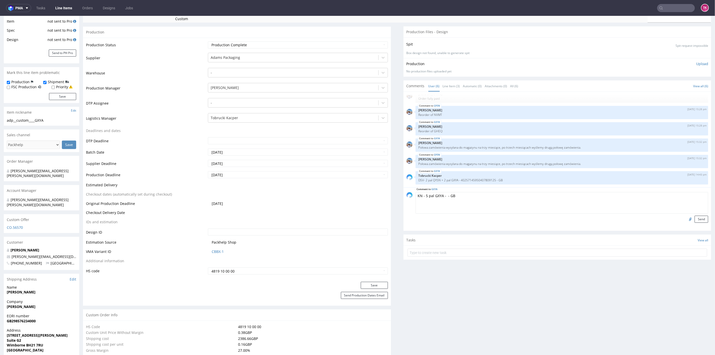
drag, startPoint x: 7, startPoint y: 326, endPoint x: 62, endPoint y: 334, distance: 56.2
click at [62, 334] on p "Address 6 Whittle Road Suite G2 Wimborne BH21 7RU United Kingdom" at bounding box center [41, 340] width 69 height 25
copy p "6 Whittle Road Suite G2 Wimborne BH21 7RU"
drag, startPoint x: 35, startPoint y: 298, endPoint x: 0, endPoint y: 298, distance: 35.0
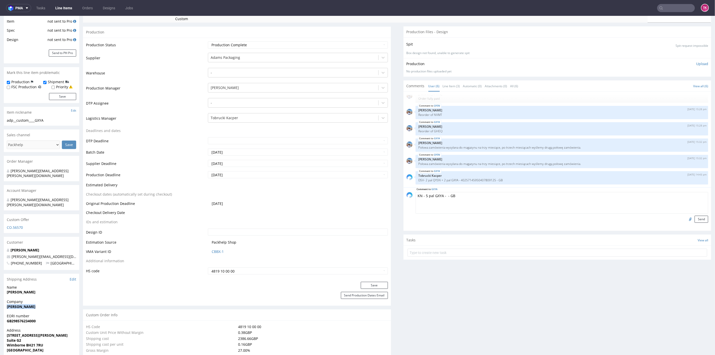
copy strong "Anthony Clark"
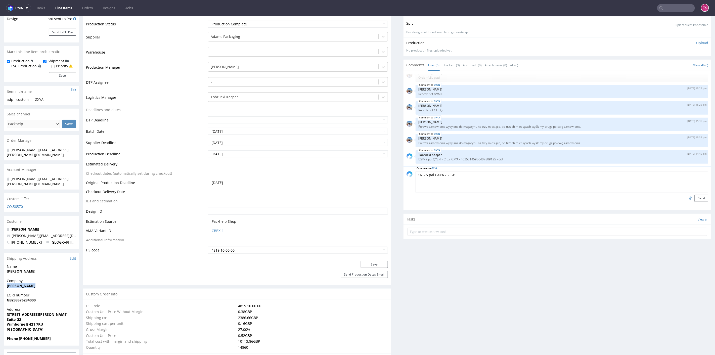
scroll to position [140, 0]
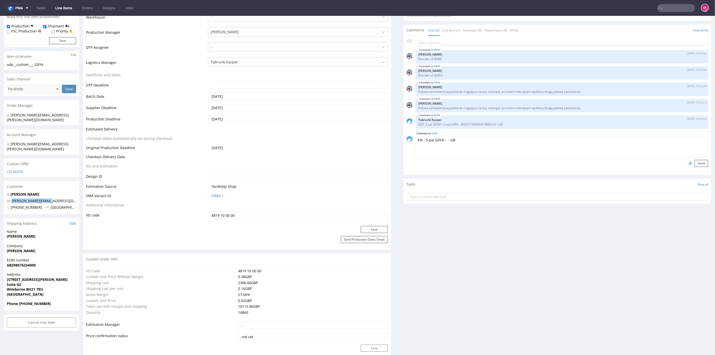
drag, startPoint x: 51, startPoint y: 187, endPoint x: 11, endPoint y: 190, distance: 40.3
click at [11, 198] on p "anthony@xmiles.co.uk" at bounding box center [41, 200] width 69 height 5
copy link "anthony@xmiles.co.uk"
drag, startPoint x: 56, startPoint y: 293, endPoint x: 19, endPoint y: 295, distance: 37.3
click at [19, 301] on span "Phone +447484601519" at bounding box center [41, 303] width 69 height 5
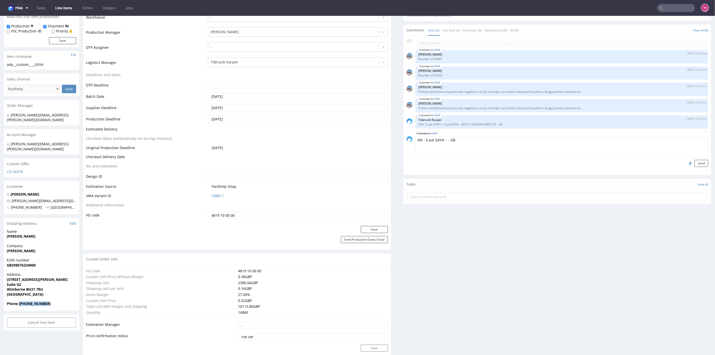
copy strong "+447484601519"
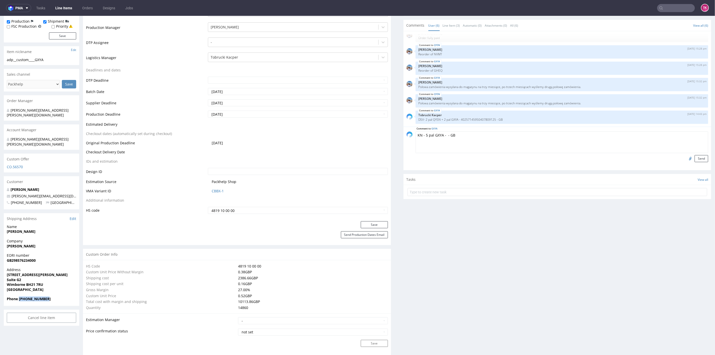
scroll to position [168, 0]
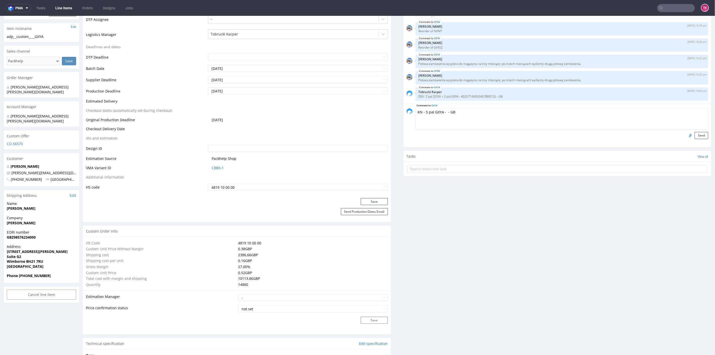
click at [17, 235] on strong "GB298576234000" at bounding box center [21, 237] width 29 height 5
click at [31, 233] on div "EORI number GB298576234000" at bounding box center [41, 237] width 75 height 14
click at [31, 235] on strong "GB298576234000" at bounding box center [21, 237] width 29 height 5
click at [32, 235] on strong "GB298576234000" at bounding box center [21, 237] width 29 height 5
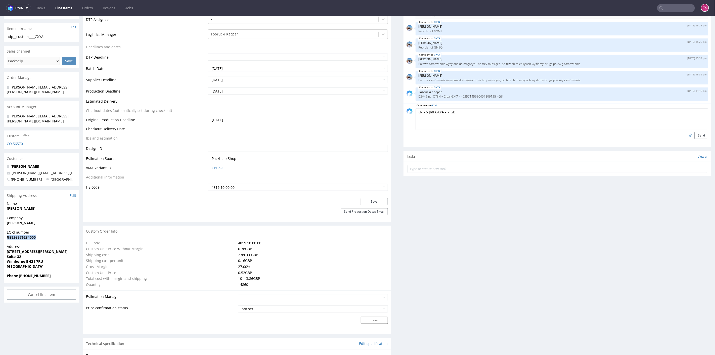
copy strong "GB298576234000"
click at [456, 113] on textarea "KN - 5 pal GXYA - - GB" at bounding box center [562, 119] width 293 height 22
click at [441, 108] on textarea "KN - 5 pal GXYA - - GB" at bounding box center [562, 119] width 293 height 22
paste textarea "RWM006455044"
type textarea "KN - 5 pal GXYA - RWM006455044 - GB"
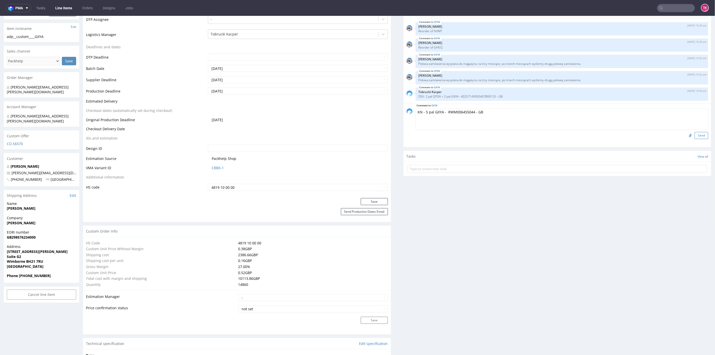
click at [696, 132] on button "Send" at bounding box center [702, 135] width 14 height 7
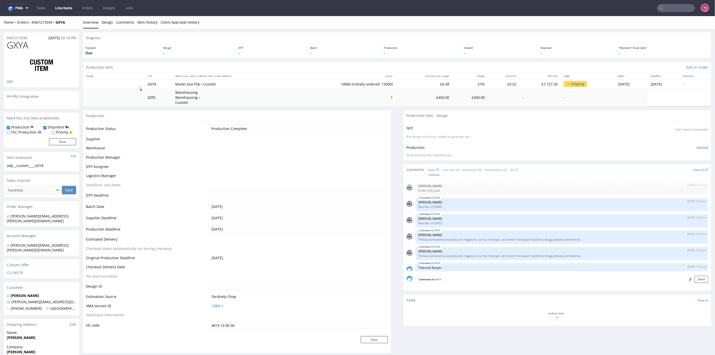
scroll to position [25, 0]
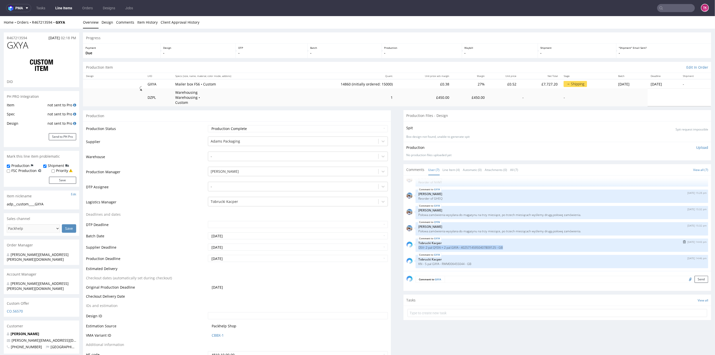
drag, startPoint x: 413, startPoint y: 242, endPoint x: 507, endPoint y: 241, distance: 93.8
click at [507, 241] on div "GXYA 10th Sep 25 | 14:43 pm Tobrucki Kacper DSV- 2 pal QYSN + 2 pal GXYA - 4025…" at bounding box center [562, 244] width 293 height 13
copy p "DSV- 2 pal QYSN + 2 pal GXYA - 40257145950407809125 - GB"
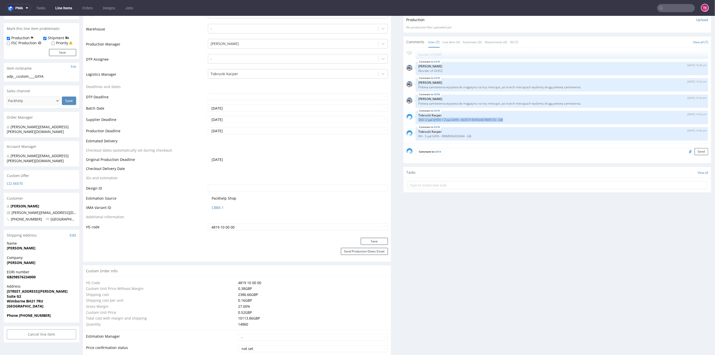
scroll to position [84, 0]
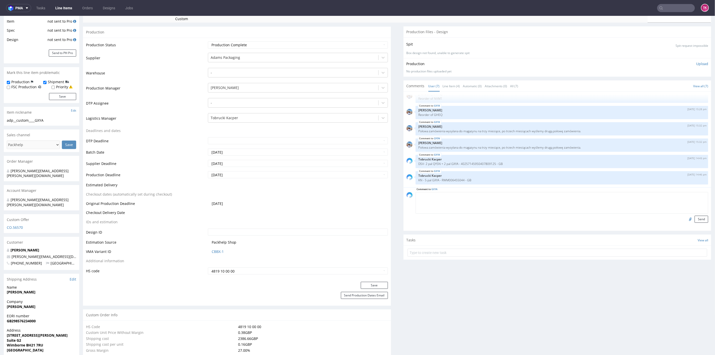
click at [450, 193] on textarea at bounding box center [562, 203] width 293 height 22
paste textarea "RWM006455167"
type textarea "KN - 9 pal pozostałe - pecice RWM006455167"
click at [695, 216] on button "Send" at bounding box center [702, 219] width 14 height 7
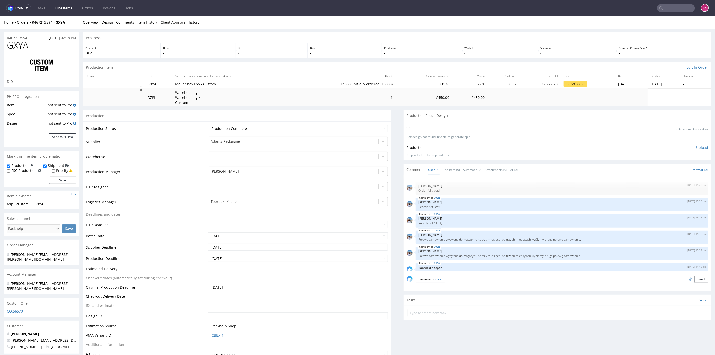
type input "14860"
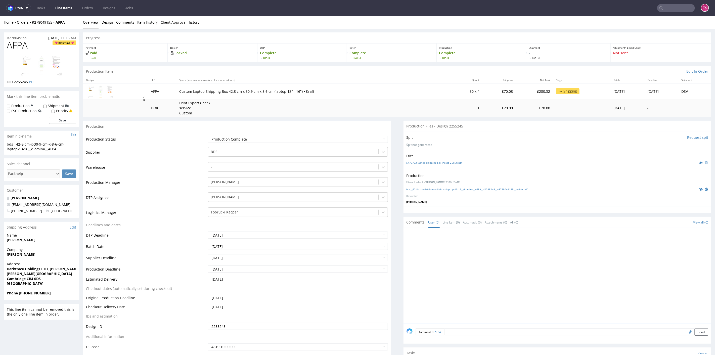
drag, startPoint x: 5, startPoint y: 256, endPoint x: 40, endPoint y: 252, distance: 35.4
click at [41, 252] on div "Company [PERSON_NAME]" at bounding box center [41, 254] width 75 height 14
copy strong "[PERSON_NAME]"
drag, startPoint x: 46, startPoint y: 24, endPoint x: 32, endPoint y: 23, distance: 13.3
click at [32, 23] on div "Home Orders R278049155 AFPA" at bounding box center [41, 22] width 75 height 5
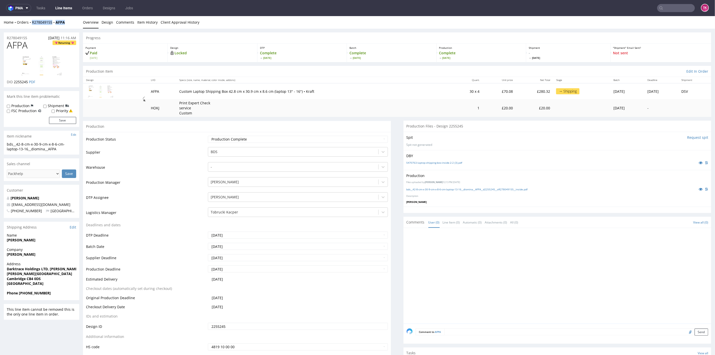
copy div "R278049155 AFPA"
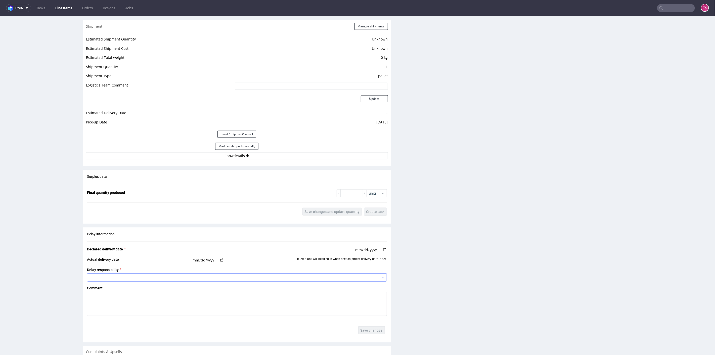
scroll to position [475, 0]
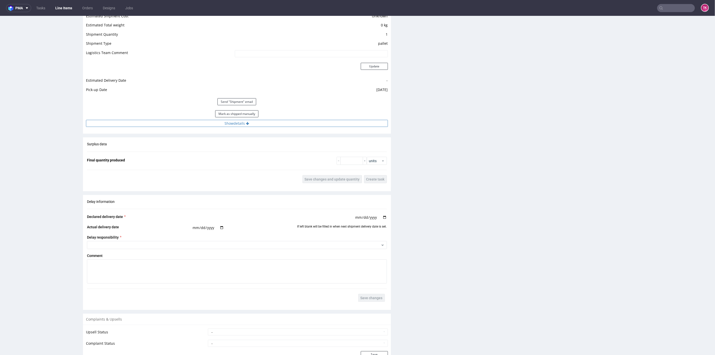
click at [282, 120] on button "Show details" at bounding box center [237, 123] width 302 height 7
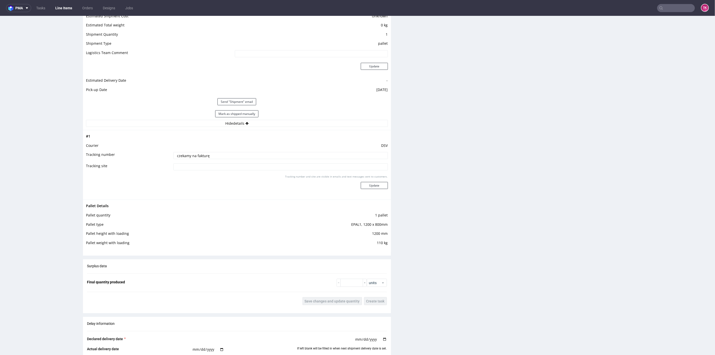
drag, startPoint x: 218, startPoint y: 154, endPoint x: 70, endPoint y: 160, distance: 148.8
click at [70, 160] on div "R278049155 [DATE] 11:16 AM AFPA Returning DID 2255245 PDF Mark this line item p…" at bounding box center [357, 51] width 715 height 996
paste input "40257145950407820533"
type input "40257145950407820533"
click at [369, 185] on button "Update" at bounding box center [374, 185] width 27 height 7
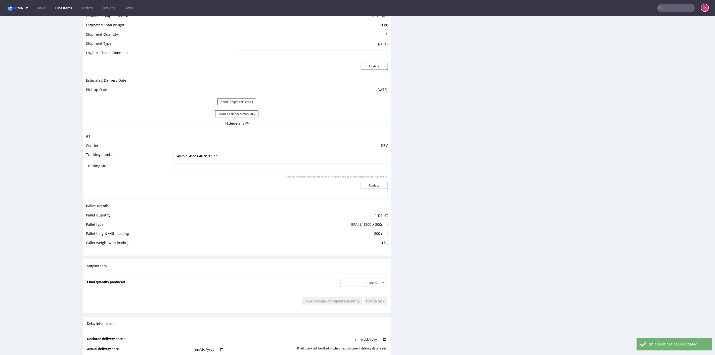
click at [64, 11] on link "Line Items" at bounding box center [63, 8] width 23 height 8
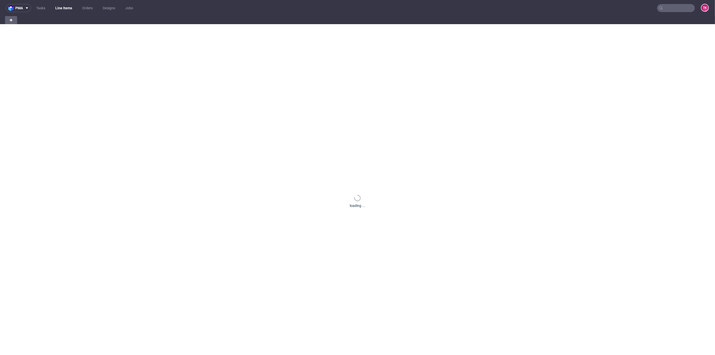
drag, startPoint x: 62, startPoint y: 8, endPoint x: 61, endPoint y: 0, distance: 7.7
click at [62, 8] on link "Line Items" at bounding box center [63, 8] width 23 height 8
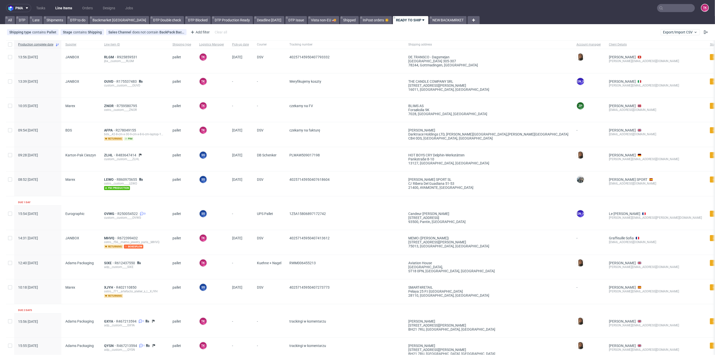
click at [65, 4] on link "Line Items" at bounding box center [63, 8] width 23 height 8
click at [681, 4] on nav "pma Tasks Line Items Orders Designs Jobs TK" at bounding box center [357, 8] width 715 height 16
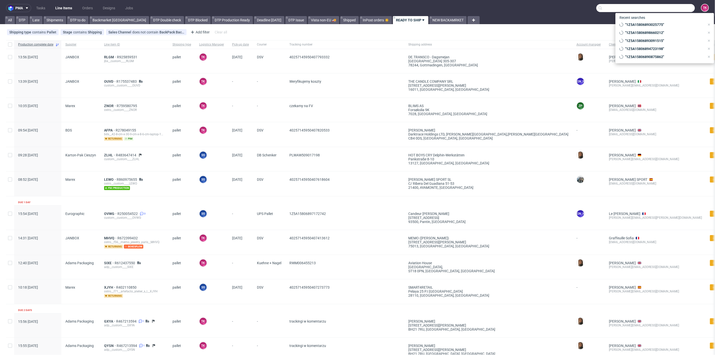
click at [681, 7] on input "text" at bounding box center [646, 8] width 99 height 8
click at [631, 8] on input "text" at bounding box center [646, 8] width 99 height 8
paste input "GXYA."
type input "GXYA"
click at [640, 26] on div "adp__custom____ GXYA" at bounding box center [673, 26] width 72 height 5
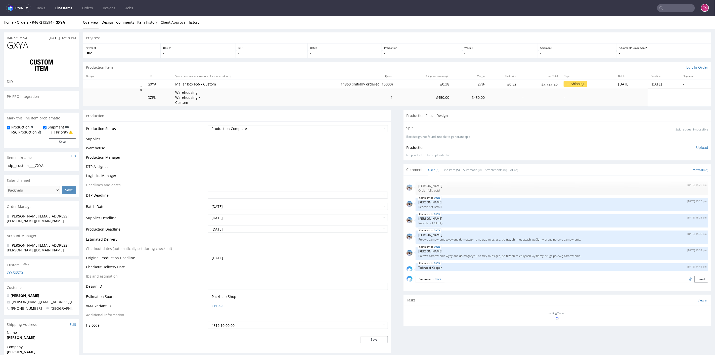
scroll to position [41, 0]
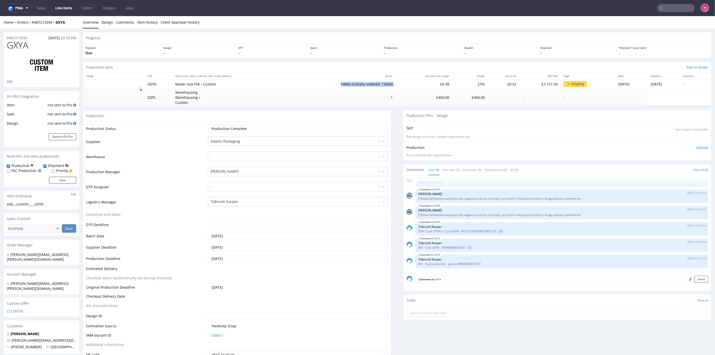
drag, startPoint x: 353, startPoint y: 83, endPoint x: 380, endPoint y: 80, distance: 27.2
click at [380, 80] on tr "GXYA Mailer box F56 • Custom 14860 (initially ordered: 15000) £0.38 27% £0.52 £…" at bounding box center [397, 83] width 629 height 9
drag, startPoint x: 31, startPoint y: 24, endPoint x: 52, endPoint y: 27, distance: 20.6
click at [52, 27] on div "Home Orders R467213594 GXYA Overview Design Comments Item History Client Approv…" at bounding box center [357, 22] width 715 height 13
copy link "R467213594"
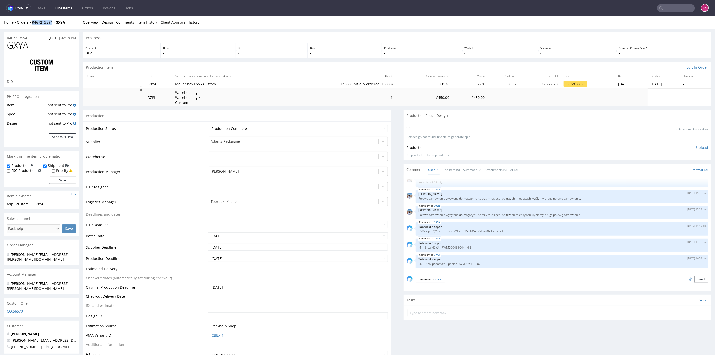
click at [67, 9] on link "Line Items" at bounding box center [63, 8] width 23 height 8
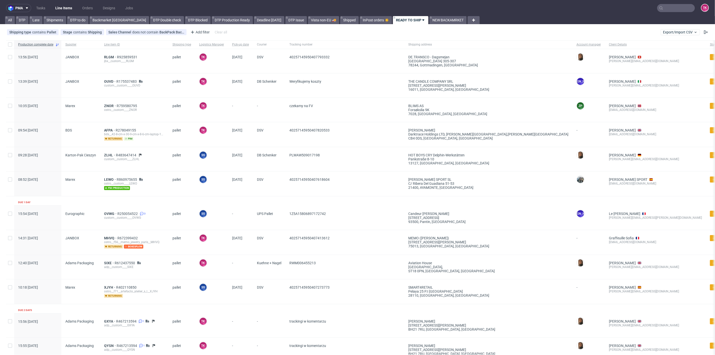
click at [108, 84] on div "custom__custom____OUVD" at bounding box center [134, 86] width 60 height 4
click at [108, 82] on span "OUVD" at bounding box center [110, 81] width 12 height 4
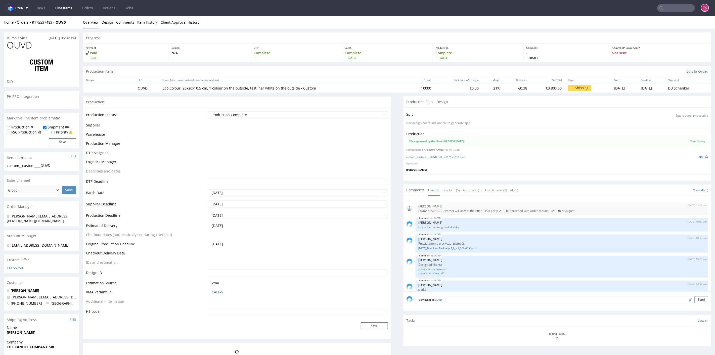
scroll to position [26, 0]
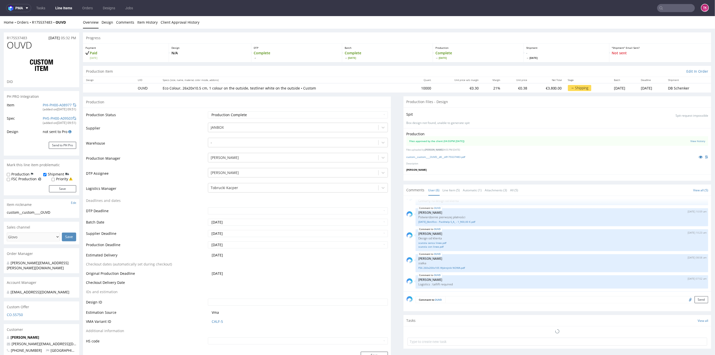
select select "in_progress"
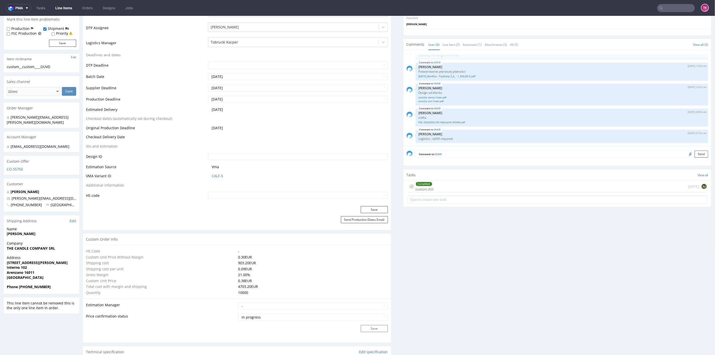
scroll to position [168, 0]
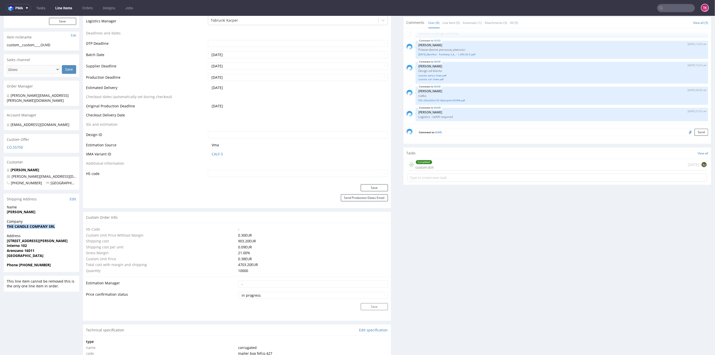
drag, startPoint x: 0, startPoint y: 223, endPoint x: 69, endPoint y: 221, distance: 69.0
copy strong "THE CANDLE COMPANY SRL"
drag, startPoint x: 3, startPoint y: 206, endPoint x: 45, endPoint y: 209, distance: 41.7
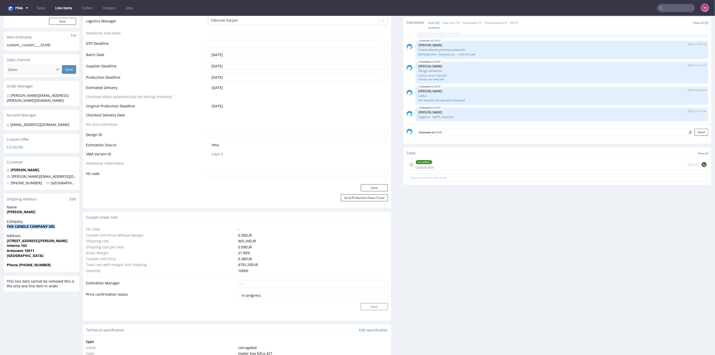
copy strong "[PERSON_NAME]"
click at [30, 248] on strong "Arenzano 16011" at bounding box center [21, 250] width 28 height 5
copy strong "16011"
drag, startPoint x: 6, startPoint y: 238, endPoint x: 57, endPoint y: 233, distance: 50.6
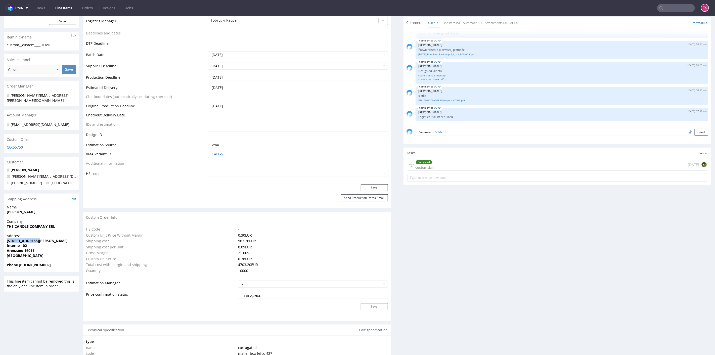
copy strong "[STREET_ADDRESS][PERSON_NAME]"
click at [4, 236] on div "Address VIA VAL LERONE 21 Interno 102 Arenzano 16011 Italy" at bounding box center [41, 247] width 75 height 29
drag, startPoint x: 4, startPoint y: 236, endPoint x: 35, endPoint y: 240, distance: 31.1
click at [35, 240] on div "Address VIA VAL LERONE 21 Interno 102 Arenzano 16011 Italy" at bounding box center [41, 247] width 75 height 29
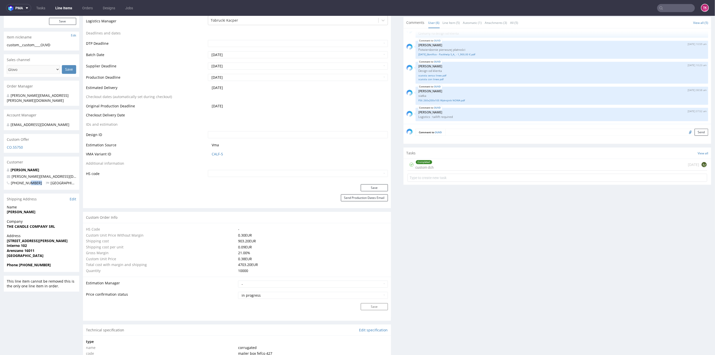
drag, startPoint x: 45, startPoint y: 174, endPoint x: 28, endPoint y: 184, distance: 19.9
click at [28, 183] on div "Raffaella Teschioni gabriele@candle.st +393405236869 Italy" at bounding box center [41, 178] width 75 height 22
click at [39, 196] on div "Shipping Address Edit" at bounding box center [41, 198] width 75 height 11
drag, startPoint x: 48, startPoint y: 169, endPoint x: 0, endPoint y: 172, distance: 47.6
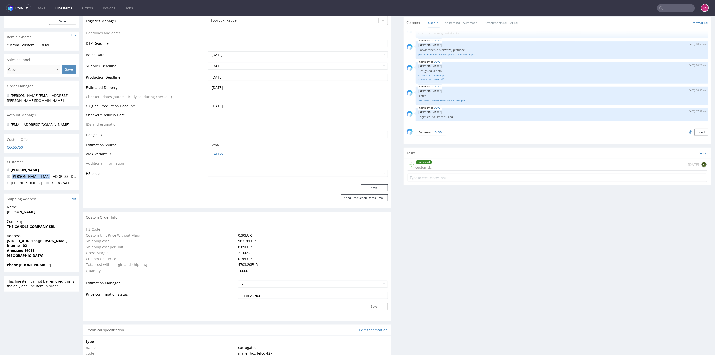
copy span "[PERSON_NAME][EMAIL_ADDRESS][DOMAIN_NAME]"
drag, startPoint x: 19, startPoint y: 260, endPoint x: 49, endPoint y: 261, distance: 30.0
click at [49, 262] on span "Phone [PHONE_NUMBER]" at bounding box center [41, 264] width 69 height 5
copy strong "[PHONE_NUMBER]"
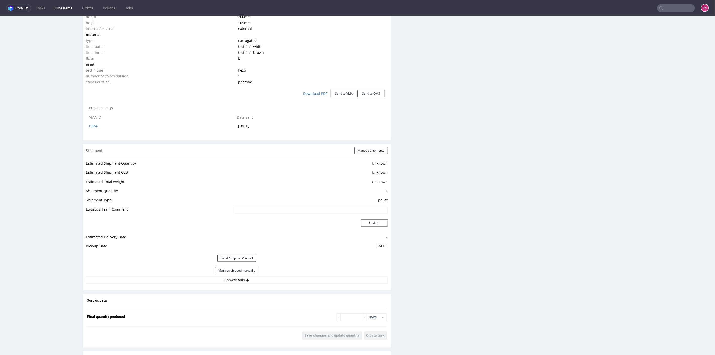
scroll to position [531, 0]
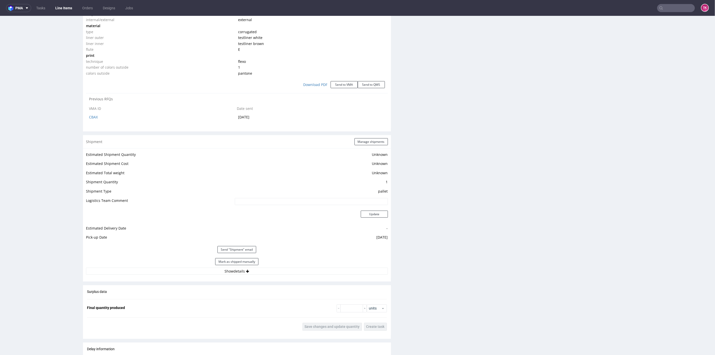
click at [297, 260] on div "Mark as shipped manually" at bounding box center [237, 262] width 302 height 12
click at [297, 263] on div "Mark as shipped manually" at bounding box center [237, 262] width 302 height 12
click at [299, 272] on button "Show details" at bounding box center [237, 271] width 302 height 7
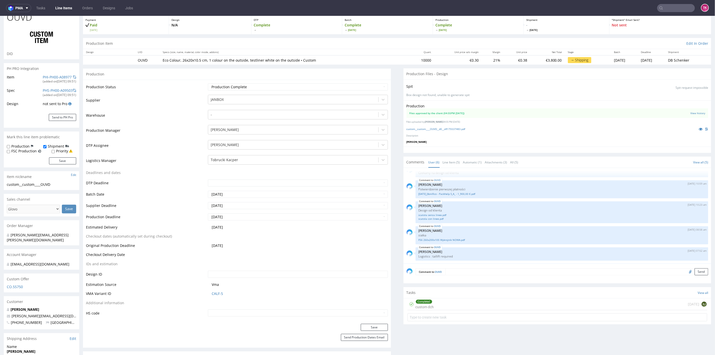
scroll to position [0, 0]
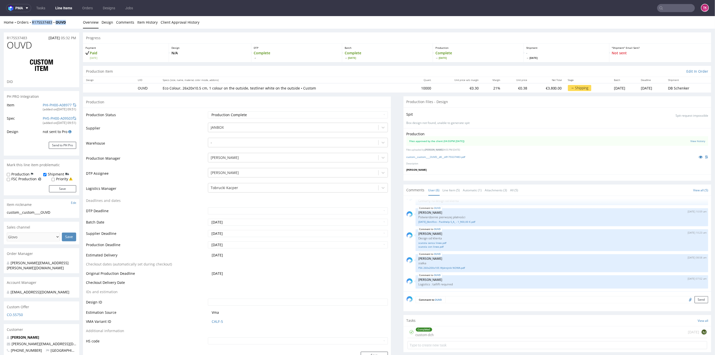
drag, startPoint x: 68, startPoint y: 24, endPoint x: 29, endPoint y: 24, distance: 38.2
click at [29, 24] on div "Home Orders R175537483 OUVD Overview Design Comments Item History Client Approv…" at bounding box center [357, 22] width 715 height 13
copy div "R175537483 OUVD"
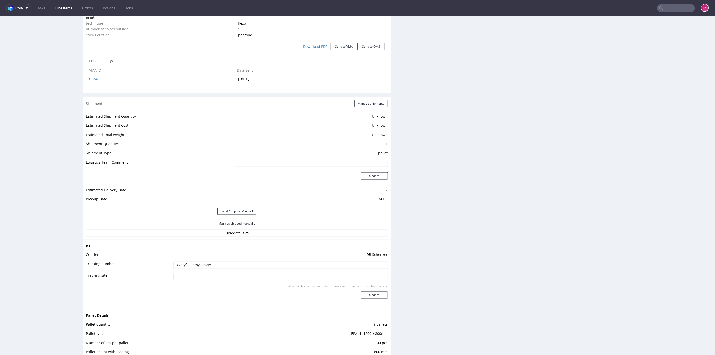
scroll to position [615, 0]
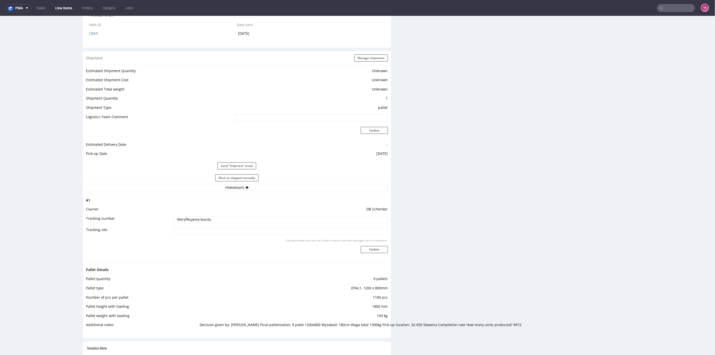
drag, startPoint x: 219, startPoint y: 220, endPoint x: 108, endPoint y: 217, distance: 110.5
click at [102, 217] on tr "Tracking number Weryfikujemy koszty" at bounding box center [237, 221] width 302 height 11
paste input "PLWAW509018506"
paste input "PLWAW509018511"
type input "PLWAW509018506 + PLWAW509018511"
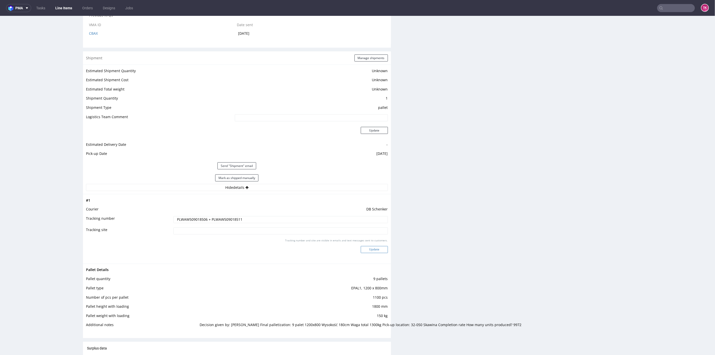
click at [372, 250] on button "Update" at bounding box center [374, 249] width 27 height 7
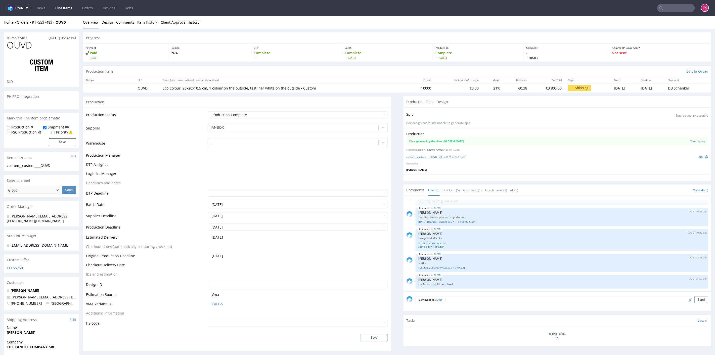
scroll to position [251, 0]
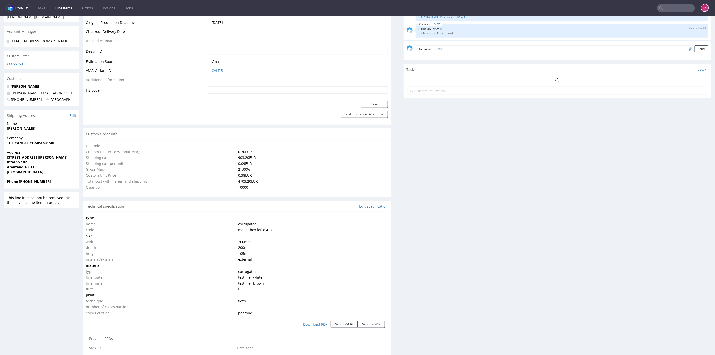
click at [61, 10] on link "Line Items" at bounding box center [63, 8] width 23 height 8
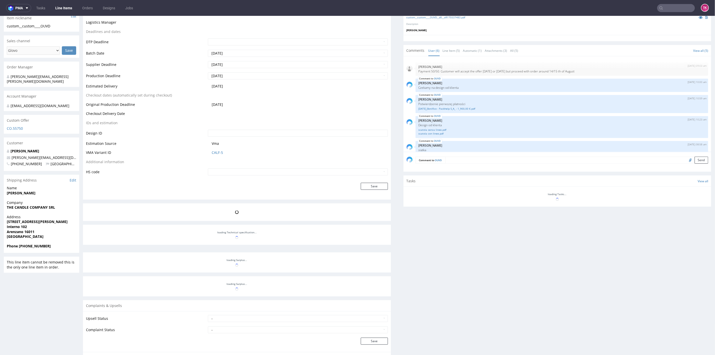
scroll to position [26, 0]
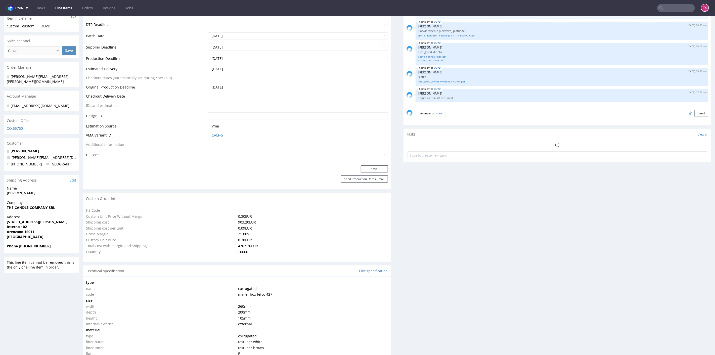
select select "in_progress"
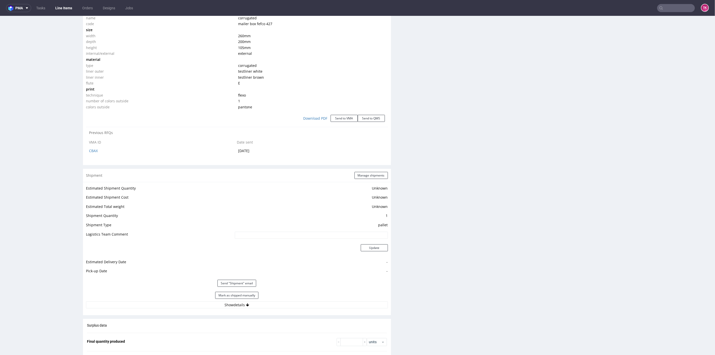
scroll to position [522, 0]
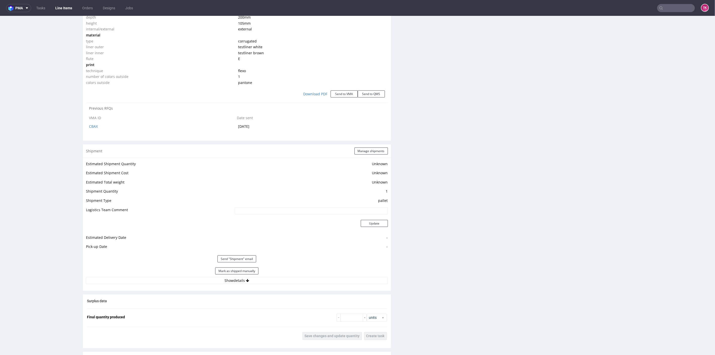
drag, startPoint x: 365, startPoint y: 140, endPoint x: 368, endPoint y: 144, distance: 4.9
click at [365, 140] on div "Production Production Status Waiting for Artwork Waiting for Diecut Waiting for…" at bounding box center [237, 58] width 308 height 969
drag, startPoint x: 368, startPoint y: 144, endPoint x: 372, endPoint y: 148, distance: 5.5
click at [369, 144] on div "Shipment Manage shipments" at bounding box center [237, 150] width 308 height 13
click at [372, 148] on button "Manage shipments" at bounding box center [371, 150] width 33 height 7
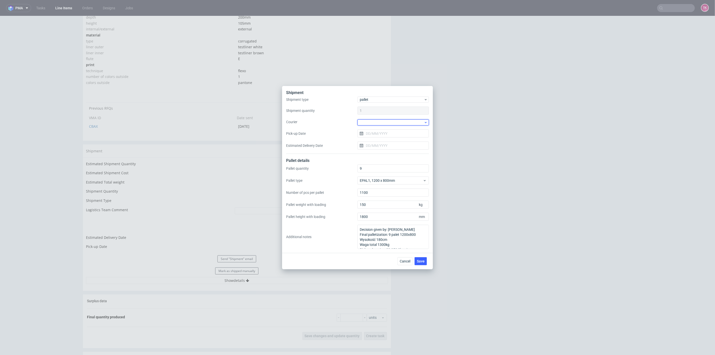
click at [401, 120] on div at bounding box center [393, 122] width 71 height 6
click at [380, 152] on div "DB Schenker" at bounding box center [393, 151] width 67 height 9
click at [384, 132] on input "Pick-up Date" at bounding box center [393, 133] width 71 height 8
drag, startPoint x: 399, startPoint y: 174, endPoint x: 401, endPoint y: 177, distance: 3.4
click at [399, 174] on button "11" at bounding box center [402, 175] width 8 height 8
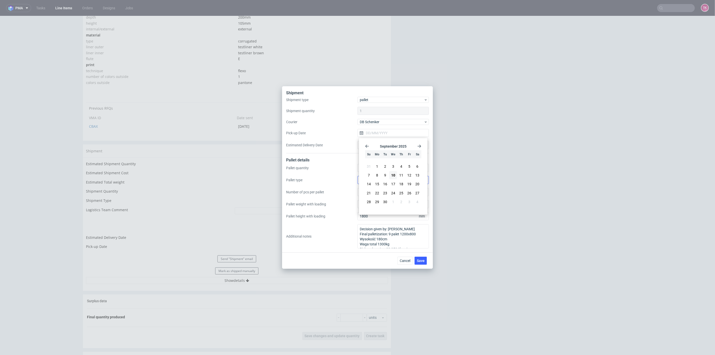
type input "[DATE]"
click at [421, 263] on button "Save" at bounding box center [421, 261] width 12 height 8
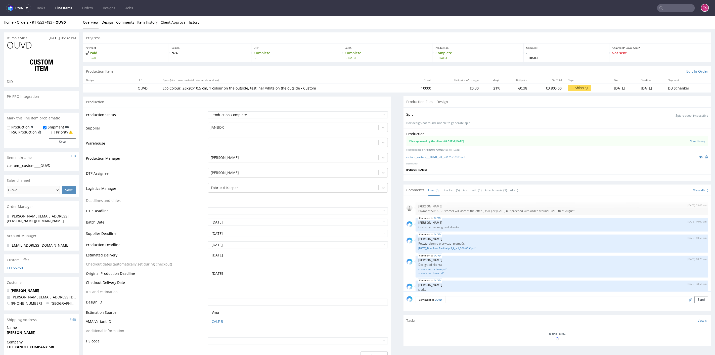
scroll to position [26, 0]
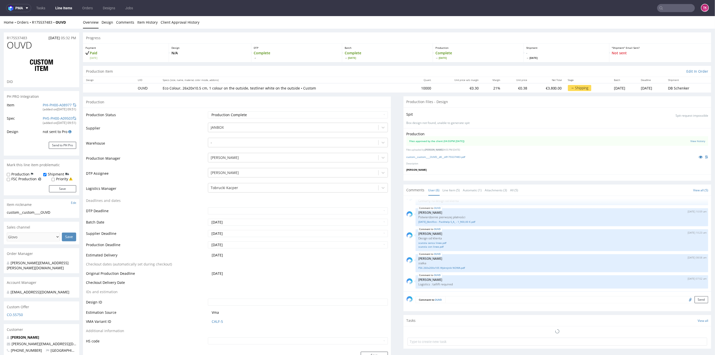
select select "in_progress"
click at [59, 6] on link "Line Items" at bounding box center [63, 8] width 23 height 8
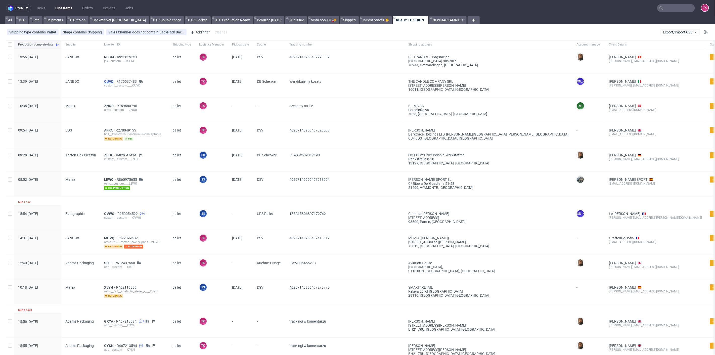
click at [107, 80] on span "OUVD" at bounding box center [110, 81] width 12 height 4
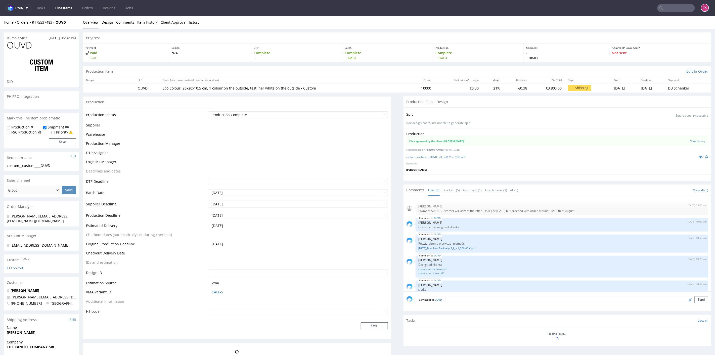
scroll to position [26, 0]
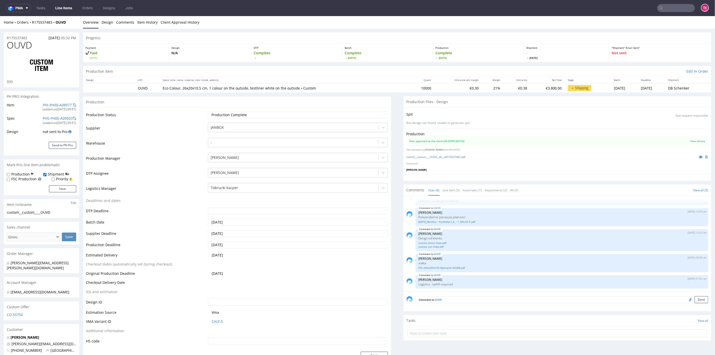
select select "in_progress"
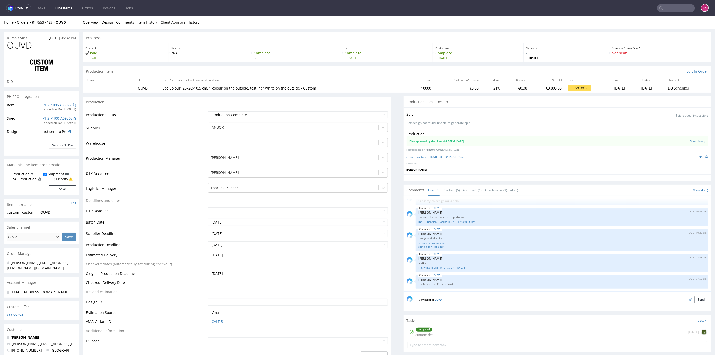
drag, startPoint x: 99, startPoint y: 152, endPoint x: 55, endPoint y: 88, distance: 77.9
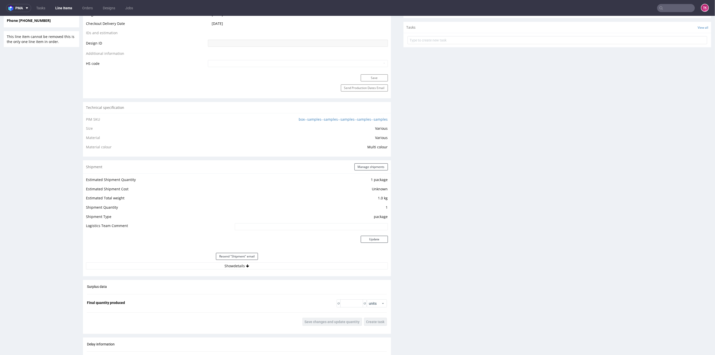
scroll to position [279, 0]
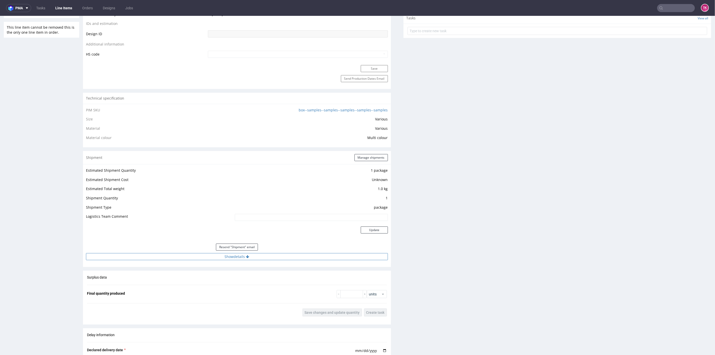
click at [185, 259] on button "Show details" at bounding box center [237, 256] width 302 height 7
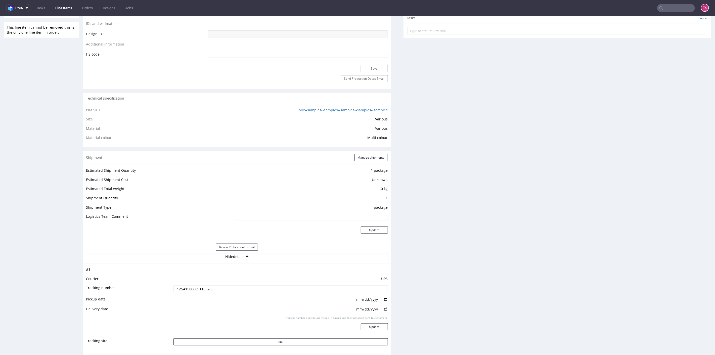
click at [197, 284] on td "UPS" at bounding box center [280, 280] width 216 height 9
click at [195, 286] on input "1Z5A15806891183205" at bounding box center [281, 288] width 215 height 7
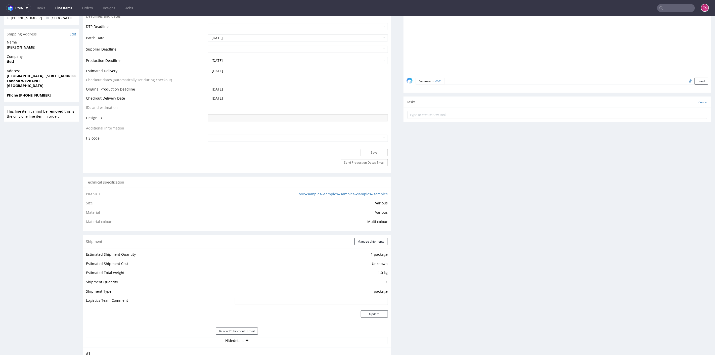
scroll to position [84, 0]
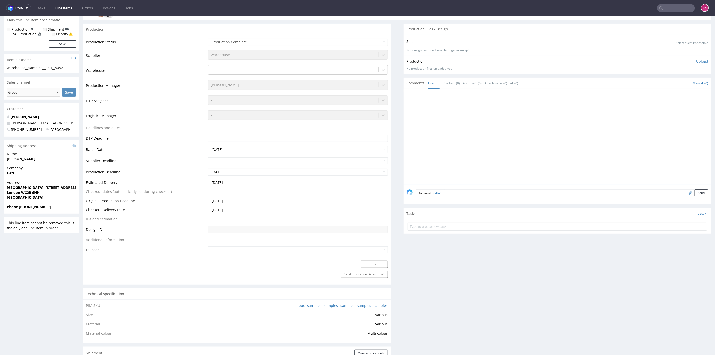
drag, startPoint x: 2, startPoint y: 173, endPoint x: 41, endPoint y: 169, distance: 38.5
copy span
click at [12, 176] on div "Company Gett" at bounding box center [41, 173] width 75 height 14
click at [12, 175] on div "Company Gett" at bounding box center [41, 173] width 75 height 14
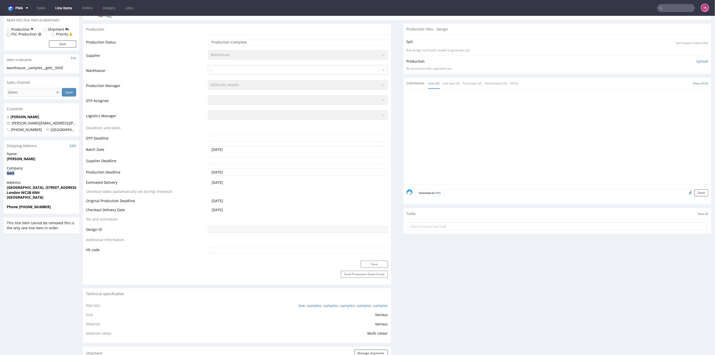
copy strong "Gett"
drag, startPoint x: 2, startPoint y: 189, endPoint x: 46, endPoint y: 198, distance: 44.8
copy p "[GEOGRAPHIC_DATA], [STREET_ADDRESS]"
